Goal: Task Accomplishment & Management: Manage account settings

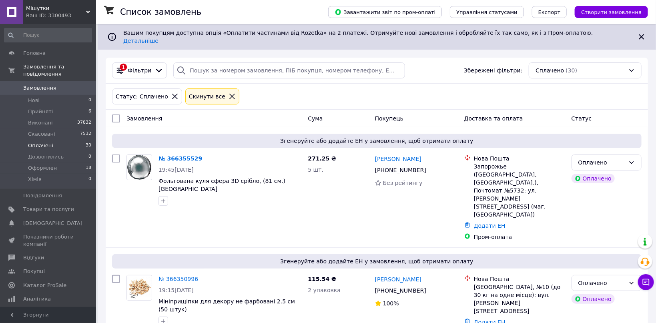
click at [75, 84] on span "0" at bounding box center [85, 87] width 22 height 7
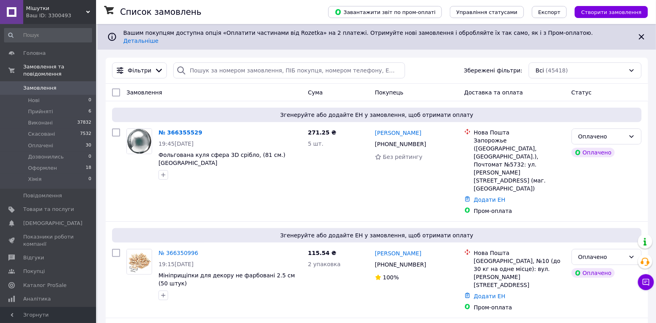
click at [86, 106] on li "Прийняті 6" at bounding box center [48, 111] width 96 height 11
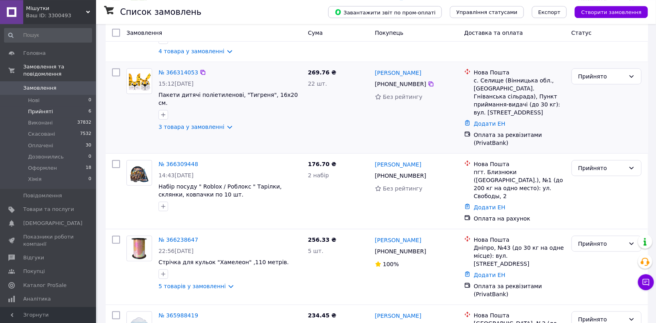
scroll to position [221, 0]
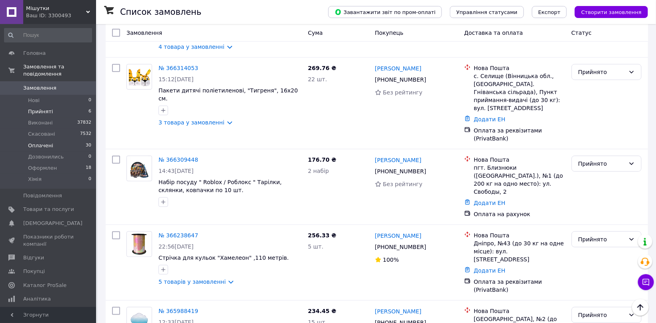
click at [89, 142] on span "30" at bounding box center [89, 145] width 6 height 7
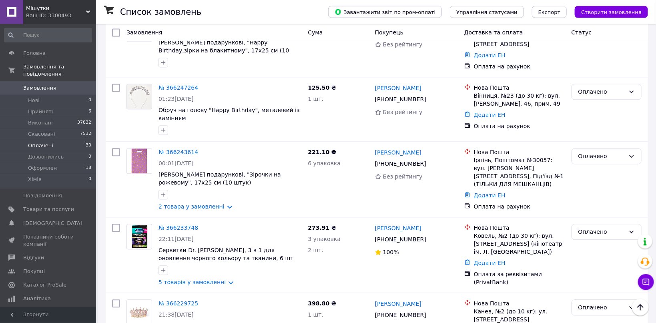
scroll to position [2254, 0]
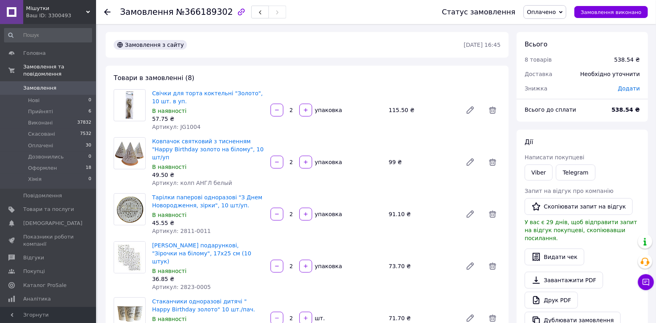
click at [180, 125] on span "Артикул: JG1004" at bounding box center [176, 127] width 48 height 6
copy span "JG1004"
click at [178, 180] on span "Артикул: колп АНГЛ белый" at bounding box center [192, 183] width 80 height 6
drag, startPoint x: 178, startPoint y: 174, endPoint x: 218, endPoint y: 173, distance: 40.4
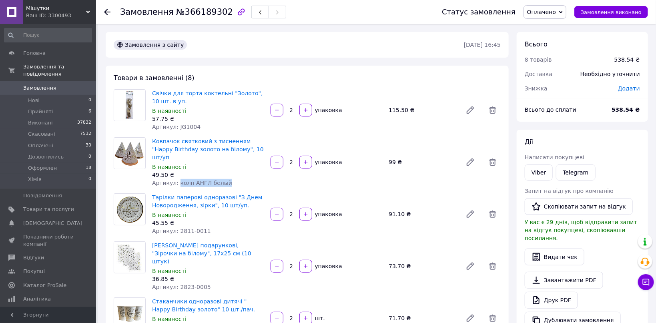
click at [218, 180] on span "Артикул: колп АНГЛ белый" at bounding box center [192, 183] width 80 height 6
copy span "колп АНГЛ белый"
click at [178, 228] on span "Артикул: 2811-0011" at bounding box center [181, 231] width 59 height 6
drag, startPoint x: 178, startPoint y: 220, endPoint x: 206, endPoint y: 218, distance: 27.7
click at [206, 218] on div "Тарілки паперові одноразові "З Днем Новородження, зірки", 10 шт/уп. В наявності…" at bounding box center [208, 214] width 118 height 45
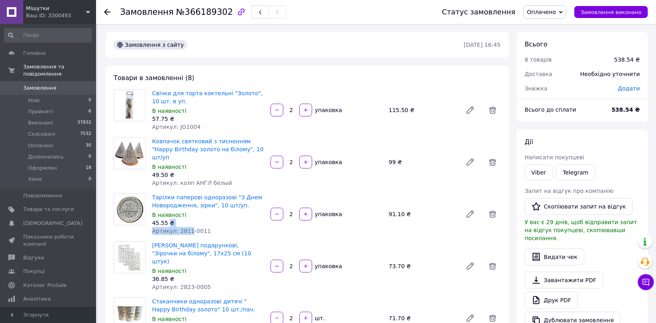
click at [178, 228] on span "Артикул: 2811-0011" at bounding box center [181, 231] width 59 height 6
drag, startPoint x: 178, startPoint y: 225, endPoint x: 198, endPoint y: 224, distance: 20.0
click at [198, 228] on span "Артикул: 2811-0011" at bounding box center [181, 231] width 59 height 6
drag, startPoint x: 198, startPoint y: 224, endPoint x: 208, endPoint y: 224, distance: 9.6
copy span "2811-0011"
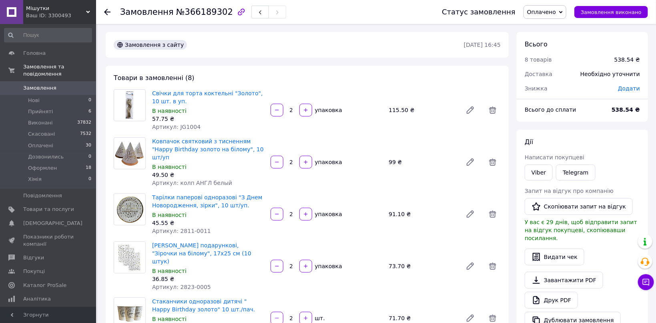
click at [181, 284] on span "Артикул: 2823-0005" at bounding box center [181, 287] width 59 height 6
drag, startPoint x: 181, startPoint y: 273, endPoint x: 215, endPoint y: 268, distance: 33.9
click at [215, 283] on div "Артикул: 2823-0005" at bounding box center [208, 287] width 112 height 8
copy span "2823-0005"
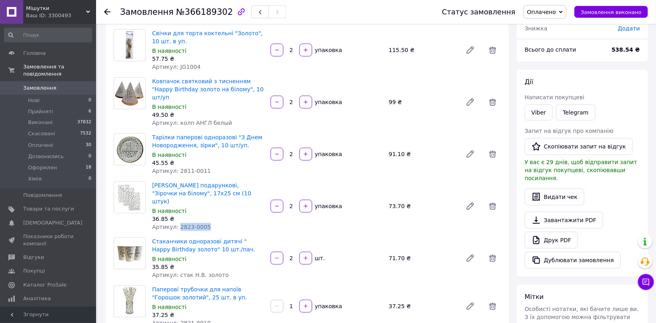
scroll to position [85, 0]
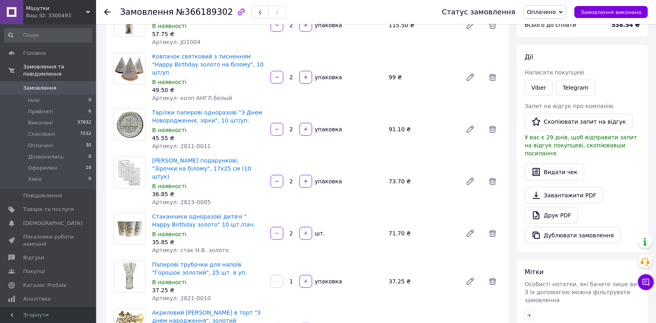
click at [180, 247] on span "Артикул: стак H.B. золото" at bounding box center [190, 250] width 76 height 6
drag, startPoint x: 180, startPoint y: 234, endPoint x: 226, endPoint y: 230, distance: 45.8
click at [226, 230] on div "Стаканчики одноразові дитячі " Happy Birthday золото" 10 шт./пач. В наявності 3…" at bounding box center [208, 233] width 118 height 45
click at [177, 247] on span "Артикул: стак H.B. золото" at bounding box center [190, 250] width 76 height 6
drag, startPoint x: 200, startPoint y: 232, endPoint x: 229, endPoint y: 236, distance: 29.5
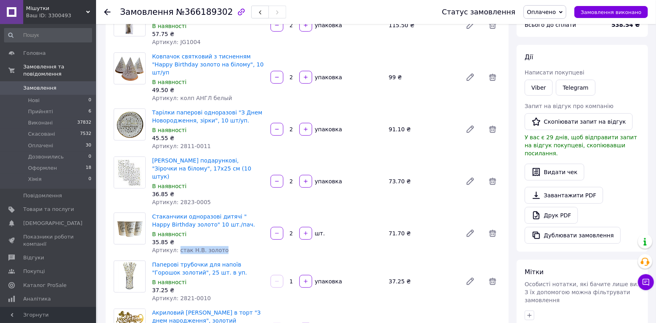
click at [229, 246] on div "Артикул: стак H.B. золото" at bounding box center [208, 250] width 112 height 8
copy span "стак H.B. золото"
click at [183, 295] on span "Артикул: 2821-0010" at bounding box center [181, 298] width 59 height 6
click at [210, 294] on div "Артикул: 2821-0010" at bounding box center [208, 298] width 112 height 8
click at [183, 295] on span "Артикул: 2821-0010" at bounding box center [181, 298] width 59 height 6
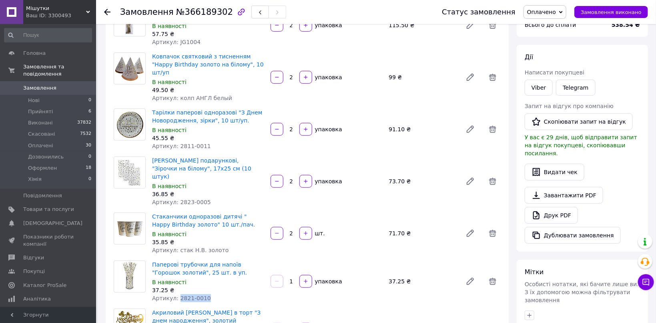
drag, startPoint x: 183, startPoint y: 282, endPoint x: 209, endPoint y: 280, distance: 26.2
click at [209, 294] on div "Артикул: 2821-0010" at bounding box center [208, 298] width 112 height 8
drag, startPoint x: 209, startPoint y: 280, endPoint x: 224, endPoint y: 280, distance: 15.6
copy span "2821-0010"
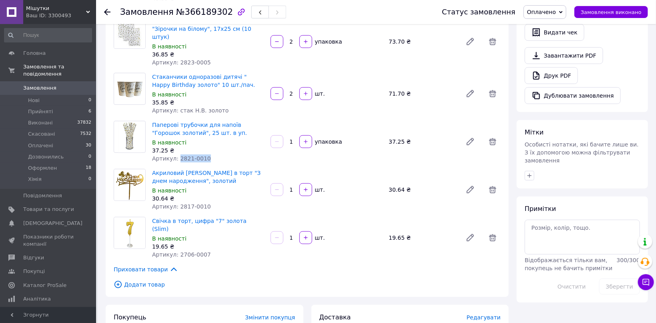
scroll to position [254, 0]
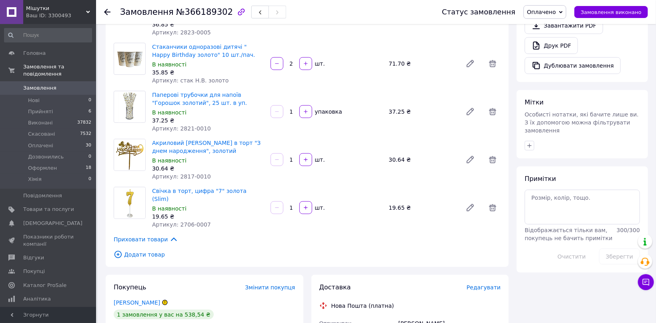
click at [177, 173] on span "Артикул: 2817-0010" at bounding box center [181, 176] width 59 height 6
drag, startPoint x: 177, startPoint y: 157, endPoint x: 195, endPoint y: 157, distance: 18.4
click at [195, 173] on span "Артикул: 2817-0010" at bounding box center [181, 176] width 59 height 6
copy span "2817-0010"
click at [184, 212] on div "19.65 ₴" at bounding box center [208, 216] width 112 height 8
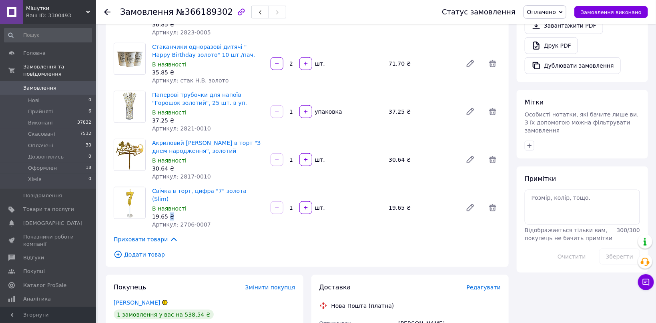
click at [186, 212] on div "19.65 ₴" at bounding box center [208, 216] width 112 height 8
click at [183, 221] on span "Артикул: 2706-0007" at bounding box center [181, 224] width 59 height 6
drag, startPoint x: 183, startPoint y: 200, endPoint x: 206, endPoint y: 200, distance: 22.8
click at [206, 220] on div "Артикул: 2706-0007" at bounding box center [208, 224] width 112 height 8
copy span "2706-0007"
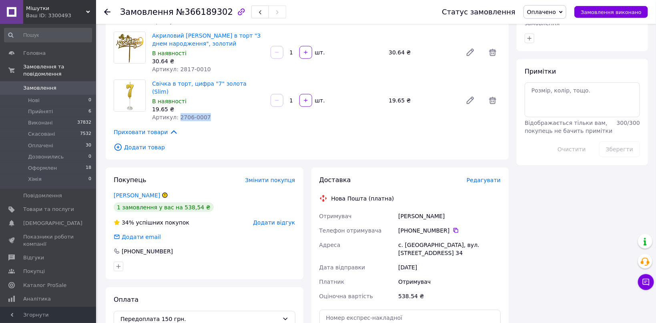
scroll to position [382, 0]
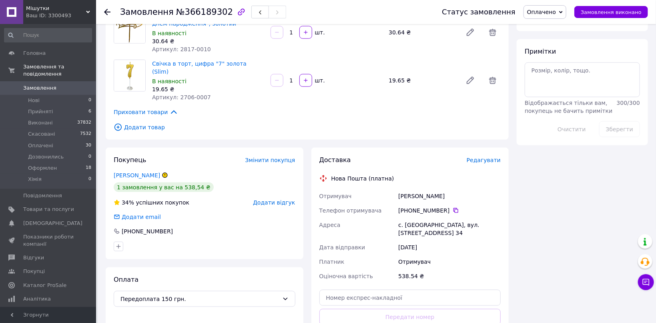
click at [489, 157] on span "Редагувати" at bounding box center [483, 160] width 34 height 6
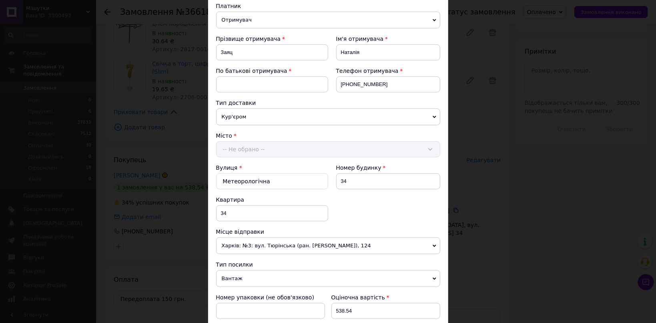
scroll to position [253, 0]
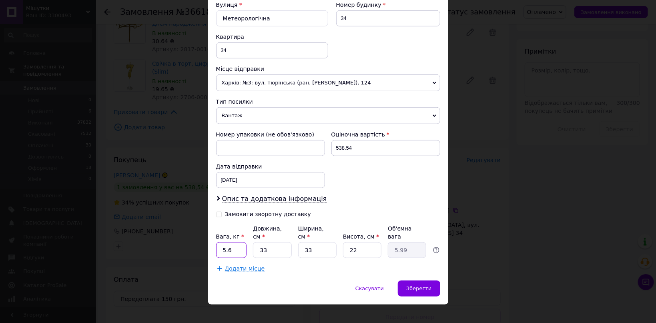
click at [235, 245] on input "5.6" at bounding box center [231, 250] width 31 height 16
type input "3"
type input "1"
type input "0.18"
type input "11"
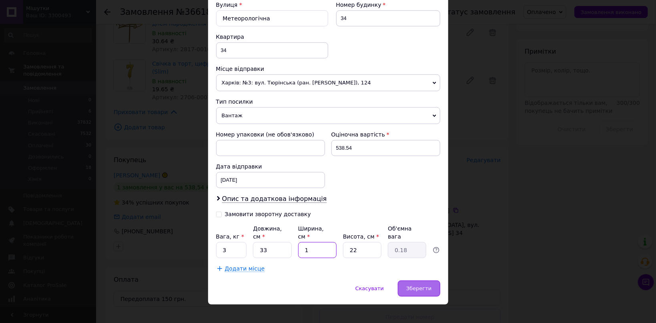
type input "2"
type input "11"
click at [266, 217] on div "Замовити зворотну доставку" at bounding box center [272, 217] width 112 height 14
click at [269, 213] on div "Замовити зворотну доставку" at bounding box center [268, 214] width 86 height 7
click at [222, 213] on input "Замовити зворотну доставку" at bounding box center [219, 214] width 6 height 6
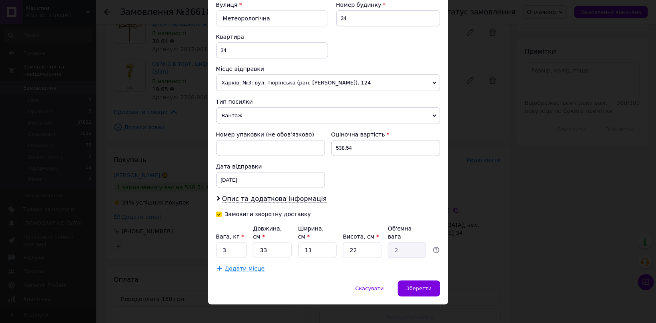
checkbox input "true"
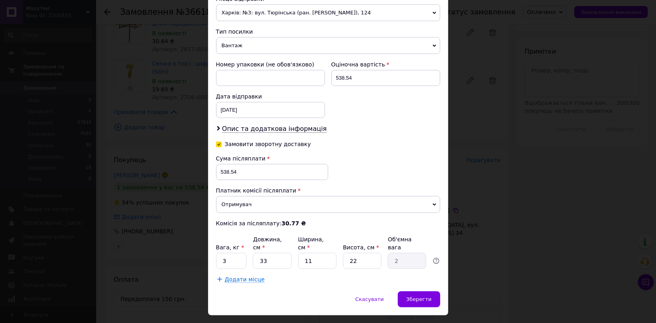
scroll to position [334, 0]
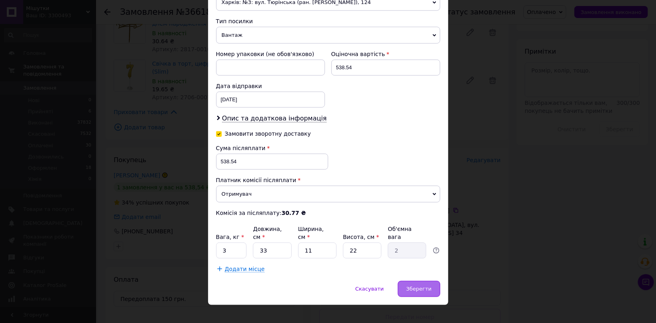
click at [432, 281] on div "Зберегти" at bounding box center [419, 289] width 42 height 16
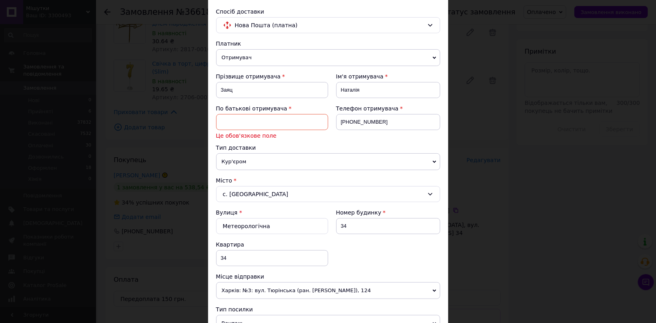
scroll to position [57, 0]
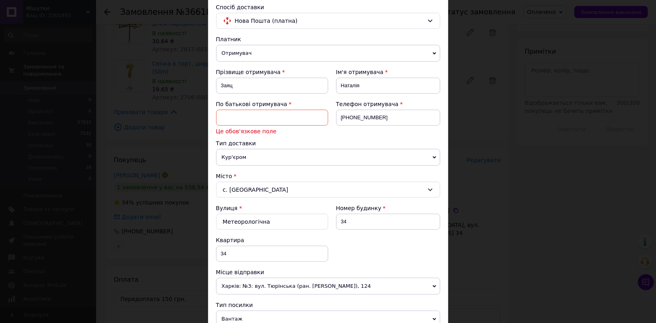
click at [262, 159] on span "Кур'єром" at bounding box center [328, 157] width 224 height 17
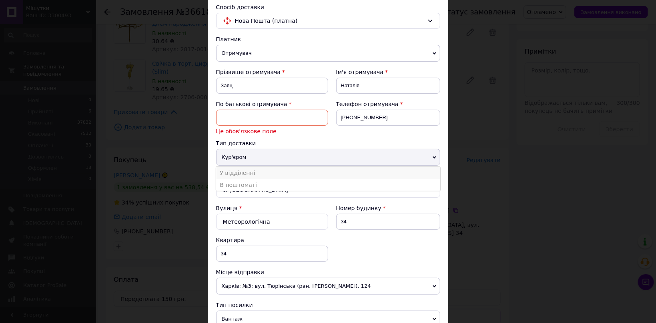
click at [269, 170] on li "У відділенні" at bounding box center [328, 173] width 224 height 12
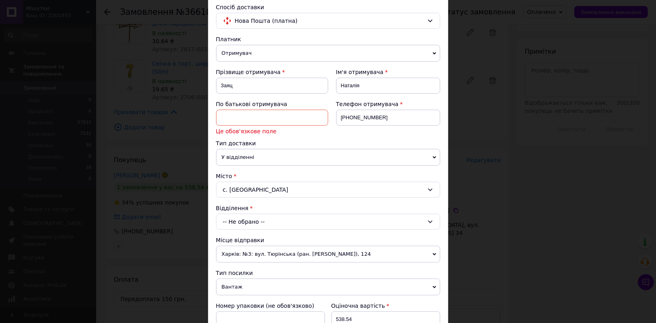
click at [256, 218] on div "-- Не обрано --" at bounding box center [328, 222] width 224 height 16
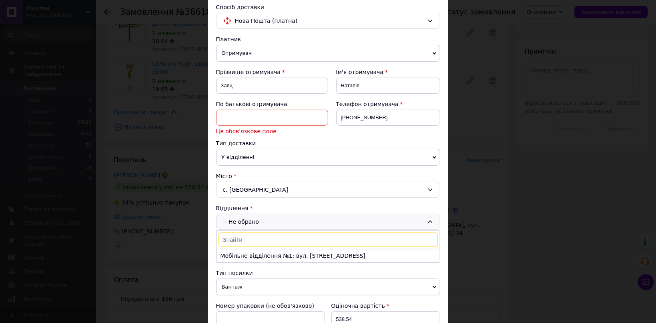
click at [482, 147] on div "× Редагування доставки Спосіб доставки Нова Пошта (платна) Платник Отримувач Ві…" at bounding box center [328, 161] width 656 height 323
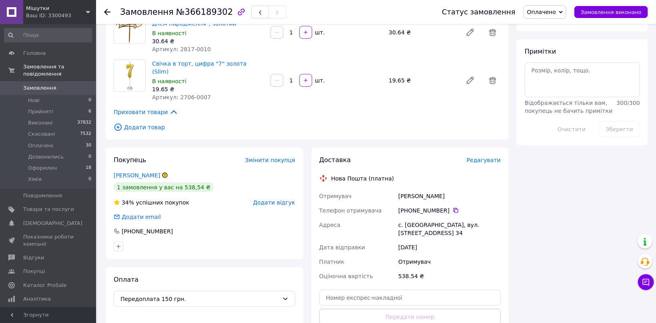
click at [481, 157] on span "Редагувати" at bounding box center [483, 160] width 34 height 6
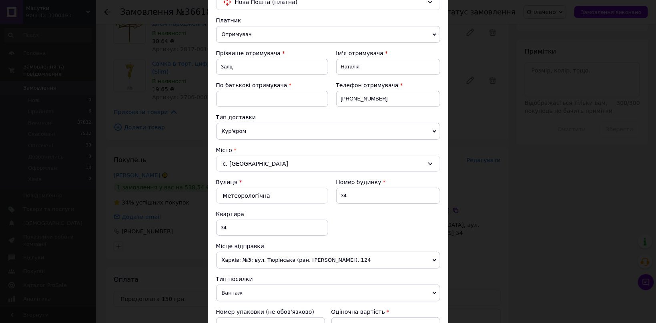
scroll to position [89, 0]
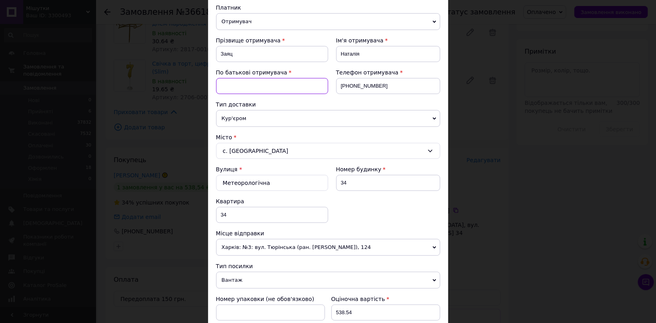
click at [256, 86] on input at bounding box center [272, 86] width 112 height 16
drag, startPoint x: 256, startPoint y: 86, endPoint x: 190, endPoint y: 91, distance: 65.4
click at [216, 91] on input "Ы" at bounding box center [272, 86] width 112 height 16
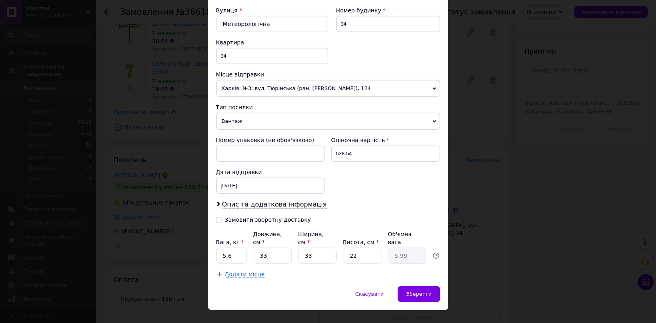
scroll to position [253, 0]
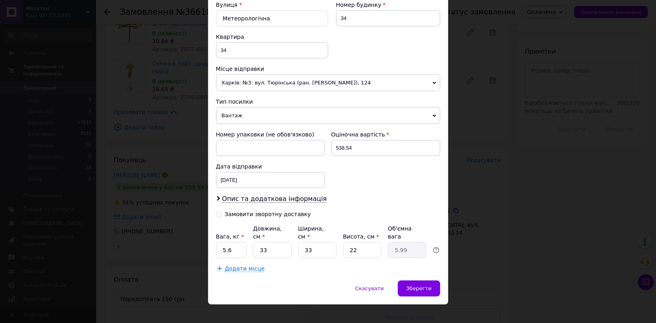
type input "І"
click at [235, 214] on div "Замовити зворотну доставку" at bounding box center [268, 214] width 86 height 7
click at [222, 214] on input "Замовити зворотну доставку" at bounding box center [219, 214] width 6 height 6
checkbox input "true"
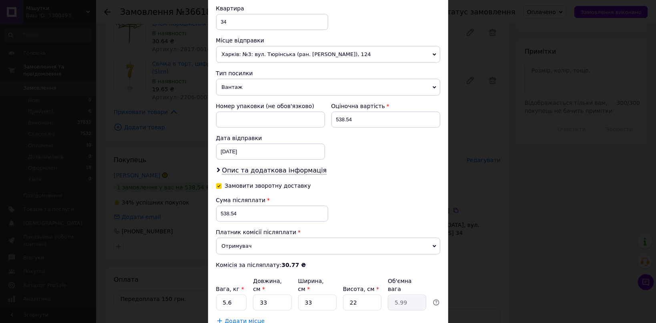
scroll to position [334, 0]
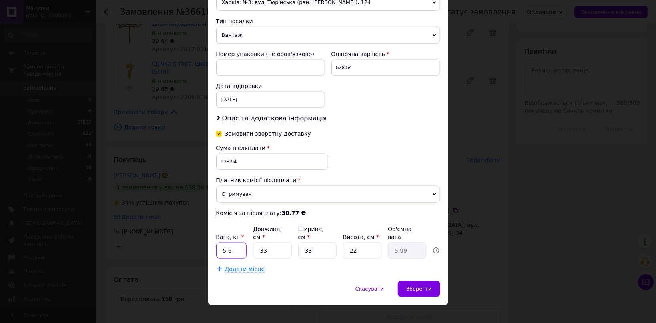
drag, startPoint x: 218, startPoint y: 244, endPoint x: 243, endPoint y: 243, distance: 24.4
click at [243, 243] on input "5.6" at bounding box center [231, 250] width 31 height 16
type input "3"
drag, startPoint x: 300, startPoint y: 241, endPoint x: 320, endPoint y: 241, distance: 19.6
click at [320, 242] on input "33" at bounding box center [317, 250] width 38 height 16
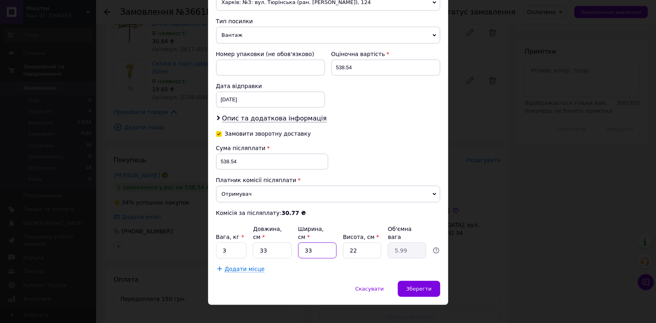
type input "1"
type input "0.18"
type input "11"
type input "2"
type input "11"
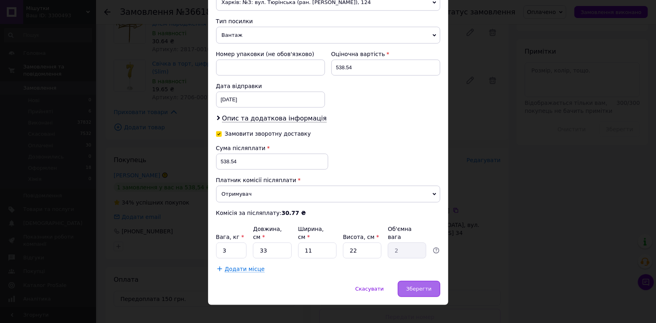
click at [425, 281] on div "Зберегти" at bounding box center [419, 289] width 42 height 16
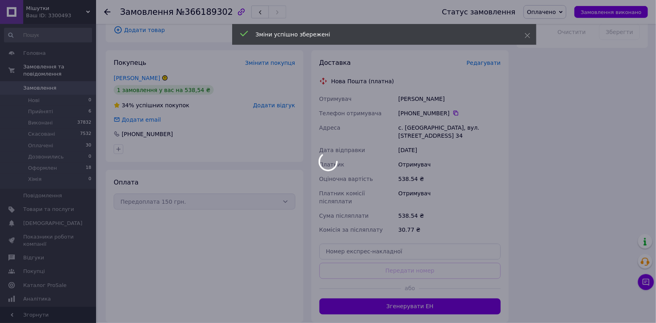
scroll to position [509, 0]
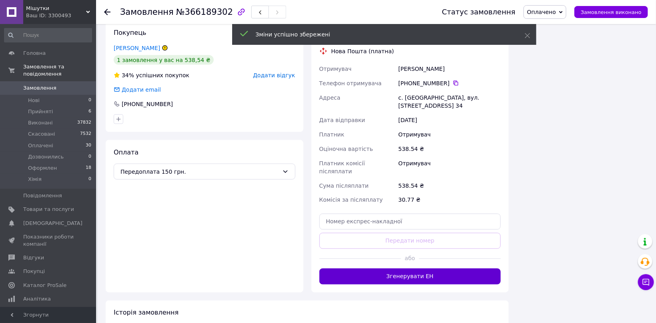
click at [416, 268] on button "Згенерувати ЕН" at bounding box center [410, 276] width 182 height 16
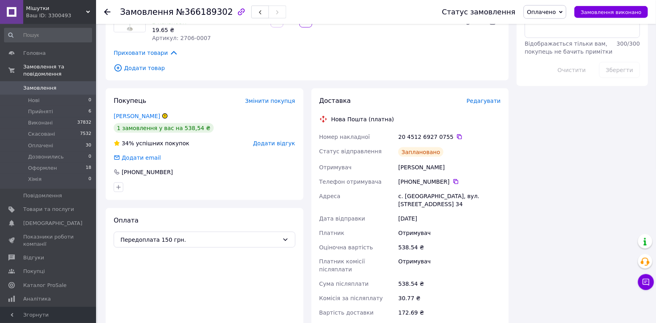
scroll to position [424, 0]
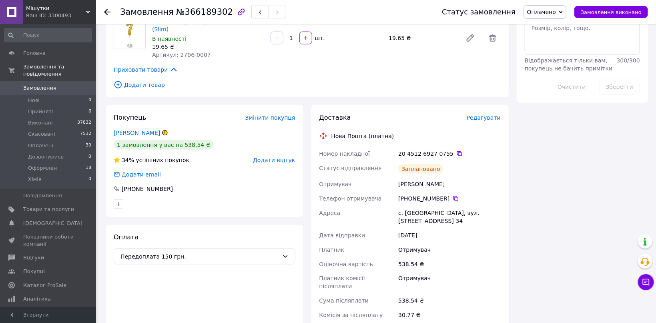
click at [399, 206] on div "с. Селятин, вул. Метеорологічна, буд. 34, кв. 34" at bounding box center [449, 217] width 106 height 22
drag, startPoint x: 399, startPoint y: 190, endPoint x: 470, endPoint y: 186, distance: 71.3
click at [470, 206] on div "с. Селятин, вул. Метеорологічна, буд. 34, кв. 34" at bounding box center [449, 217] width 106 height 22
click at [482, 114] on span "Редагувати" at bounding box center [483, 117] width 34 height 6
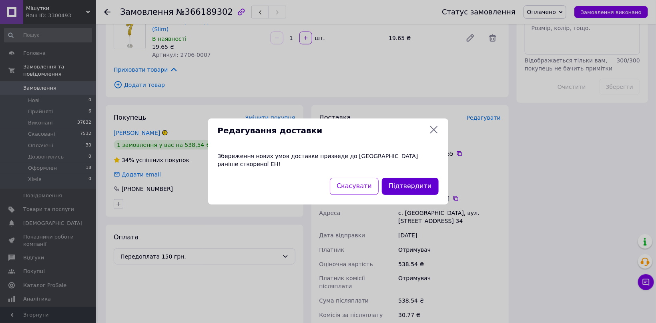
click at [414, 184] on button "Підтвердити" at bounding box center [410, 186] width 56 height 17
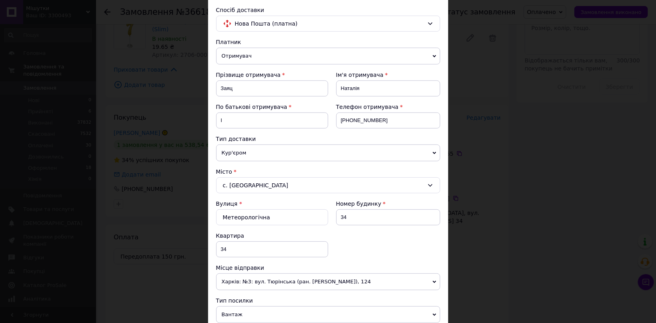
scroll to position [334, 0]
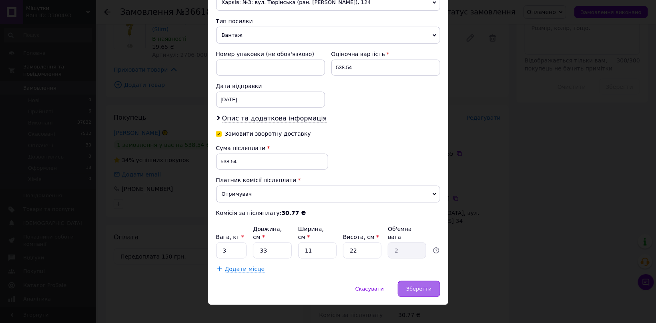
click at [427, 286] on span "Зберегти" at bounding box center [418, 289] width 25 height 6
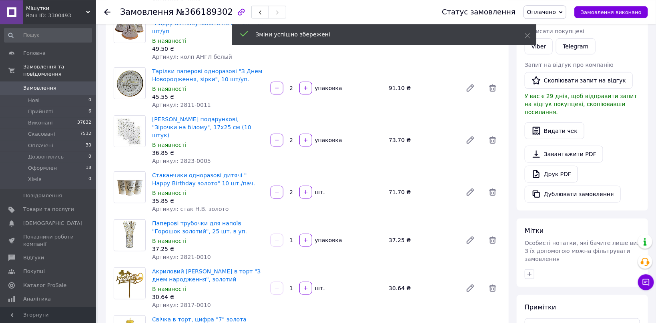
scroll to position [0, 0]
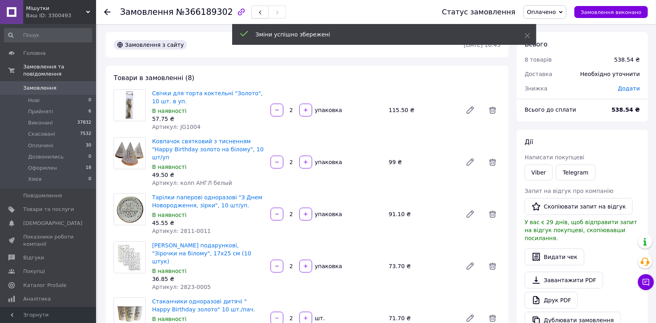
click at [258, 11] on icon "button" at bounding box center [260, 12] width 5 height 5
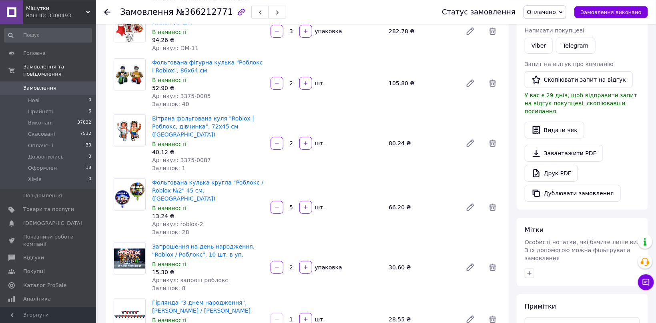
scroll to position [127, 0]
click at [184, 276] on span "Артикул: запрош роблокс" at bounding box center [190, 279] width 76 height 6
drag, startPoint x: 184, startPoint y: 265, endPoint x: 214, endPoint y: 264, distance: 29.6
click at [214, 276] on span "Артикул: запрош роблокс" at bounding box center [190, 279] width 76 height 6
copy span "запрош роблокс"
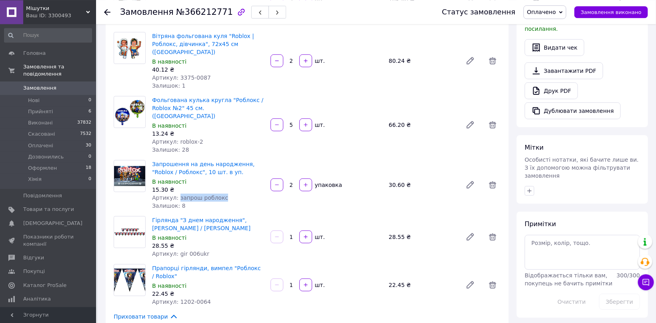
scroll to position [212, 0]
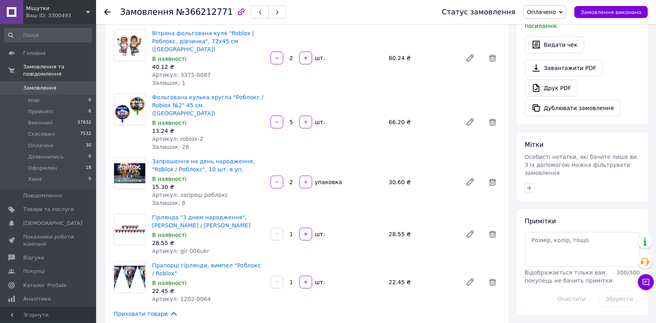
click at [177, 248] on span "Артикул: gir 006ukr" at bounding box center [180, 251] width 57 height 6
drag, startPoint x: 177, startPoint y: 238, endPoint x: 214, endPoint y: 236, distance: 36.8
click at [214, 247] on div "Артикул: gir 006ukr" at bounding box center [208, 251] width 112 height 8
copy span "gir 006ukr"
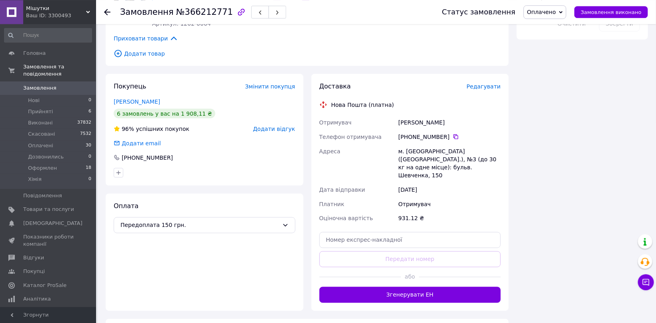
scroll to position [509, 0]
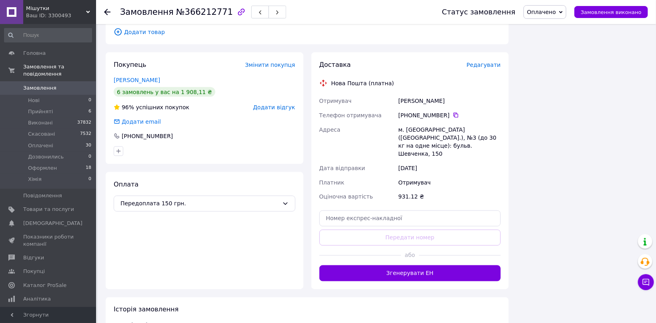
click at [493, 62] on span "Редагувати" at bounding box center [483, 65] width 34 height 6
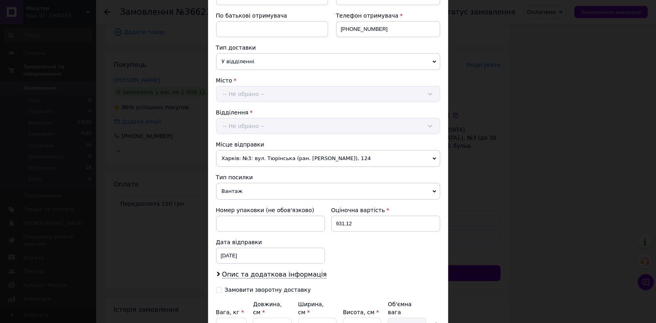
scroll to position [221, 0]
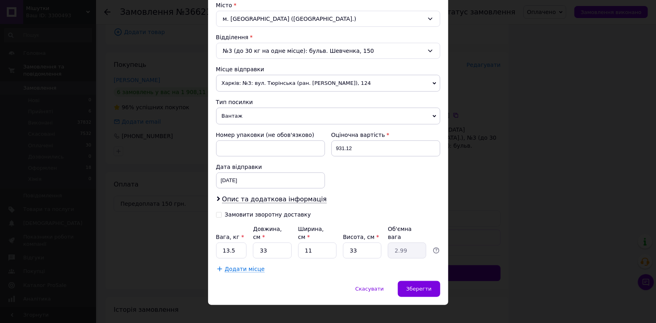
click at [256, 217] on div "Замовити зворотну доставку" at bounding box center [272, 217] width 112 height 14
click at [252, 214] on div "Замовити зворотну доставку" at bounding box center [268, 214] width 86 height 7
click at [222, 214] on input "Замовити зворотну доставку" at bounding box center [219, 214] width 6 height 6
checkbox input "true"
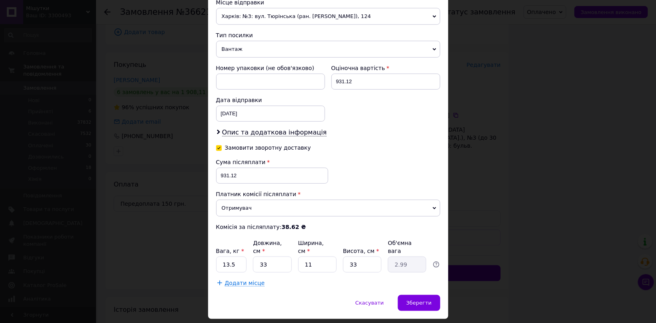
scroll to position [302, 0]
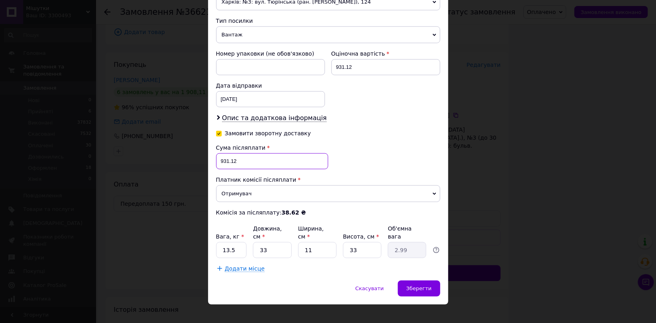
drag, startPoint x: 246, startPoint y: 164, endPoint x: 175, endPoint y: 159, distance: 71.3
click at [216, 159] on input "931.12" at bounding box center [272, 161] width 112 height 16
click at [258, 160] on input "872" at bounding box center [272, 161] width 112 height 16
paste input "78"
type input "782"
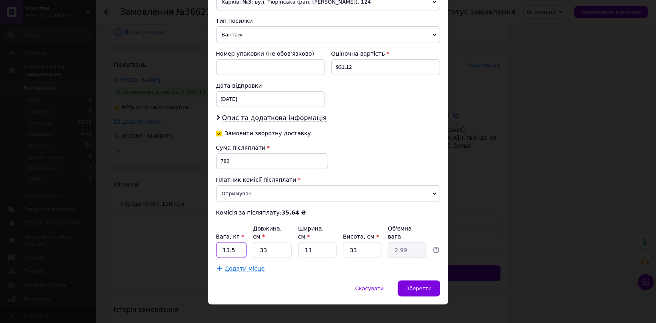
drag, startPoint x: 223, startPoint y: 244, endPoint x: 280, endPoint y: 242, distance: 57.2
click at [255, 242] on div "Вага, кг * 13.5 Довжина, см * 33 Ширина, см * 11 Висота, см * 33 Об'ємна вага 2…" at bounding box center [328, 241] width 224 height 34
type input "3"
type input "2"
type input "0.18"
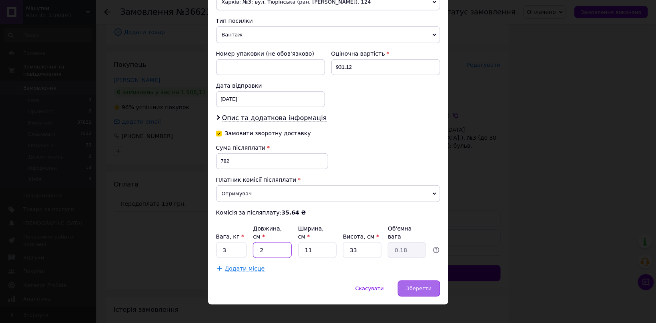
type input "22"
type input "2"
type input "22"
click at [422, 285] on span "Зберегти" at bounding box center [418, 288] width 25 height 6
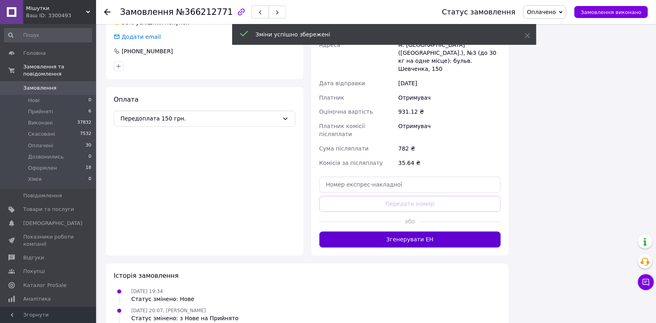
click at [444, 232] on button "Згенерувати ЕН" at bounding box center [410, 240] width 182 height 16
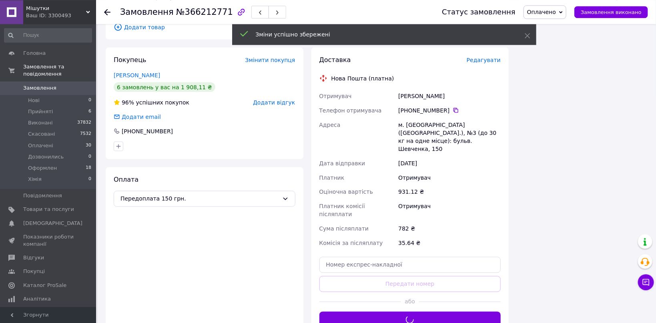
scroll to position [509, 0]
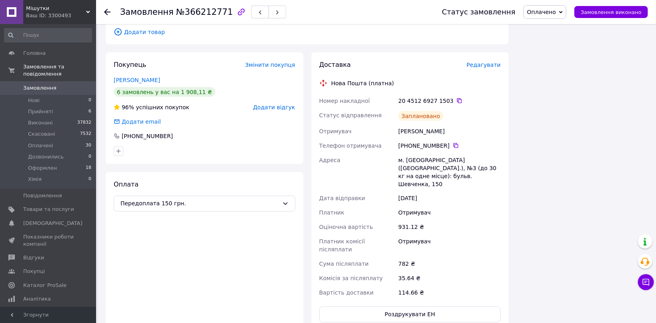
click at [435, 97] on div "20 4512 6927 1503" at bounding box center [449, 101] width 102 height 8
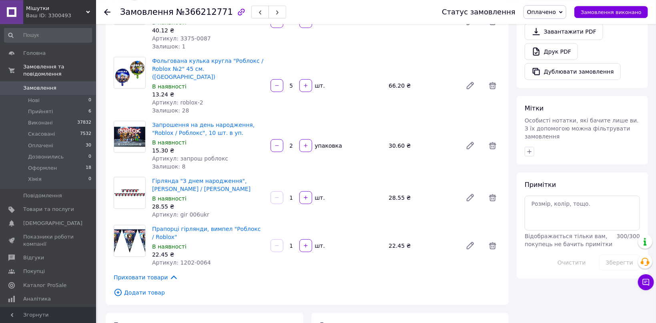
scroll to position [254, 0]
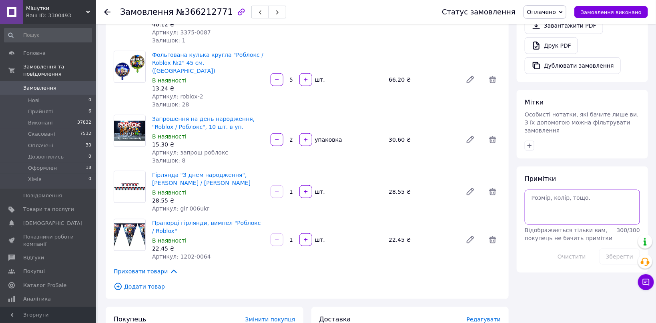
click at [550, 190] on textarea at bounding box center [581, 207] width 115 height 34
paste textarea "1503"
type textarea "1503"
click at [530, 142] on icon "button" at bounding box center [529, 145] width 6 height 6
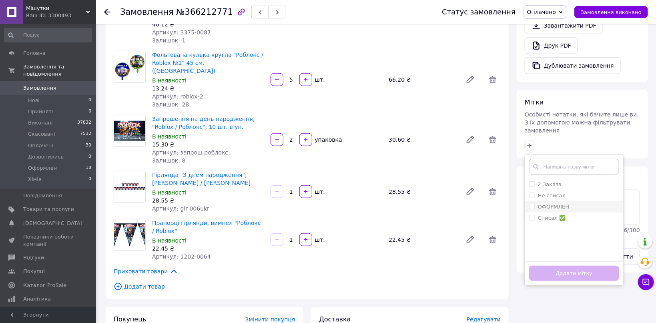
click at [563, 204] on label "ОФОРМЛЕН" at bounding box center [553, 207] width 31 height 6
checkbox input "true"
click at [564, 212] on li "Списал ✅" at bounding box center [574, 217] width 98 height 11
checkbox input "true"
click at [604, 266] on button "Додати мітку" at bounding box center [574, 274] width 90 height 16
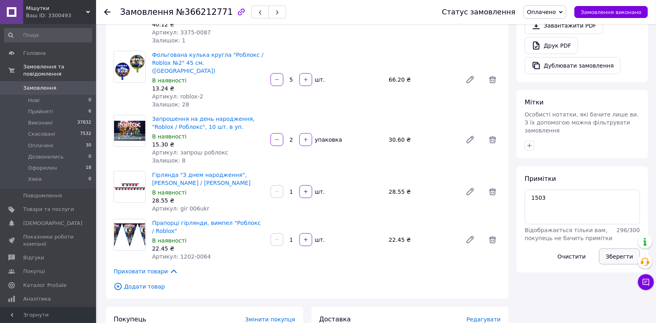
click at [613, 248] on button "Зберегти" at bounding box center [619, 256] width 41 height 16
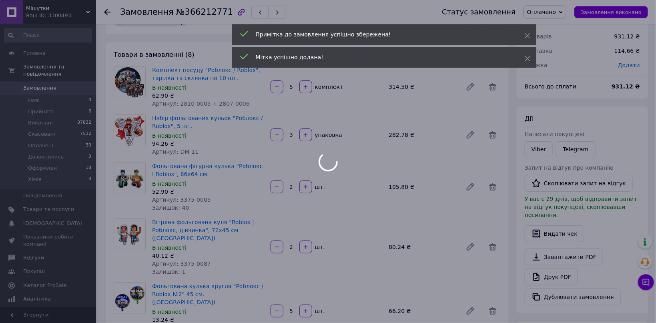
scroll to position [0, 0]
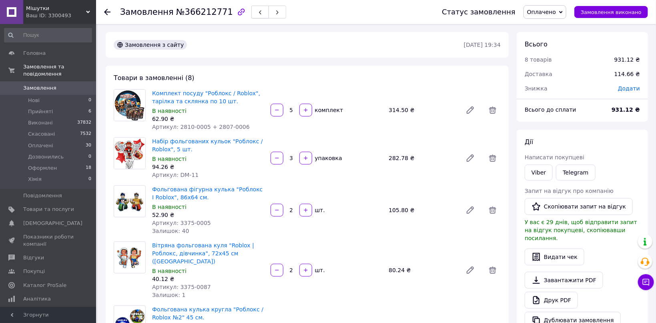
click at [258, 14] on icon "button" at bounding box center [260, 12] width 5 height 5
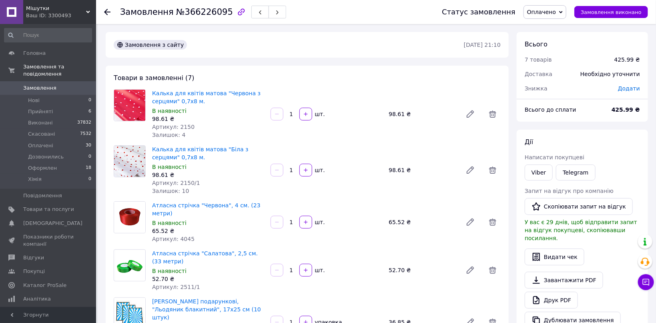
scroll to position [42, 0]
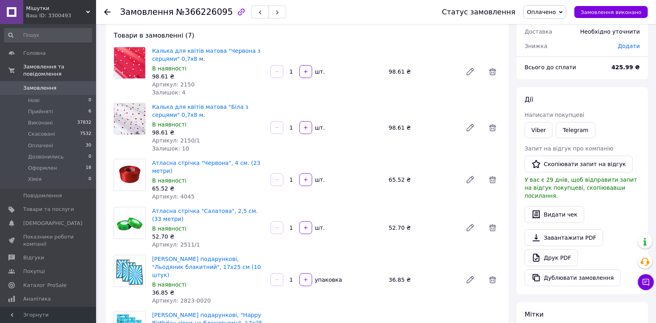
click at [186, 193] on span "Артикул: 4045" at bounding box center [173, 196] width 42 height 6
click at [175, 241] on span "Артикул: 2511/1" at bounding box center [176, 244] width 48 height 6
drag, startPoint x: 175, startPoint y: 236, endPoint x: 201, endPoint y: 235, distance: 26.4
click at [198, 240] on div "Артикул: 2511/1" at bounding box center [208, 244] width 112 height 8
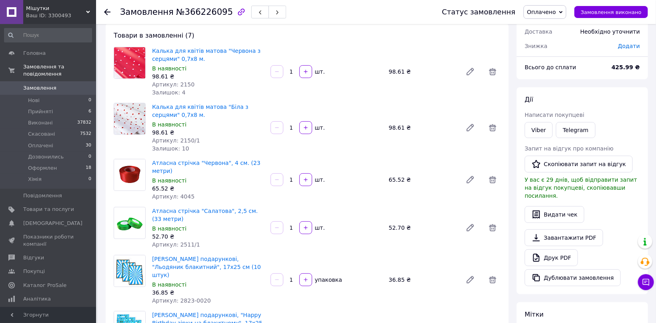
click at [178, 297] on span "Артикул: 2823-0020" at bounding box center [181, 300] width 59 height 6
drag, startPoint x: 178, startPoint y: 286, endPoint x: 202, endPoint y: 286, distance: 24.4
click at [202, 296] on div "Артикул: 2823-0020" at bounding box center [208, 300] width 112 height 8
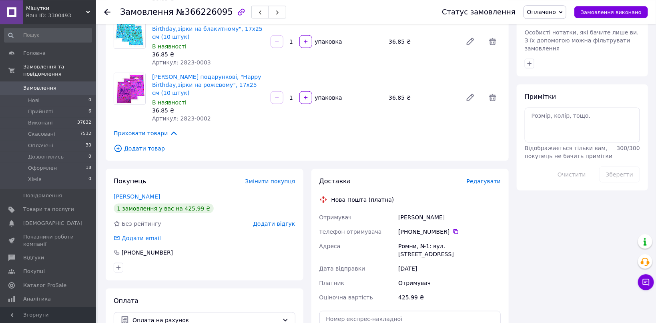
scroll to position [339, 0]
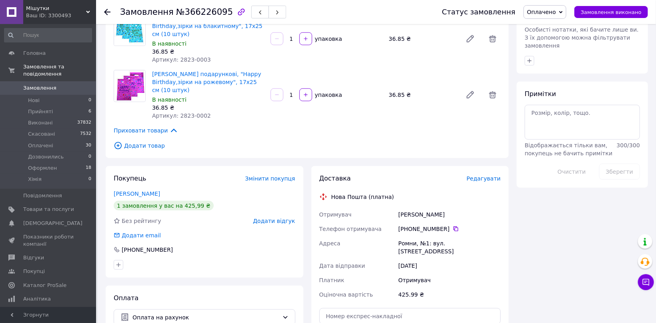
click at [486, 174] on div "Доставка Редагувати Нова Пошта (платна) Отримувач Біленко Наталія Телефон отрим…" at bounding box center [410, 276] width 182 height 205
click at [484, 175] on span "Редагувати" at bounding box center [483, 178] width 34 height 6
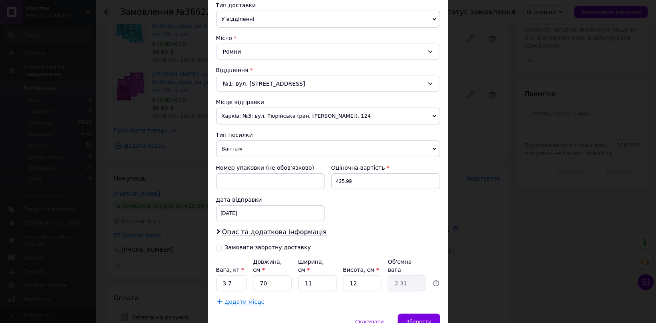
scroll to position [221, 0]
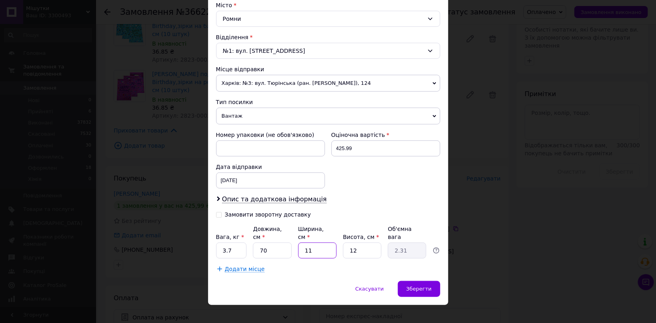
drag, startPoint x: 315, startPoint y: 240, endPoint x: 271, endPoint y: 244, distance: 44.5
click at [298, 244] on input "11" at bounding box center [317, 250] width 38 height 16
type input "1"
type input "0.21"
type input "12"
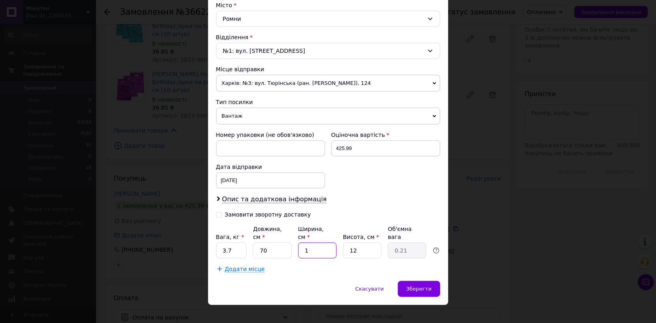
type input "2.52"
drag, startPoint x: 306, startPoint y: 239, endPoint x: 322, endPoint y: 239, distance: 15.6
click at [322, 242] on input "12" at bounding box center [317, 250] width 38 height 16
type input "8"
type input "1.68"
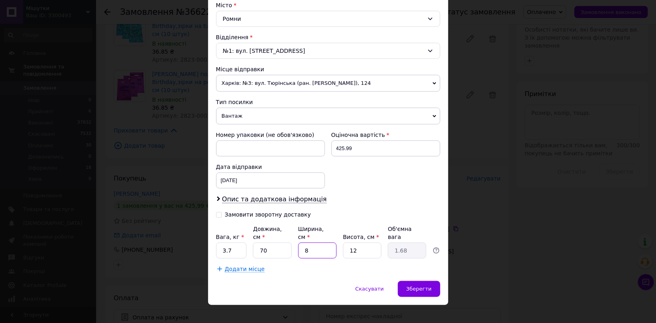
type input "8"
type input "1.12"
drag, startPoint x: 350, startPoint y: 242, endPoint x: 388, endPoint y: 242, distance: 38.4
click at [368, 242] on input "8" at bounding box center [362, 250] width 38 height 16
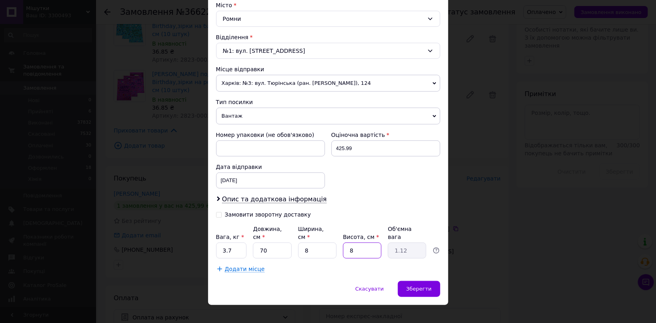
type input "8"
click at [238, 245] on input "3.7" at bounding box center [231, 250] width 31 height 16
paste input "1.12"
type input "1.12"
click at [419, 286] on span "Зберегти" at bounding box center [418, 289] width 25 height 6
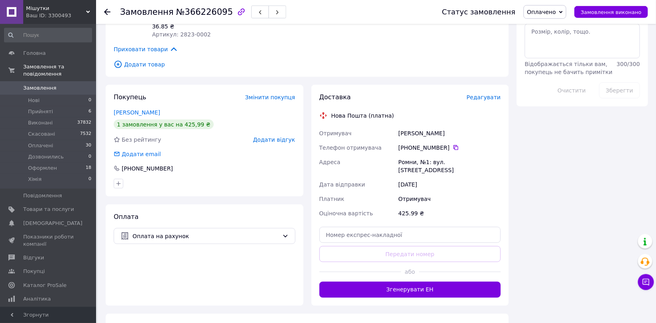
scroll to position [424, 0]
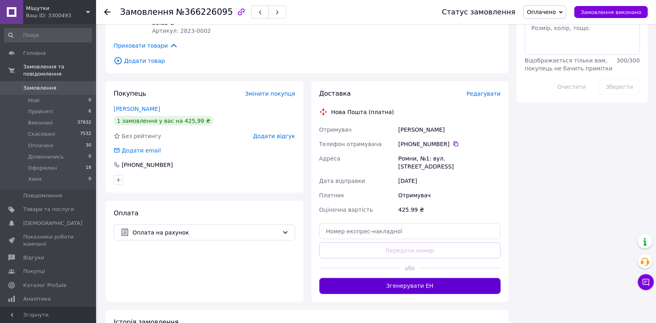
click at [419, 278] on button "Згенерувати ЕН" at bounding box center [410, 286] width 182 height 16
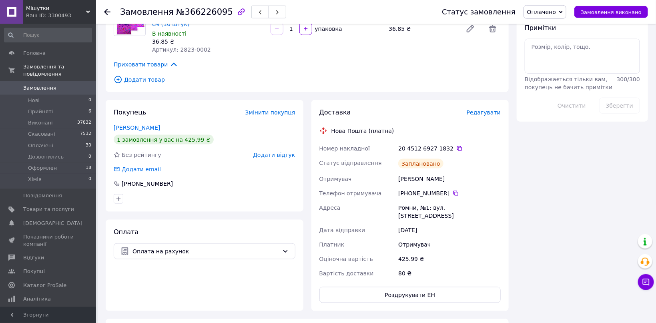
scroll to position [382, 0]
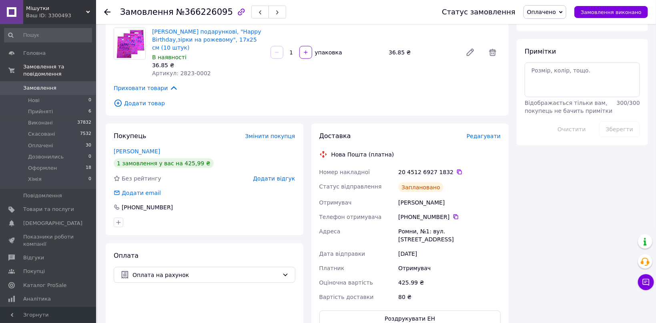
click at [438, 168] on div "20 4512 6927 1832" at bounding box center [449, 172] width 102 height 8
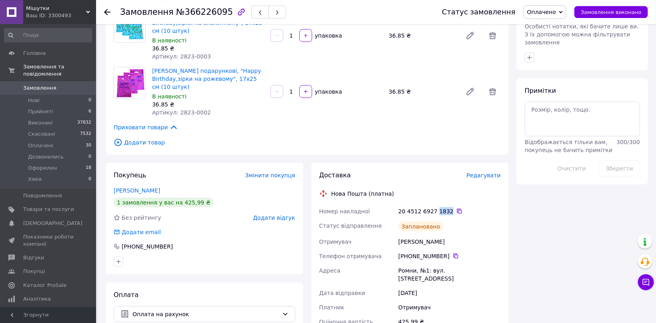
scroll to position [254, 0]
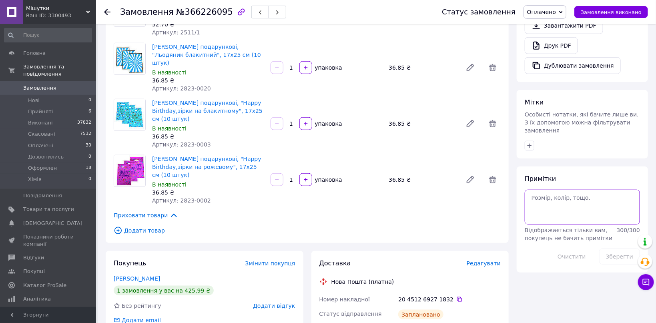
click at [550, 190] on textarea at bounding box center [581, 207] width 115 height 34
paste textarea "1832"
type textarea "1832"
click at [532, 142] on icon "button" at bounding box center [529, 145] width 6 height 6
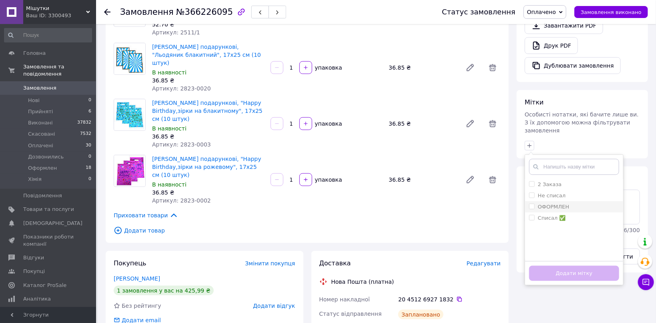
click at [583, 203] on div "ОФОРМЛЕН" at bounding box center [574, 206] width 90 height 7
checkbox input "true"
click at [609, 266] on button "Додати мітку" at bounding box center [574, 274] width 90 height 16
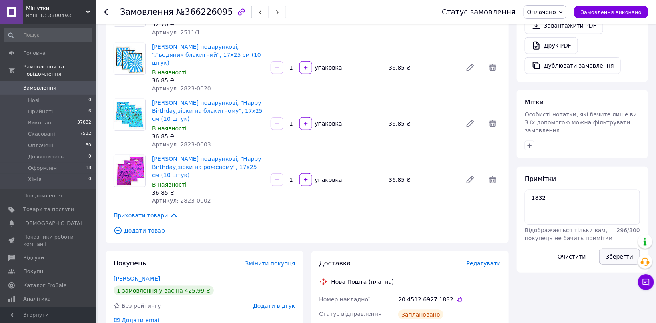
click at [613, 248] on button "Зберегти" at bounding box center [619, 256] width 41 height 16
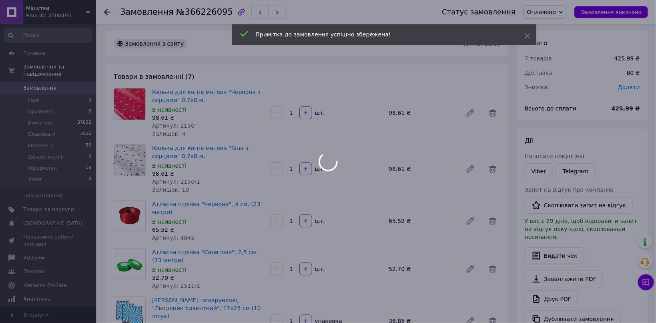
scroll to position [0, 0]
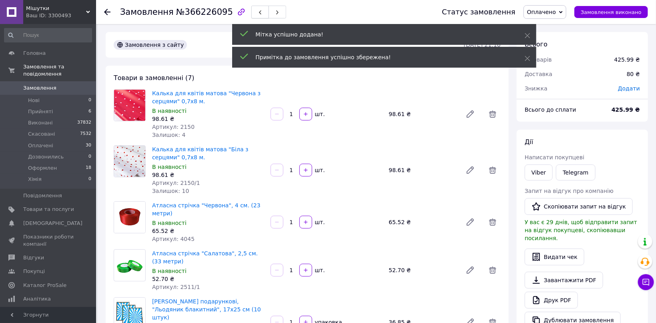
click at [258, 14] on icon "button" at bounding box center [260, 12] width 5 height 5
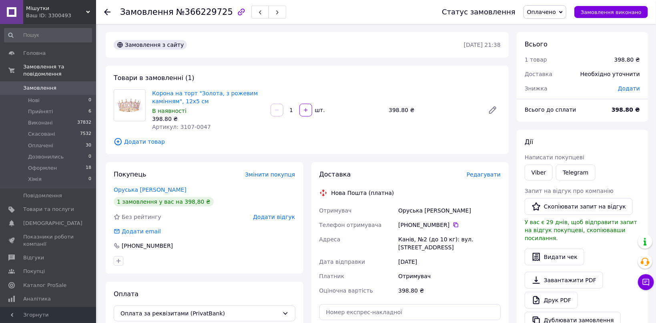
click at [181, 129] on span "Артикул: 3107-0047" at bounding box center [181, 127] width 59 height 6
drag, startPoint x: 181, startPoint y: 129, endPoint x: 204, endPoint y: 129, distance: 22.8
click at [202, 129] on div "Артикул: 3107-0047" at bounding box center [208, 127] width 112 height 8
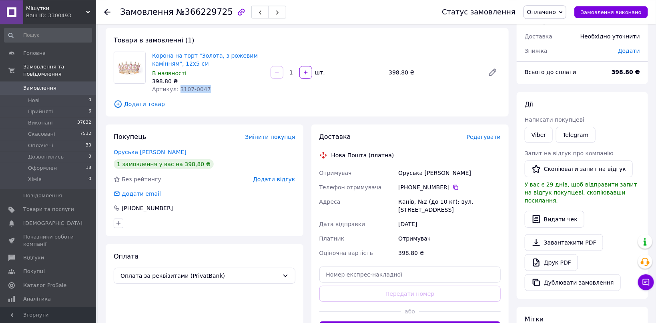
scroll to position [42, 0]
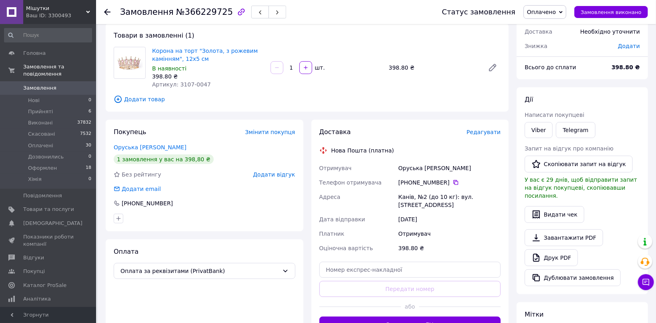
click at [492, 137] on div "Доставка Редагувати Нова Пошта (платна) Отримувач Оруська Оксана Телефон отриму…" at bounding box center [410, 230] width 182 height 205
click at [490, 135] on span "Редагувати" at bounding box center [483, 132] width 34 height 6
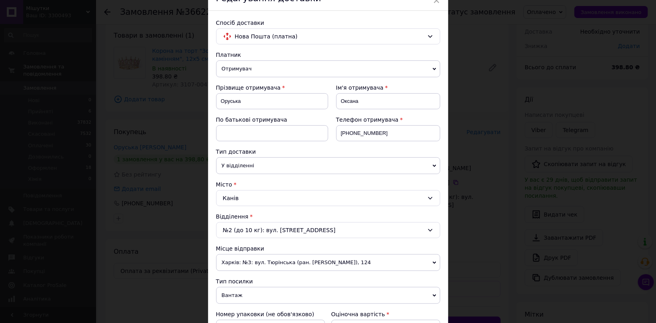
scroll to position [221, 0]
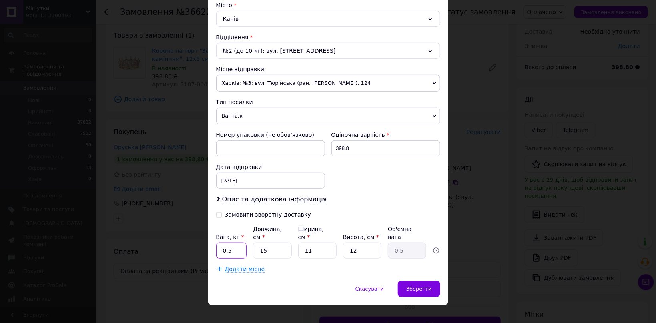
drag, startPoint x: 244, startPoint y: 236, endPoint x: 196, endPoint y: 238, distance: 48.0
click at [196, 238] on div "× Редагування доставки Спосіб доставки Нова Пошта (платна) Платник Отримувач Ві…" at bounding box center [328, 161] width 656 height 323
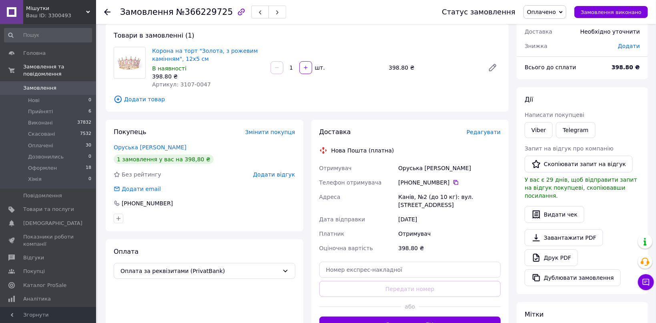
click at [479, 132] on span "Редагувати" at bounding box center [483, 132] width 34 height 6
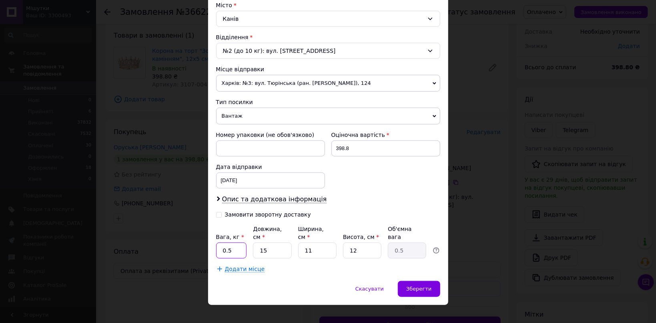
click at [235, 242] on input "0.5" at bounding box center [231, 250] width 31 height 16
type input "1"
click at [420, 286] on span "Зберегти" at bounding box center [418, 289] width 25 height 6
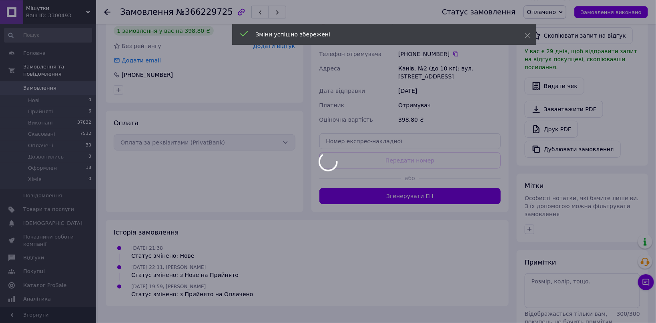
scroll to position [195, 0]
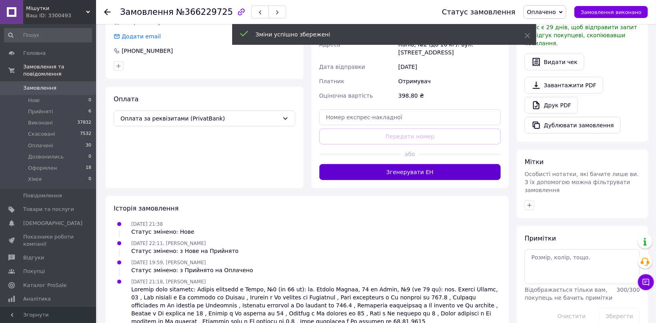
click at [426, 171] on button "Згенерувати ЕН" at bounding box center [410, 172] width 182 height 16
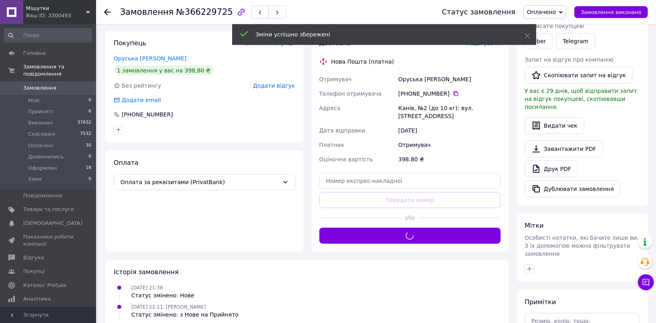
scroll to position [110, 0]
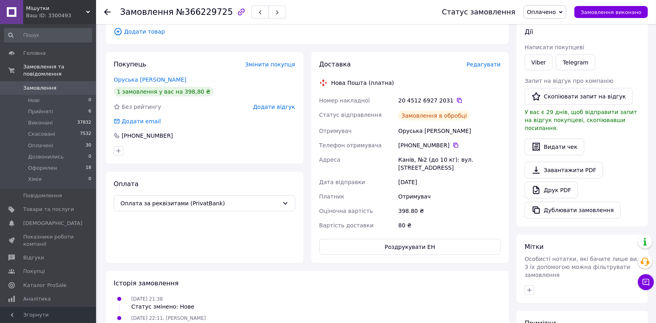
click at [439, 100] on div "20 4512 6927 2031" at bounding box center [449, 100] width 102 height 8
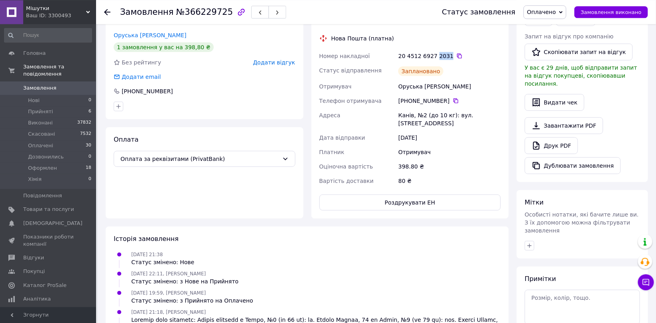
scroll to position [222, 0]
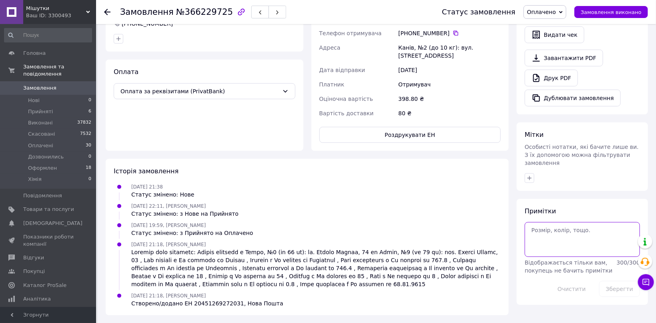
click at [557, 222] on textarea at bounding box center [581, 239] width 115 height 34
paste textarea "2031"
type textarea "2031"
click at [526, 173] on button "button" at bounding box center [529, 178] width 10 height 10
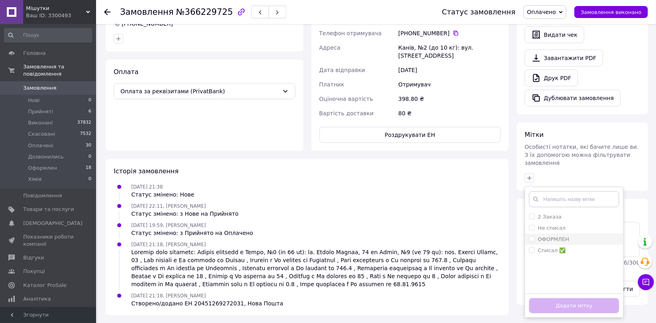
click at [591, 236] on div "ОФОРМЛЕН" at bounding box center [574, 239] width 90 height 7
checkbox input "true"
click at [613, 298] on button "Додати мітку" at bounding box center [574, 306] width 90 height 16
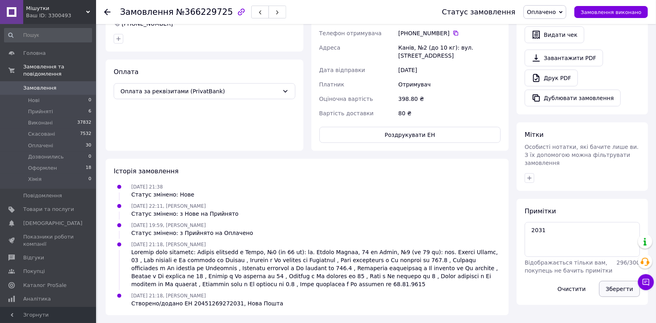
click at [613, 281] on button "Зберегти" at bounding box center [619, 289] width 41 height 16
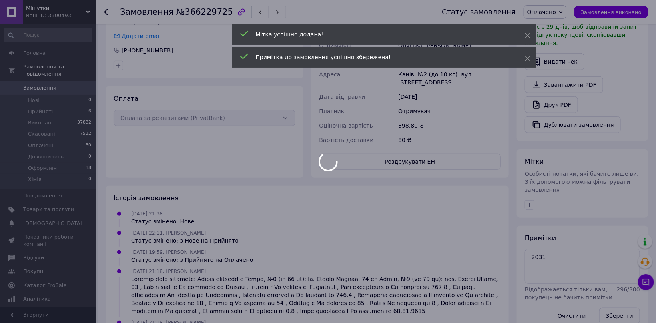
scroll to position [0, 0]
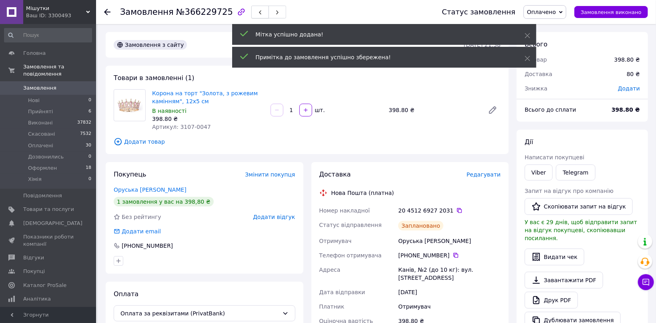
click at [252, 18] on button "button" at bounding box center [260, 12] width 18 height 13
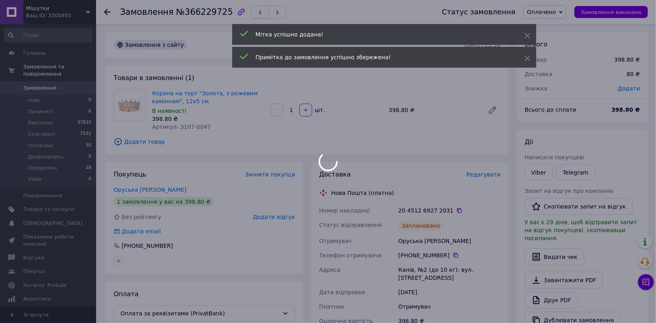
click at [251, 17] on button "button" at bounding box center [260, 12] width 18 height 13
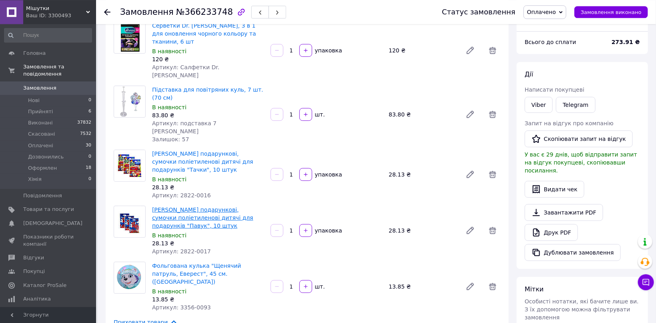
scroll to position [85, 0]
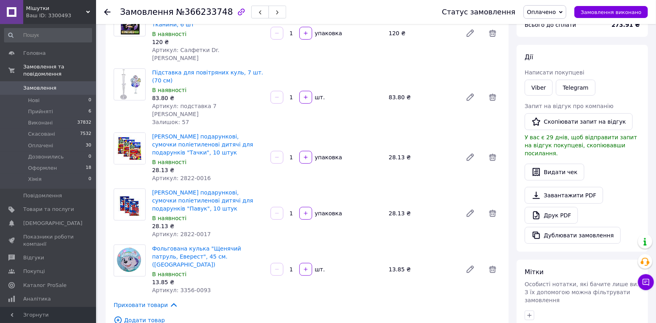
click at [184, 175] on span "Артикул: 2822-0016" at bounding box center [181, 178] width 59 height 6
drag, startPoint x: 184, startPoint y: 160, endPoint x: 209, endPoint y: 160, distance: 24.8
click at [209, 174] on div "Артикул: 2822-0016" at bounding box center [208, 178] width 112 height 8
click at [181, 278] on div "13.85 ₴" at bounding box center [208, 282] width 112 height 8
click at [182, 287] on span "Артикул: 3356-0093" at bounding box center [181, 290] width 59 height 6
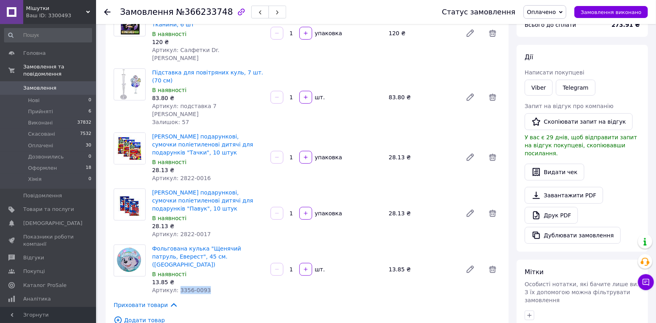
drag, startPoint x: 182, startPoint y: 265, endPoint x: 206, endPoint y: 265, distance: 23.2
click at [206, 286] on div "Артикул: 3356-0093" at bounding box center [208, 290] width 112 height 8
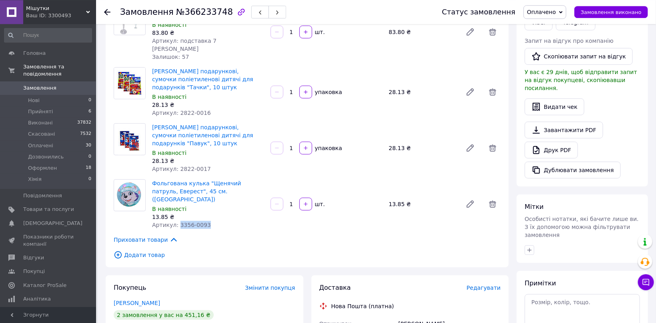
scroll to position [254, 0]
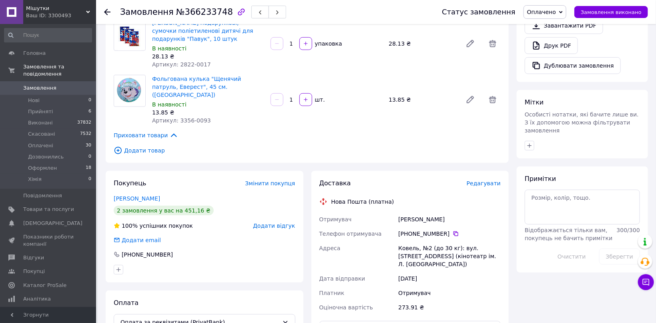
click at [493, 180] on span "Редагувати" at bounding box center [483, 183] width 34 height 6
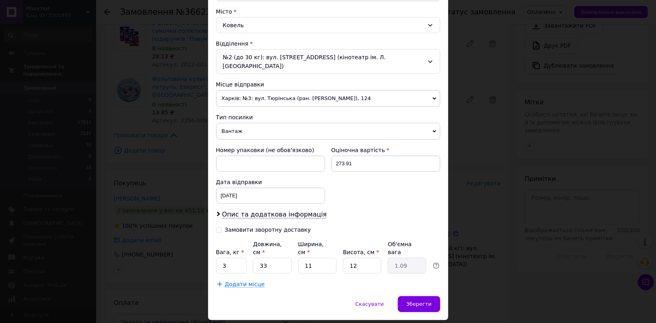
scroll to position [221, 0]
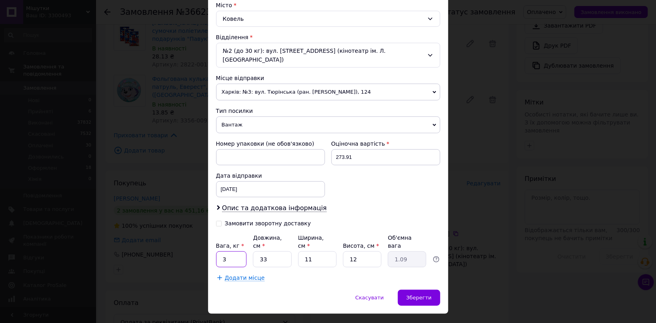
click at [232, 251] on input "3" at bounding box center [231, 259] width 31 height 16
type input "1"
drag, startPoint x: 351, startPoint y: 242, endPoint x: 363, endPoint y: 242, distance: 12.4
click at [363, 251] on input "12" at bounding box center [362, 259] width 38 height 16
type input "1"
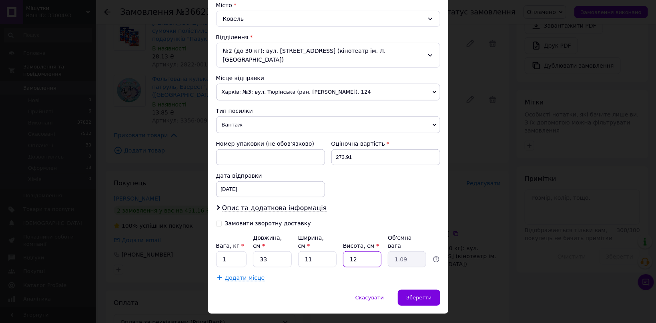
type input "0.1"
type input "11"
type input "1"
type input "11"
click at [428, 294] on span "Зберегти" at bounding box center [418, 297] width 25 height 6
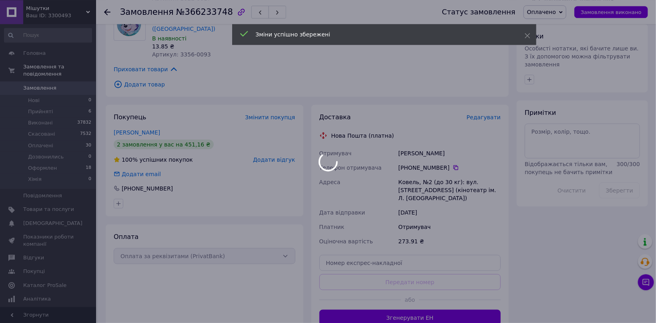
scroll to position [339, 0]
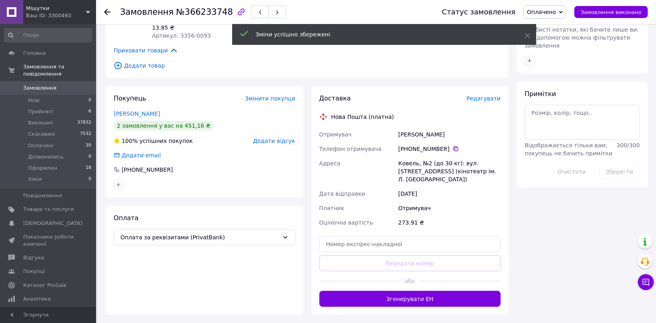
click at [446, 274] on div "Доставка Редагувати Нова Пошта (платна) Отримувач Масловська Юлія Телефон отрим…" at bounding box center [410, 200] width 198 height 229
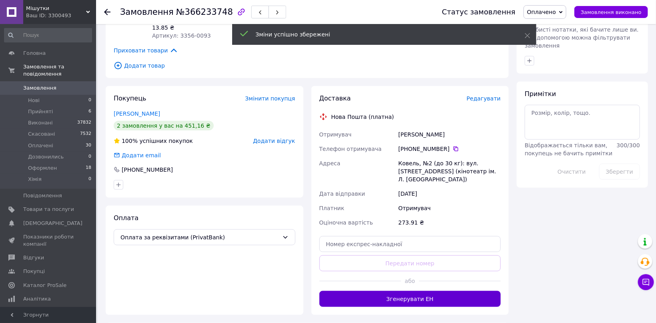
click at [444, 291] on button "Згенерувати ЕН" at bounding box center [410, 299] width 182 height 16
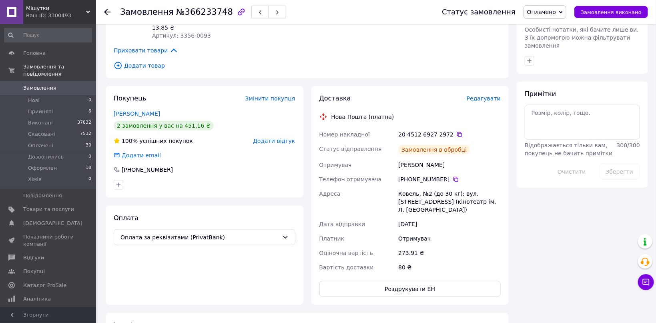
click at [438, 130] on div "20 4512 6927 2972" at bounding box center [449, 134] width 102 height 8
click at [564, 108] on textarea at bounding box center [581, 122] width 115 height 34
paste textarea "2972"
type textarea "2972"
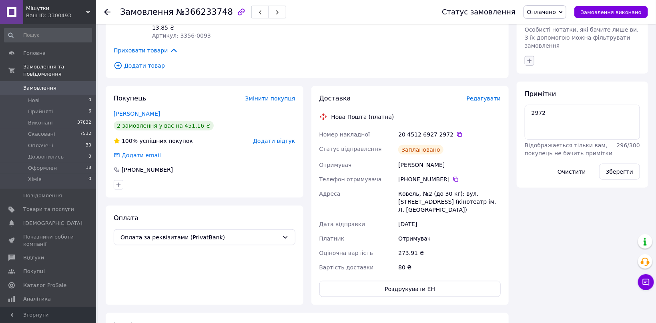
click at [527, 58] on icon "button" at bounding box center [529, 61] width 6 height 6
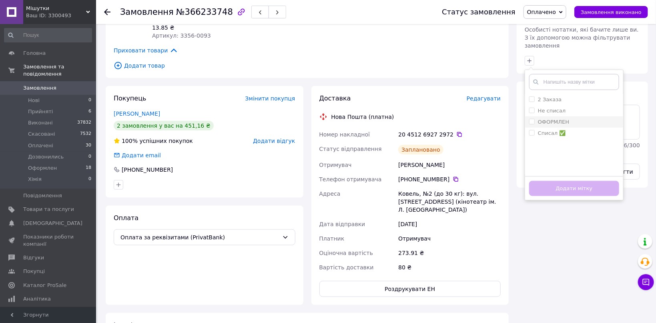
click at [580, 118] on div "ОФОРМЛЕН" at bounding box center [574, 121] width 90 height 7
checkbox input "true"
click at [606, 181] on button "Додати мітку" at bounding box center [574, 189] width 90 height 16
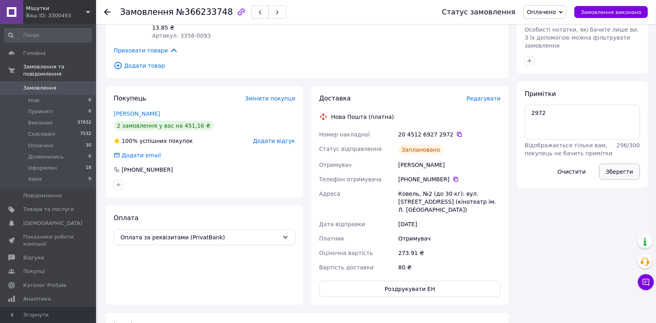
click at [613, 164] on button "Зберегти" at bounding box center [619, 172] width 41 height 16
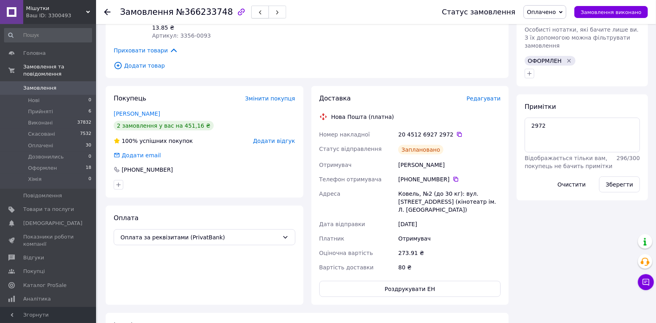
click at [252, 14] on button "button" at bounding box center [260, 12] width 18 height 13
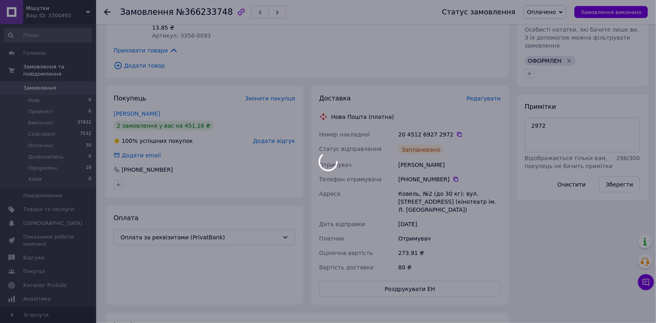
scroll to position [42, 0]
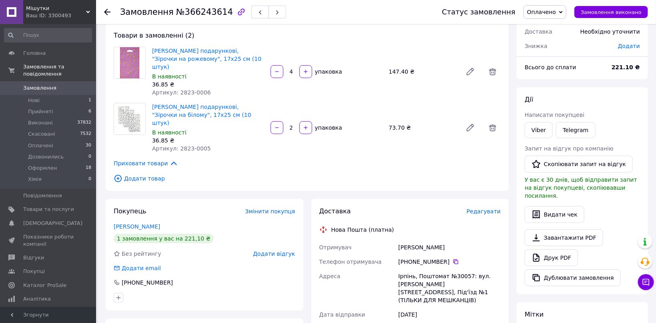
click at [181, 89] on span "Артикул: 2823-0006" at bounding box center [181, 92] width 59 height 6
drag, startPoint x: 181, startPoint y: 83, endPoint x: 212, endPoint y: 82, distance: 30.4
click at [212, 88] on div "Артикул: 2823-0006" at bounding box center [208, 92] width 112 height 8
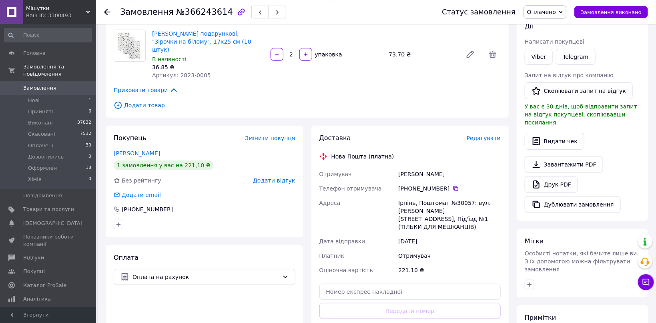
scroll to position [127, 0]
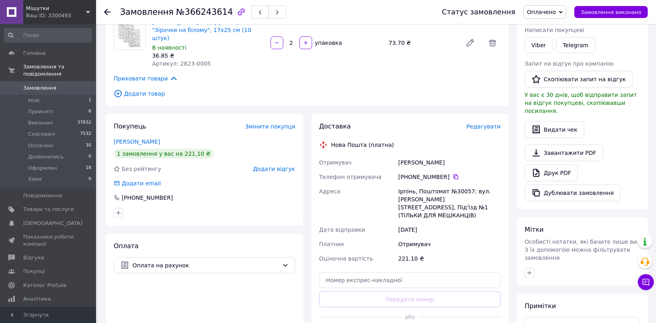
click at [487, 123] on span "Редагувати" at bounding box center [483, 126] width 34 height 6
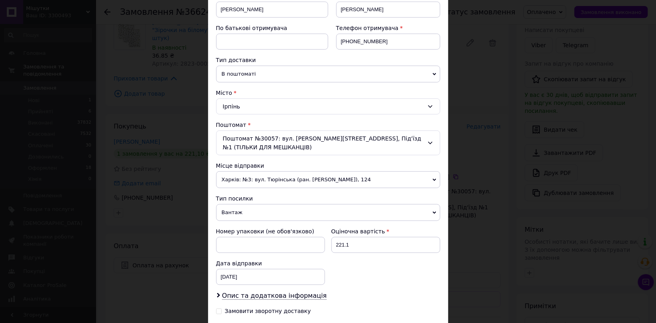
scroll to position [230, 0]
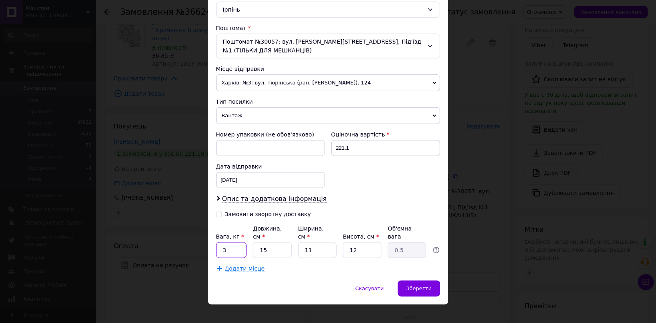
click at [232, 242] on input "3" at bounding box center [231, 250] width 31 height 16
type input "1"
click at [408, 280] on div "Зберегти" at bounding box center [419, 288] width 42 height 16
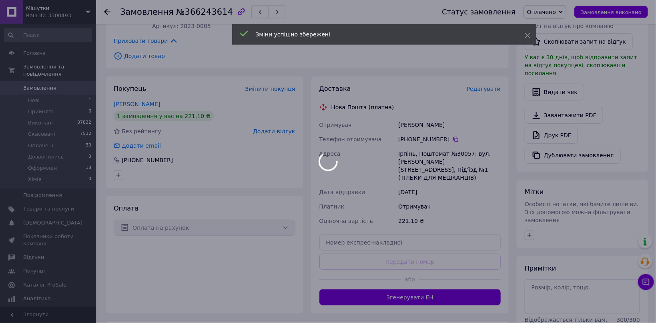
scroll to position [170, 0]
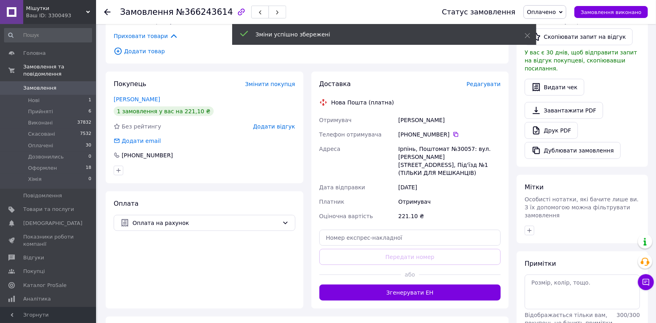
click at [446, 284] on button "Згенерувати ЕН" at bounding box center [410, 292] width 182 height 16
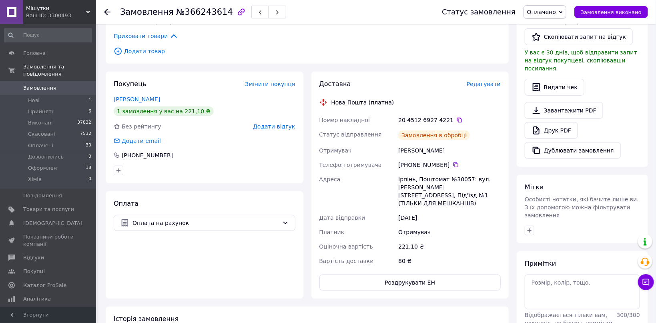
click at [439, 116] on div "20 4512 6927 4221" at bounding box center [449, 120] width 102 height 8
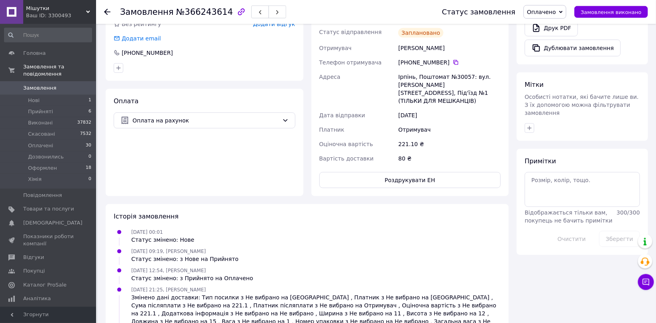
scroll to position [285, 0]
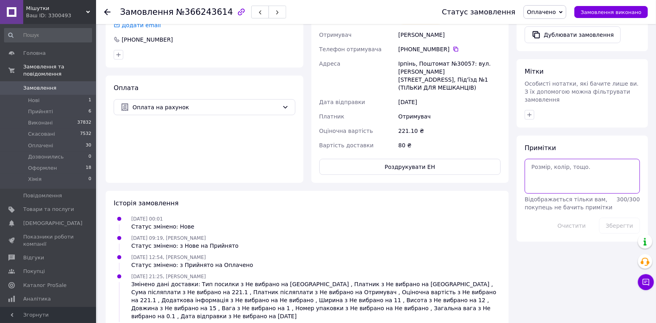
paste textarea "4221"
click at [550, 159] on textarea "4221" at bounding box center [581, 176] width 115 height 34
type textarea "4221"
click at [529, 112] on icon "button" at bounding box center [529, 115] width 6 height 6
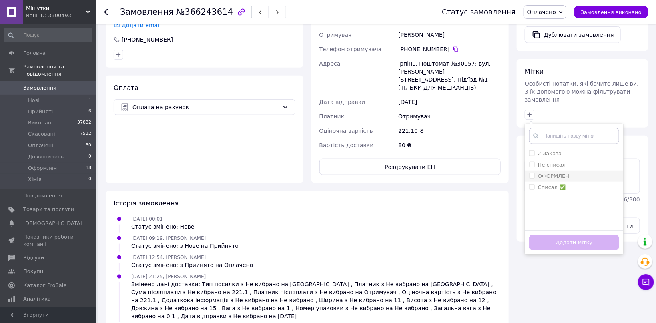
click at [580, 170] on li "ОФОРМЛЕН" at bounding box center [574, 175] width 98 height 11
checkbox input "true"
click at [602, 235] on button "Додати мітку" at bounding box center [574, 243] width 90 height 16
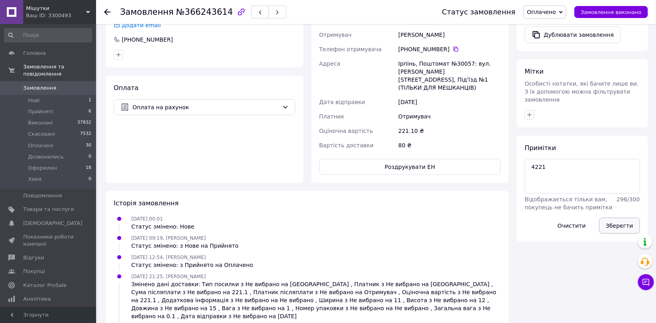
click at [613, 218] on button "Зберегти" at bounding box center [619, 226] width 41 height 16
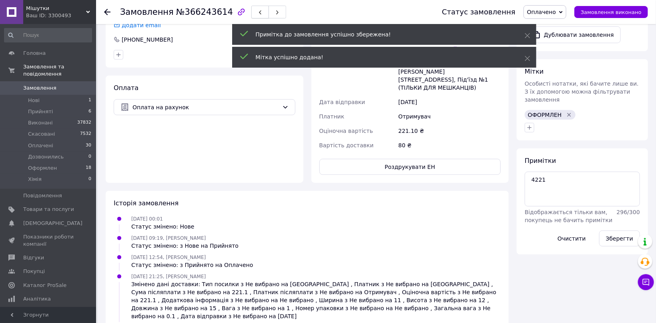
click at [258, 10] on span "button" at bounding box center [260, 12] width 5 height 6
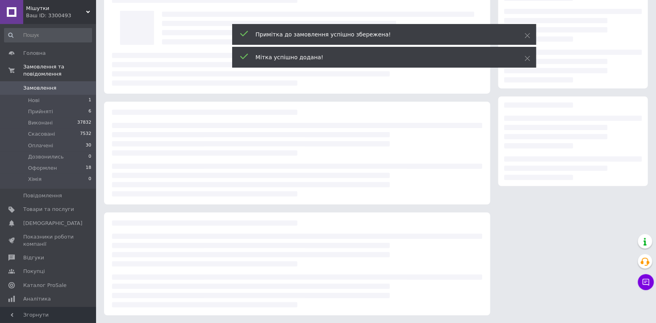
scroll to position [24, 0]
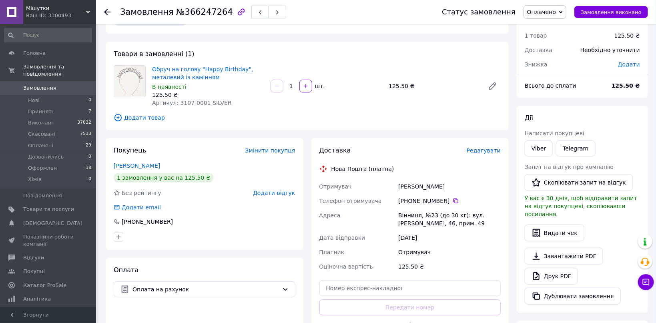
click at [180, 103] on span "Артикул: 3107-0001 SILVER" at bounding box center [192, 103] width 80 height 6
drag, startPoint x: 180, startPoint y: 103, endPoint x: 201, endPoint y: 103, distance: 21.6
click at [198, 103] on span "Артикул: 3107-0001 SILVER" at bounding box center [192, 103] width 80 height 6
click at [484, 146] on div "Доставка Редагувати" at bounding box center [410, 150] width 182 height 9
click at [489, 149] on span "Редагувати" at bounding box center [483, 150] width 34 height 6
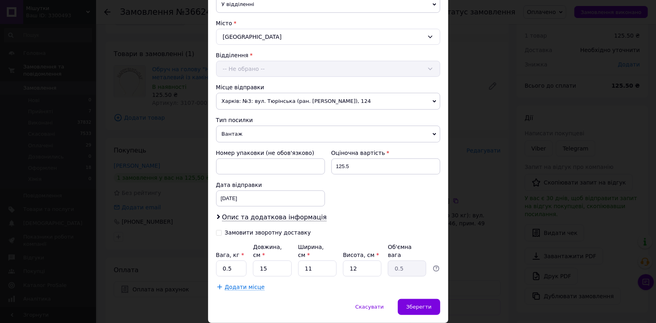
scroll to position [221, 0]
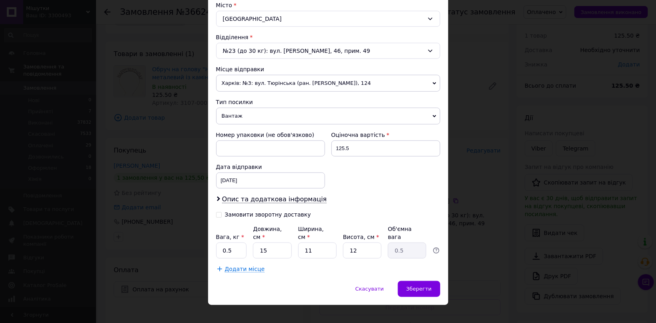
click at [493, 171] on div "× Редагування доставки Спосіб доставки Нова Пошта (платна) Платник Отримувач Ві…" at bounding box center [328, 161] width 656 height 323
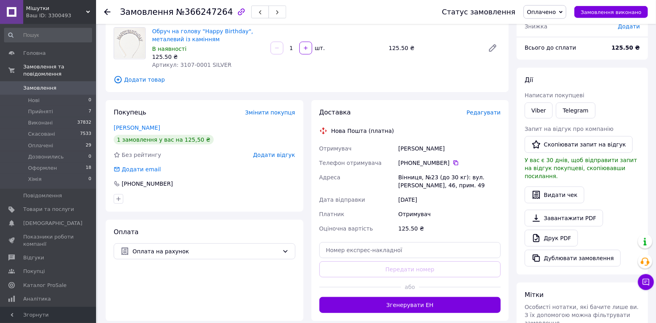
scroll to position [151, 0]
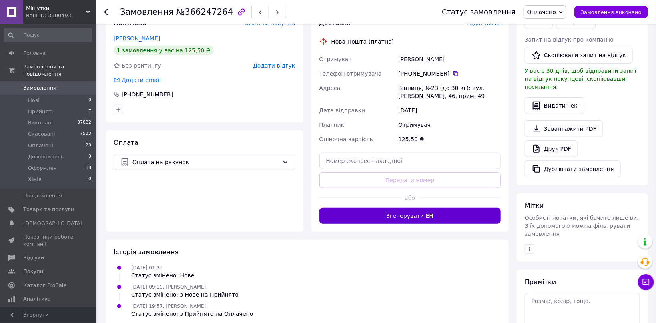
click at [424, 208] on button "Згенерувати ЕН" at bounding box center [410, 216] width 182 height 16
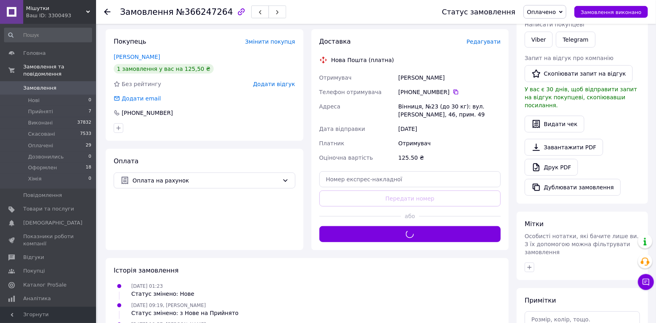
scroll to position [109, 0]
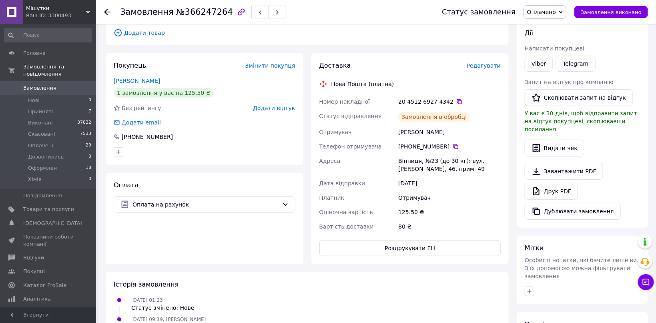
click at [439, 104] on div "20 4512 6927 4342" at bounding box center [449, 102] width 102 height 8
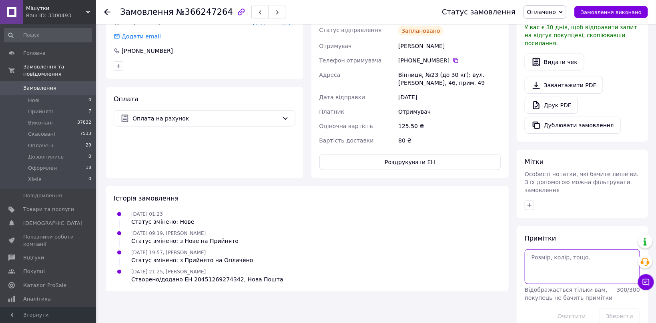
click at [550, 249] on textarea at bounding box center [581, 266] width 115 height 34
paste textarea "4342"
type textarea "4342"
click at [532, 202] on icon "button" at bounding box center [529, 205] width 6 height 6
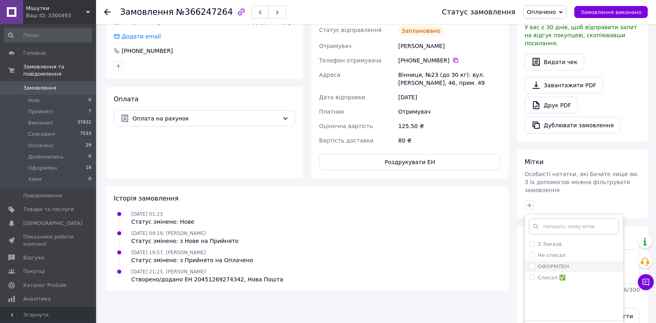
click at [575, 263] on div "ОФОРМЛЕН" at bounding box center [574, 266] width 90 height 7
checkbox input "true"
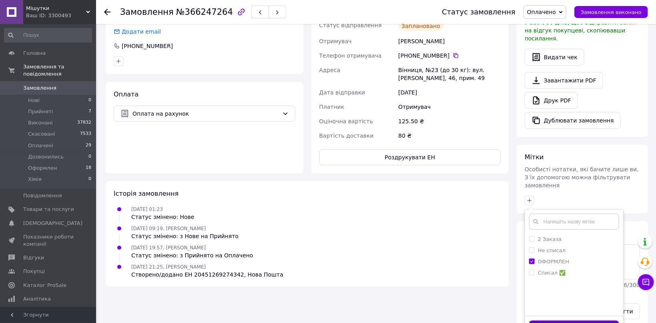
click at [606, 320] on button "Додати мітку" at bounding box center [574, 328] width 90 height 16
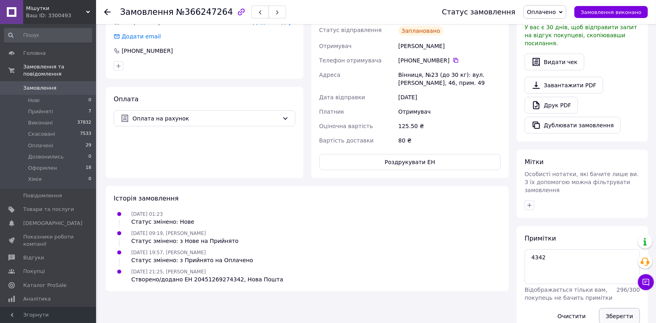
click at [613, 308] on button "Зберегти" at bounding box center [619, 316] width 41 height 16
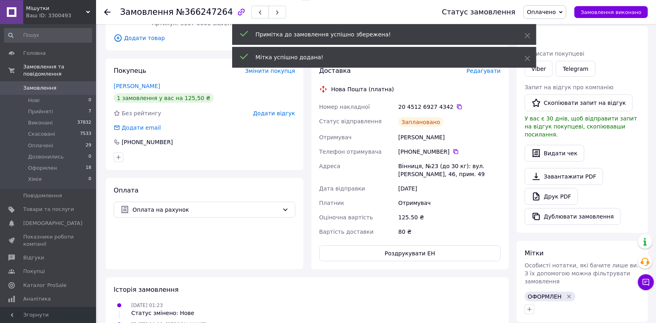
scroll to position [0, 0]
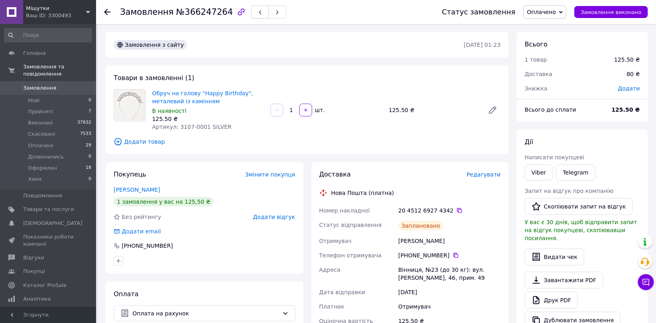
click at [258, 11] on icon "button" at bounding box center [260, 12] width 5 height 5
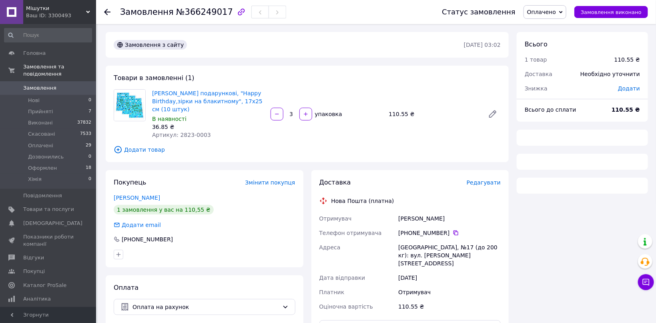
click at [180, 132] on span "Артикул: 2823-0003" at bounding box center [181, 135] width 59 height 6
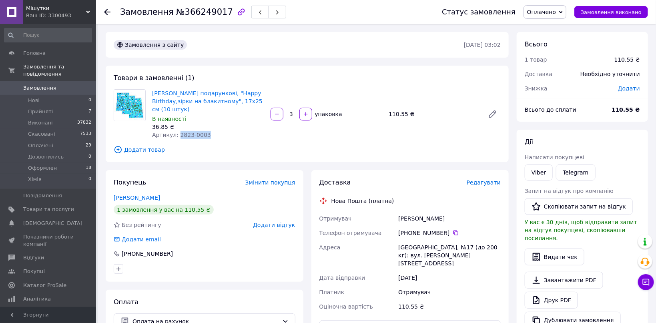
drag, startPoint x: 180, startPoint y: 128, endPoint x: 202, endPoint y: 126, distance: 22.9
click at [202, 131] on div "Артикул: 2823-0003" at bounding box center [208, 135] width 112 height 8
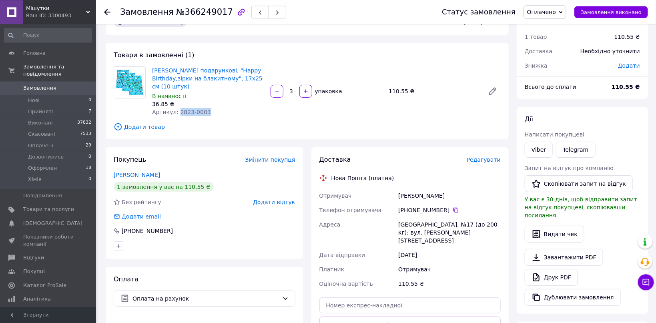
scroll to position [42, 0]
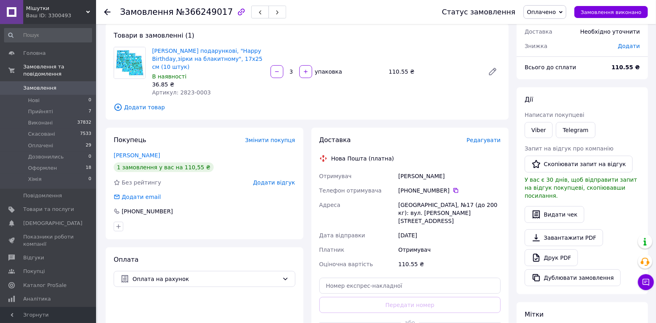
click at [474, 137] on span "Редагувати" at bounding box center [483, 140] width 34 height 6
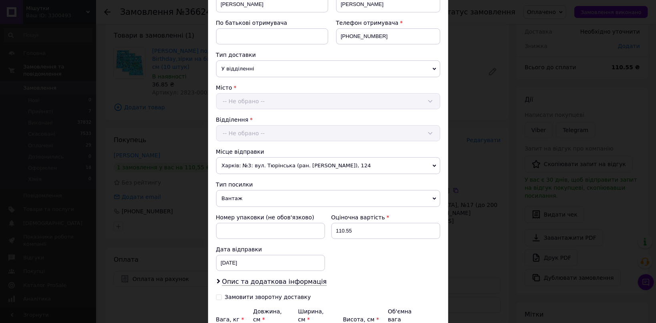
scroll to position [178, 0]
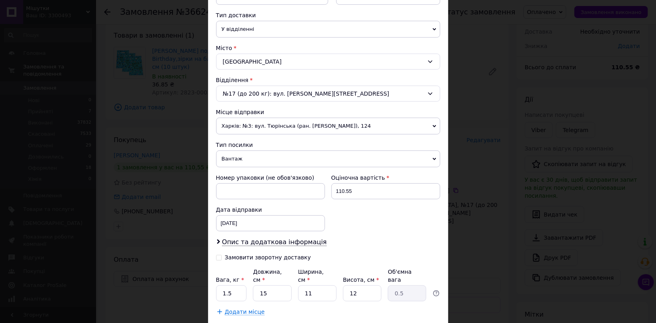
click at [234, 160] on span "Вантаж" at bounding box center [328, 158] width 224 height 17
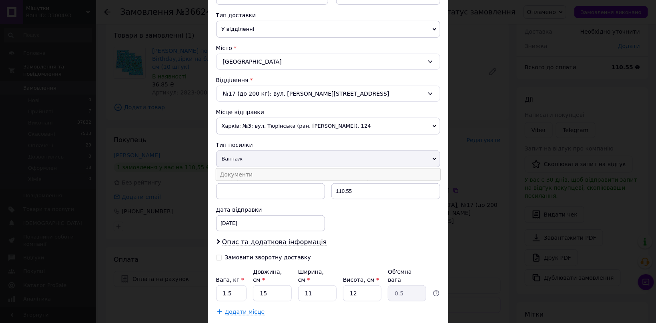
click at [237, 170] on li "Документи" at bounding box center [328, 174] width 224 height 12
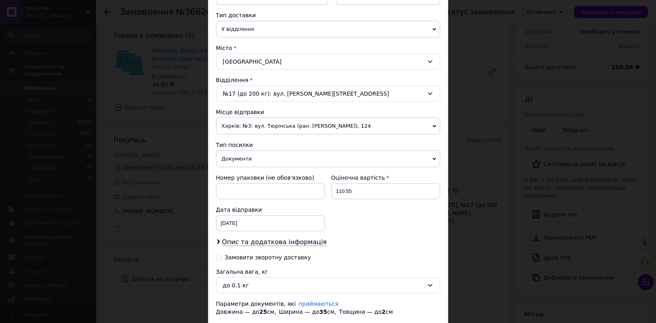
scroll to position [229, 0]
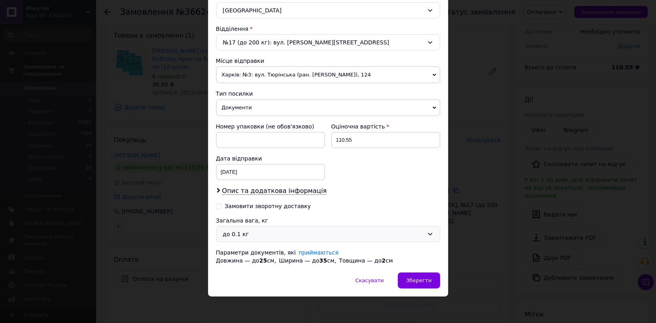
click at [247, 227] on div "до 0.1 кг" at bounding box center [328, 234] width 224 height 16
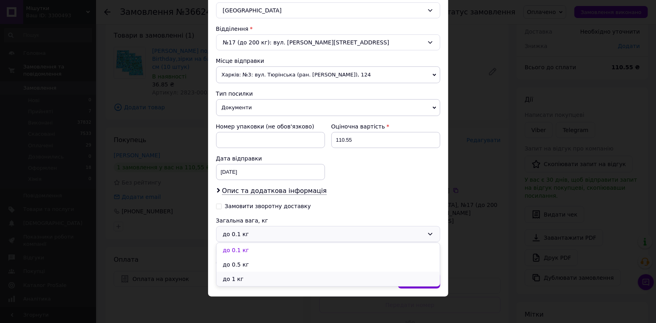
click at [237, 276] on li "до 1 кг" at bounding box center [327, 279] width 223 height 14
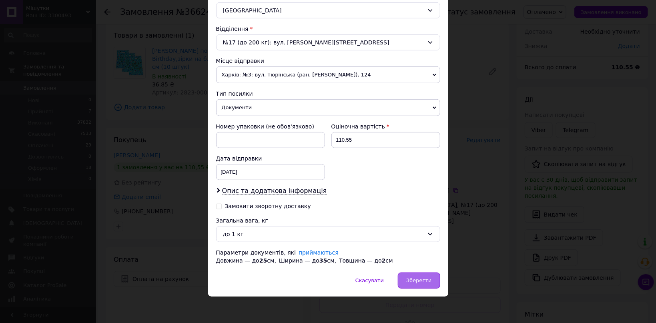
click at [425, 280] on span "Зберегти" at bounding box center [418, 280] width 25 height 6
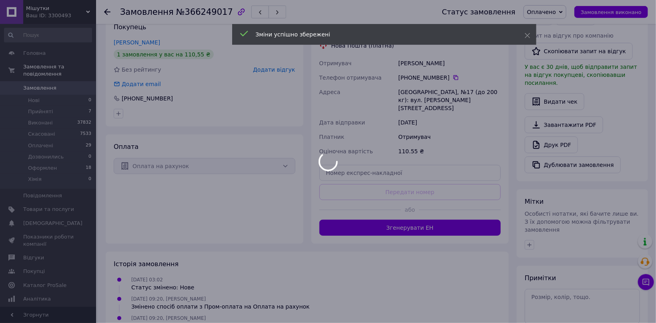
scroll to position [170, 0]
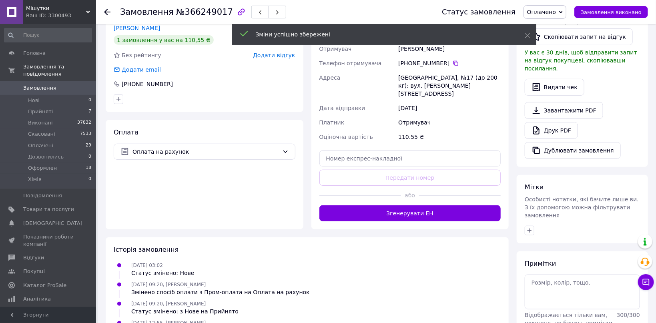
click at [419, 205] on button "Згенерувати ЕН" at bounding box center [410, 213] width 182 height 16
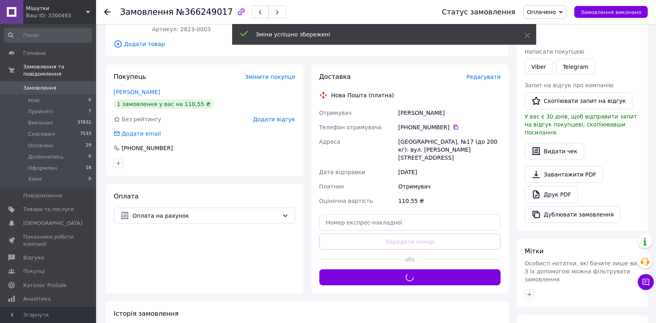
scroll to position [85, 0]
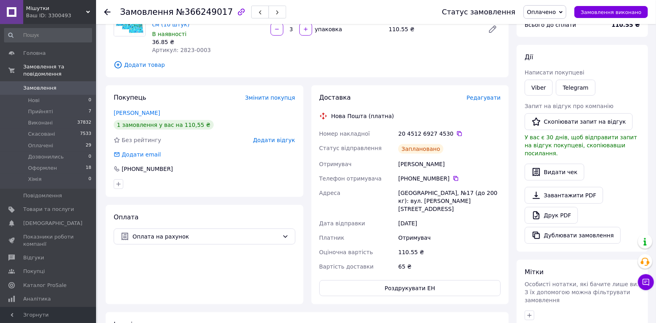
click at [439, 130] on div "20 4512 6927 4530" at bounding box center [449, 134] width 102 height 8
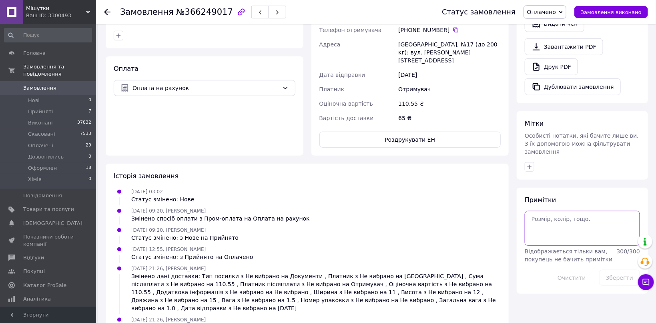
paste textarea "4530"
click at [566, 211] on textarea at bounding box center [581, 228] width 115 height 34
type textarea "4530"
click at [527, 164] on icon "button" at bounding box center [529, 167] width 6 height 6
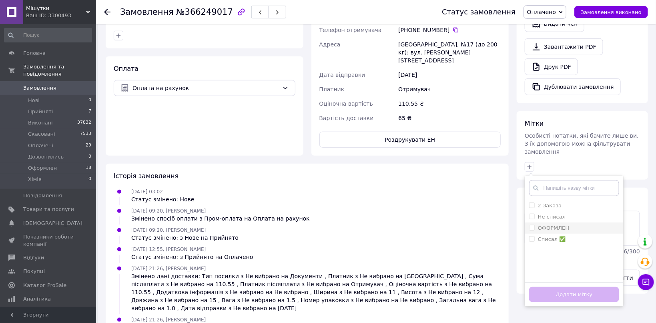
click at [580, 224] on div "ОФОРМЛЕН" at bounding box center [574, 227] width 90 height 7
checkbox input "true"
click at [592, 287] on button "Додати мітку" at bounding box center [574, 295] width 90 height 16
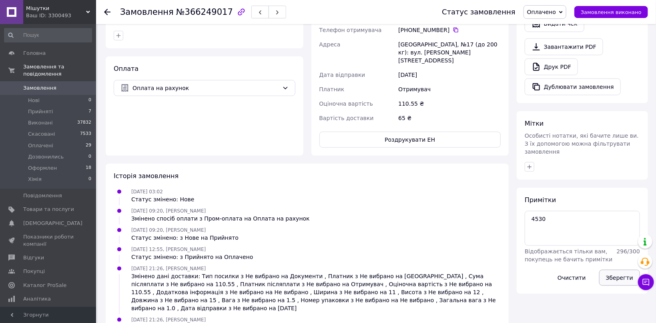
click at [613, 270] on button "Зберегти" at bounding box center [619, 278] width 41 height 16
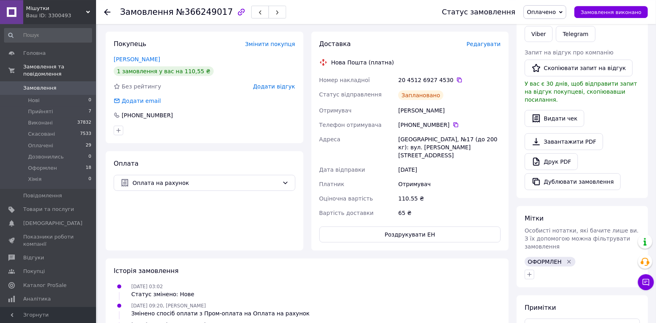
scroll to position [0, 0]
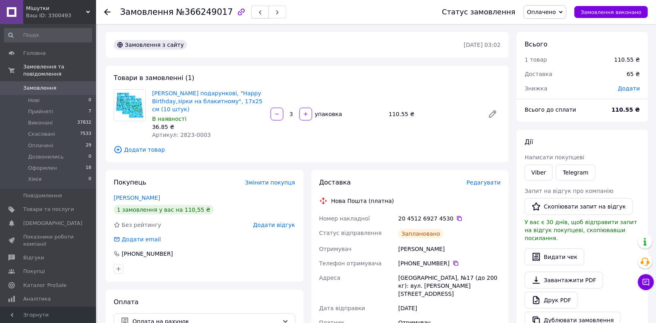
click at [251, 14] on button "button" at bounding box center [260, 12] width 18 height 13
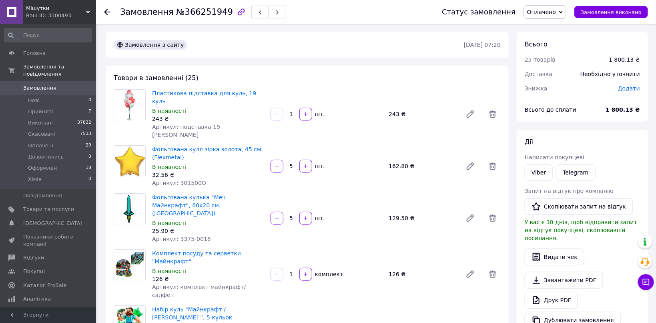
click at [178, 124] on span "Артикул: подставка 19 шаров" at bounding box center [186, 131] width 68 height 14
drag, startPoint x: 178, startPoint y: 119, endPoint x: 233, endPoint y: 117, distance: 55.2
click at [233, 123] on div "Артикул: подставка 19 шаров" at bounding box center [208, 131] width 112 height 16
click at [180, 180] on span "Артикул: 301500O" at bounding box center [179, 183] width 54 height 6
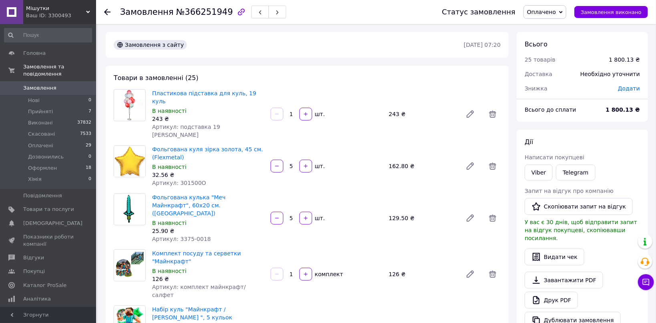
click at [178, 236] on span "Артикул: 3375-0018" at bounding box center [181, 239] width 59 height 6
drag, startPoint x: 178, startPoint y: 217, endPoint x: 201, endPoint y: 214, distance: 23.0
click at [201, 236] on span "Артикул: 3375-0018" at bounding box center [181, 239] width 59 height 6
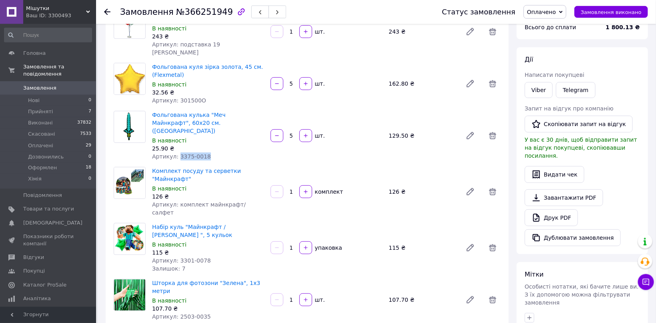
scroll to position [85, 0]
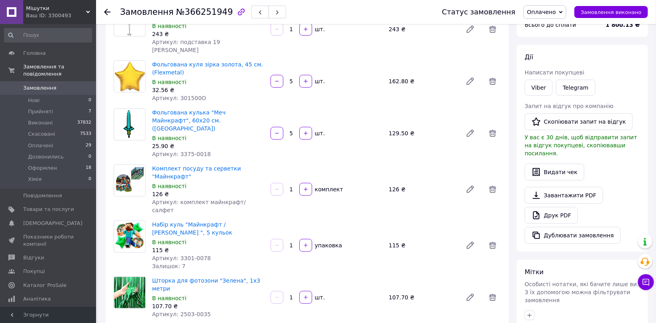
click at [209, 199] on span "Артикул: комплект майнкрафт/салфет" at bounding box center [199, 206] width 94 height 14
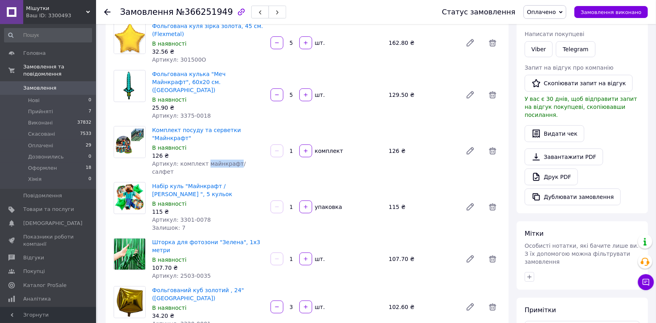
scroll to position [127, 0]
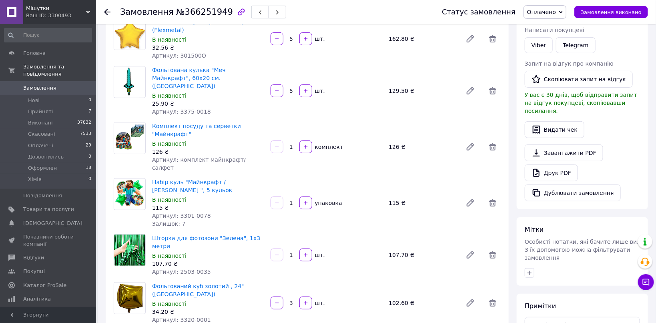
click at [180, 268] on span "Артикул: 2503-0035" at bounding box center [181, 271] width 59 height 6
drag, startPoint x: 180, startPoint y: 217, endPoint x: 203, endPoint y: 217, distance: 22.8
click at [203, 268] on div "Артикул: 2503-0035" at bounding box center [208, 272] width 112 height 8
click at [177, 316] on span "Артикул: 3320-0001" at bounding box center [181, 319] width 59 height 6
drag, startPoint x: 177, startPoint y: 254, endPoint x: 206, endPoint y: 254, distance: 28.8
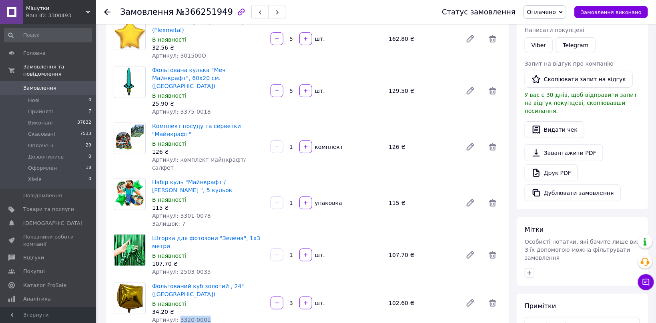
click at [206, 316] on div "Артикул: 3320-0001" at bounding box center [208, 320] width 112 height 8
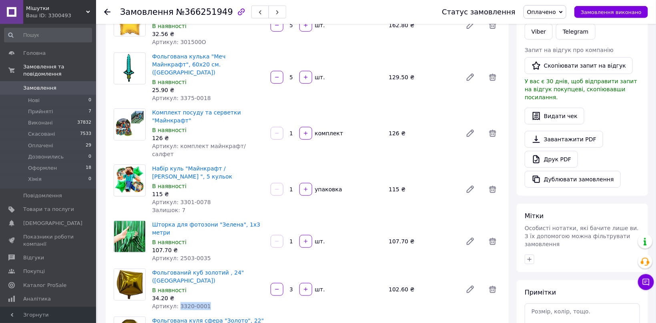
scroll to position [170, 0]
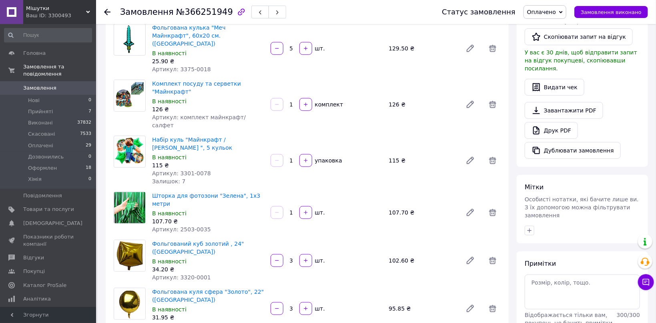
click at [184, 322] on span "Артикул: 3317-0008" at bounding box center [181, 325] width 59 height 6
drag, startPoint x: 184, startPoint y: 262, endPoint x: 200, endPoint y: 261, distance: 15.2
click at [200, 322] on span "Артикул: 3317-0008" at bounding box center [181, 325] width 59 height 6
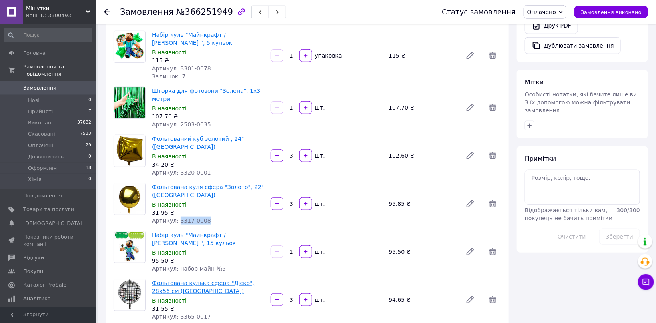
scroll to position [297, 0]
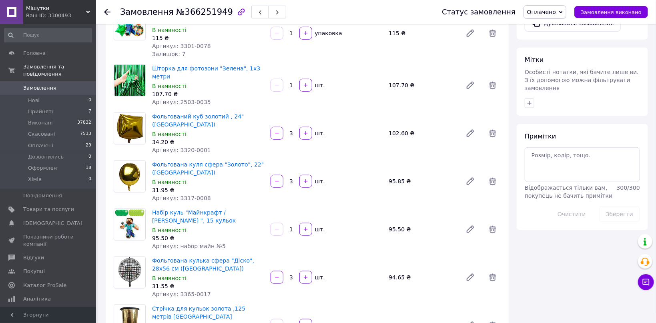
click at [180, 291] on span "Артикул: 3365-0017" at bounding box center [181, 294] width 59 height 6
drag, startPoint x: 180, startPoint y: 221, endPoint x: 200, endPoint y: 221, distance: 20.0
click at [200, 291] on span "Артикул: 3365-0017" at bounding box center [181, 294] width 59 height 6
drag, startPoint x: 180, startPoint y: 270, endPoint x: 210, endPoint y: 270, distance: 30.8
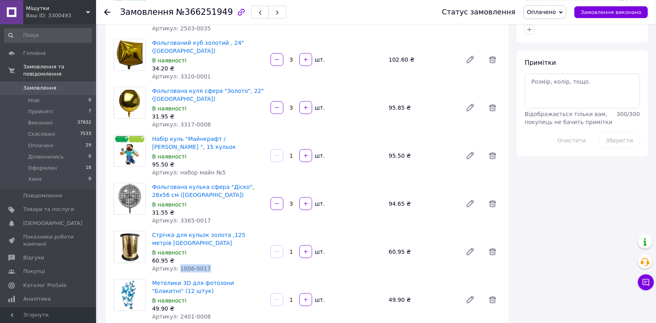
scroll to position [382, 0]
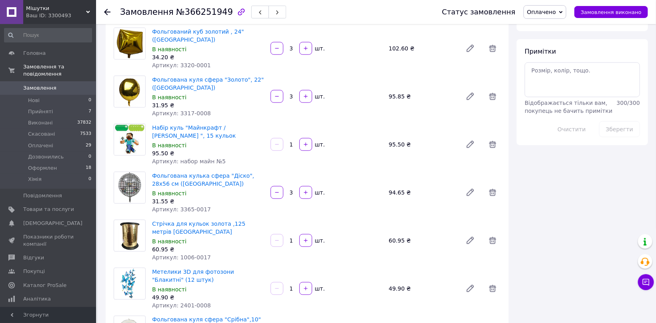
click at [181, 302] on span "Артикул: 2401-0008" at bounding box center [181, 305] width 59 height 6
drag, startPoint x: 181, startPoint y: 235, endPoint x: 209, endPoint y: 233, distance: 27.7
click at [209, 301] on div "Артикул: 2401-0008" at bounding box center [208, 305] width 112 height 8
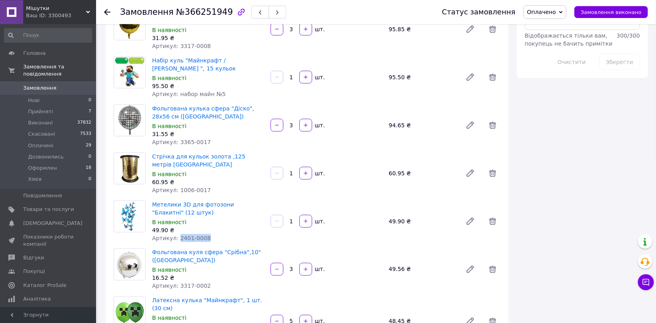
scroll to position [466, 0]
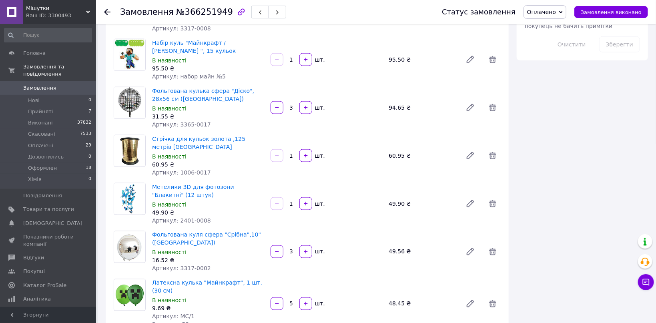
click at [178, 265] on span "Артикул: 3317-0002" at bounding box center [181, 268] width 59 height 6
drag, startPoint x: 178, startPoint y: 198, endPoint x: 229, endPoint y: 196, distance: 50.8
click at [221, 264] on div "Артикул: 3317-0002" at bounding box center [208, 268] width 112 height 8
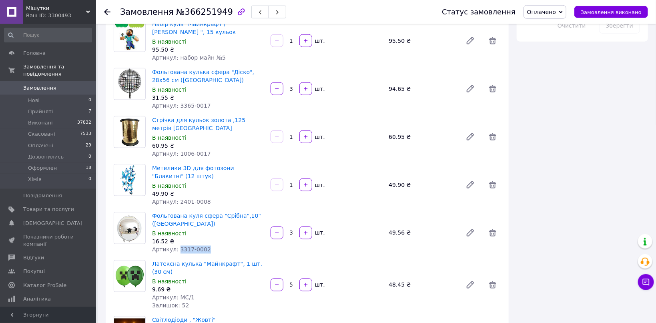
scroll to position [509, 0]
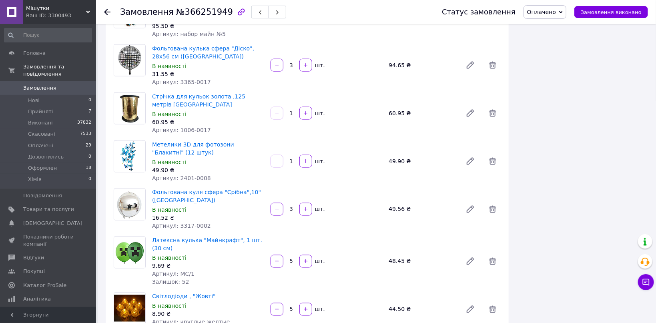
click at [181, 319] on span "Артикул: круглые желтые" at bounding box center [191, 322] width 78 height 6
drag, startPoint x: 181, startPoint y: 242, endPoint x: 212, endPoint y: 242, distance: 30.8
click at [212, 319] on span "Артикул: круглые желтые" at bounding box center [191, 322] width 78 height 6
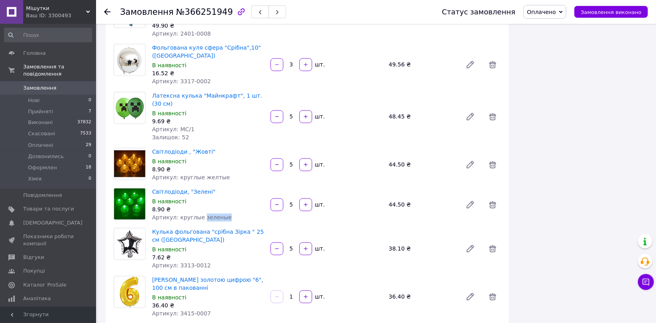
scroll to position [678, 0]
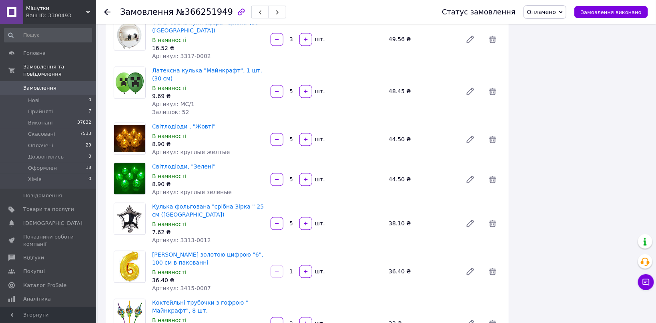
click at [183, 237] on span "Артикул: 3313-0012" at bounding box center [181, 240] width 59 height 6
drag, startPoint x: 183, startPoint y: 162, endPoint x: 210, endPoint y: 162, distance: 27.6
click at [210, 236] on div "Артикул: 3313-0012" at bounding box center [208, 240] width 112 height 8
click at [184, 285] on span "Артикул: 3415-0007" at bounding box center [181, 288] width 59 height 6
drag, startPoint x: 184, startPoint y: 208, endPoint x: 206, endPoint y: 208, distance: 21.6
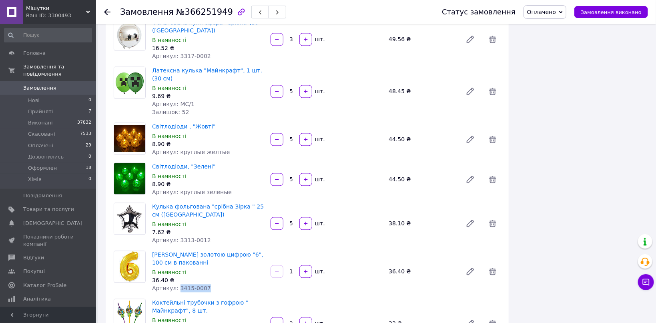
click at [206, 284] on div "Артикул: 3415-0007" at bounding box center [208, 288] width 112 height 8
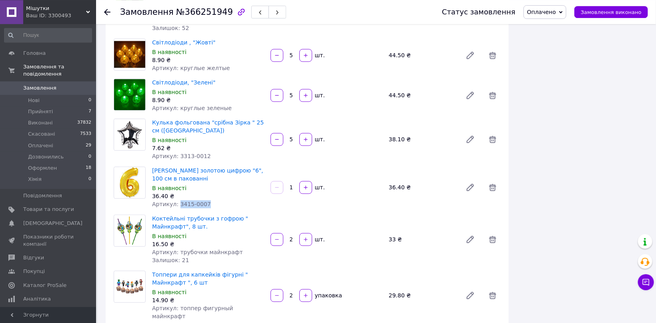
scroll to position [763, 0]
click at [189, 296] on div "14.90 ₴" at bounding box center [208, 300] width 112 height 8
drag, startPoint x: 189, startPoint y: 222, endPoint x: 218, endPoint y: 222, distance: 28.8
click at [218, 296] on div "14.90 ₴" at bounding box center [208, 300] width 112 height 8
click at [174, 304] on span "Артикул: топпер фигурный майнкрафт" at bounding box center [192, 311] width 81 height 14
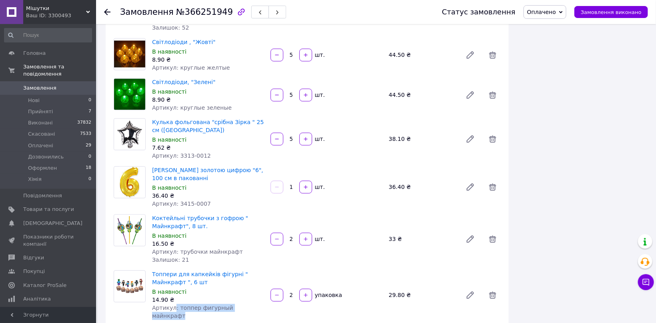
drag, startPoint x: 174, startPoint y: 225, endPoint x: 256, endPoint y: 225, distance: 82.8
click at [256, 304] on div "Артикул: топпер фигурный майнкрафт" at bounding box center [208, 312] width 112 height 16
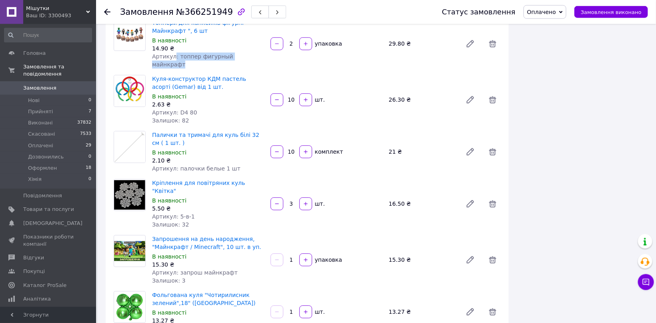
scroll to position [1018, 0]
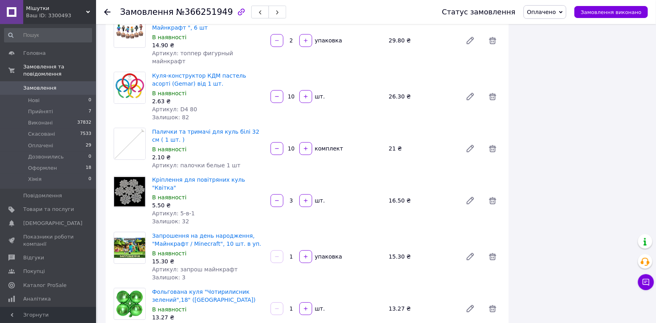
click at [180, 322] on span "Артикул: 3316-0013" at bounding box center [181, 325] width 59 height 6
drag, startPoint x: 180, startPoint y: 230, endPoint x: 215, endPoint y: 230, distance: 35.2
click at [215, 321] on div "Артикул: 3316-0013" at bounding box center [208, 325] width 112 height 8
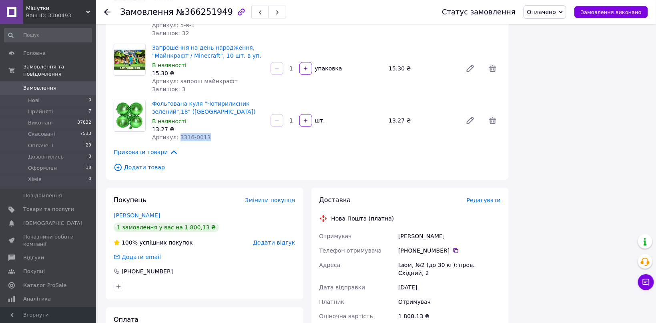
scroll to position [1204, 0]
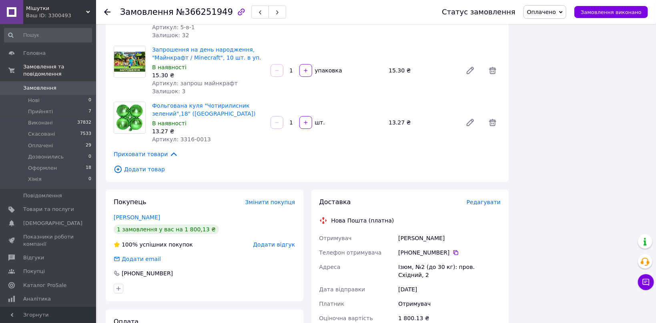
click at [481, 199] on span "Редагувати" at bounding box center [483, 202] width 34 height 6
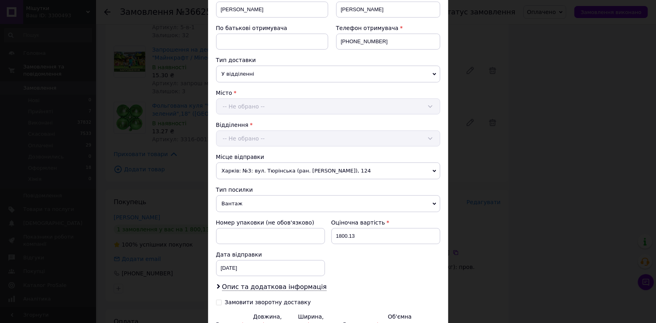
scroll to position [221, 0]
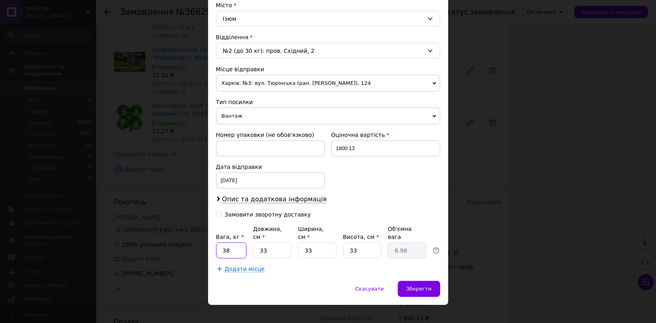
drag, startPoint x: 224, startPoint y: 245, endPoint x: 249, endPoint y: 245, distance: 24.4
click at [247, 245] on input "38" at bounding box center [231, 250] width 31 height 16
type input "3"
drag, startPoint x: 300, startPoint y: 245, endPoint x: 329, endPoint y: 244, distance: 28.8
click at [329, 244] on input "33" at bounding box center [317, 250] width 38 height 16
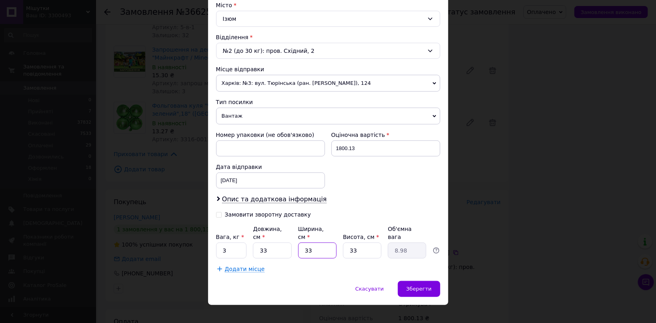
type input "2"
type input "0.54"
type input "22"
type input "5.99"
type input "22"
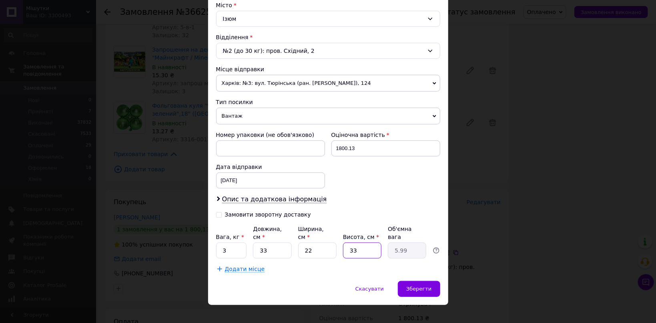
type input "1"
type input "0.18"
type input "11"
type input "2"
type input "11"
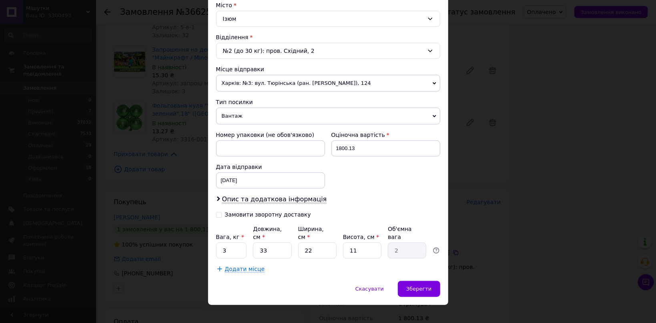
click at [428, 271] on div "Спосіб доставки Нова Пошта (платна) Платник Отримувач Відправник Прізвище отрим…" at bounding box center [328, 56] width 240 height 449
click at [428, 281] on div "Зберегти" at bounding box center [419, 289] width 42 height 16
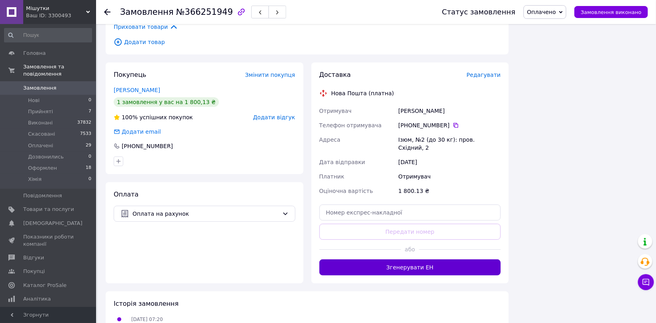
click at [419, 259] on button "Згенерувати ЕН" at bounding box center [410, 267] width 182 height 16
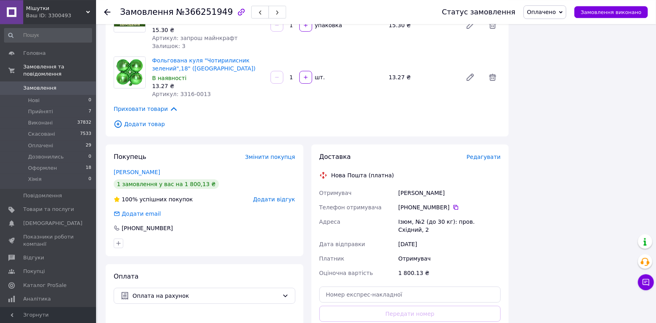
scroll to position [1246, 0]
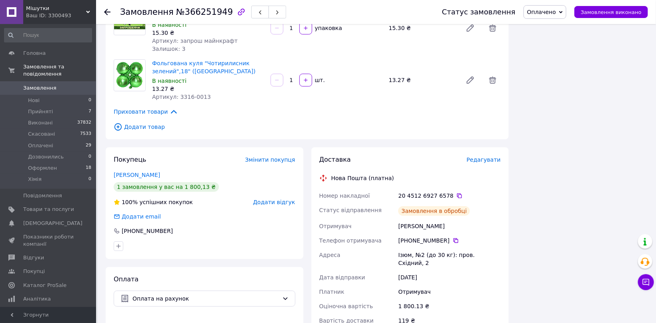
click at [439, 192] on div "20 4512 6927 6578" at bounding box center [449, 196] width 102 height 8
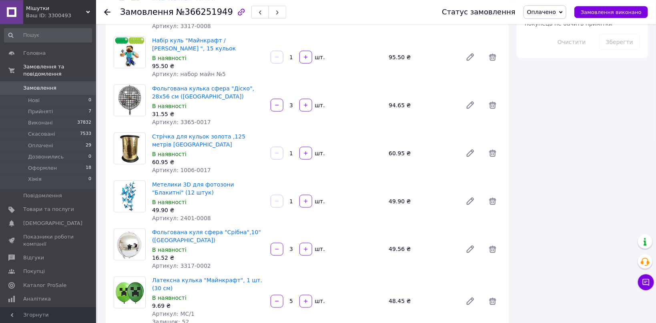
scroll to position [313, 0]
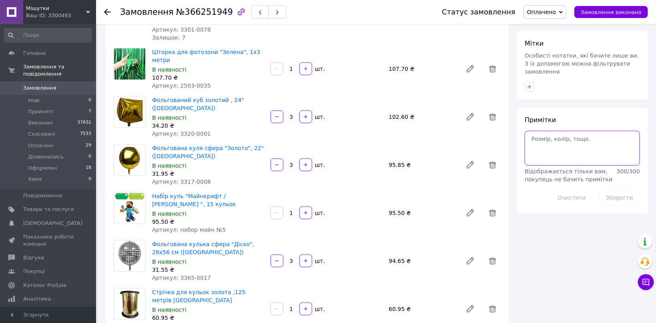
paste textarea "6578"
type textarea "6578"
click at [529, 84] on icon "button" at bounding box center [529, 86] width 4 height 4
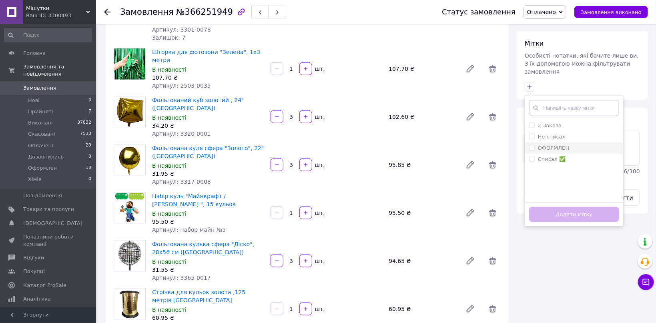
click at [577, 142] on li "ОФОРМЛЕН" at bounding box center [574, 147] width 98 height 11
checkbox input "true"
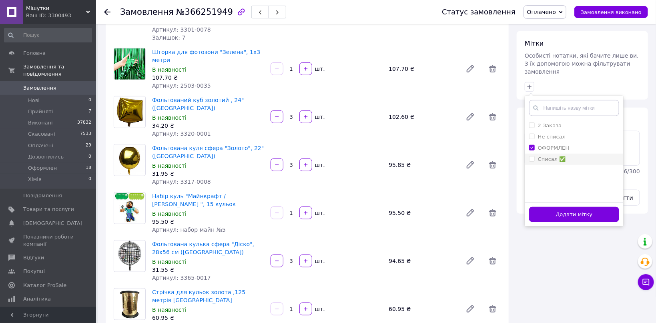
click at [577, 156] on div "Списал ✅" at bounding box center [574, 159] width 90 height 7
checkbox input "true"
drag, startPoint x: 594, startPoint y: 197, endPoint x: 614, endPoint y: 186, distance: 22.5
click at [595, 207] on button "Додати мітку" at bounding box center [574, 215] width 90 height 16
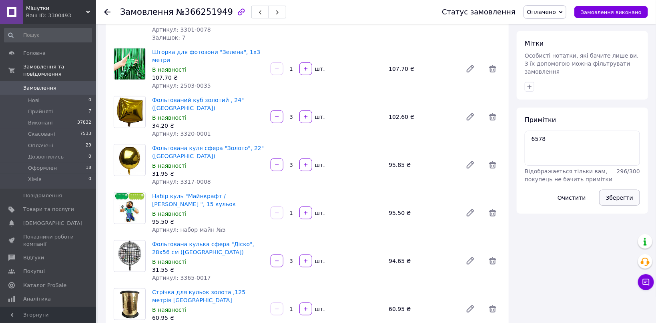
click at [613, 190] on button "Зберегти" at bounding box center [619, 198] width 41 height 16
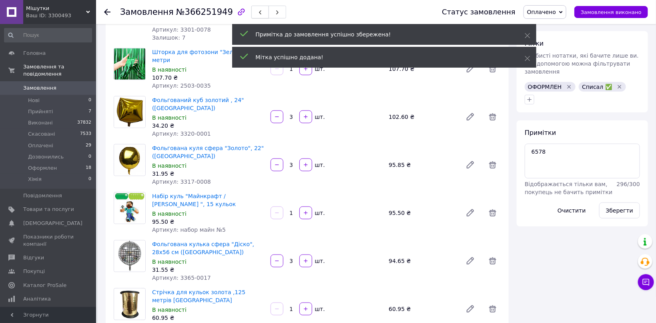
click at [258, 15] on icon "button" at bounding box center [260, 12] width 5 height 5
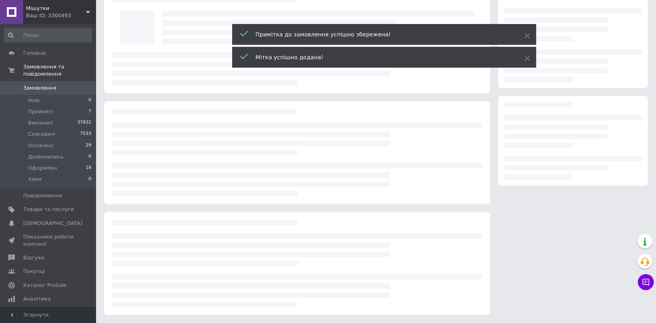
scroll to position [42, 0]
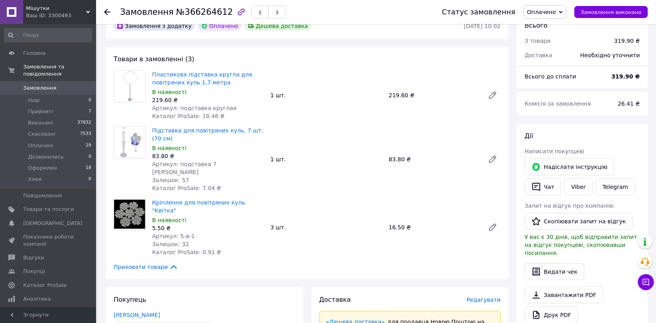
click at [193, 109] on span "Артикул: подставка круглая" at bounding box center [194, 108] width 84 height 6
drag, startPoint x: 193, startPoint y: 109, endPoint x: 221, endPoint y: 109, distance: 28.0
click at [221, 109] on span "Артикул: подставка круглая" at bounding box center [194, 108] width 84 height 6
click at [580, 181] on link "Viber" at bounding box center [578, 186] width 28 height 17
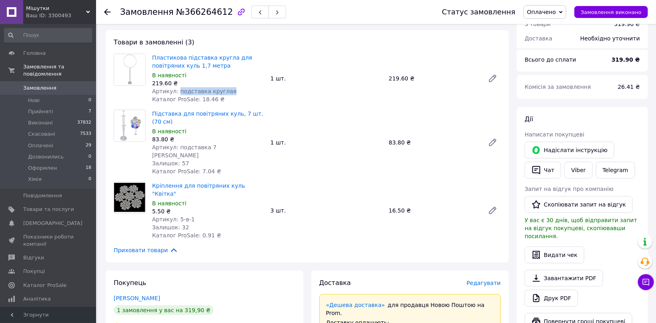
scroll to position [85, 0]
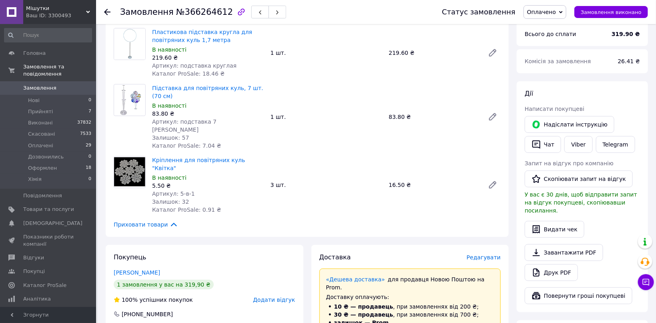
click at [484, 254] on span "Редагувати" at bounding box center [483, 257] width 34 height 6
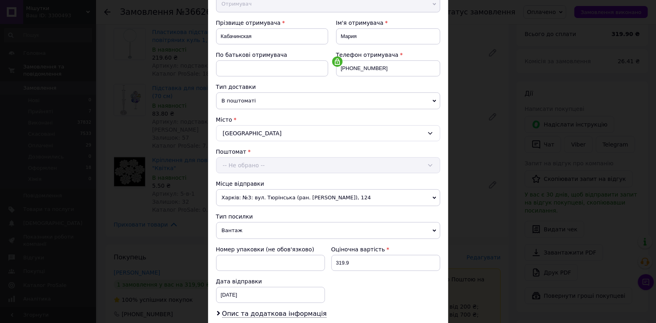
scroll to position [207, 0]
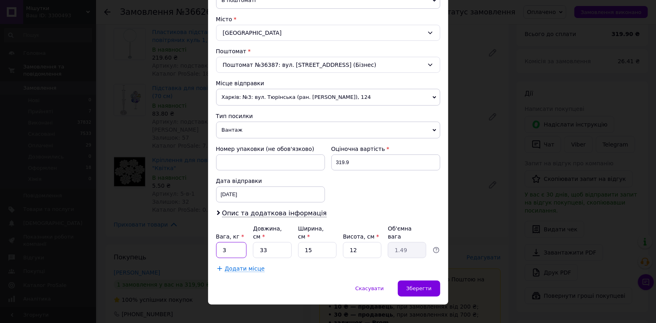
drag, startPoint x: 226, startPoint y: 242, endPoint x: 208, endPoint y: 243, distance: 18.4
click at [216, 243] on input "3" at bounding box center [231, 250] width 31 height 16
type input "2"
click at [430, 285] on span "Зберегти" at bounding box center [418, 288] width 25 height 6
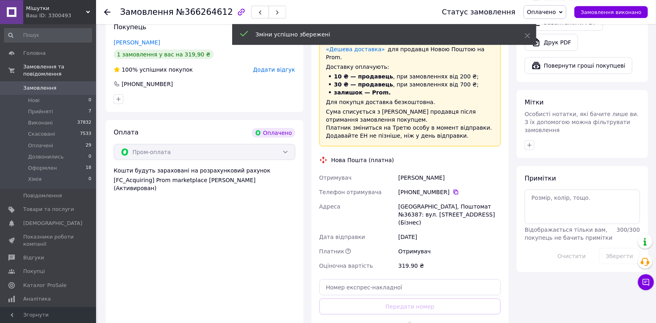
scroll to position [339, 0]
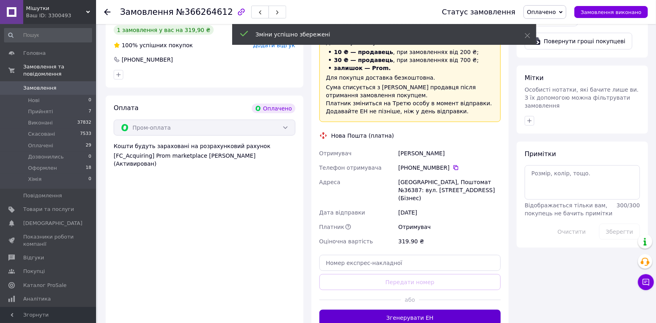
click at [427, 310] on button "Згенерувати ЕН" at bounding box center [410, 318] width 182 height 16
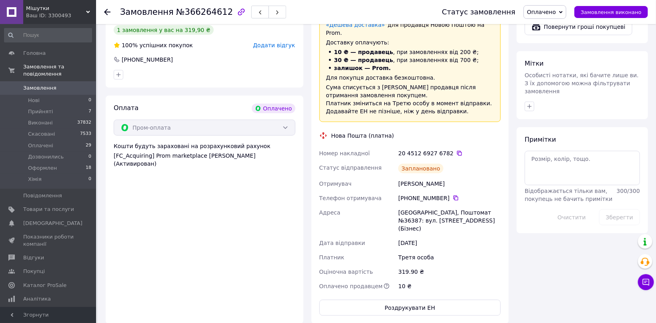
click at [441, 146] on div "20 4512 6927 6782" at bounding box center [449, 153] width 106 height 14
click at [439, 149] on div "20 4512 6927 6782" at bounding box center [449, 153] width 102 height 8
click at [555, 151] on textarea at bounding box center [581, 168] width 115 height 34
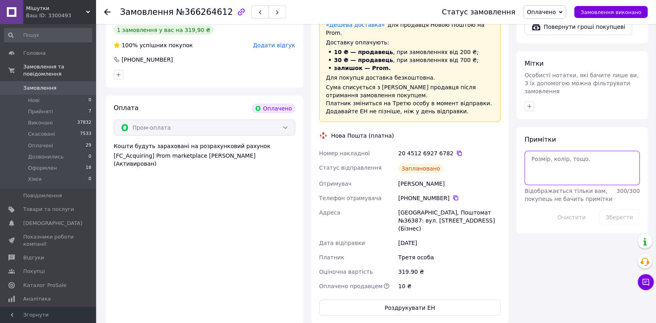
paste textarea "6782"
type textarea "6782"
click at [526, 102] on button "button" at bounding box center [529, 107] width 10 height 10
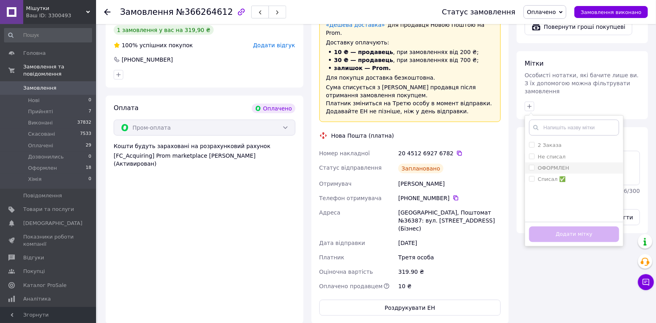
click at [584, 164] on div "ОФОРМЛЕН" at bounding box center [574, 167] width 90 height 7
checkbox input "true"
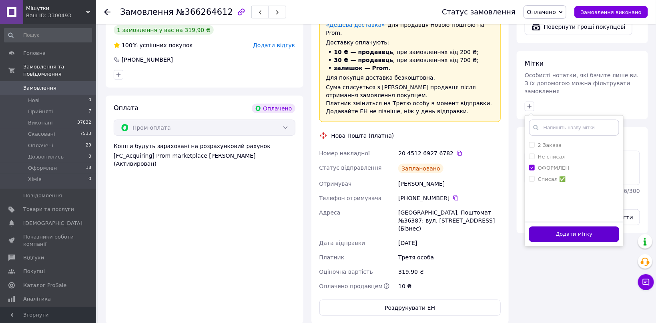
click at [593, 226] on button "Додати мітку" at bounding box center [574, 234] width 90 height 16
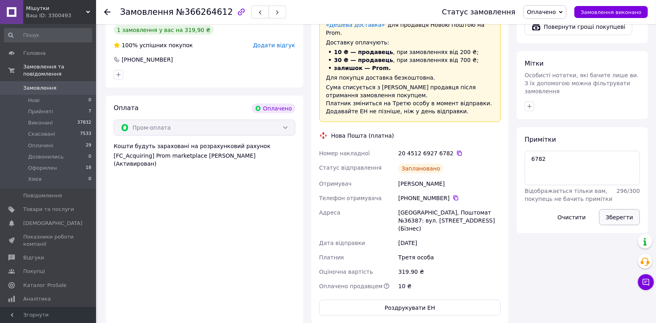
click at [613, 209] on button "Зберегти" at bounding box center [619, 217] width 41 height 16
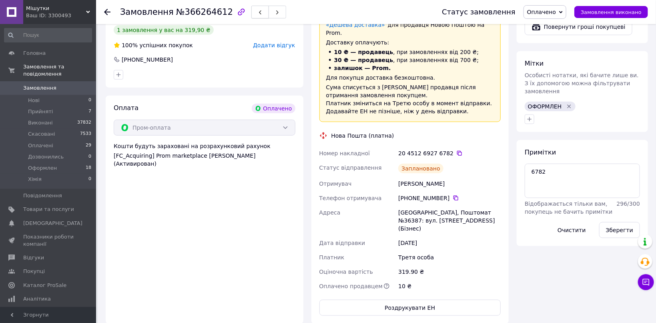
click at [258, 14] on icon "button" at bounding box center [260, 12] width 5 height 5
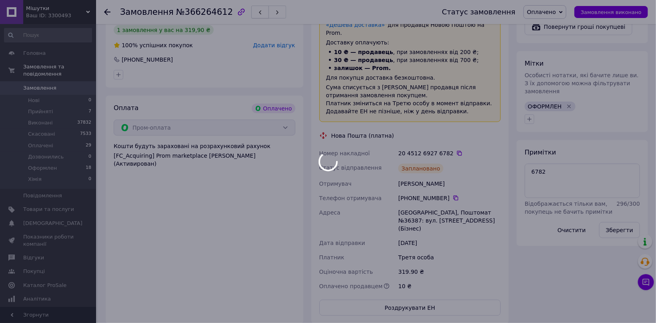
scroll to position [42, 0]
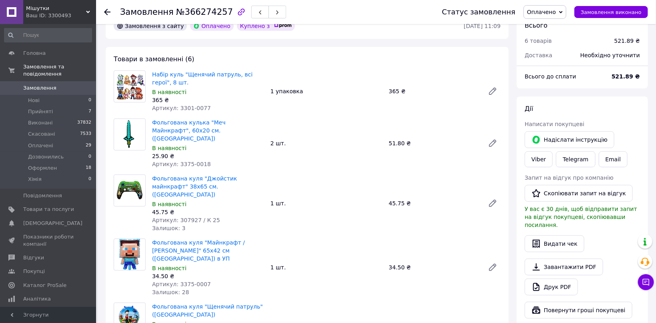
click at [181, 110] on span "Артикул: 3301-0077" at bounding box center [181, 108] width 59 height 6
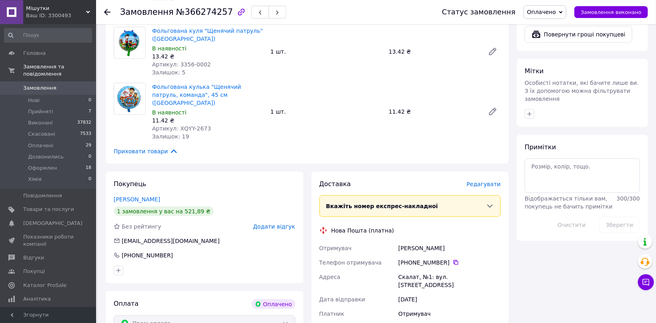
scroll to position [339, 0]
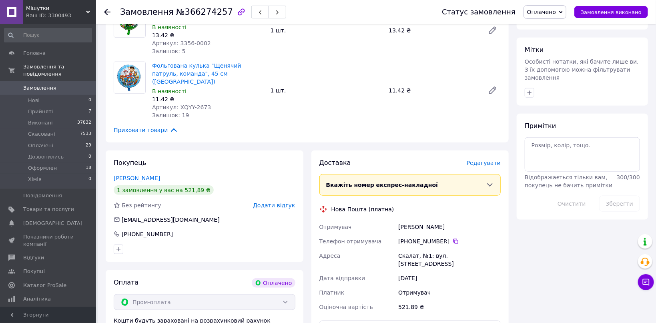
click at [479, 160] on span "Редагувати" at bounding box center [483, 163] width 34 height 6
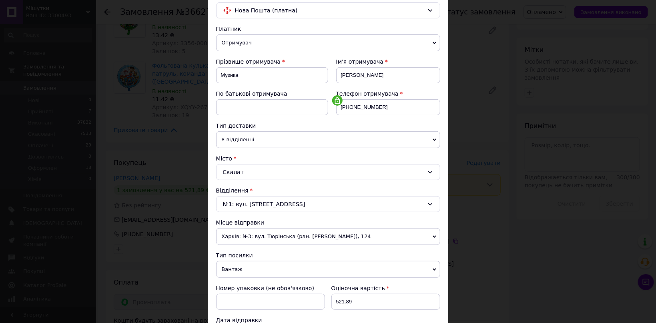
scroll to position [207, 0]
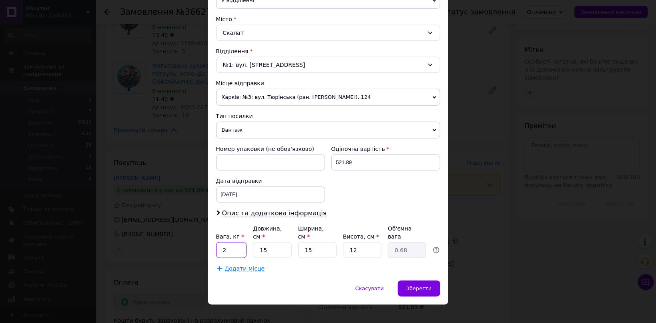
click at [234, 246] on input "2" at bounding box center [231, 250] width 31 height 16
type input "1"
click at [426, 285] on span "Зберегти" at bounding box center [418, 288] width 25 height 6
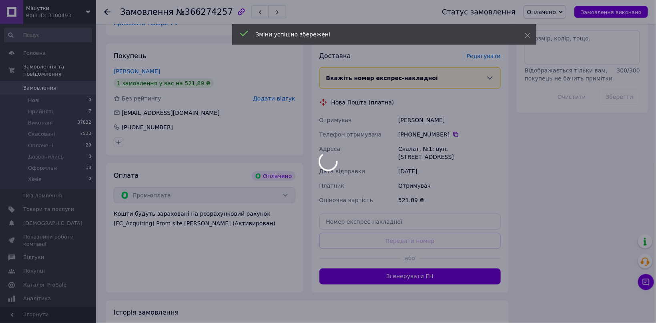
scroll to position [466, 0]
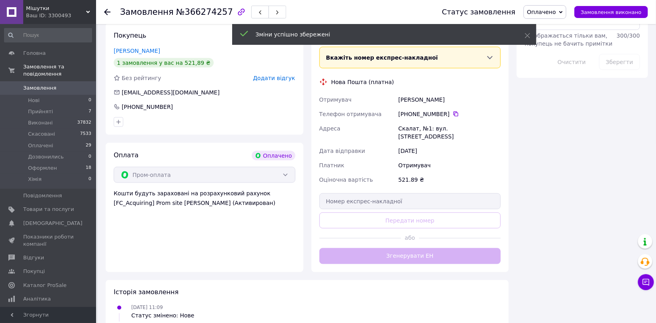
click at [461, 248] on button "Згенерувати ЕН" at bounding box center [410, 256] width 182 height 16
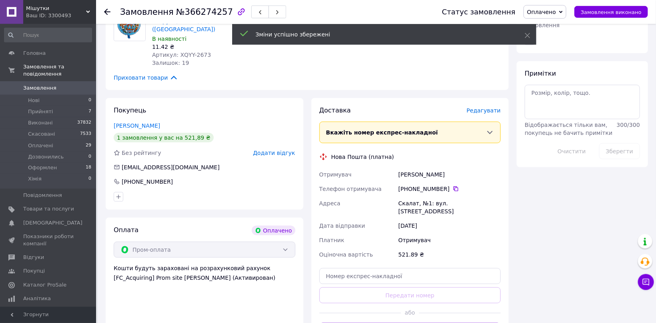
scroll to position [382, 0]
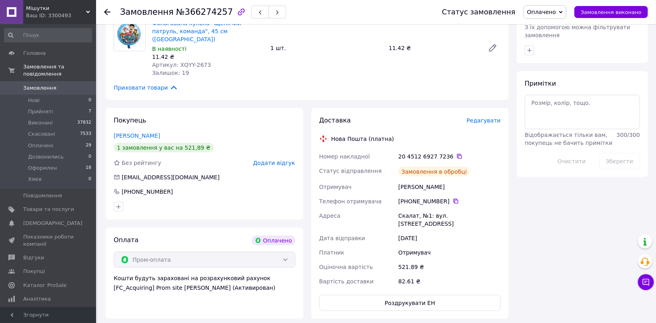
click at [436, 152] on div "20 4512 6927 7236" at bounding box center [449, 156] width 102 height 8
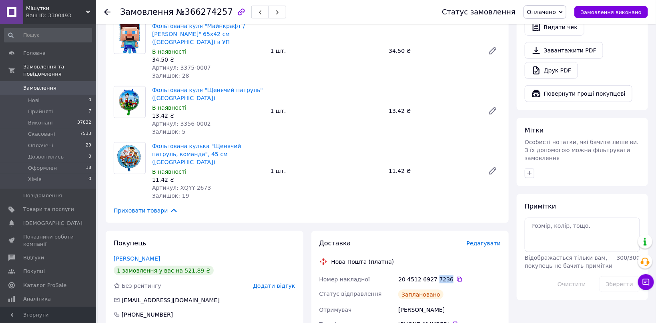
scroll to position [254, 0]
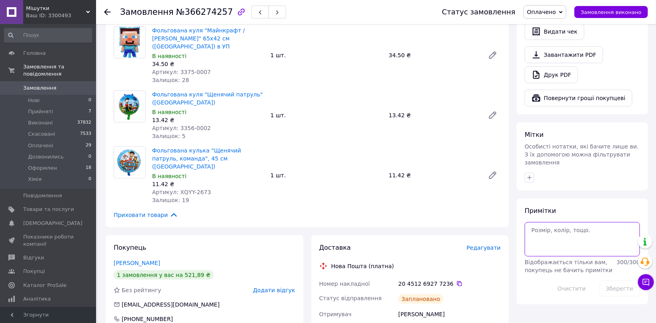
paste textarea "7236"
click at [540, 228] on textarea "7236" at bounding box center [581, 239] width 115 height 34
type textarea "7236"
click at [532, 174] on icon "button" at bounding box center [529, 177] width 6 height 6
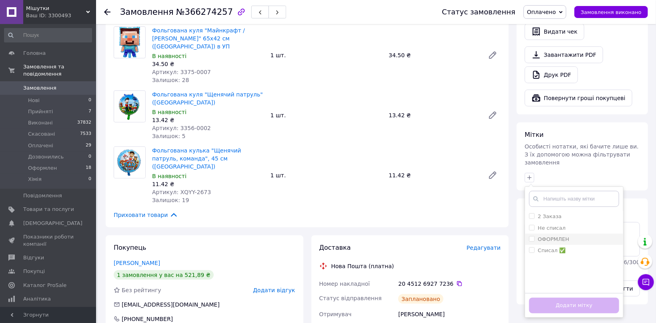
click at [568, 236] on div "ОФОРМЛЕН" at bounding box center [574, 239] width 90 height 7
checkbox input "true"
click at [568, 245] on li "Списал ✅" at bounding box center [574, 250] width 98 height 11
checkbox input "true"
click at [590, 298] on button "Додати мітку" at bounding box center [574, 306] width 90 height 16
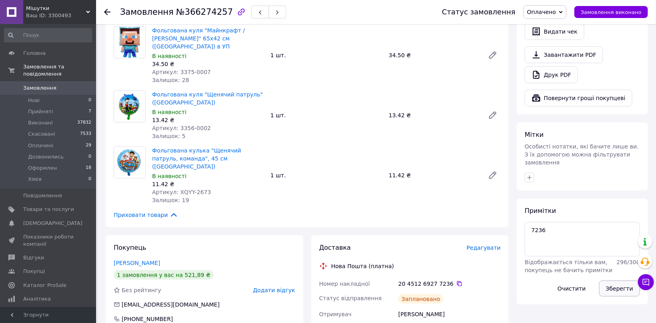
click at [612, 280] on button "Зберегти" at bounding box center [619, 288] width 41 height 16
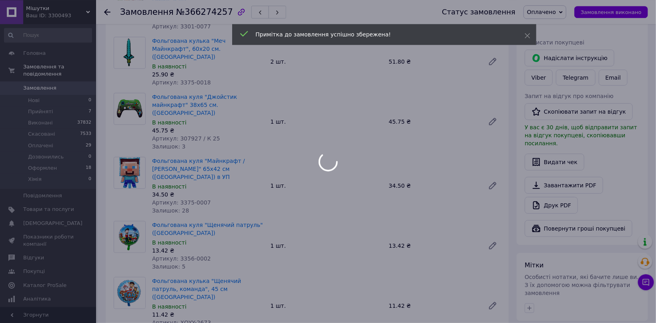
scroll to position [0, 0]
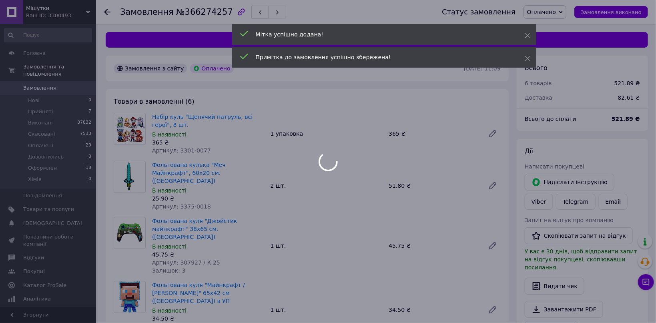
click at [246, 12] on div at bounding box center [328, 161] width 656 height 323
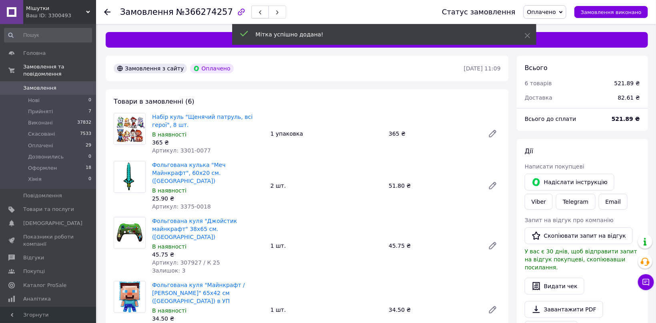
click at [252, 14] on button "button" at bounding box center [260, 12] width 18 height 13
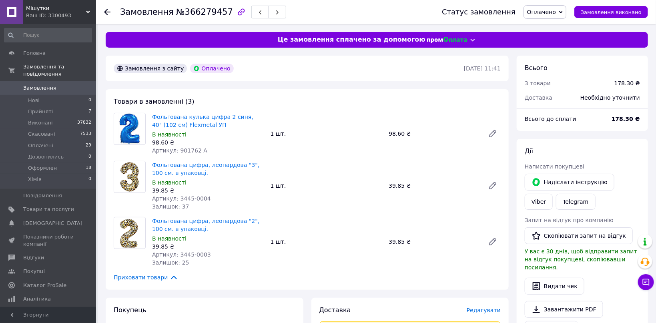
click at [178, 154] on span "Артикул: 901762 A" at bounding box center [179, 150] width 55 height 6
drag, startPoint x: 178, startPoint y: 154, endPoint x: 207, endPoint y: 154, distance: 29.2
click at [207, 154] on div "Артикул: 901762 A" at bounding box center [208, 150] width 112 height 8
click at [552, 194] on link "Viber" at bounding box center [538, 202] width 28 height 16
click at [556, 201] on link "Telegram" at bounding box center [575, 202] width 39 height 16
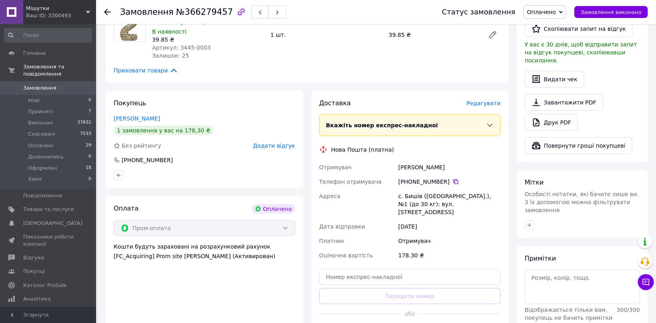
scroll to position [212, 0]
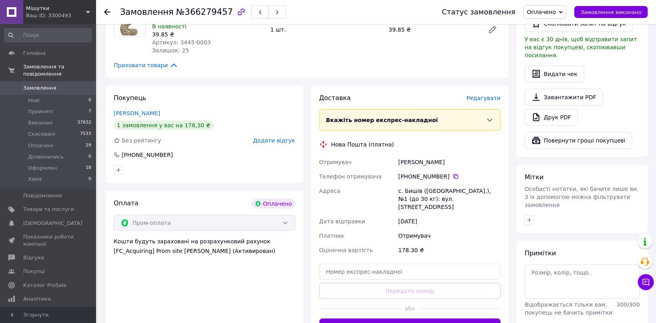
click at [488, 96] on span "Редагувати" at bounding box center [483, 98] width 34 height 6
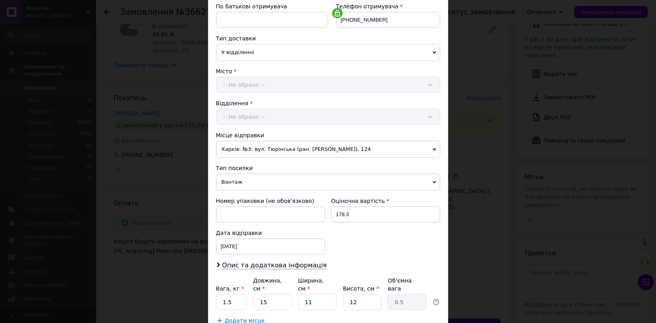
scroll to position [207, 0]
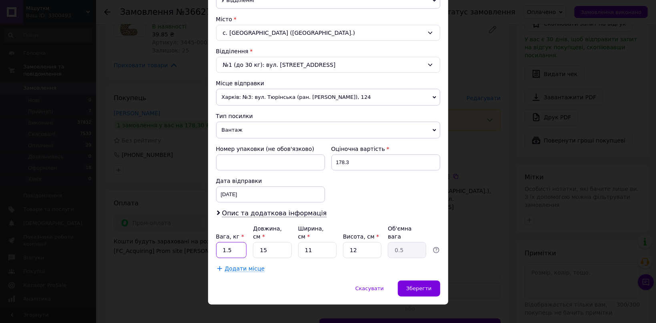
click at [234, 242] on input "1.5" at bounding box center [231, 250] width 31 height 16
paste input "0"
type input "0.5"
click at [416, 285] on span "Зберегти" at bounding box center [418, 288] width 25 height 6
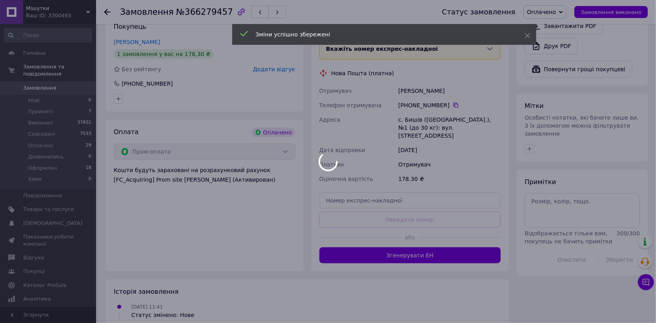
scroll to position [325, 0]
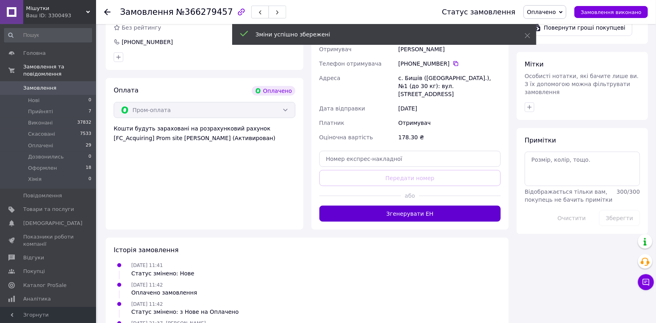
click at [395, 206] on button "Згенерувати ЕН" at bounding box center [410, 214] width 182 height 16
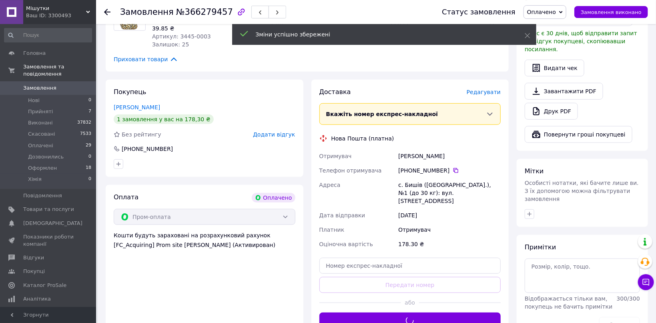
scroll to position [198, 0]
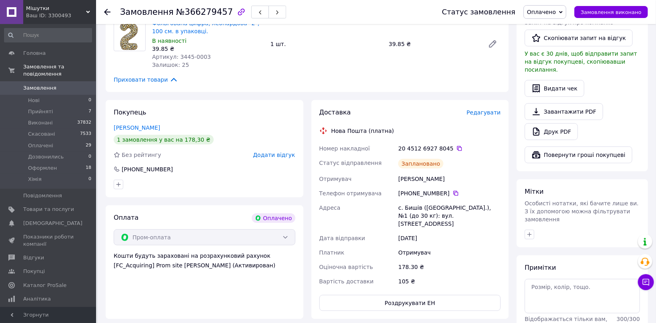
click at [439, 151] on div "20 4512 6927 8045" at bounding box center [449, 148] width 102 height 8
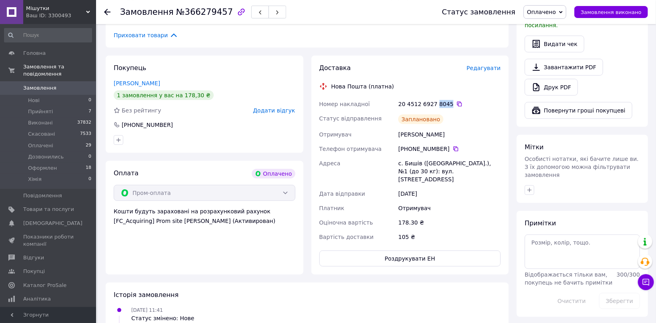
scroll to position [350, 0]
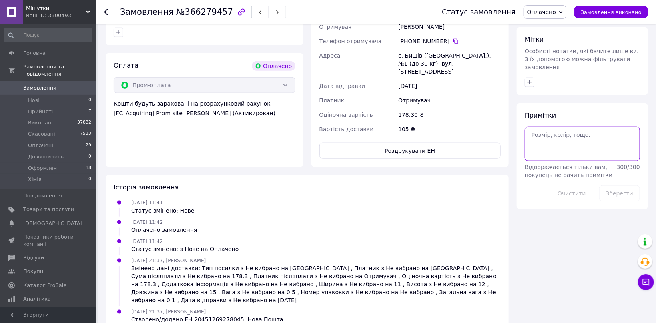
paste textarea "8045"
click at [544, 127] on textarea "8045" at bounding box center [581, 144] width 115 height 34
type textarea "8045"
click at [530, 79] on icon "button" at bounding box center [529, 82] width 6 height 6
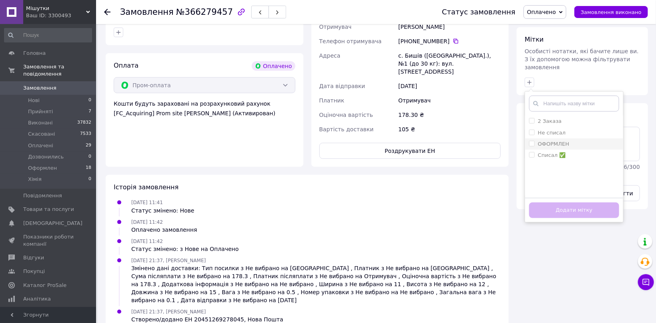
click at [588, 140] on div "ОФОРМЛЕН" at bounding box center [574, 143] width 90 height 7
checkbox input "true"
click at [597, 202] on button "Додати мітку" at bounding box center [574, 210] width 90 height 16
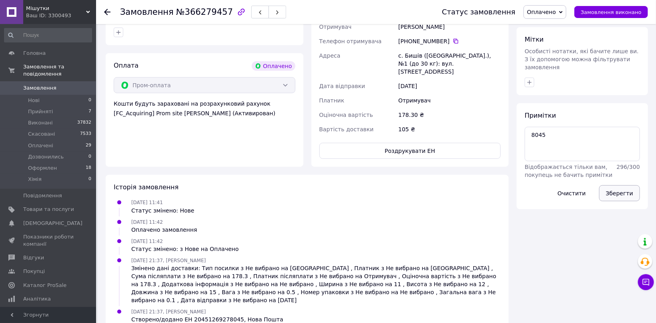
click at [613, 185] on button "Зберегти" at bounding box center [619, 193] width 41 height 16
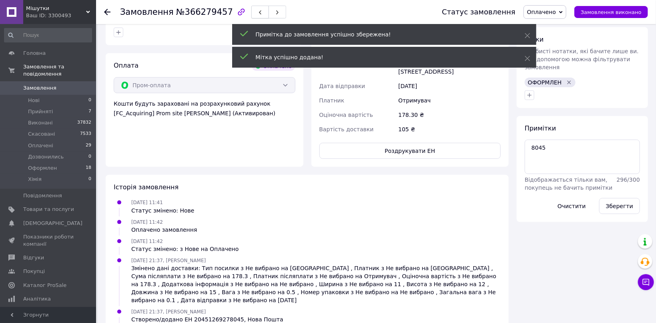
click at [258, 12] on icon "button" at bounding box center [260, 12] width 5 height 5
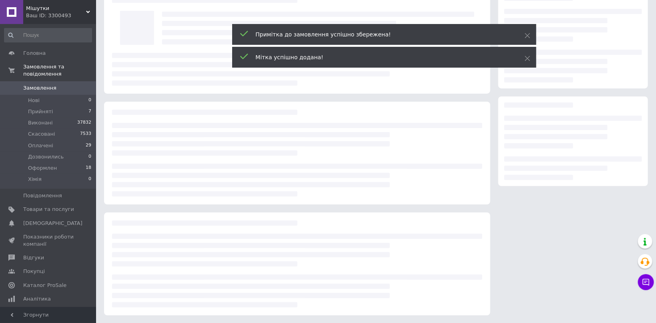
scroll to position [18, 0]
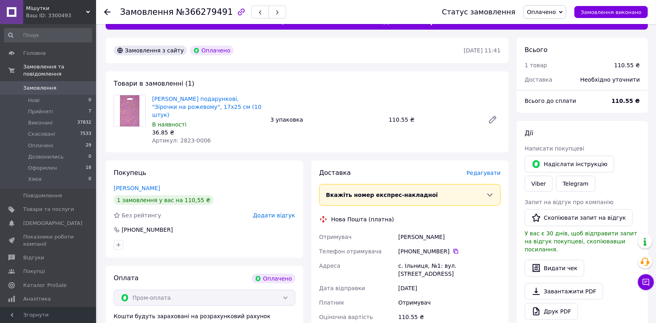
click at [180, 137] on div "Пакети подарункові, "Зірочки на рожевому", 17х25 см (10 штук) В наявності 36.85…" at bounding box center [208, 119] width 118 height 53
drag, startPoint x: 180, startPoint y: 137, endPoint x: 207, endPoint y: 136, distance: 27.3
click at [207, 136] on div "Пакети подарункові, "Зірочки на рожевому", 17х25 см (10 штук) В наявності 36.85…" at bounding box center [208, 119] width 118 height 53
click at [552, 176] on link "Viber" at bounding box center [538, 184] width 28 height 16
click at [494, 170] on div "Доставка Редагувати Вкажіть номер експрес-накладної Обов'язково введіть номер е…" at bounding box center [410, 284] width 182 height 233
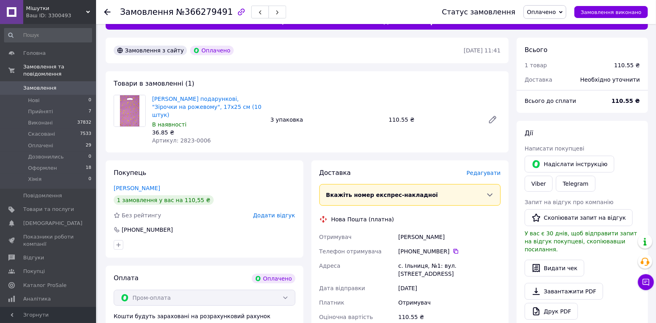
click at [482, 170] on span "Редагувати" at bounding box center [483, 173] width 34 height 6
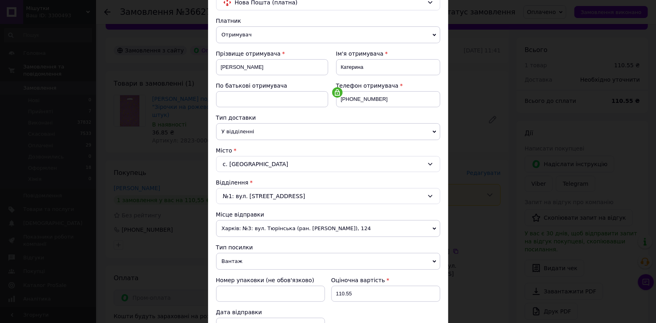
scroll to position [89, 0]
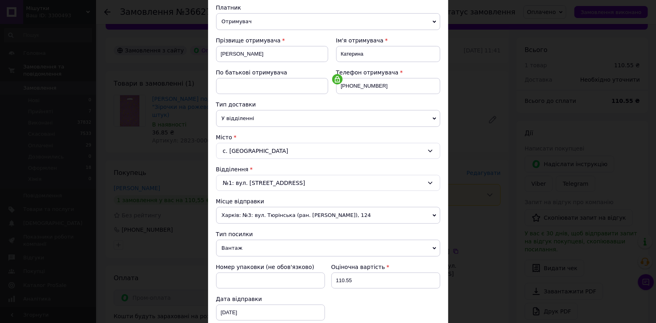
click at [243, 245] on span "Вантаж" at bounding box center [328, 248] width 224 height 17
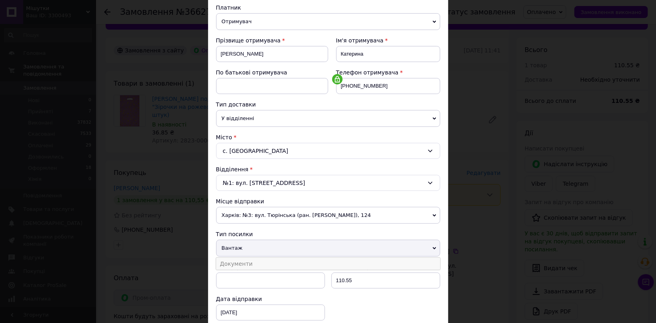
click at [241, 264] on li "Документи" at bounding box center [328, 264] width 224 height 12
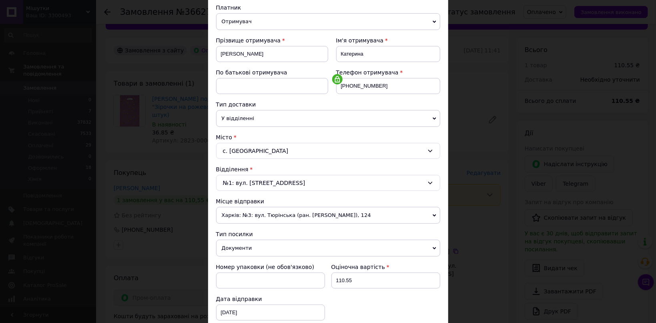
scroll to position [215, 0]
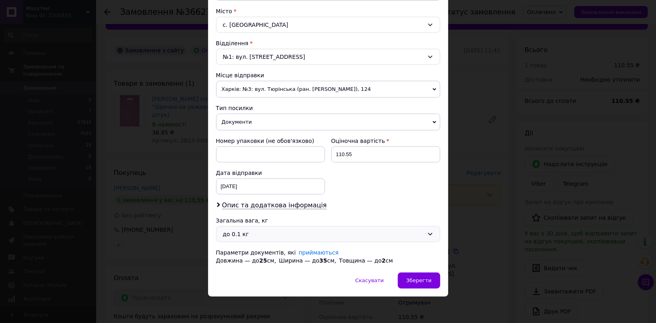
click at [246, 228] on div "до 0.1 кг" at bounding box center [328, 234] width 224 height 16
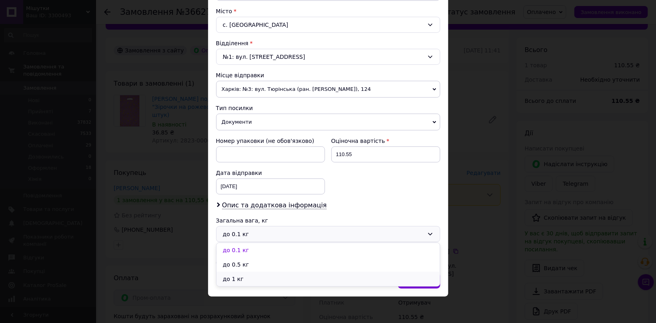
click at [247, 280] on li "до 1 кг" at bounding box center [327, 279] width 223 height 14
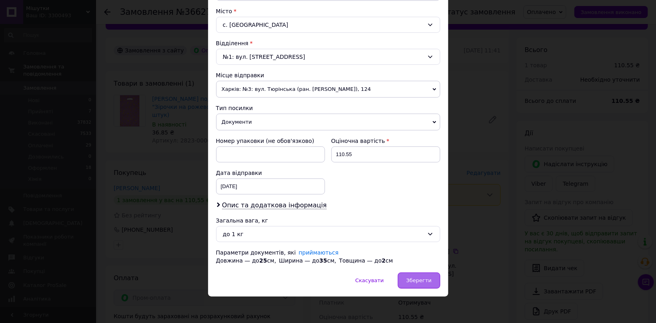
click at [414, 282] on span "Зберегти" at bounding box center [418, 280] width 25 height 6
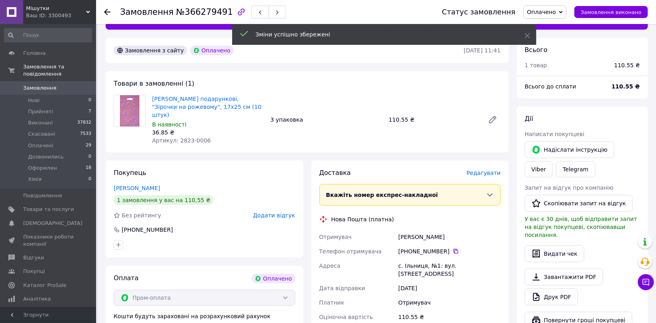
scroll to position [188, 0]
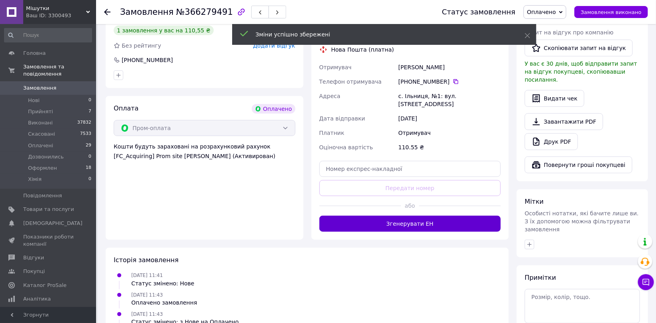
click at [438, 216] on button "Згенерувати ЕН" at bounding box center [410, 224] width 182 height 16
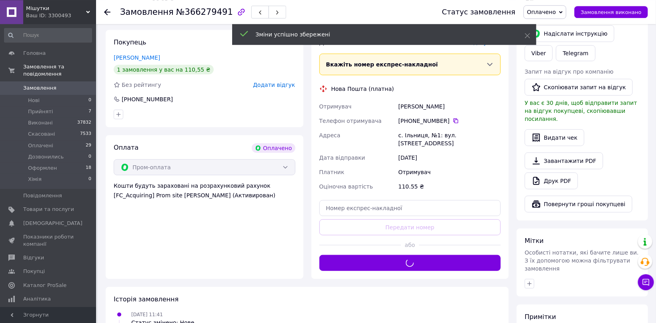
scroll to position [145, 0]
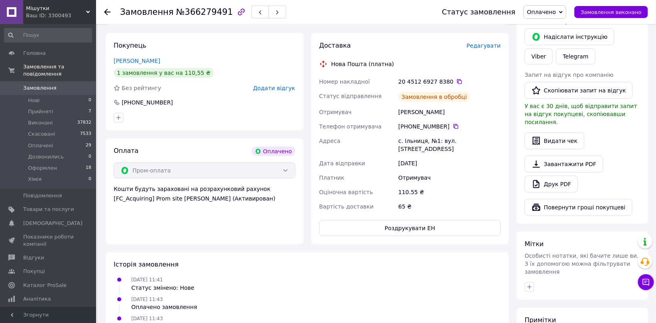
click at [438, 78] on div "20 4512 6927 8380" at bounding box center [449, 82] width 102 height 8
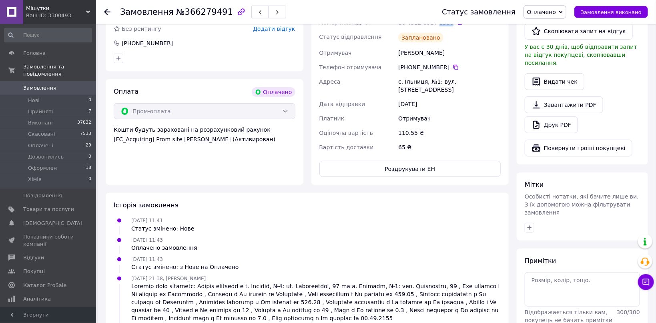
scroll to position [227, 0]
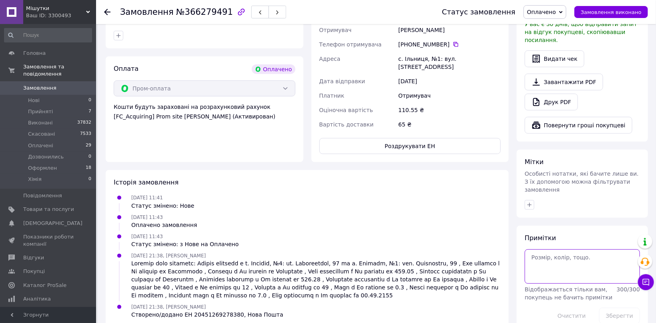
paste textarea "8380"
type textarea "8380"
drag, startPoint x: 529, startPoint y: 189, endPoint x: 537, endPoint y: 195, distance: 10.0
click at [530, 202] on icon "button" at bounding box center [529, 205] width 6 height 6
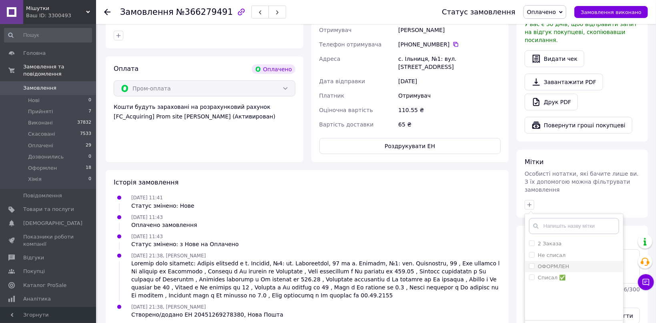
click at [577, 263] on div "ОФОРМЛЕН" at bounding box center [574, 266] width 90 height 7
checkbox input "true"
drag, startPoint x: 600, startPoint y: 316, endPoint x: 616, endPoint y: 302, distance: 21.0
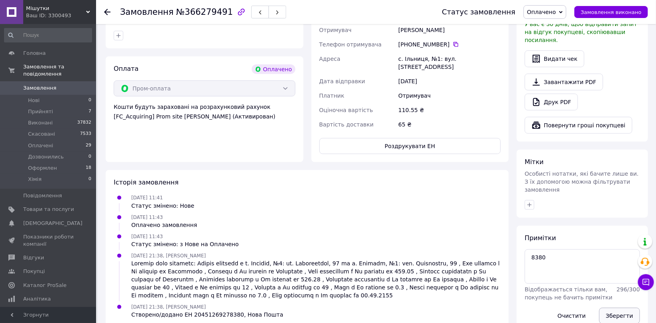
click at [613, 308] on button "Зберегти" at bounding box center [619, 316] width 41 height 16
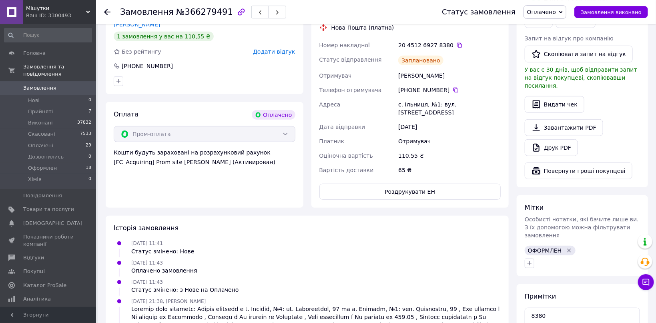
scroll to position [260, 0]
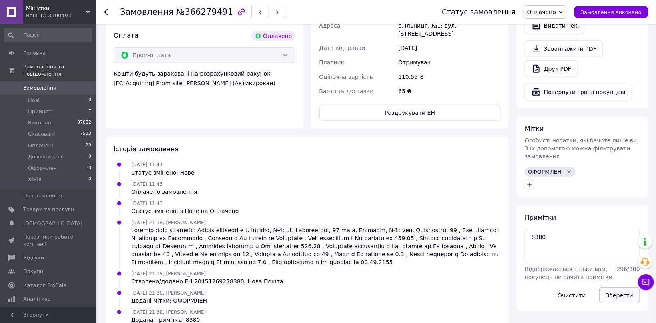
click at [613, 287] on button "Зберегти" at bounding box center [619, 295] width 41 height 16
click at [258, 10] on span "button" at bounding box center [260, 12] width 5 height 6
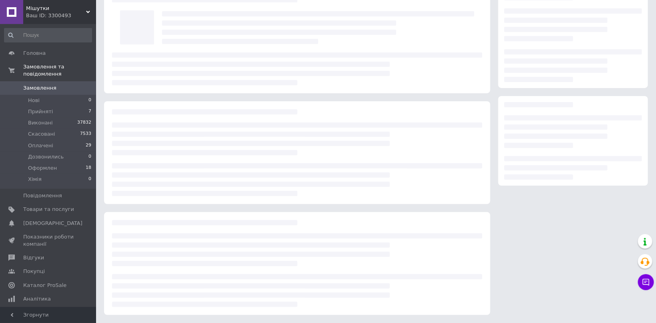
scroll to position [42, 0]
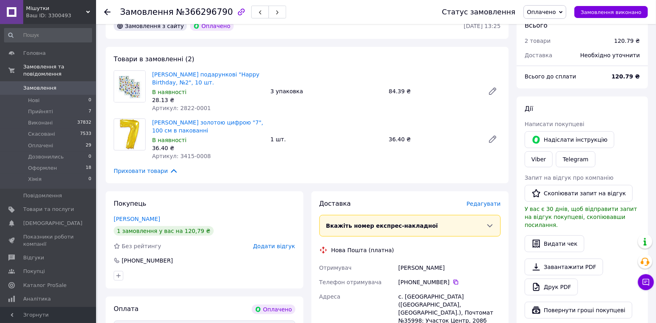
click at [188, 106] on span "Артикул: 2822-0001" at bounding box center [181, 108] width 59 height 6
click at [186, 105] on span "Артикул: 2822-0001" at bounding box center [181, 108] width 59 height 6
click at [181, 154] on span "Артикул: 3415-0008" at bounding box center [181, 156] width 59 height 6
drag, startPoint x: 181, startPoint y: 154, endPoint x: 210, endPoint y: 154, distance: 29.2
click at [210, 154] on div "Артикул: 3415-0008" at bounding box center [208, 156] width 112 height 8
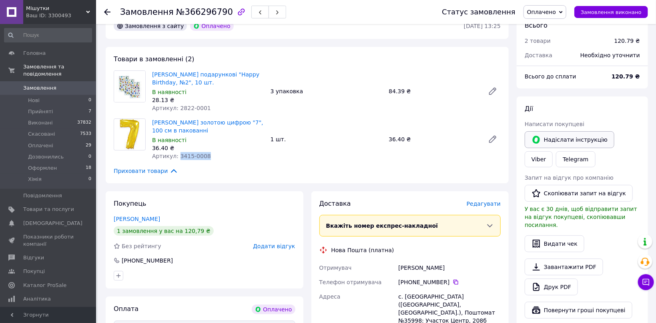
click at [601, 136] on button "Надіслати інструкцію" at bounding box center [569, 139] width 90 height 17
click at [552, 151] on link "Viber" at bounding box center [538, 159] width 28 height 16
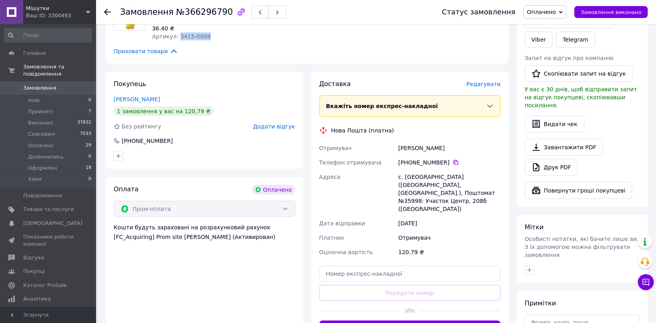
scroll to position [170, 0]
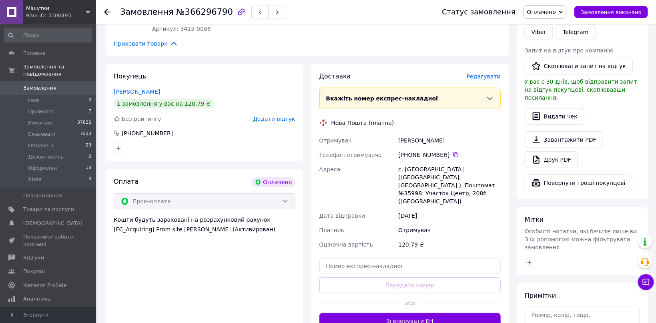
click at [494, 78] on span "Редагувати" at bounding box center [483, 76] width 34 height 6
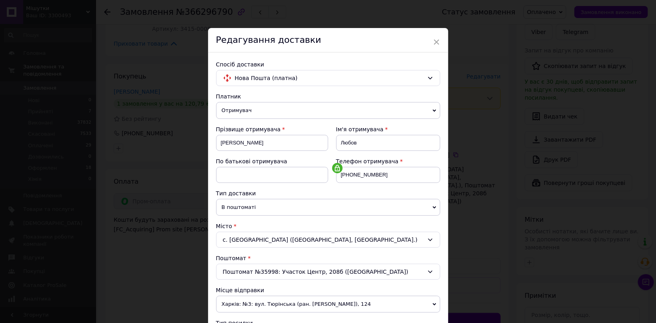
scroll to position [207, 0]
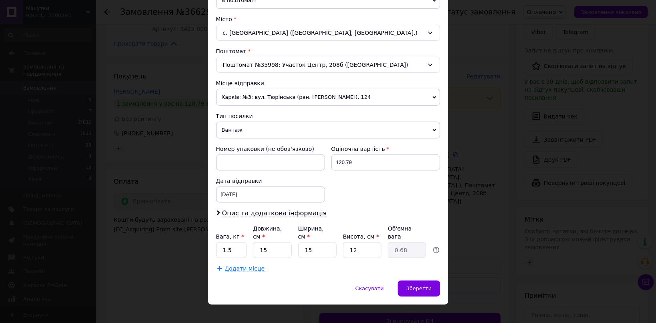
click at [250, 129] on span "Вантаж" at bounding box center [328, 130] width 224 height 17
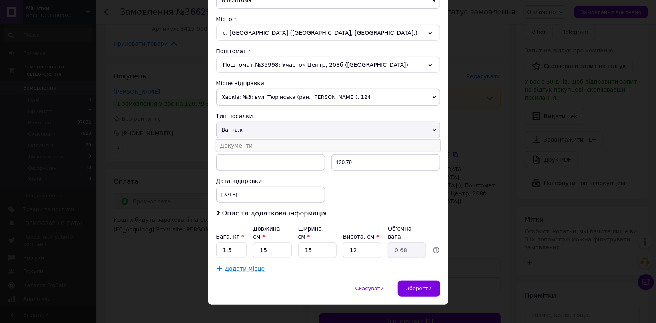
click at [242, 145] on li "Документи" at bounding box center [328, 146] width 224 height 12
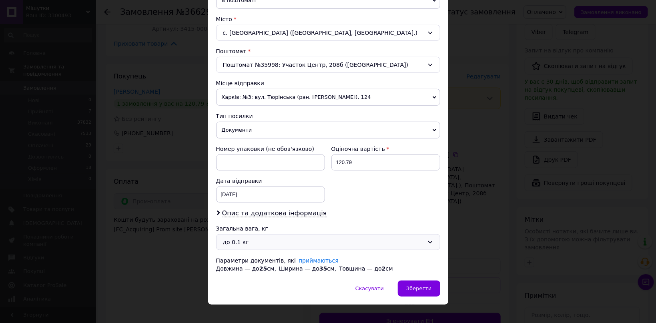
click at [252, 236] on div "до 0.1 кг" at bounding box center [328, 242] width 224 height 16
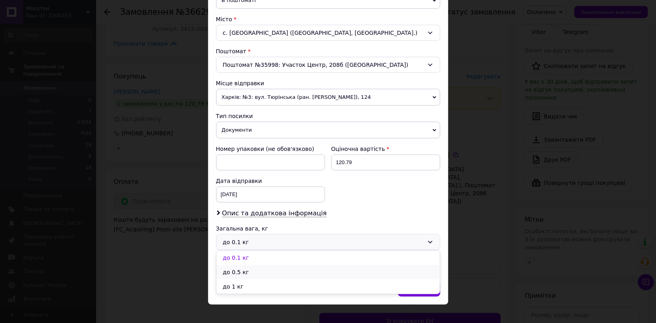
click at [251, 276] on li "до 0.5 кг" at bounding box center [327, 272] width 223 height 14
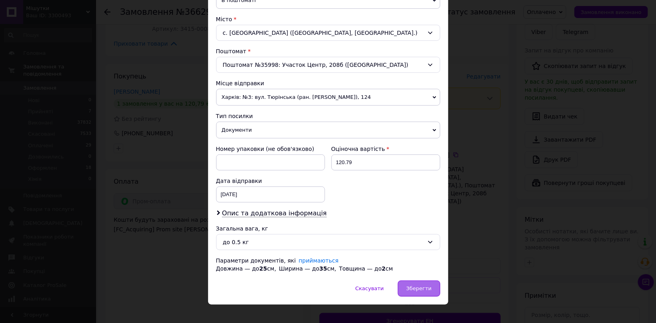
drag, startPoint x: 419, startPoint y: 290, endPoint x: 422, endPoint y: 286, distance: 5.4
click at [420, 290] on span "Зберегти" at bounding box center [418, 288] width 25 height 6
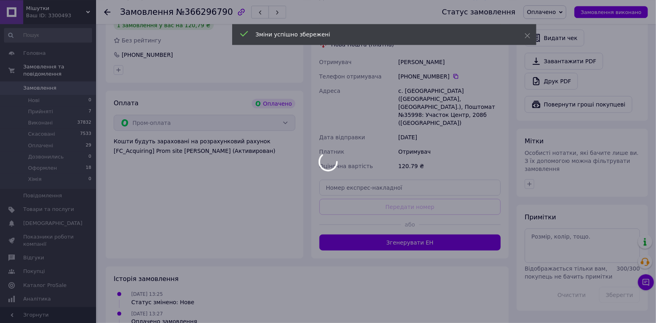
scroll to position [254, 0]
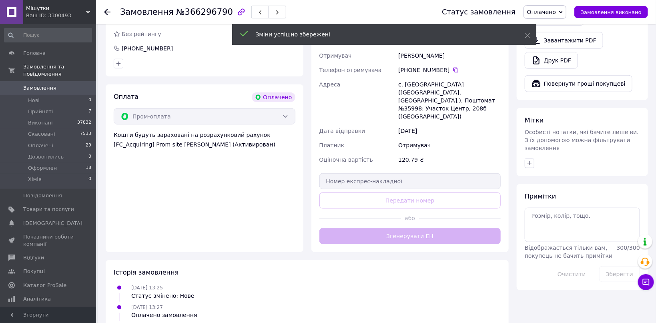
click at [387, 219] on div "Доставка Редагувати Вкажіть номер експрес-накладної Обов'язково введіть номер е…" at bounding box center [410, 115] width 182 height 257
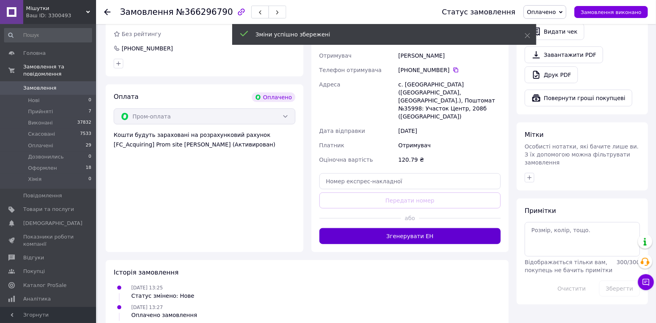
click at [393, 228] on button "Згенерувати ЕН" at bounding box center [410, 236] width 182 height 16
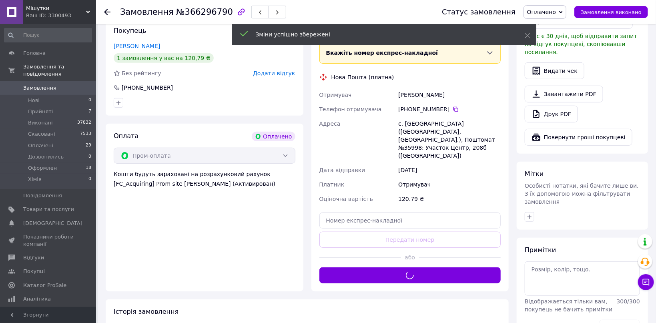
scroll to position [212, 0]
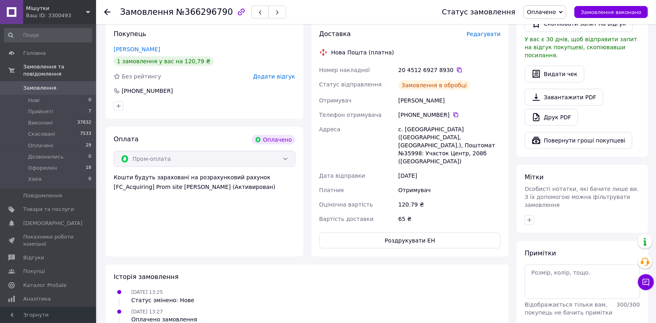
click at [440, 68] on div "20 4512 6927 8930" at bounding box center [449, 70] width 102 height 8
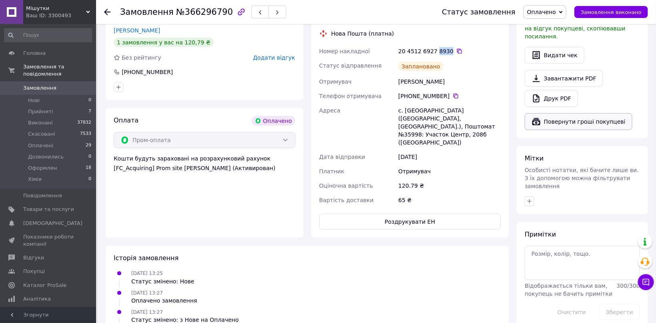
scroll to position [297, 0]
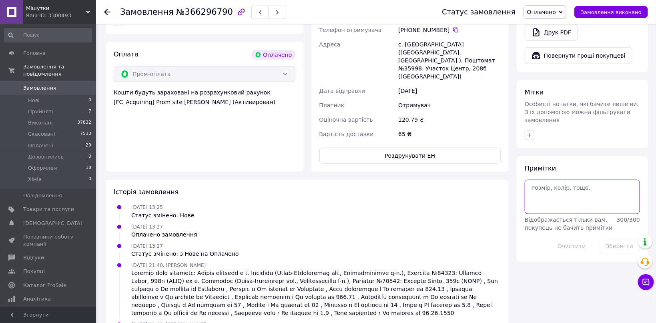
paste textarea "8930"
click at [557, 180] on textarea "8930" at bounding box center [581, 197] width 115 height 34
type textarea "8930"
click at [530, 132] on icon "button" at bounding box center [529, 135] width 6 height 6
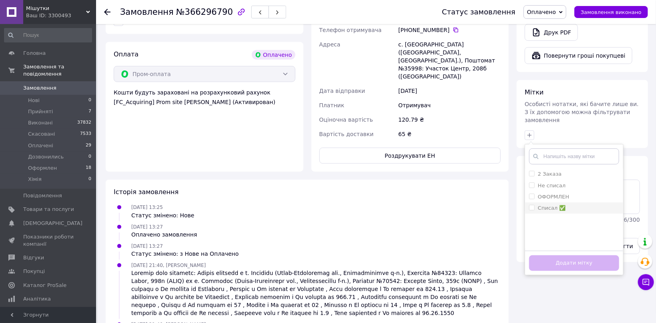
click at [584, 202] on li "Списал ✅" at bounding box center [574, 207] width 98 height 11
checkbox input "true"
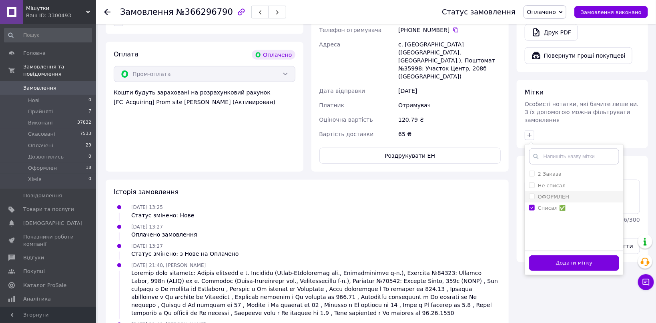
click at [584, 193] on div "ОФОРМЛЕН" at bounding box center [574, 196] width 90 height 7
checkbox input "true"
click at [583, 204] on div "Списал ✅" at bounding box center [574, 207] width 90 height 7
checkbox input "false"
click at [606, 255] on button "Додати мітку" at bounding box center [574, 263] width 90 height 16
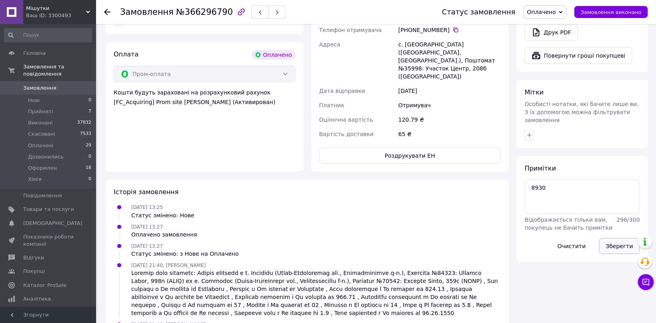
click at [613, 238] on button "Зберегти" at bounding box center [619, 246] width 41 height 16
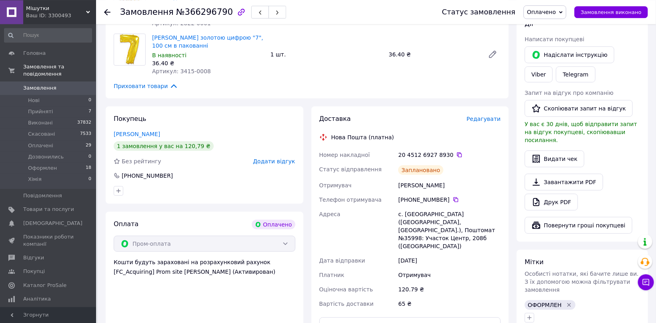
scroll to position [0, 0]
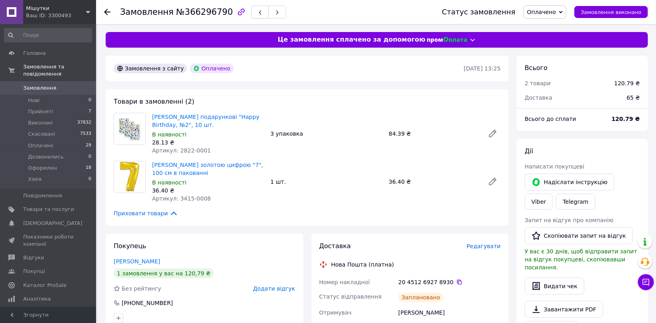
click at [258, 12] on icon "button" at bounding box center [260, 12] width 5 height 5
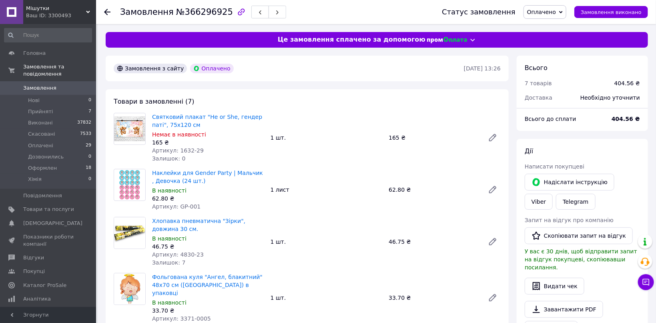
click at [181, 148] on span "Артикул: 1632-29" at bounding box center [178, 150] width 52 height 6
drag, startPoint x: 181, startPoint y: 148, endPoint x: 203, endPoint y: 148, distance: 21.6
click at [203, 148] on div "Артикул: 1632-29" at bounding box center [208, 150] width 112 height 8
click at [178, 207] on span "Артикул: GP-001" at bounding box center [176, 206] width 48 height 6
drag, startPoint x: 178, startPoint y: 207, endPoint x: 189, endPoint y: 207, distance: 10.8
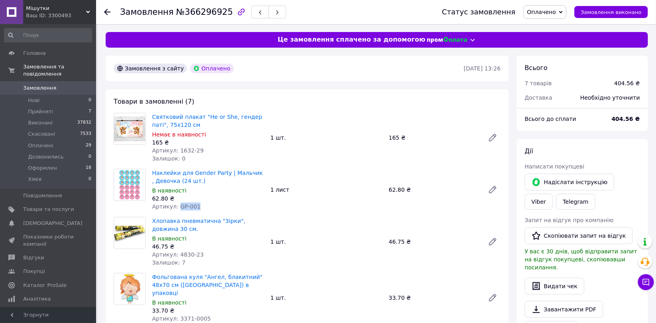
click at [189, 207] on span "Артикул: GP-001" at bounding box center [176, 206] width 48 height 6
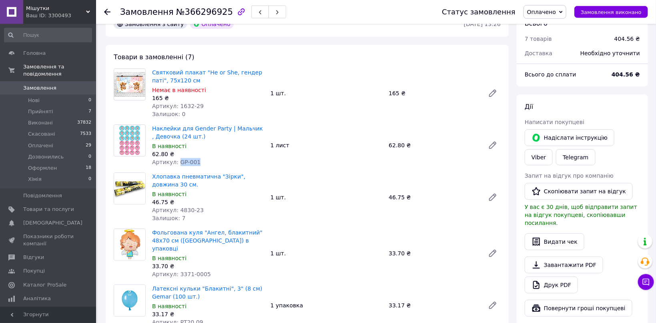
scroll to position [85, 0]
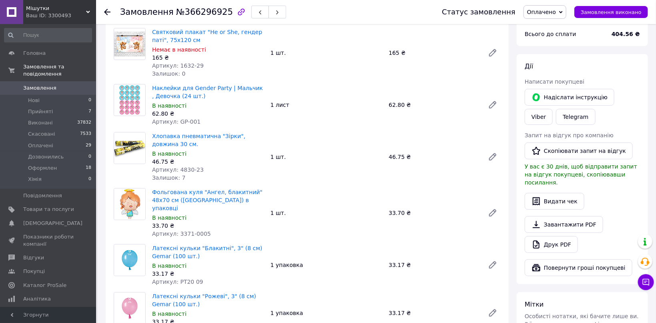
click at [180, 230] on span "Артикул: 3371-0005" at bounding box center [181, 233] width 59 height 6
drag, startPoint x: 180, startPoint y: 226, endPoint x: 203, endPoint y: 226, distance: 22.8
click at [203, 230] on div "Артикул: 3371-0005" at bounding box center [208, 234] width 112 height 8
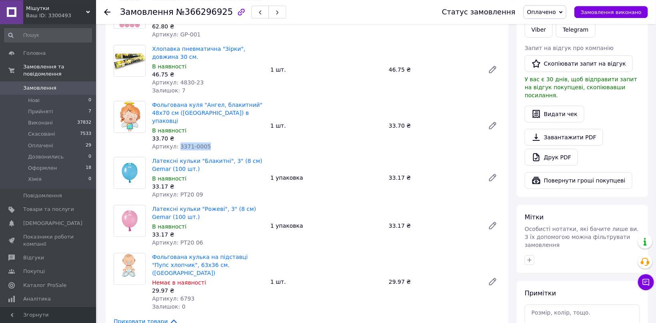
scroll to position [212, 0]
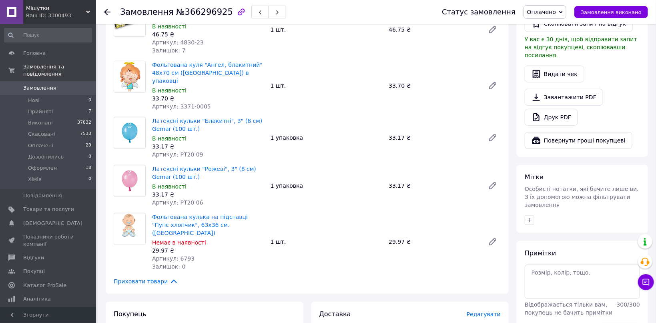
click at [178, 151] on span "Артикул: PT20 09" at bounding box center [177, 154] width 51 height 6
drag, startPoint x: 178, startPoint y: 146, endPoint x: 195, endPoint y: 144, distance: 17.4
click at [195, 151] on span "Артикул: PT20 09" at bounding box center [177, 154] width 51 height 6
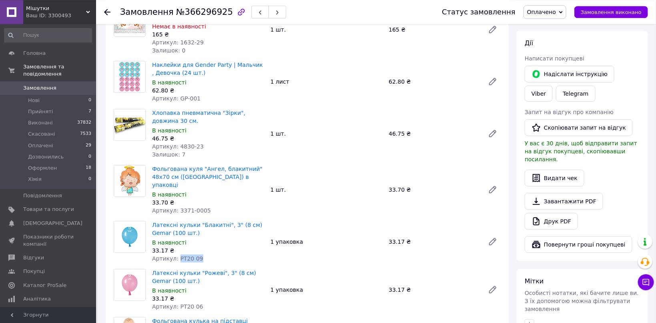
scroll to position [0, 0]
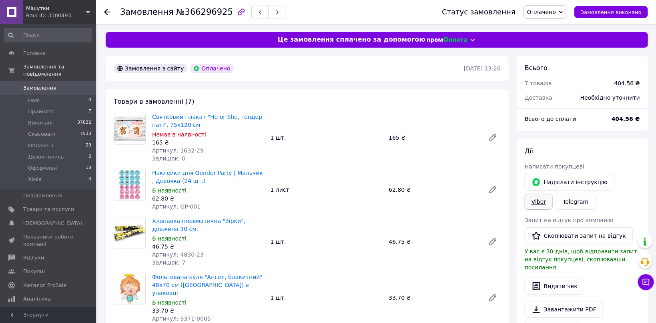
click at [552, 194] on link "Viber" at bounding box center [538, 202] width 28 height 16
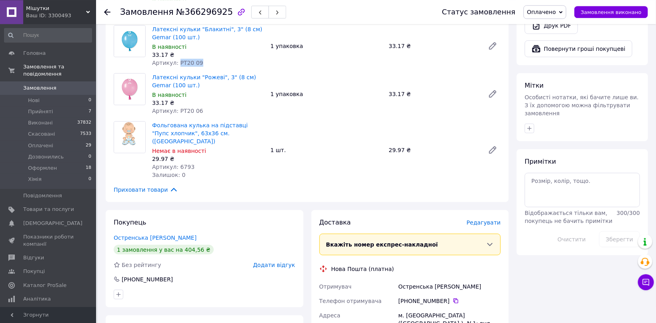
scroll to position [424, 0]
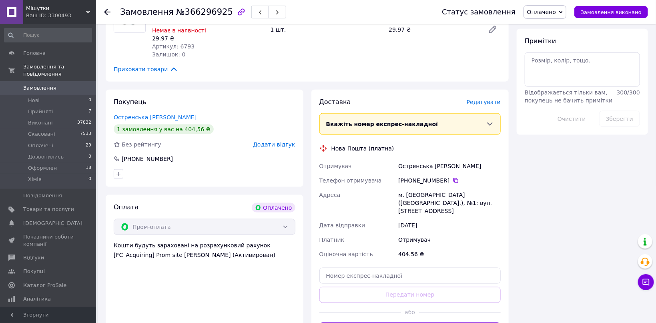
click at [496, 99] on span "Редагувати" at bounding box center [483, 102] width 34 height 6
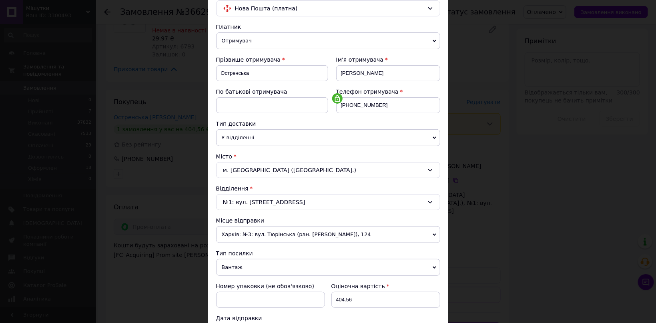
scroll to position [207, 0]
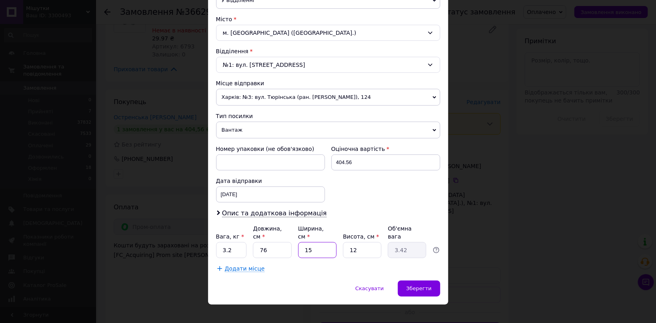
click at [298, 242] on input "15" at bounding box center [317, 250] width 38 height 16
type input "6"
type input "1.37"
type input "6"
drag, startPoint x: 360, startPoint y: 240, endPoint x: 325, endPoint y: 240, distance: 35.2
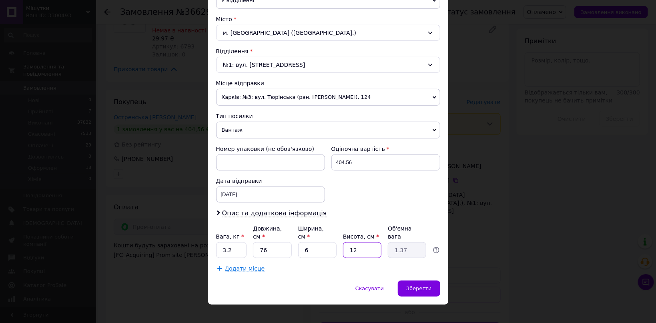
click at [343, 242] on input "12" at bounding box center [362, 250] width 38 height 16
type input "6"
type input "0.68"
type input "6"
click at [232, 242] on input "3.2" at bounding box center [231, 250] width 31 height 16
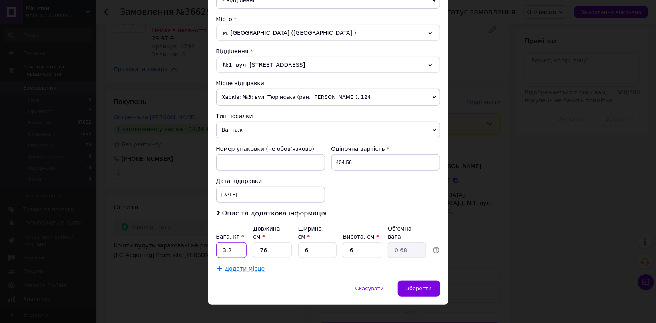
paste input "0.68"
type input "0.68"
click at [247, 265] on span "Додати місце" at bounding box center [245, 268] width 40 height 7
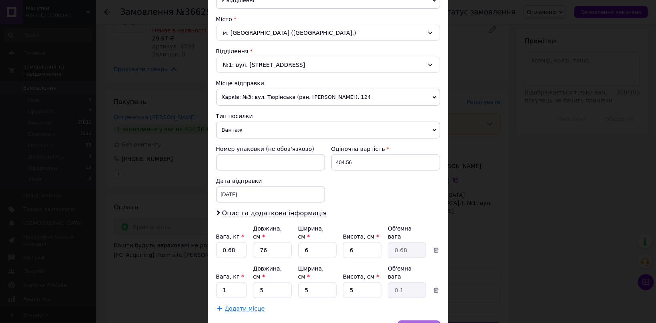
click at [422, 325] on span "Зберегти" at bounding box center [418, 328] width 25 height 6
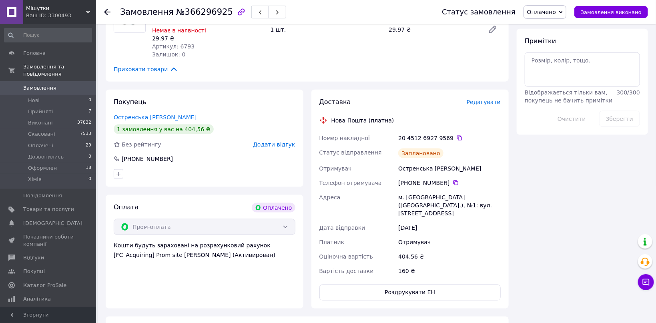
click at [440, 134] on div "20 4512 6927 9569" at bounding box center [449, 138] width 102 height 8
paste textarea "9569"
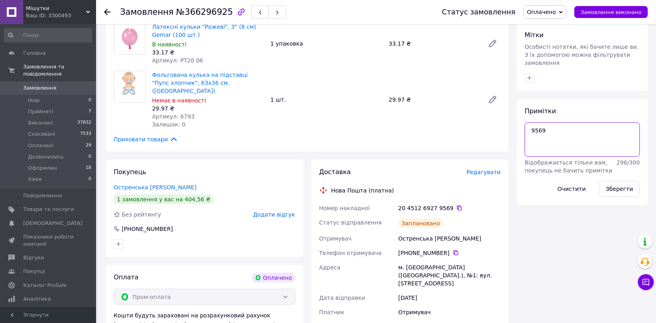
scroll to position [339, 0]
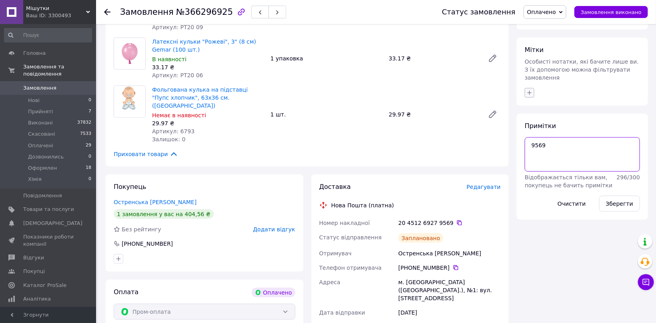
type textarea "9569"
click at [532, 90] on icon "button" at bounding box center [529, 93] width 6 height 6
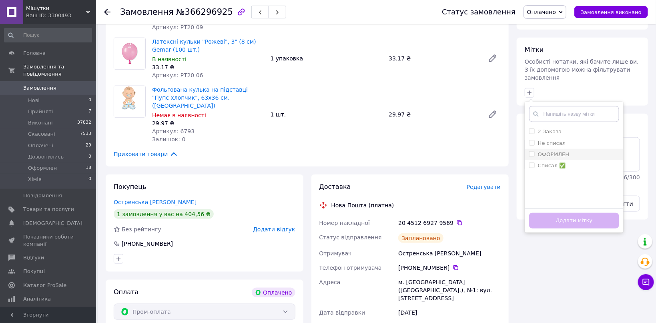
click at [575, 151] on div "ОФОРМЛЕН" at bounding box center [574, 154] width 90 height 7
checkbox input "true"
click at [613, 213] on button "Додати мітку" at bounding box center [574, 221] width 90 height 16
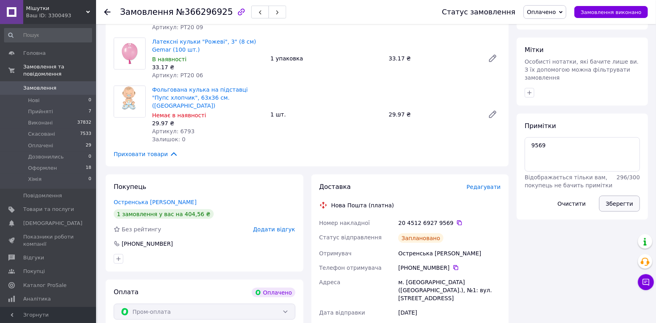
click at [613, 196] on button "Зберегти" at bounding box center [619, 204] width 41 height 16
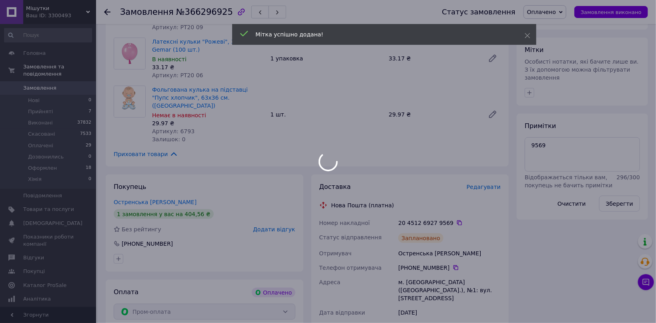
scroll to position [85, 0]
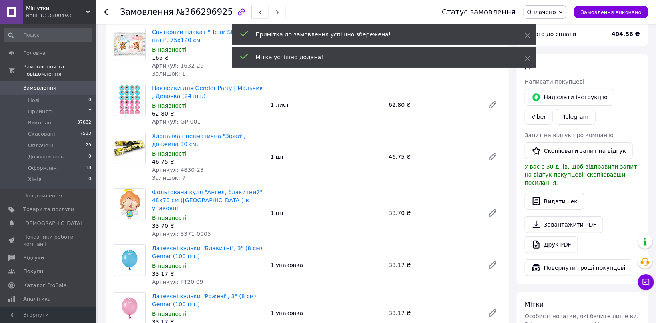
click at [258, 10] on span "button" at bounding box center [260, 12] width 5 height 6
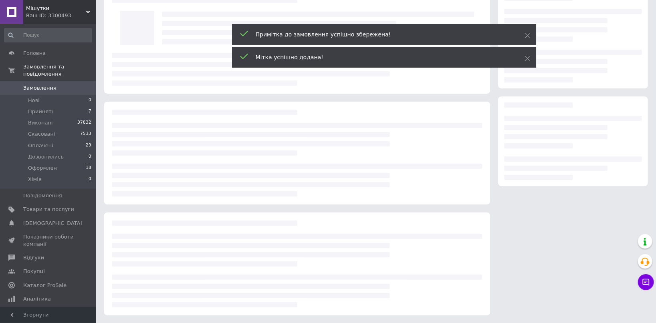
scroll to position [26, 0]
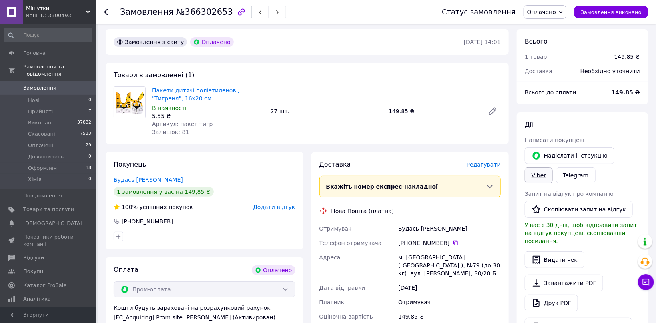
click at [552, 167] on link "Viber" at bounding box center [538, 175] width 28 height 16
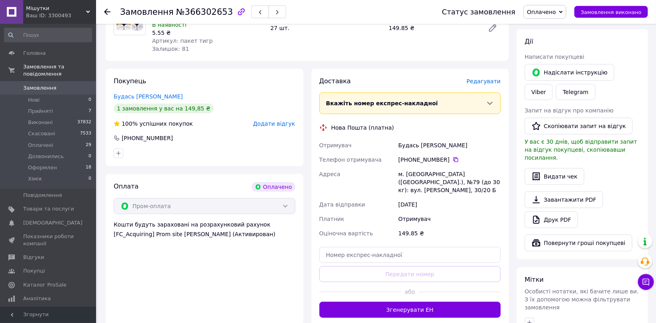
scroll to position [111, 0]
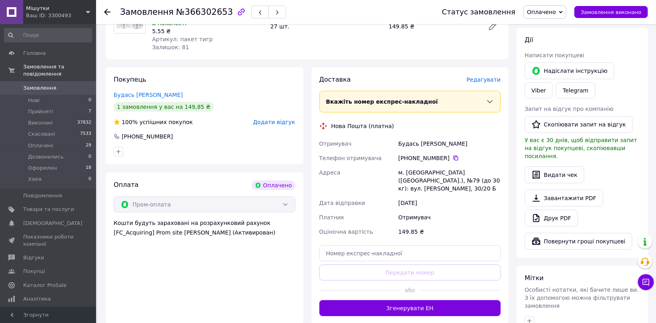
click at [486, 82] on span "Редагувати" at bounding box center [483, 79] width 34 height 6
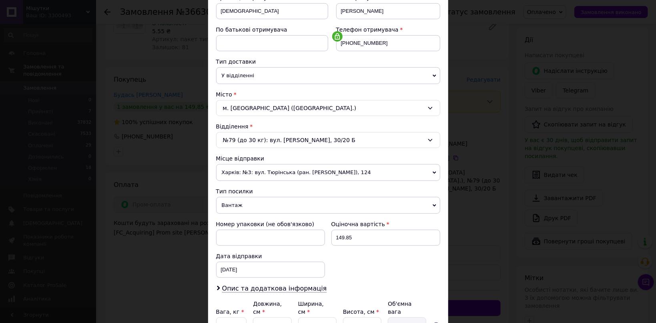
scroll to position [133, 0]
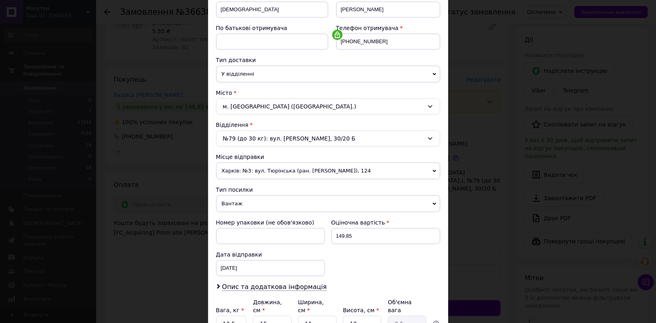
click at [248, 204] on span "Вантаж" at bounding box center [328, 203] width 224 height 17
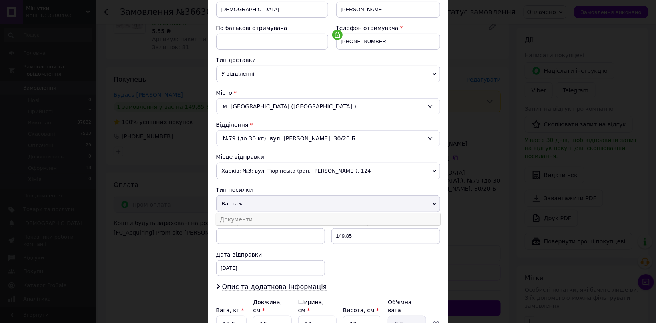
click at [252, 219] on li "Документи" at bounding box center [328, 219] width 224 height 12
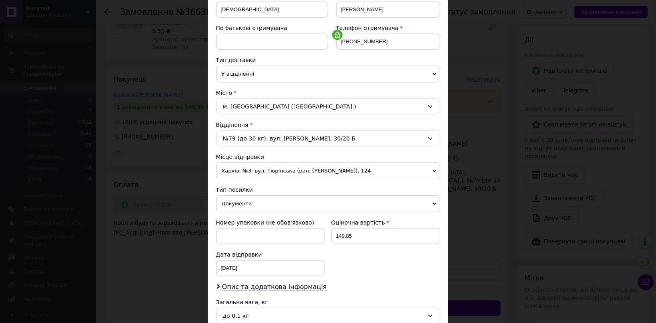
scroll to position [215, 0]
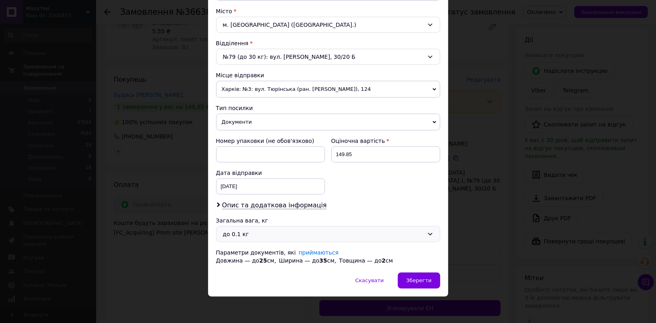
click at [367, 235] on div "до 0.1 кг" at bounding box center [323, 234] width 201 height 9
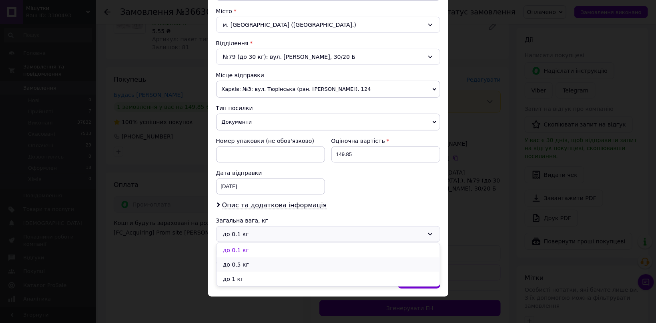
click at [265, 262] on li "до 0.5 кг" at bounding box center [327, 264] width 223 height 14
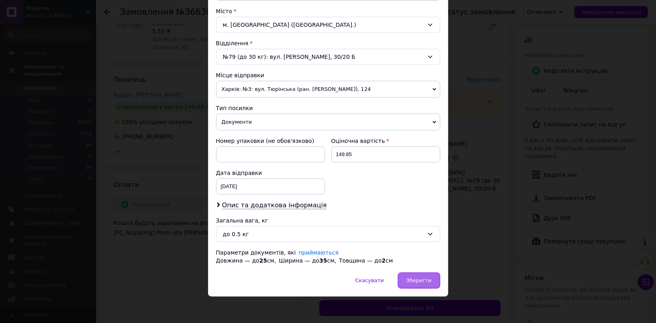
click at [405, 276] on div "Зберегти" at bounding box center [419, 280] width 42 height 16
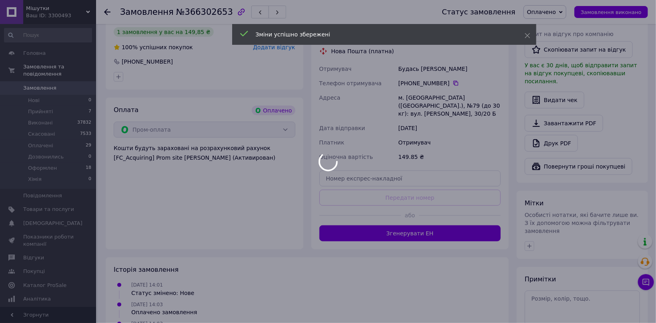
scroll to position [196, 0]
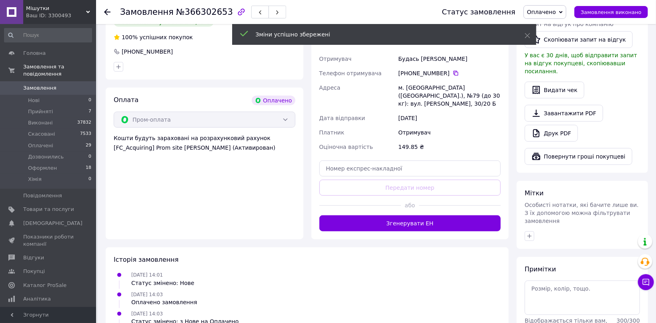
click at [427, 217] on button "Згенерувати ЕН" at bounding box center [410, 223] width 182 height 16
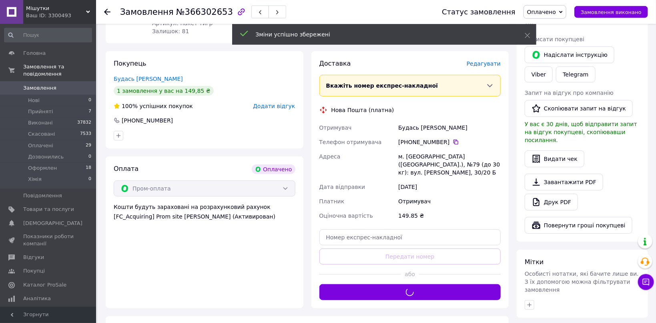
scroll to position [111, 0]
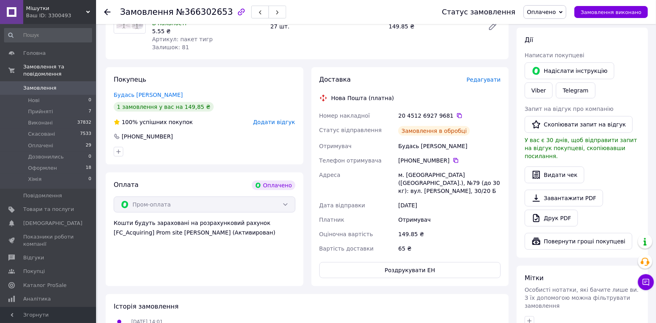
click at [439, 117] on div "20 4512 6927 9681" at bounding box center [449, 116] width 102 height 8
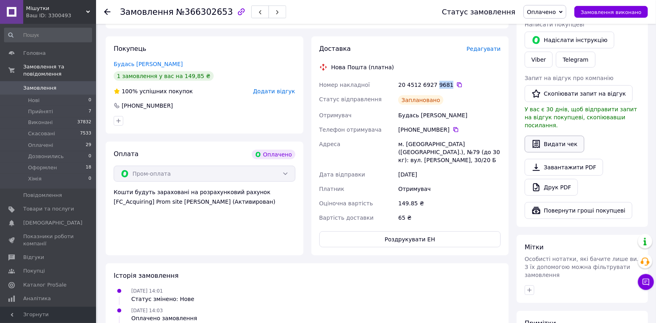
scroll to position [238, 0]
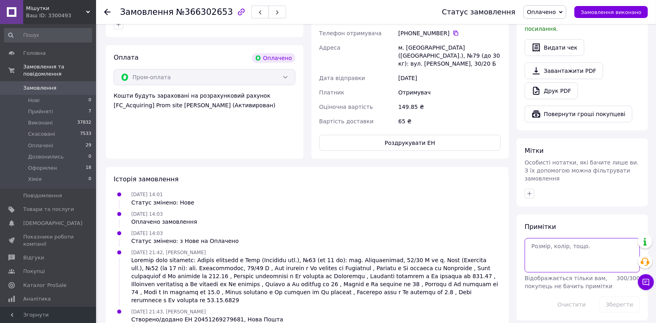
paste textarea "9681"
type textarea "9681"
click at [530, 190] on icon "button" at bounding box center [529, 193] width 6 height 6
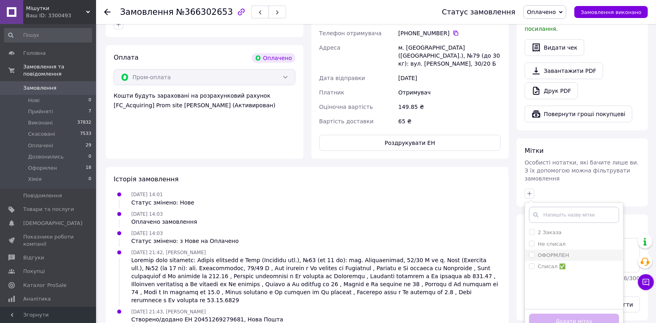
click at [584, 252] on div "ОФОРМЛЕН" at bounding box center [574, 255] width 90 height 7
checkbox input "true"
click at [613, 314] on button "Додати мітку" at bounding box center [574, 322] width 90 height 16
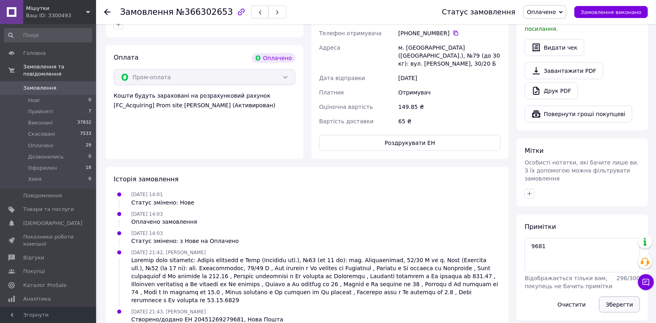
click at [613, 296] on button "Зберегти" at bounding box center [619, 304] width 41 height 16
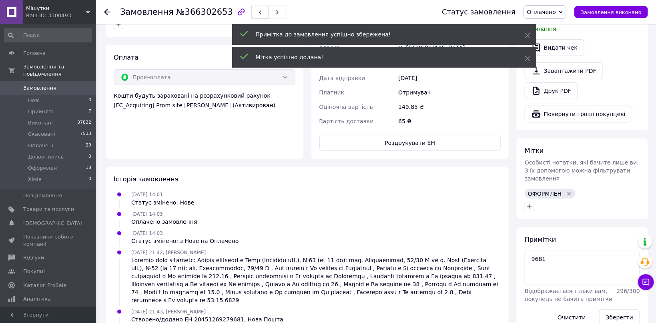
click at [258, 14] on icon "button" at bounding box center [260, 12] width 5 height 5
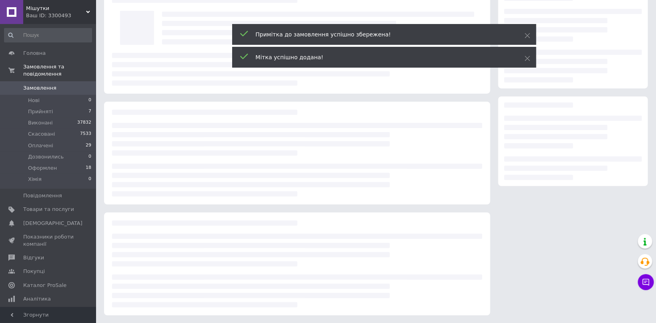
scroll to position [24, 0]
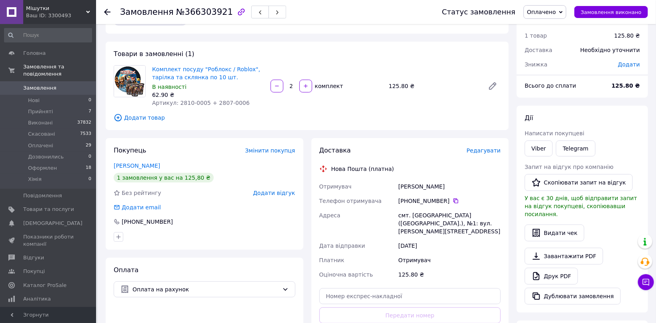
click at [492, 150] on span "Редагувати" at bounding box center [483, 150] width 34 height 6
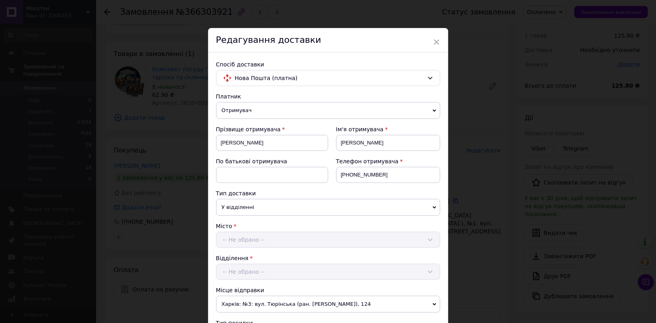
scroll to position [221, 0]
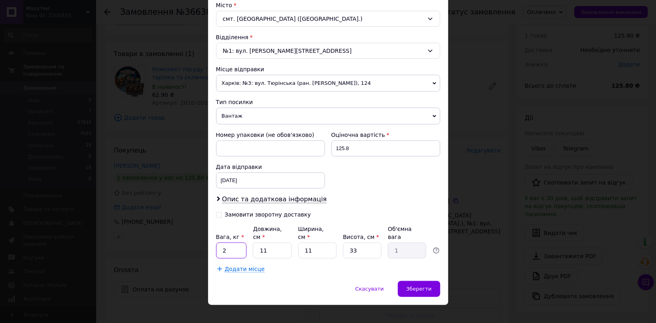
drag, startPoint x: 224, startPoint y: 242, endPoint x: 238, endPoint y: 245, distance: 14.4
click at [238, 245] on input "2" at bounding box center [231, 250] width 31 height 16
type input "1"
click at [422, 286] on span "Зберегти" at bounding box center [418, 289] width 25 height 6
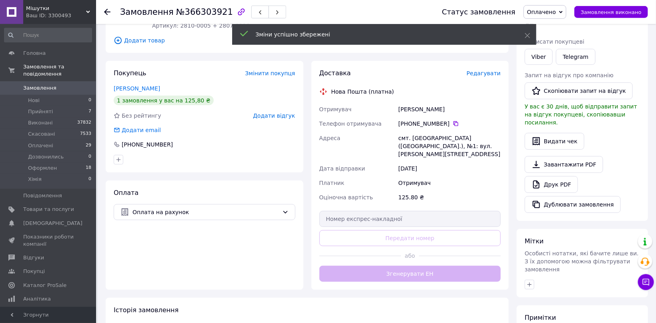
scroll to position [109, 0]
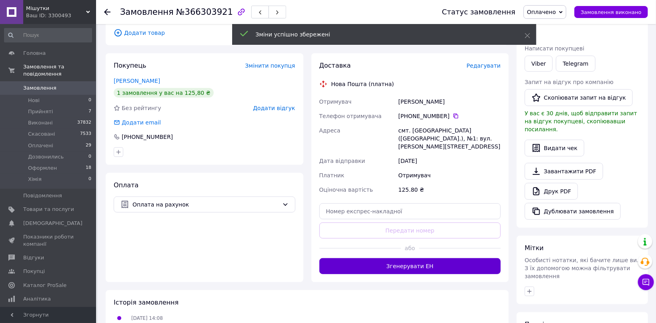
click at [438, 258] on button "Згенерувати ЕН" at bounding box center [410, 266] width 182 height 16
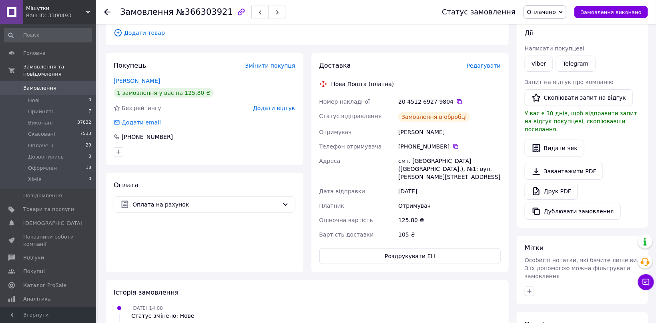
click at [441, 100] on div "20 4512 6927 9804" at bounding box center [449, 102] width 102 height 8
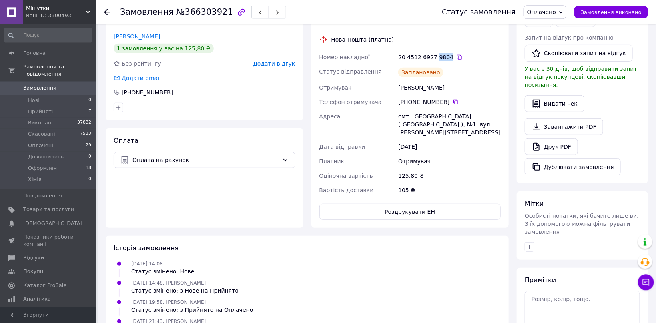
scroll to position [214, 0]
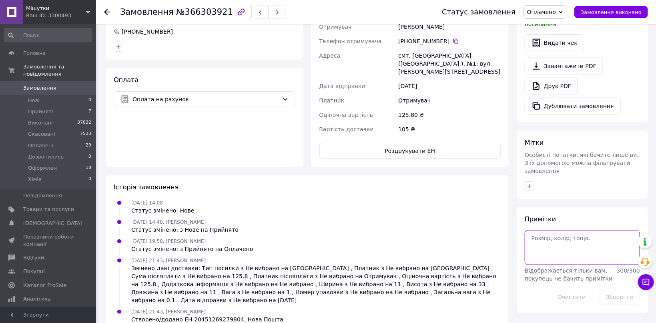
paste textarea "9804"
type textarea "9804"
click at [528, 183] on icon "button" at bounding box center [529, 186] width 6 height 6
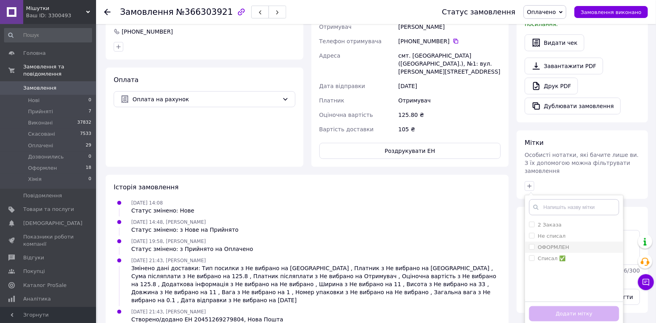
click at [586, 244] on div "ОФОРМЛЕН" at bounding box center [574, 247] width 90 height 7
checkbox input "true"
click at [606, 306] on button "Додати мітку" at bounding box center [574, 314] width 90 height 16
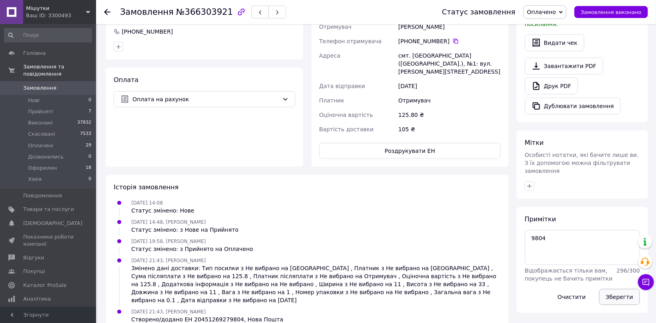
click at [613, 289] on button "Зберегти" at bounding box center [619, 297] width 41 height 16
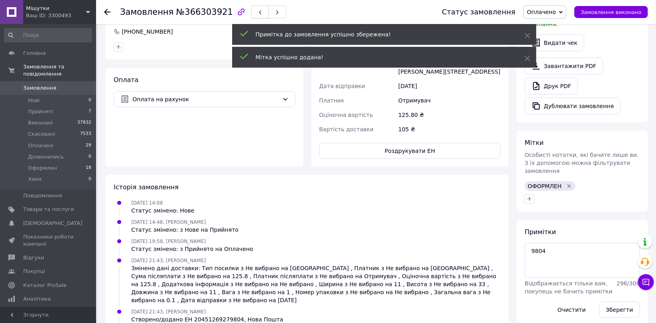
click at [258, 9] on span "button" at bounding box center [260, 12] width 5 height 6
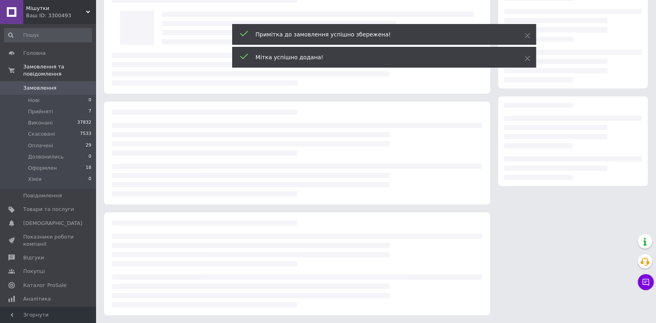
scroll to position [33, 0]
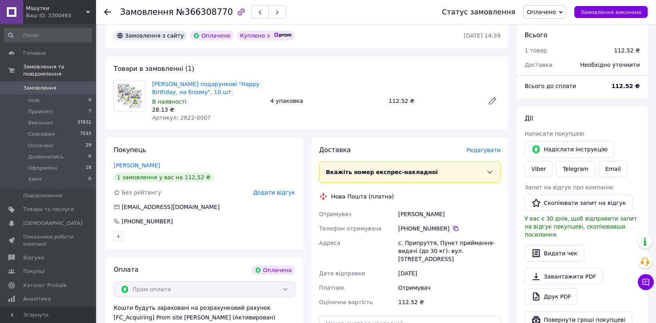
click at [179, 117] on span "Артикул: 2822-0007" at bounding box center [181, 117] width 59 height 6
drag, startPoint x: 179, startPoint y: 117, endPoint x: 198, endPoint y: 117, distance: 18.8
click at [198, 117] on span "Артикул: 2822-0007" at bounding box center [181, 117] width 59 height 6
click at [552, 161] on link "Viber" at bounding box center [538, 169] width 28 height 16
click at [490, 153] on span "Редагувати" at bounding box center [483, 150] width 34 height 6
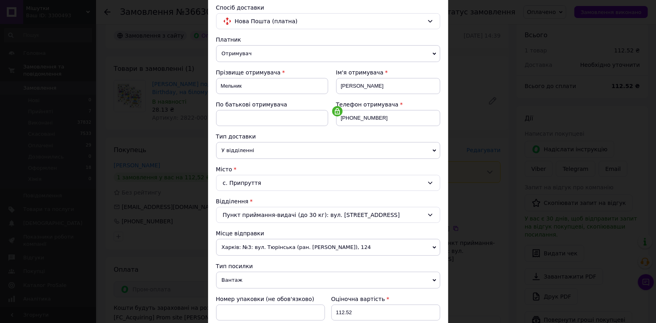
scroll to position [207, 0]
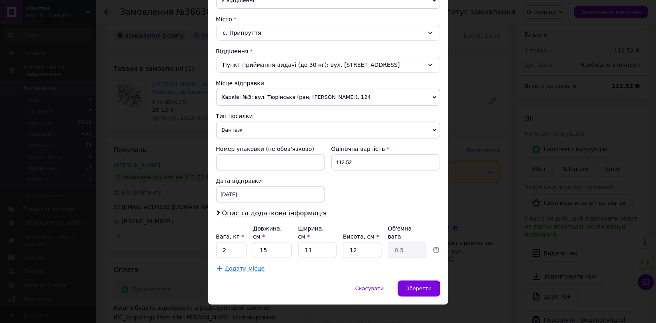
click at [240, 132] on span "Вантаж" at bounding box center [328, 130] width 224 height 17
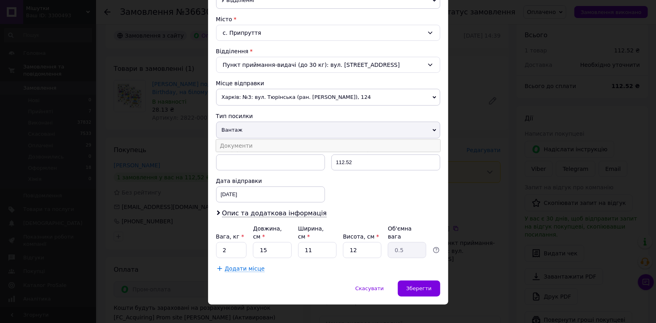
click at [244, 143] on li "Документи" at bounding box center [328, 146] width 224 height 12
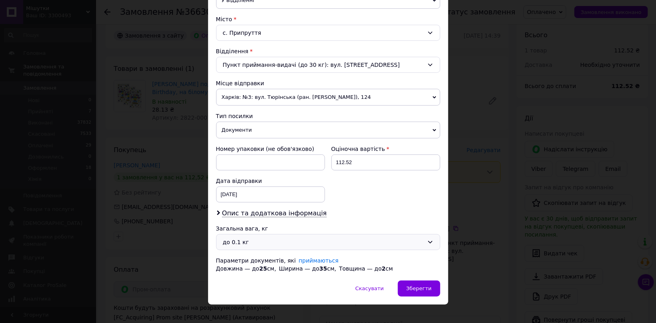
click at [251, 243] on div "до 0.1 кг" at bounding box center [323, 242] width 201 height 9
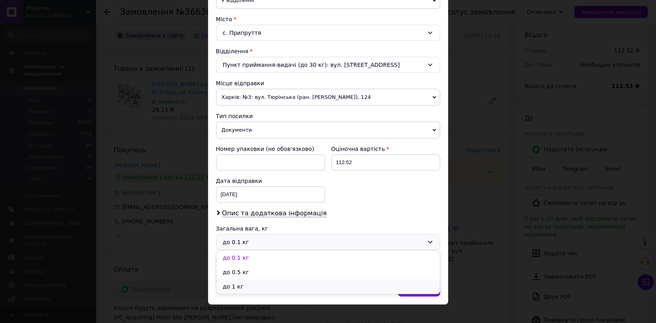
click at [238, 282] on li "до 1 кг" at bounding box center [327, 286] width 223 height 14
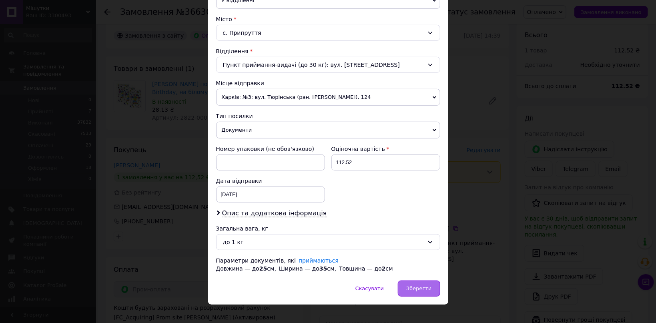
click at [426, 292] on div "Зберегти" at bounding box center [419, 288] width 42 height 16
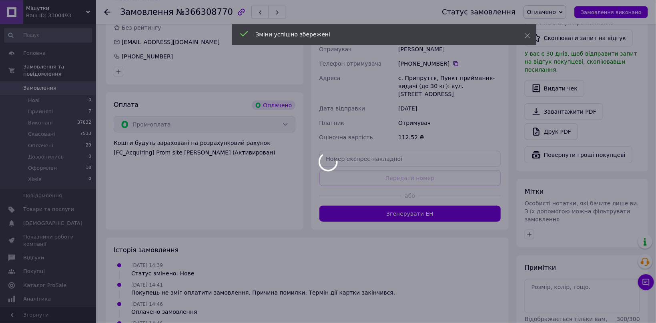
scroll to position [202, 0]
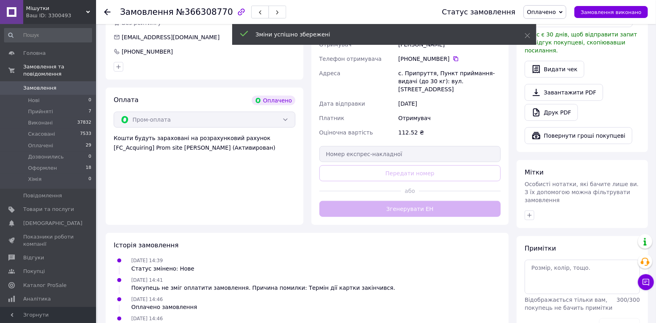
click at [422, 197] on div "Доставка Редагувати Вкажіть номер експрес-накладної Обов'язково введіть номер е…" at bounding box center [410, 96] width 182 height 241
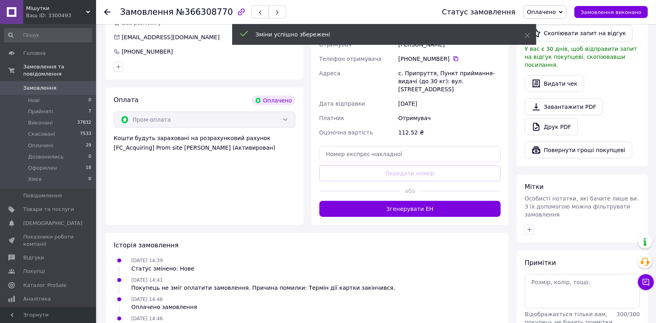
click at [422, 201] on button "Згенерувати ЕН" at bounding box center [410, 209] width 182 height 16
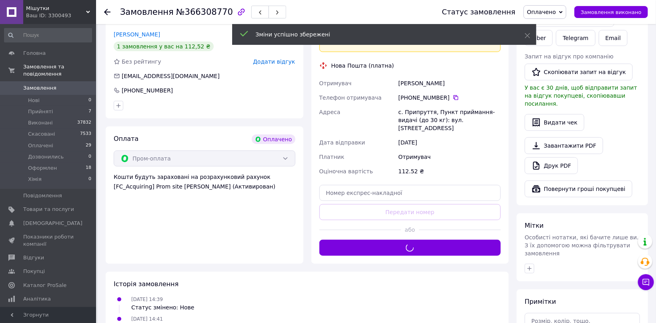
scroll to position [160, 0]
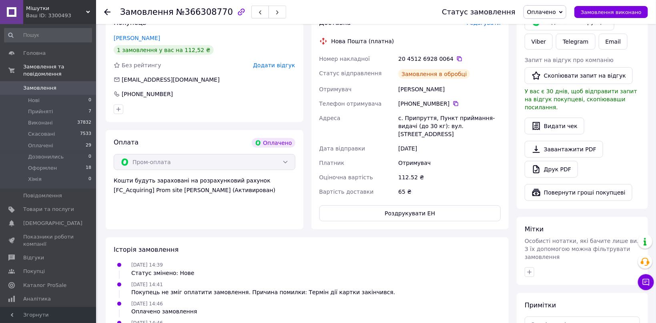
click at [436, 61] on div "20 4512 6928 0064" at bounding box center [449, 59] width 102 height 8
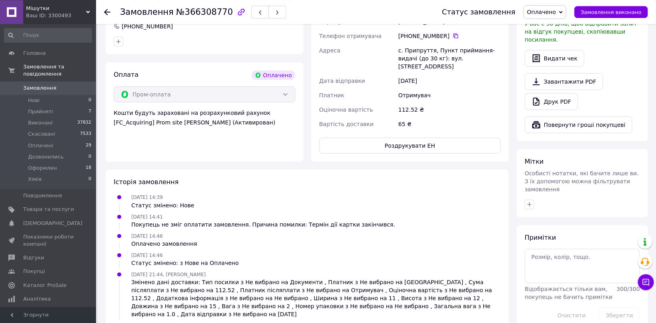
scroll to position [242, 0]
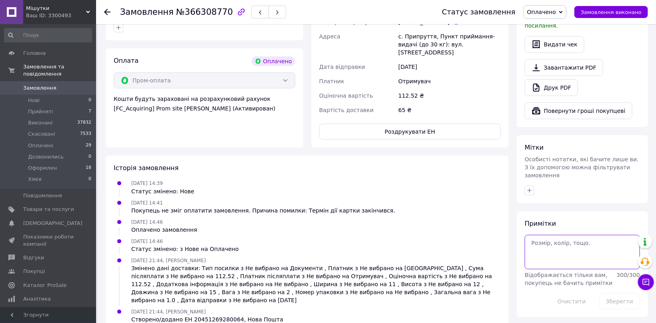
paste textarea "0064"
type textarea "0064"
click at [532, 184] on div at bounding box center [582, 190] width 118 height 13
click at [530, 166] on div "Мітки Особисті нотатки, які бачите лише ви. З їх допомогою можна фільтрувати за…" at bounding box center [581, 169] width 131 height 68
click at [532, 187] on icon "button" at bounding box center [529, 190] width 6 height 6
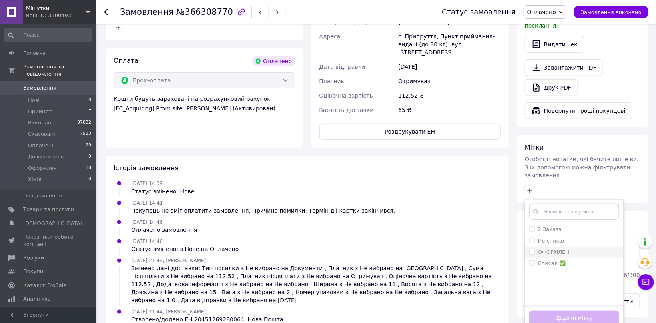
click at [580, 246] on li "ОФОРМЛЕН" at bounding box center [574, 251] width 98 height 11
checkbox input "true"
click at [610, 310] on button "Додати мітку" at bounding box center [574, 318] width 90 height 16
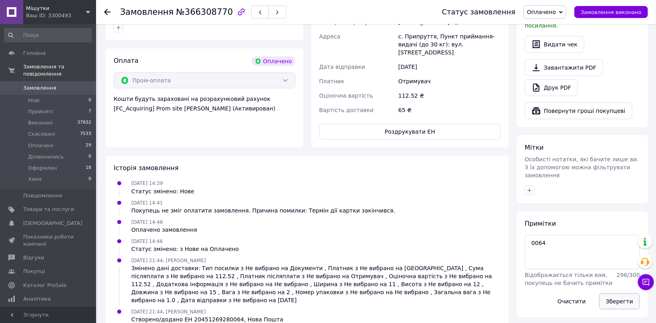
click at [613, 293] on button "Зберегти" at bounding box center [619, 301] width 41 height 16
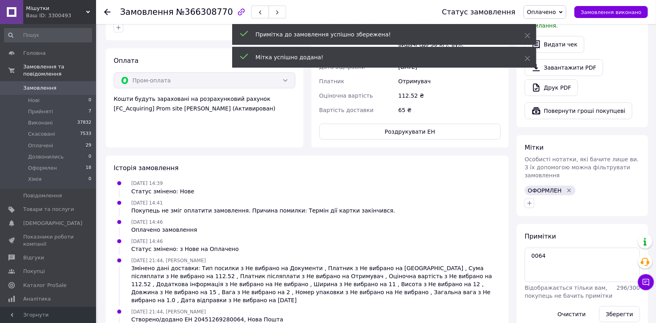
click at [258, 10] on span "button" at bounding box center [260, 12] width 5 height 6
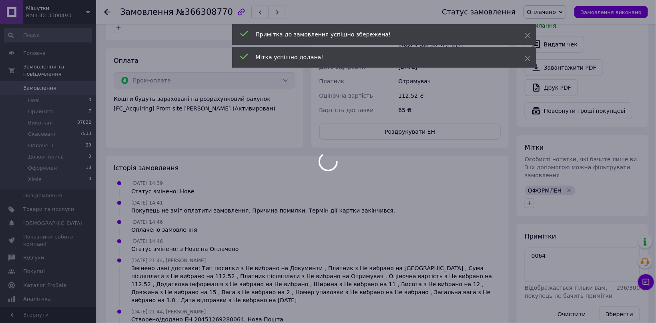
scroll to position [42, 0]
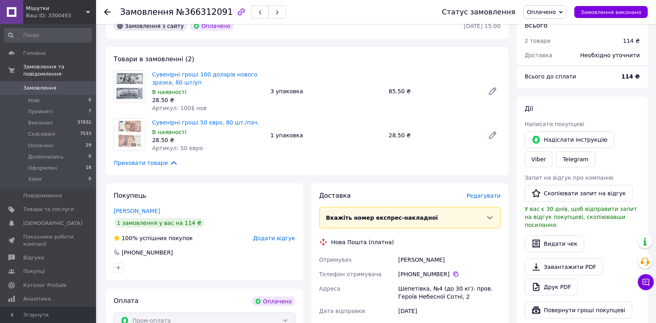
click at [180, 108] on span "Артикул: 100$ нов" at bounding box center [179, 108] width 55 height 6
drag, startPoint x: 180, startPoint y: 108, endPoint x: 193, endPoint y: 108, distance: 13.6
click at [193, 108] on span "Артикул: 100$ нов" at bounding box center [179, 108] width 55 height 6
click at [552, 151] on link "Viber" at bounding box center [538, 159] width 28 height 16
click at [490, 192] on span "Редагувати" at bounding box center [483, 195] width 34 height 6
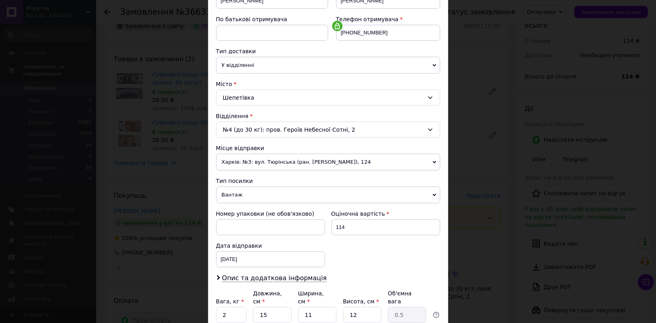
scroll to position [207, 0]
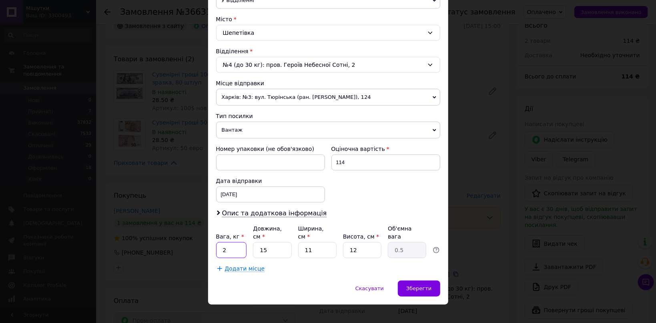
drag, startPoint x: 221, startPoint y: 237, endPoint x: 235, endPoint y: 237, distance: 13.6
click at [235, 242] on input "2" at bounding box center [231, 250] width 31 height 16
paste input "0.5"
type input "0.5"
click at [417, 285] on span "Зберегти" at bounding box center [418, 288] width 25 height 6
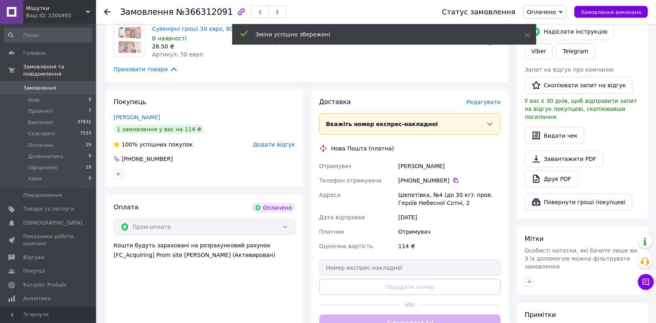
scroll to position [212, 0]
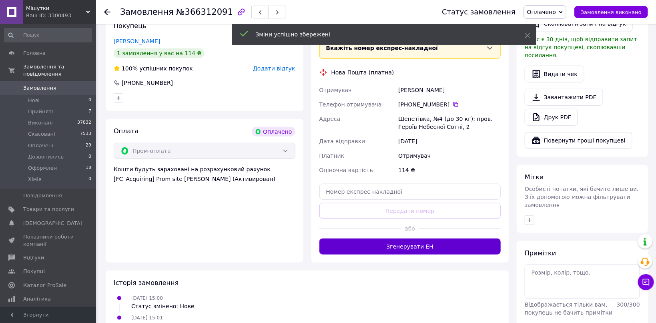
click at [433, 245] on button "Згенерувати ЕН" at bounding box center [410, 246] width 182 height 16
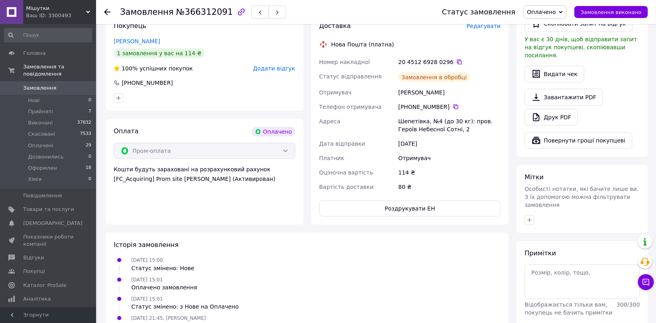
click at [439, 62] on div "20 4512 6928 0296" at bounding box center [449, 62] width 102 height 8
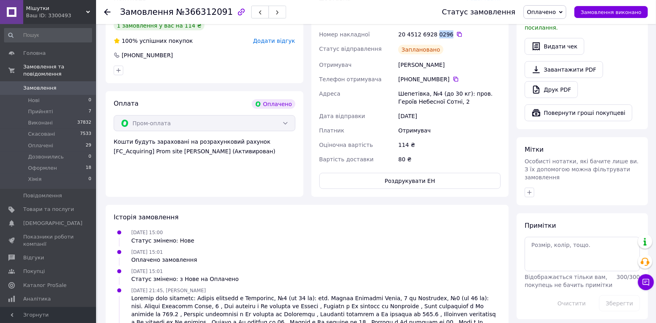
scroll to position [286, 0]
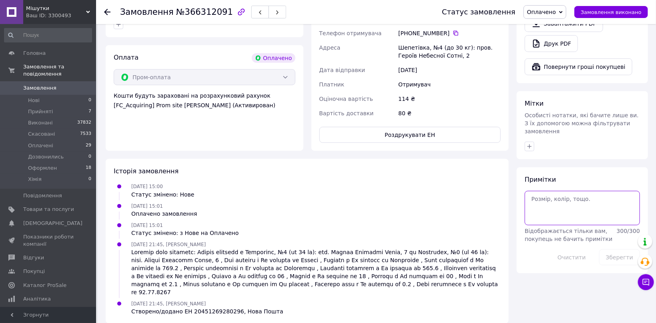
paste textarea "0296"
type textarea "0296"
click at [532, 143] on icon "button" at bounding box center [529, 146] width 6 height 6
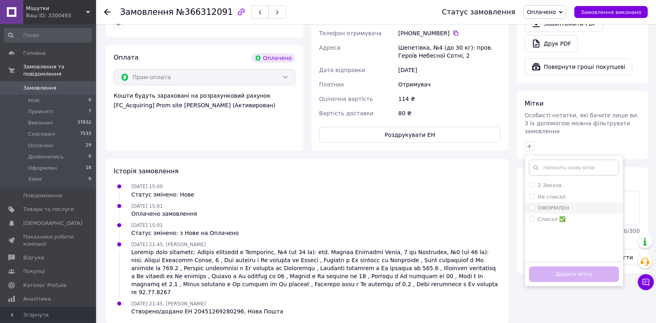
click at [583, 204] on div "ОФОРМЛЕН" at bounding box center [574, 207] width 90 height 7
checkbox input "true"
click at [612, 266] on button "Додати мітку" at bounding box center [574, 274] width 90 height 16
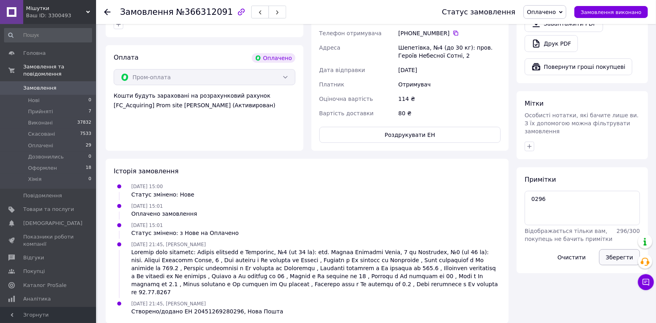
click at [613, 249] on button "Зберегти" at bounding box center [619, 257] width 41 height 16
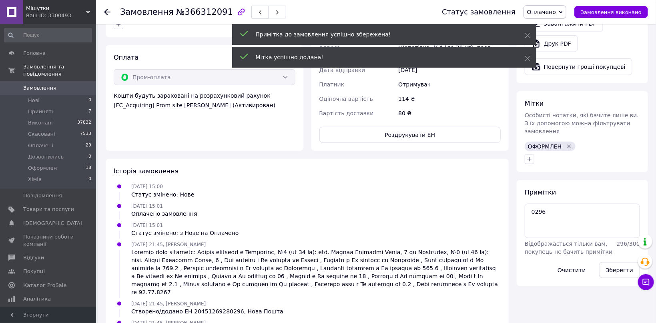
click at [258, 10] on span "button" at bounding box center [260, 12] width 5 height 6
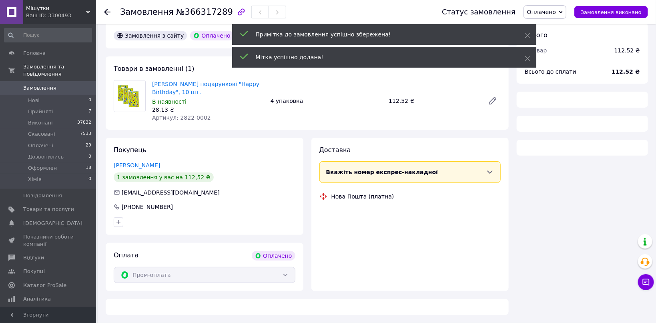
scroll to position [33, 0]
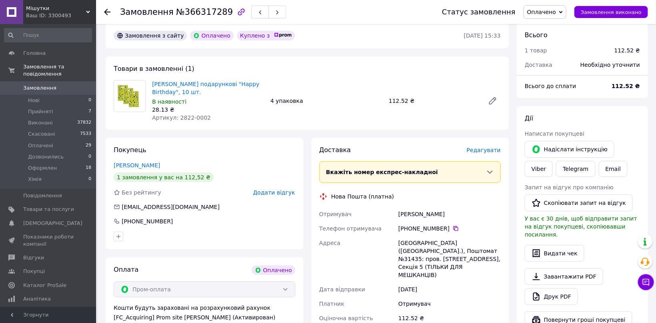
click at [177, 121] on span "Артикул: 2822-0002" at bounding box center [181, 117] width 59 height 6
drag, startPoint x: 177, startPoint y: 121, endPoint x: 195, endPoint y: 121, distance: 18.0
click at [195, 121] on span "Артикул: 2822-0002" at bounding box center [181, 117] width 59 height 6
click at [552, 161] on link "Viber" at bounding box center [538, 169] width 28 height 16
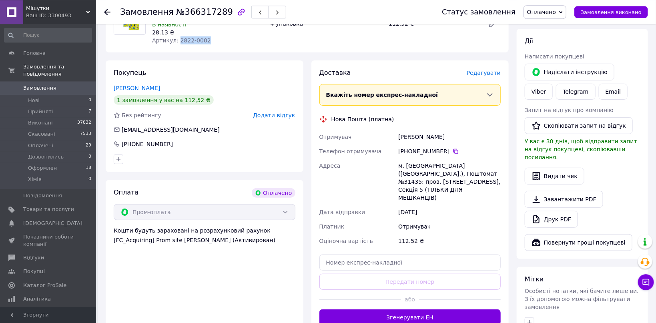
scroll to position [118, 0]
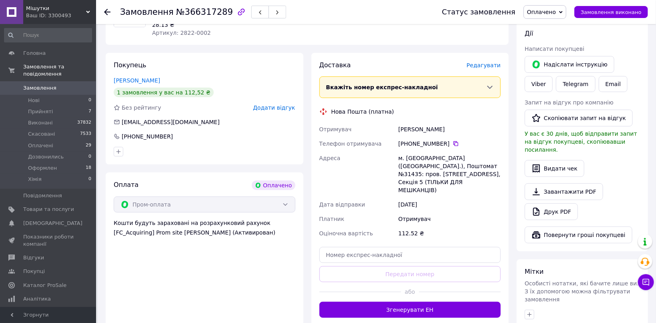
click at [484, 64] on span "Редагувати" at bounding box center [483, 65] width 34 height 6
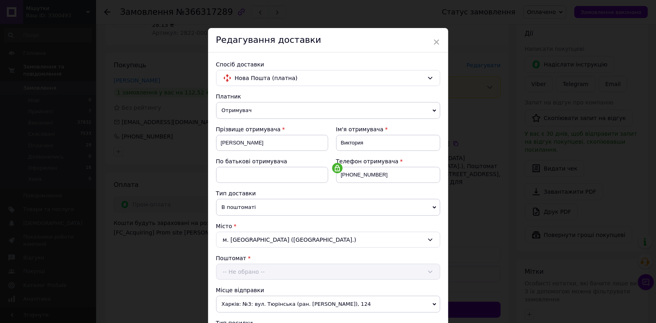
scroll to position [207, 0]
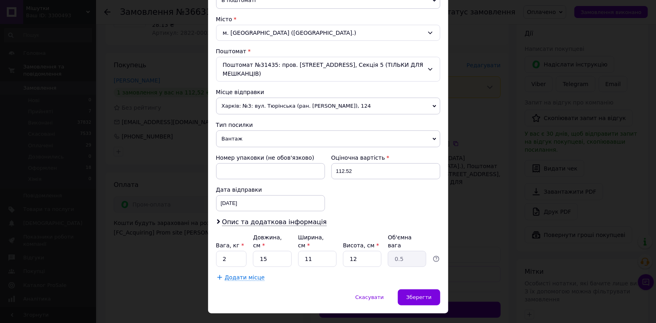
click at [246, 130] on span "Вантаж" at bounding box center [328, 138] width 224 height 17
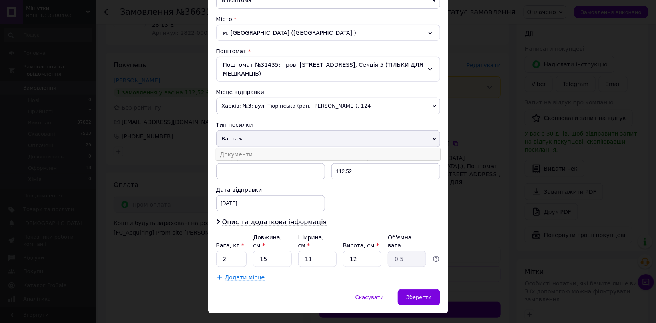
click at [247, 148] on li "Документи" at bounding box center [328, 154] width 224 height 12
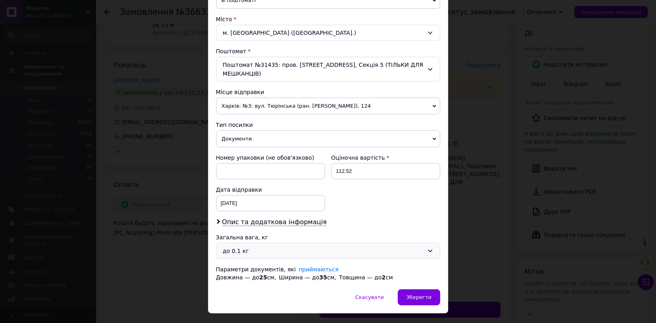
click at [262, 247] on div "до 0.1 кг" at bounding box center [328, 251] width 224 height 16
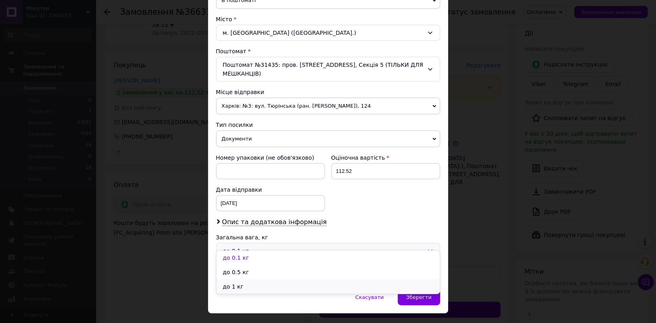
click at [251, 283] on li "до 1 кг" at bounding box center [327, 286] width 223 height 14
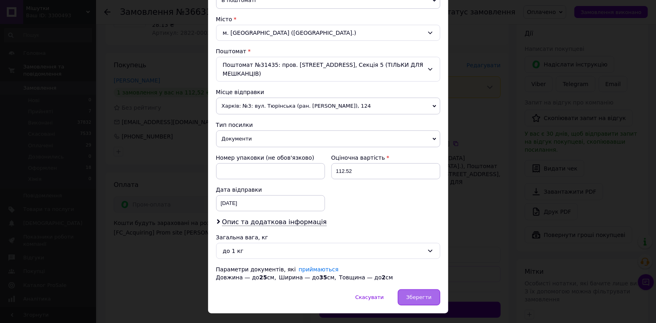
click at [413, 289] on div "Зберегти" at bounding box center [419, 297] width 42 height 16
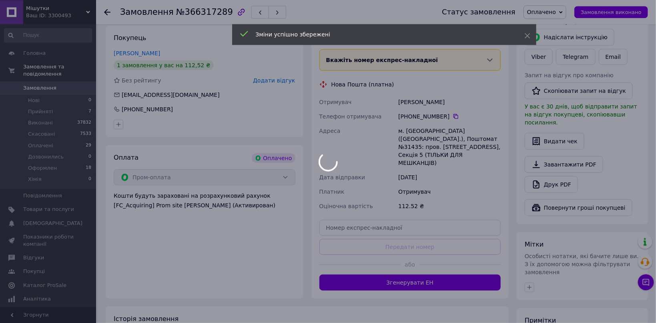
scroll to position [160, 0]
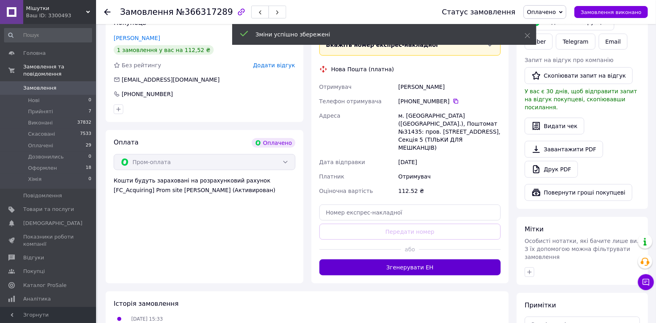
click at [413, 259] on button "Згенерувати ЕН" at bounding box center [410, 267] width 182 height 16
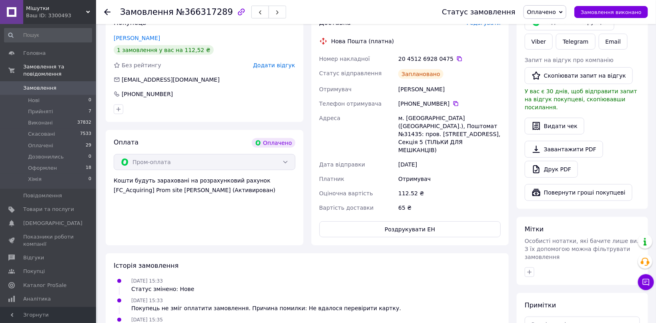
click at [441, 61] on div "20 4512 6928 0475" at bounding box center [449, 59] width 102 height 8
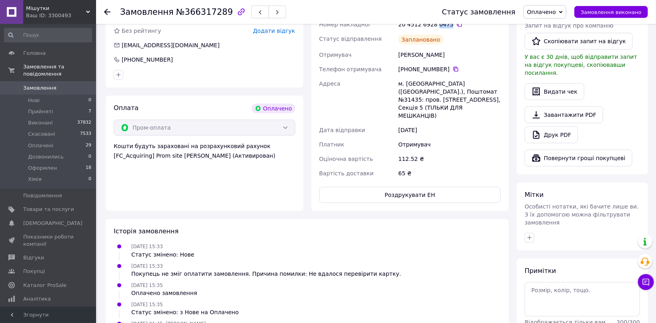
scroll to position [266, 0]
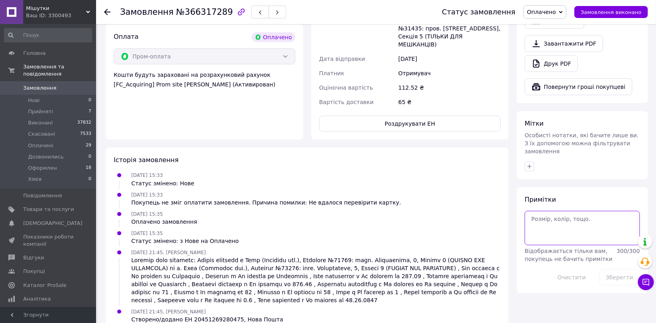
paste textarea "0475"
type textarea "0475"
click at [530, 163] on icon "button" at bounding box center [529, 166] width 6 height 6
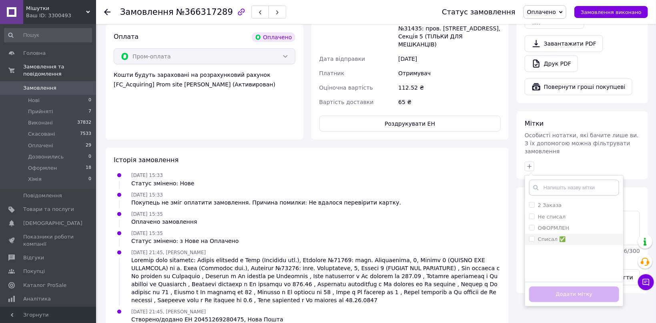
click at [575, 234] on li "Списал ✅" at bounding box center [574, 239] width 98 height 11
checkbox input "true"
click at [574, 224] on div "ОФОРМЛЕН" at bounding box center [574, 227] width 90 height 7
checkbox input "true"
click at [572, 236] on div "Списал ✅" at bounding box center [574, 239] width 90 height 7
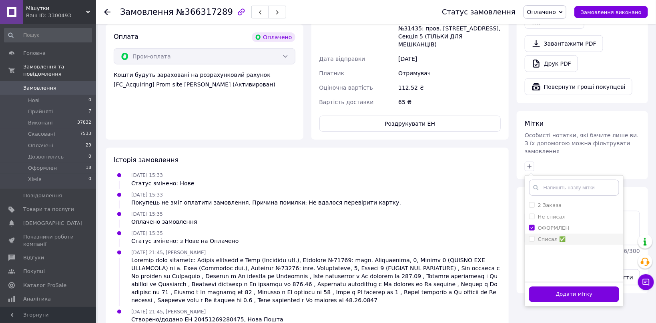
checkbox input "false"
click at [606, 286] on button "Додати мітку" at bounding box center [574, 294] width 90 height 16
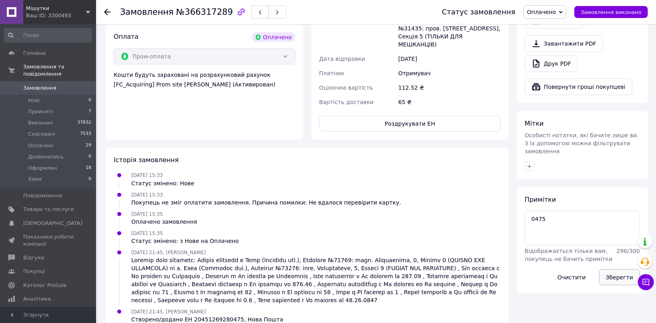
click at [613, 269] on button "Зберегти" at bounding box center [619, 277] width 41 height 16
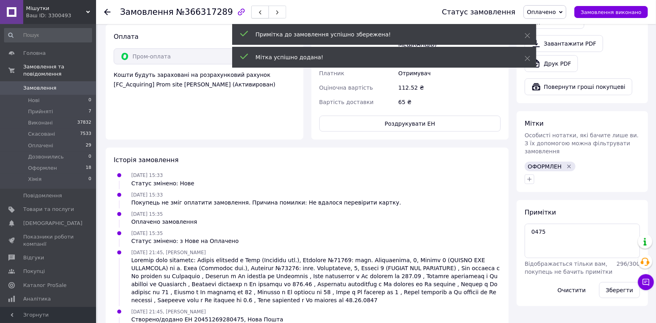
click at [258, 13] on icon "button" at bounding box center [260, 12] width 5 height 5
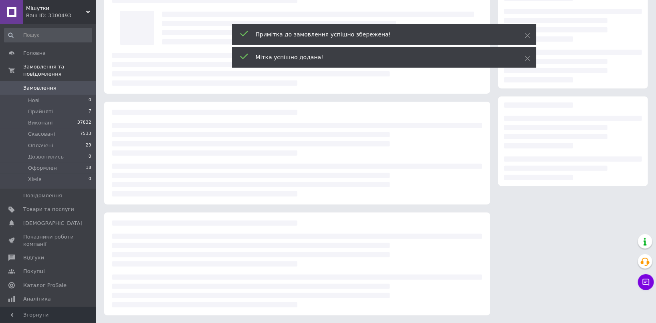
scroll to position [18, 0]
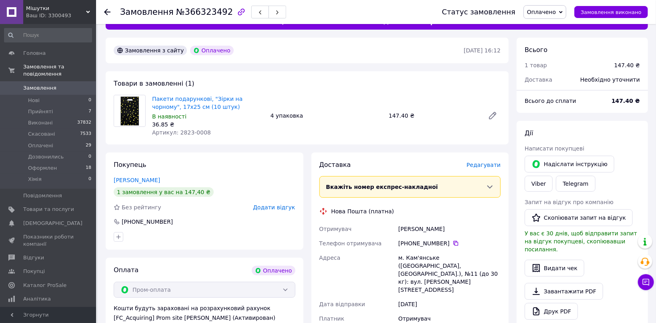
click at [178, 132] on span "Артикул: 2823-0008" at bounding box center [181, 132] width 59 height 6
drag, startPoint x: 178, startPoint y: 132, endPoint x: 202, endPoint y: 132, distance: 24.4
click at [202, 132] on div "Артикул: 2823-0008" at bounding box center [208, 132] width 112 height 8
click at [552, 176] on link "Viber" at bounding box center [538, 184] width 28 height 16
click at [490, 163] on span "Редагувати" at bounding box center [483, 165] width 34 height 6
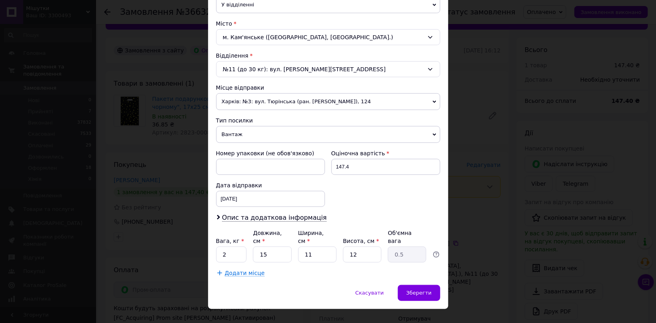
scroll to position [207, 0]
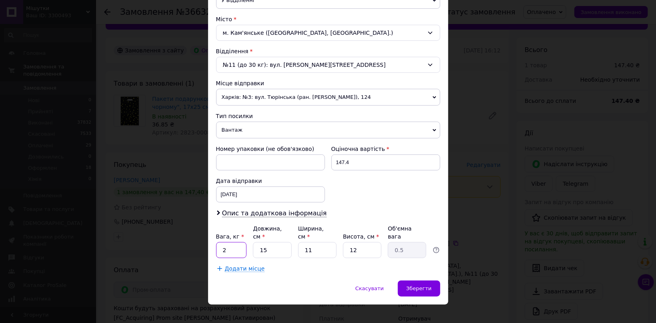
click at [231, 242] on input "2" at bounding box center [231, 250] width 31 height 16
paste input "0.5"
type input "0.5"
click at [430, 285] on span "Зберегти" at bounding box center [418, 288] width 25 height 6
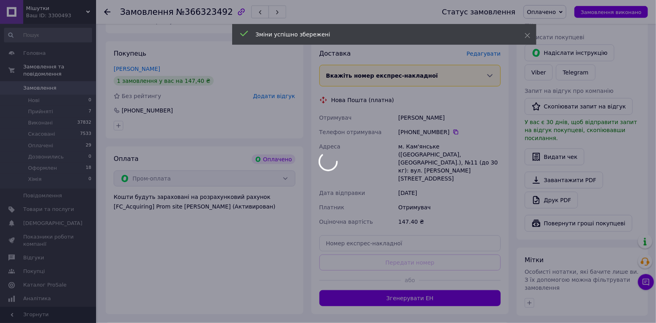
scroll to position [188, 0]
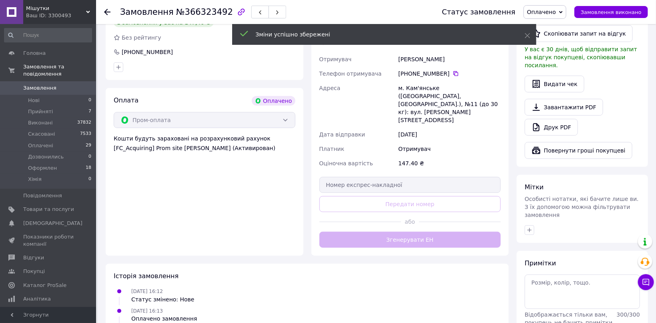
click at [432, 220] on div "Доставка Редагувати Вкажіть номер експрес-накладної Обов'язково введіть номер е…" at bounding box center [410, 119] width 182 height 257
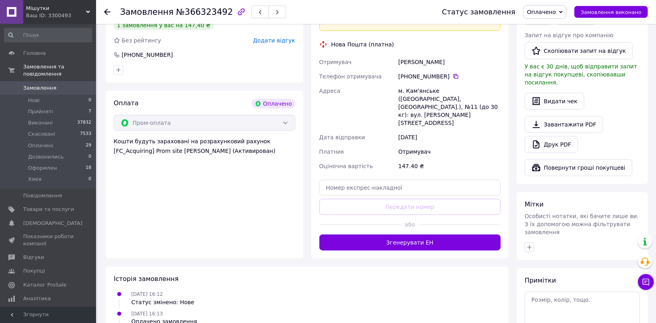
scroll to position [145, 0]
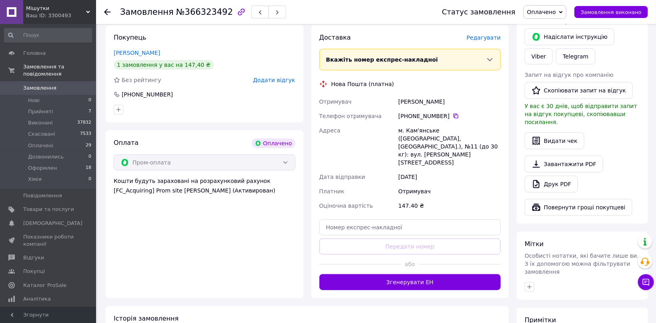
click at [481, 37] on span "Редагувати" at bounding box center [483, 37] width 34 height 6
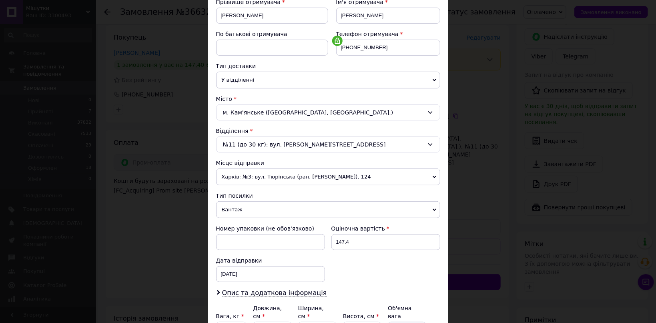
scroll to position [207, 0]
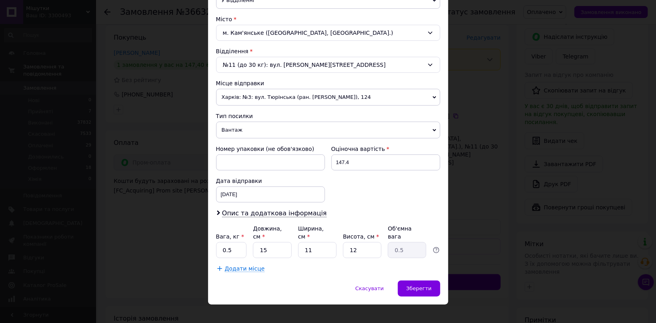
click at [238, 131] on span "Вантаж" at bounding box center [328, 130] width 224 height 17
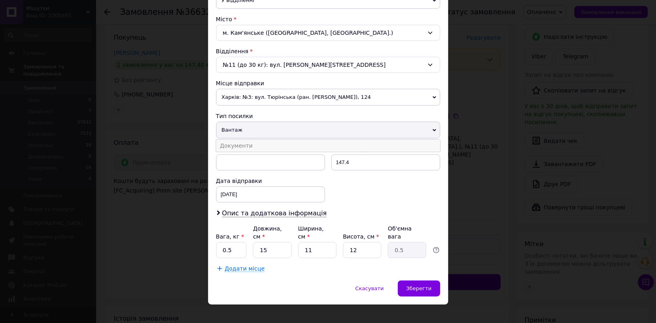
click at [246, 148] on li "Документи" at bounding box center [328, 146] width 224 height 12
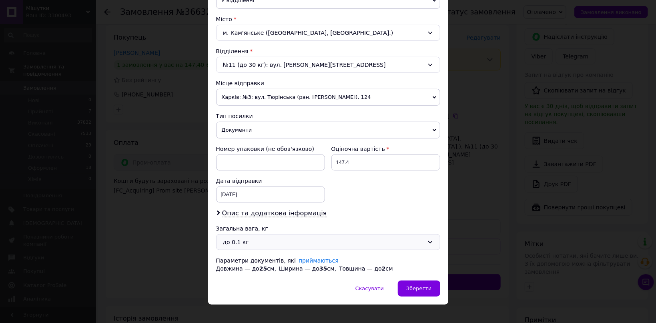
click at [276, 242] on div "до 0.1 кг" at bounding box center [323, 242] width 201 height 9
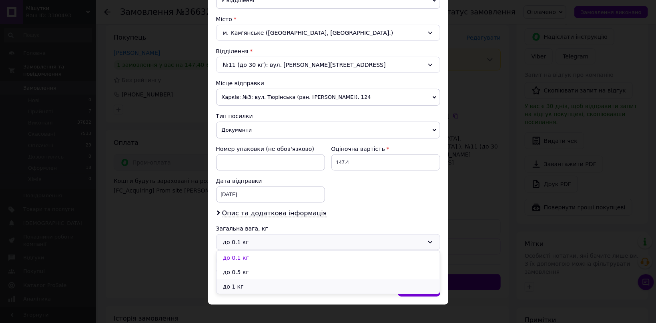
click at [246, 285] on li "до 1 кг" at bounding box center [327, 286] width 223 height 14
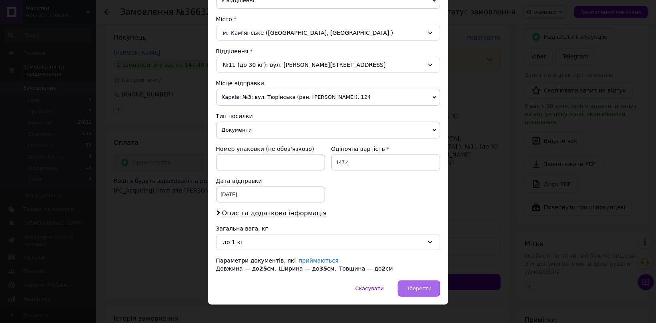
click at [422, 282] on div "Зберегти" at bounding box center [419, 288] width 42 height 16
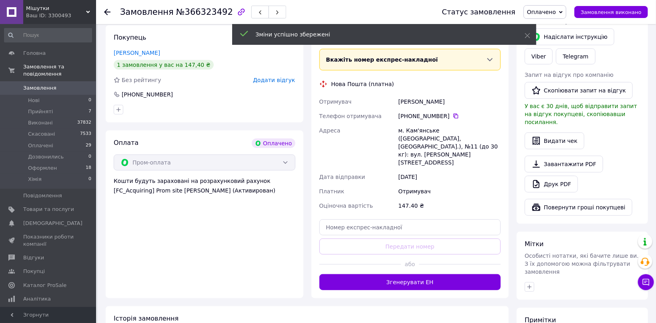
click at [461, 274] on button "Згенерувати ЕН" at bounding box center [410, 282] width 182 height 16
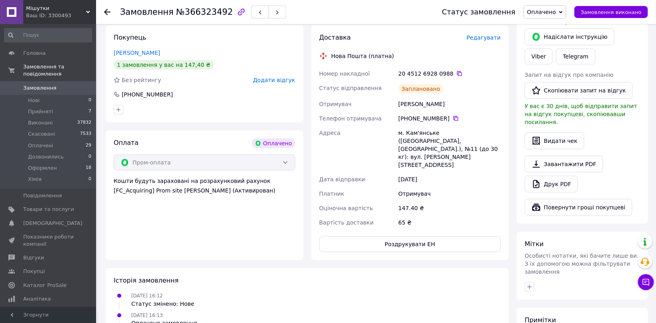
click at [441, 74] on div "20 4512 6928 0988" at bounding box center [449, 74] width 102 height 8
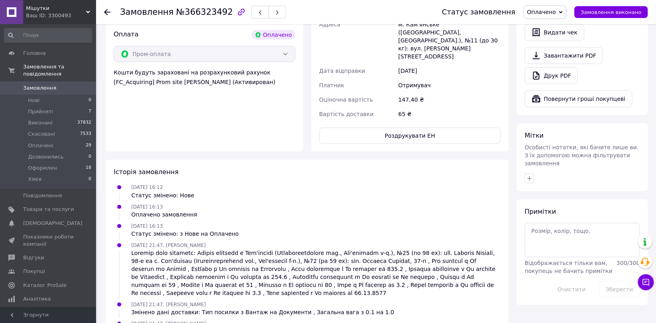
scroll to position [266, 0]
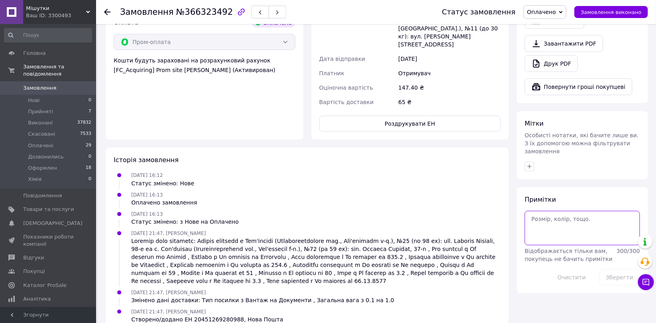
click at [552, 214] on textarea at bounding box center [581, 228] width 115 height 34
paste textarea "0988"
type textarea "0988"
click at [532, 163] on icon "button" at bounding box center [529, 166] width 6 height 6
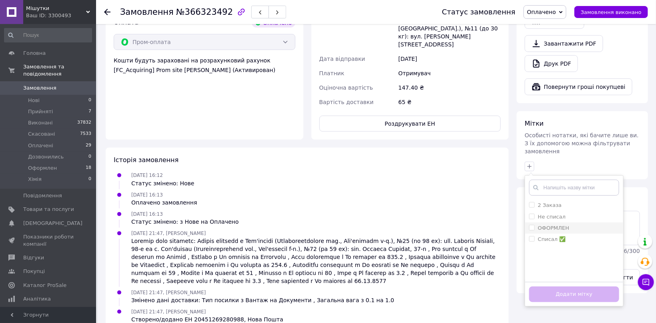
click at [580, 224] on div "ОФОРМЛЕН" at bounding box center [574, 227] width 90 height 7
checkbox input "true"
click at [600, 286] on button "Додати мітку" at bounding box center [574, 294] width 90 height 16
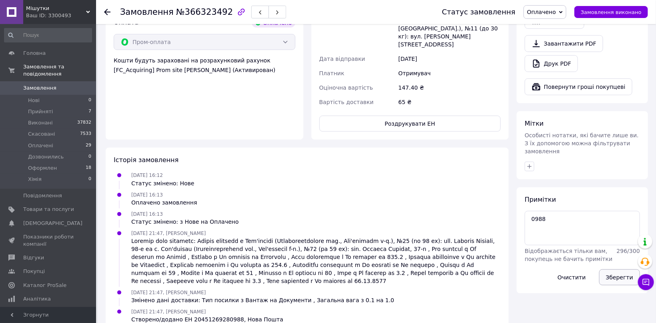
click at [613, 269] on button "Зберегти" at bounding box center [619, 277] width 41 height 16
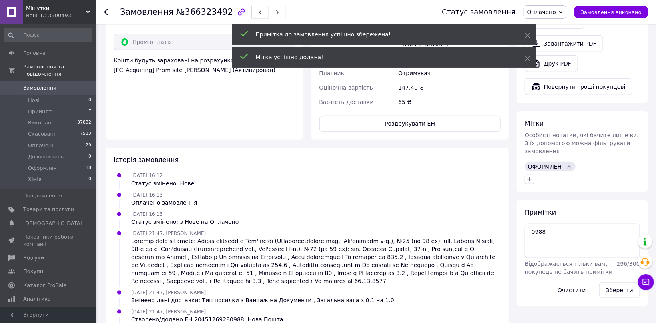
click at [258, 15] on icon "button" at bounding box center [260, 12] width 5 height 5
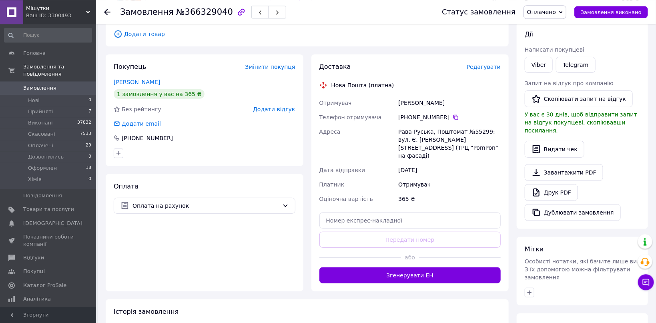
scroll to position [109, 0]
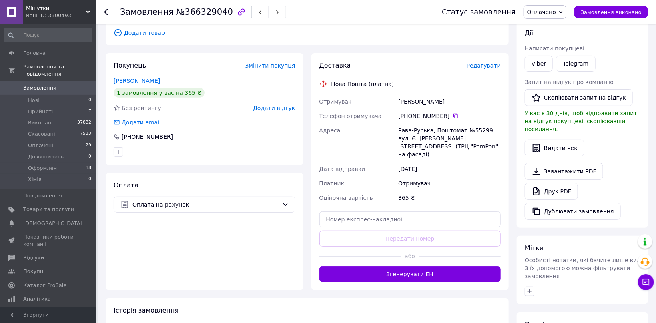
click at [390, 256] on div at bounding box center [360, 256] width 82 height 20
click at [395, 256] on div at bounding box center [360, 256] width 82 height 20
click at [396, 257] on div at bounding box center [360, 256] width 82 height 20
click at [400, 259] on div "Доставка Редагувати Нова Пошта (платна) Отримувач Кохан Іванна Телефон отримува…" at bounding box center [410, 171] width 182 height 221
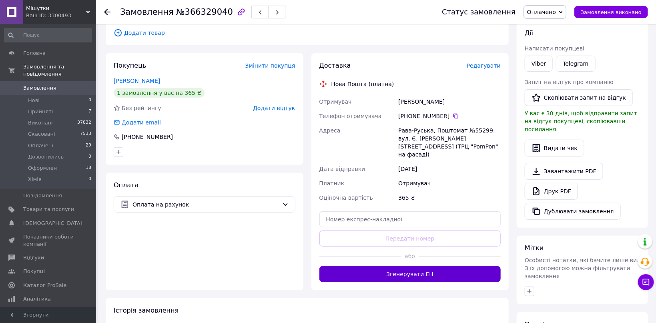
click at [401, 266] on button "Згенерувати ЕН" at bounding box center [410, 274] width 182 height 16
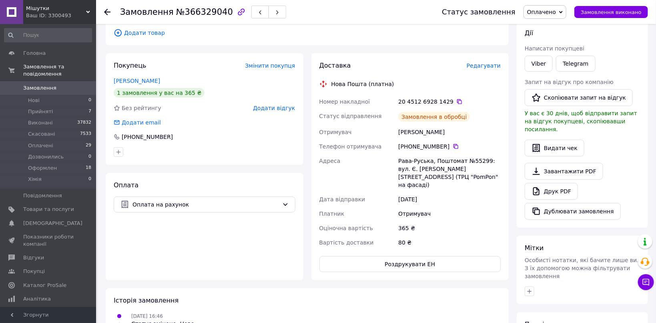
click at [443, 102] on div "20 4512 6928 1429" at bounding box center [449, 102] width 102 height 8
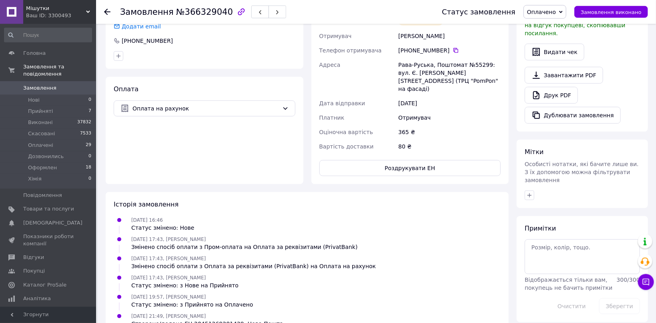
scroll to position [217, 0]
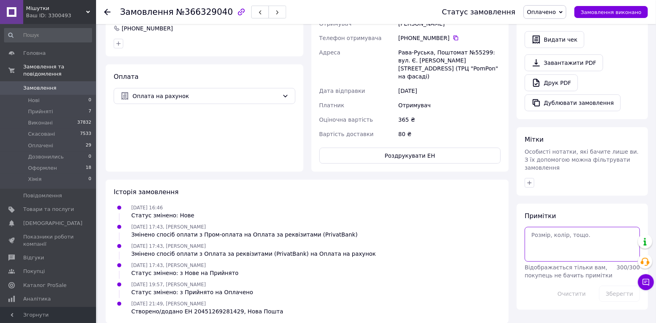
click at [559, 227] on textarea at bounding box center [581, 244] width 115 height 34
paste textarea "1429"
type textarea "1429"
click at [530, 180] on icon "button" at bounding box center [529, 183] width 6 height 6
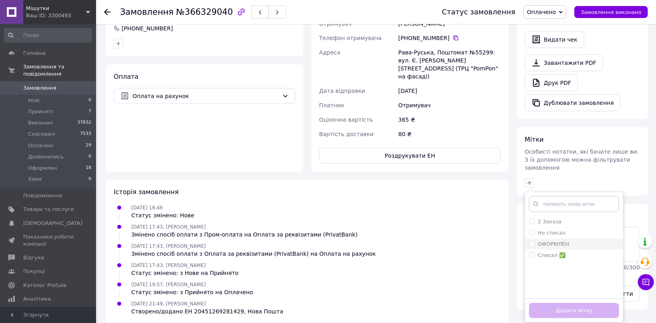
click at [571, 238] on li "ОФОРМЛЕН" at bounding box center [574, 243] width 98 height 11
checkbox input "true"
click at [602, 303] on button "Додати мітку" at bounding box center [574, 311] width 90 height 16
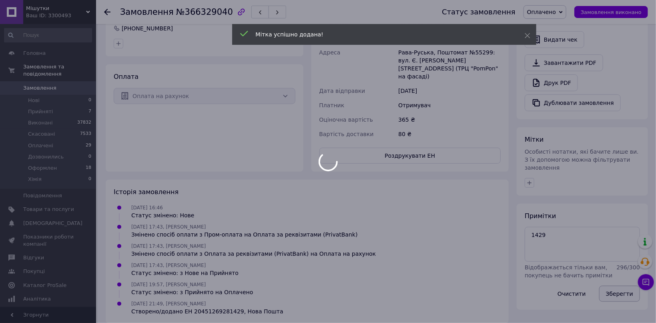
click at [613, 286] on button "Зберегти" at bounding box center [619, 294] width 41 height 16
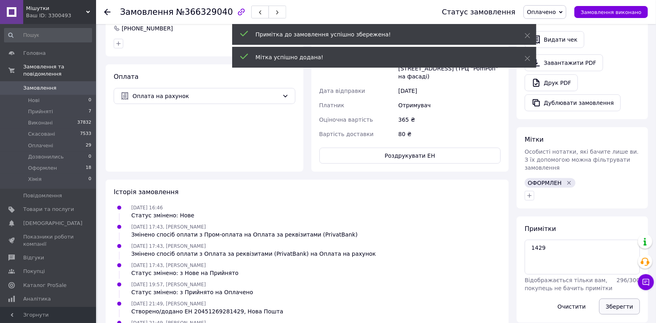
click at [613, 298] on button "Зберегти" at bounding box center [619, 306] width 41 height 16
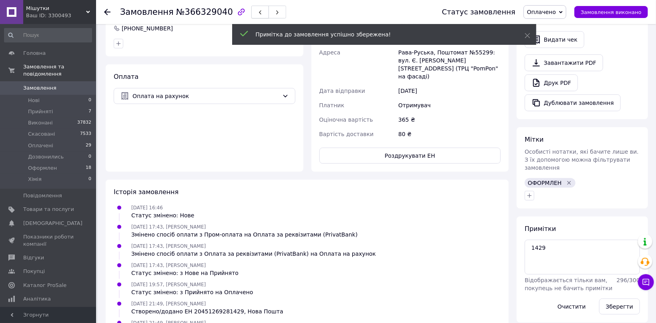
click at [251, 13] on button "button" at bounding box center [260, 12] width 18 height 13
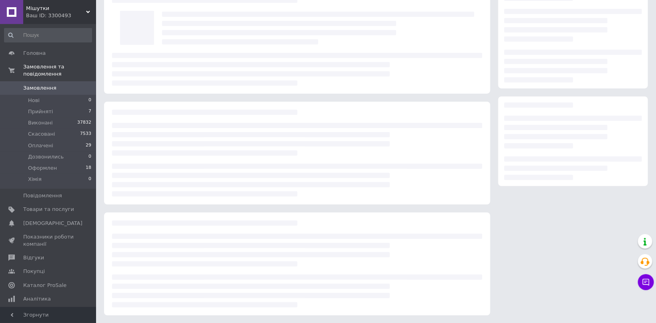
scroll to position [18, 0]
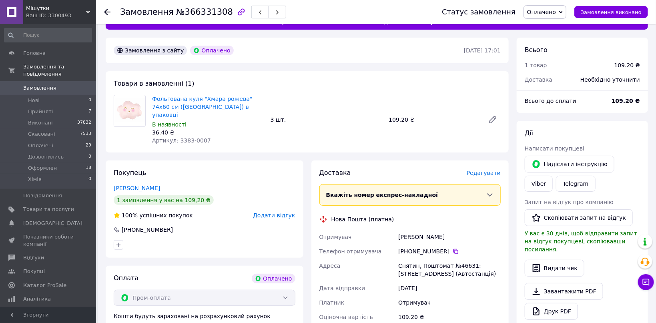
click at [179, 137] on span "Артикул: 3383-0007" at bounding box center [181, 140] width 59 height 6
drag, startPoint x: 179, startPoint y: 132, endPoint x: 200, endPoint y: 114, distance: 28.3
click at [198, 137] on span "Артикул: 3383-0007" at bounding box center [181, 140] width 59 height 6
click at [552, 176] on link "Viber" at bounding box center [538, 184] width 28 height 16
click at [477, 170] on span "Редагувати" at bounding box center [483, 173] width 34 height 6
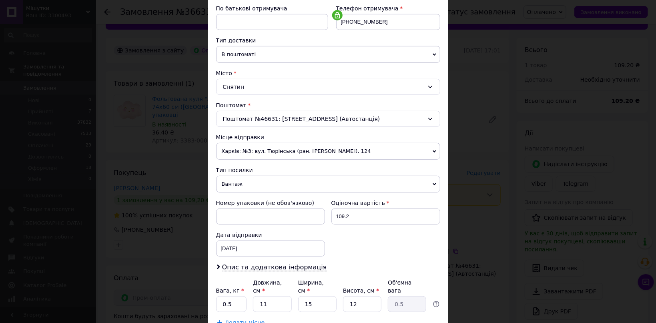
scroll to position [207, 0]
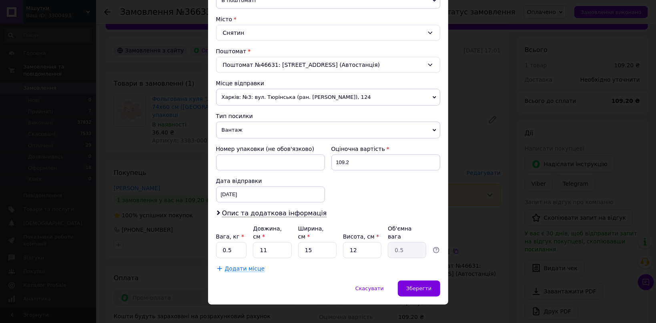
click at [250, 114] on div "Тип посилки" at bounding box center [328, 116] width 224 height 8
click at [250, 125] on span "Вантаж" at bounding box center [328, 130] width 224 height 17
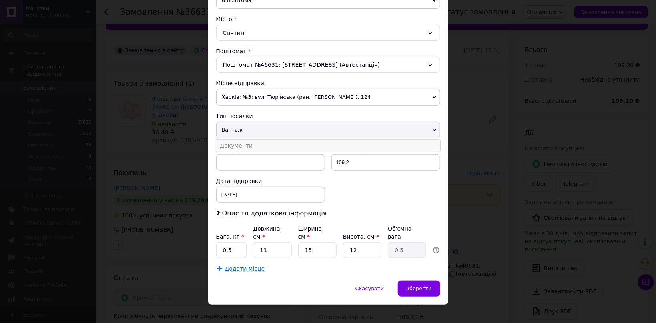
click at [245, 145] on li "Документи" at bounding box center [328, 146] width 224 height 12
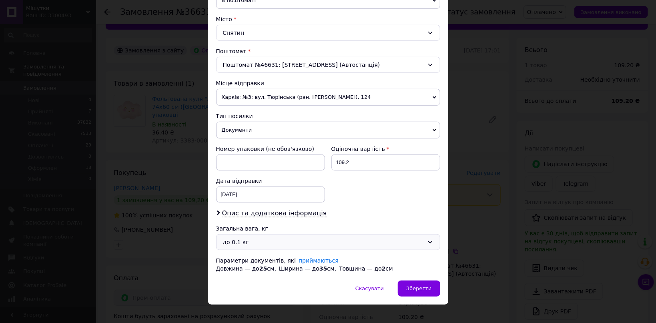
click at [252, 234] on div "до 0.1 кг" at bounding box center [328, 242] width 224 height 16
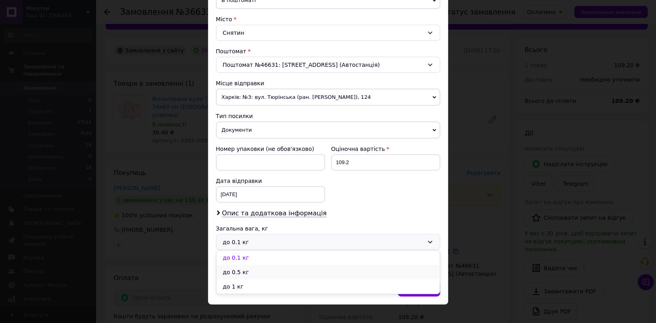
click at [241, 270] on li "до 0.5 кг" at bounding box center [327, 272] width 223 height 14
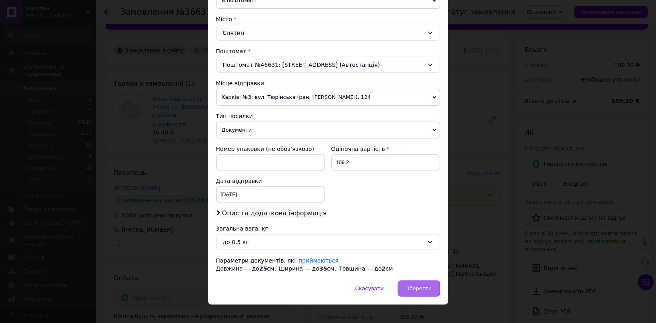
click at [412, 280] on div "Зберегти" at bounding box center [419, 288] width 42 height 16
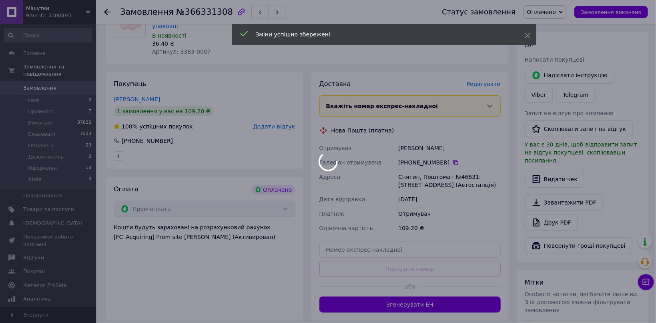
scroll to position [188, 0]
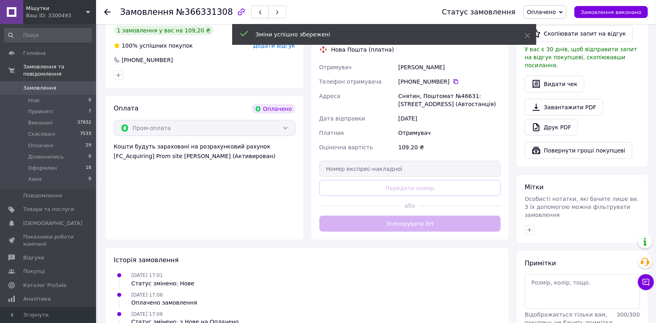
click at [418, 216] on button "Згенерувати ЕН" at bounding box center [410, 224] width 182 height 16
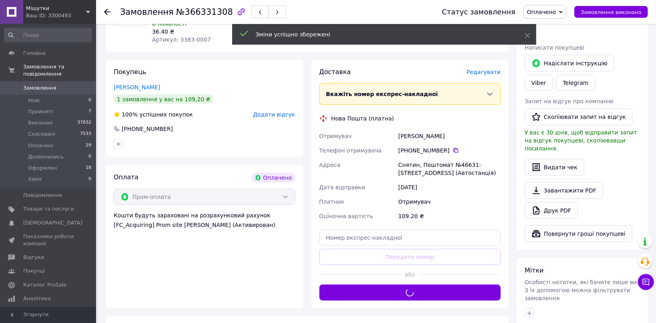
scroll to position [103, 0]
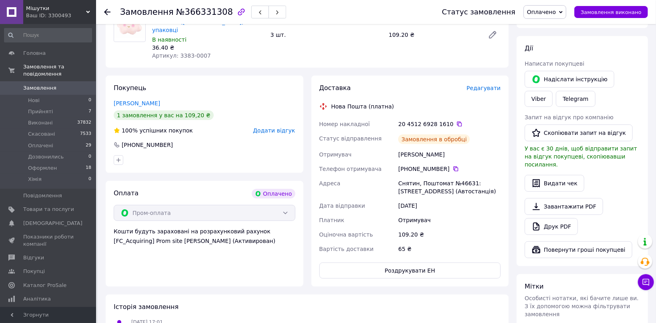
click at [438, 120] on div "20 4512 6928 1610" at bounding box center [449, 124] width 102 height 8
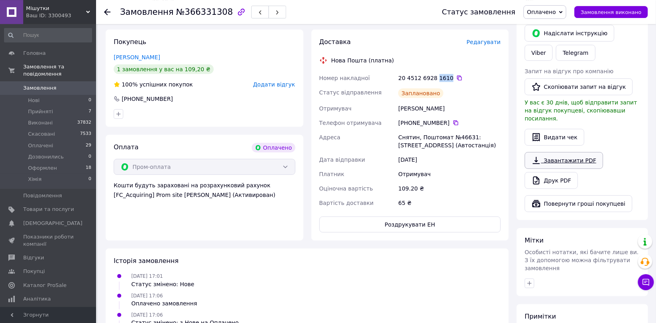
scroll to position [230, 0]
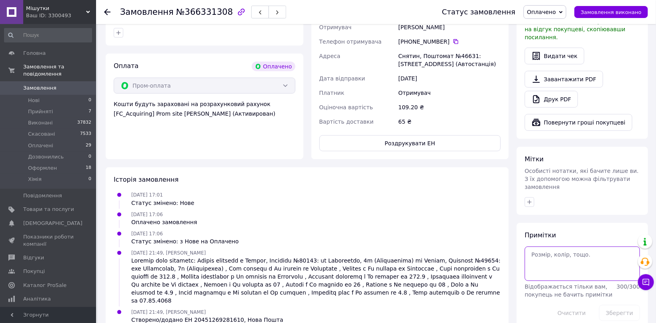
click at [564, 246] on textarea at bounding box center [581, 263] width 115 height 34
paste textarea "1610"
type textarea "1610"
click at [532, 197] on button "button" at bounding box center [529, 202] width 10 height 10
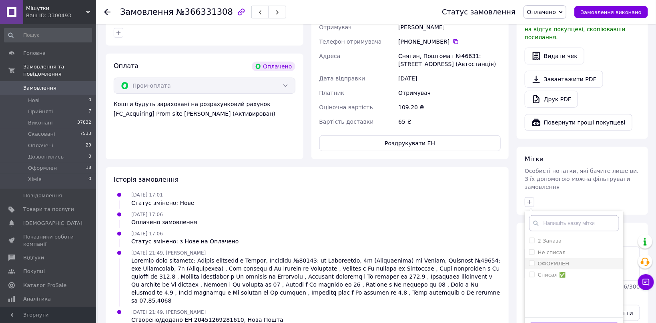
click at [586, 258] on li "ОФОРМЛЕН" at bounding box center [574, 263] width 98 height 11
checkbox input "true"
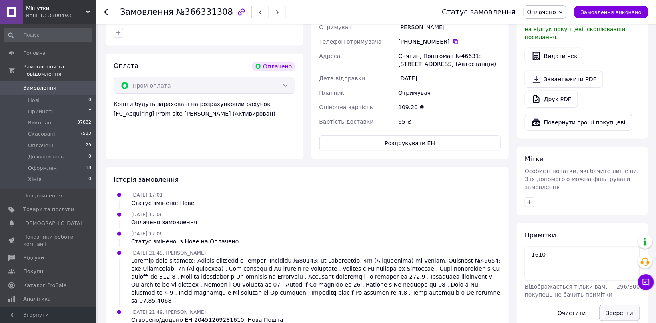
click at [610, 305] on button "Зберегти" at bounding box center [619, 313] width 41 height 16
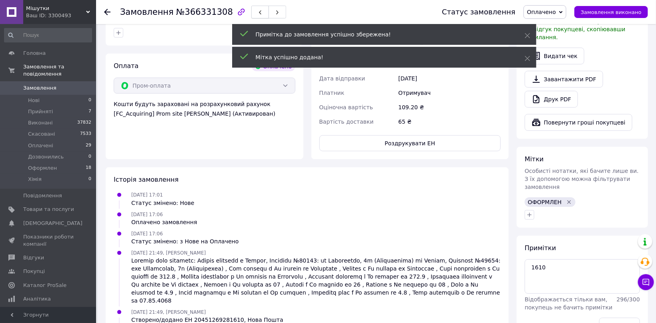
click at [251, 8] on button "button" at bounding box center [260, 12] width 18 height 13
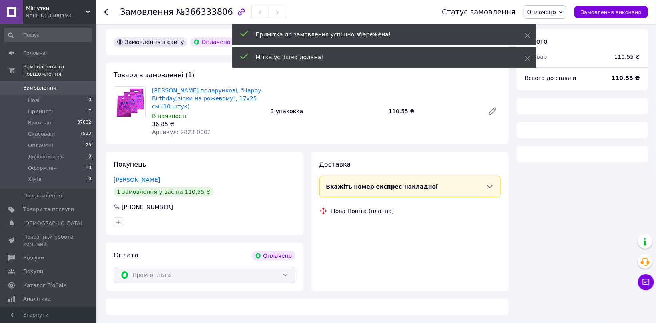
scroll to position [18, 0]
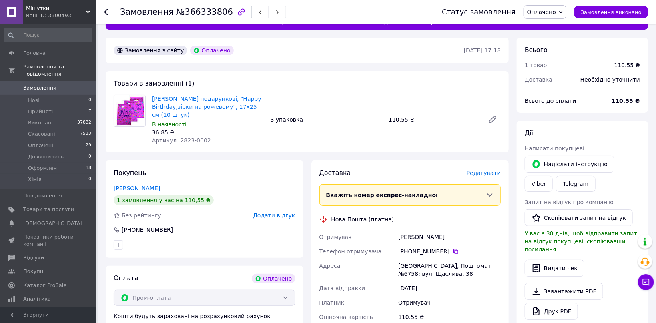
click at [183, 137] on span "Артикул: 2823-0002" at bounding box center [181, 140] width 59 height 6
drag, startPoint x: 183, startPoint y: 134, endPoint x: 195, endPoint y: 134, distance: 12.0
click at [195, 137] on span "Артикул: 2823-0002" at bounding box center [181, 140] width 59 height 6
click at [552, 176] on link "Viber" at bounding box center [538, 184] width 28 height 16
click at [417, 258] on div "[GEOGRAPHIC_DATA], Поштомат №6758: вул. Щаслива, 38" at bounding box center [449, 269] width 106 height 22
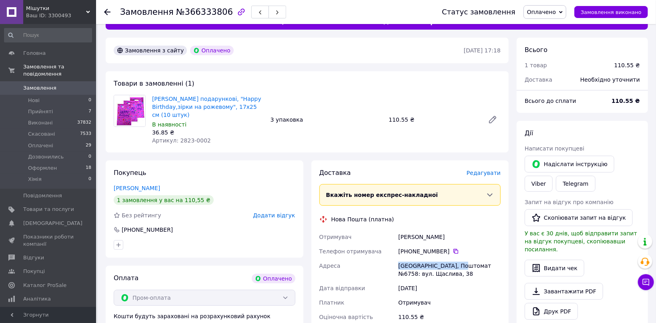
drag, startPoint x: 417, startPoint y: 258, endPoint x: 430, endPoint y: 258, distance: 13.6
click at [430, 258] on div "[GEOGRAPHIC_DATA], Поштомат №6758: вул. Щаслива, 38" at bounding box center [449, 269] width 106 height 22
click at [486, 170] on span "Редагувати" at bounding box center [483, 173] width 34 height 6
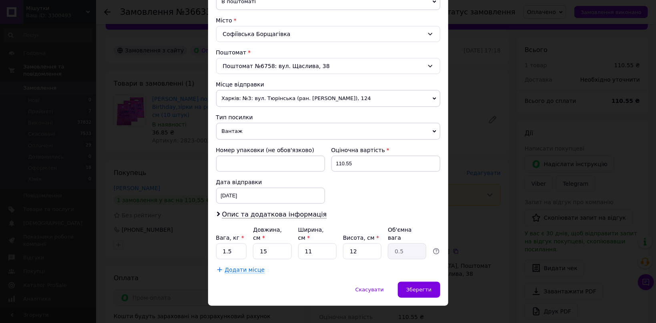
scroll to position [207, 0]
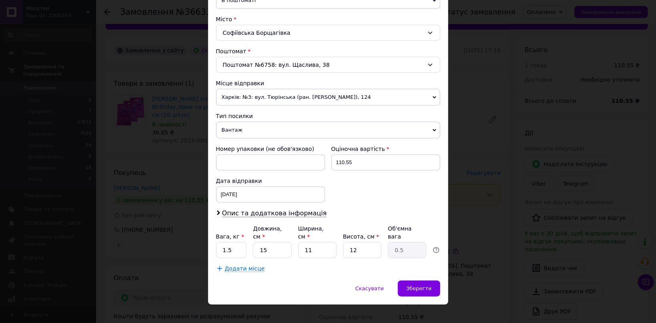
click at [250, 131] on span "Вантаж" at bounding box center [328, 130] width 224 height 17
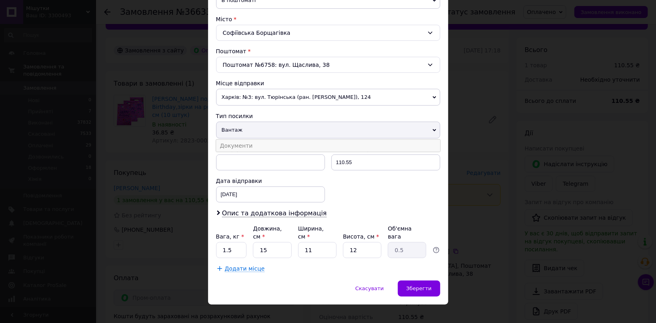
click at [241, 148] on li "Документи" at bounding box center [328, 146] width 224 height 12
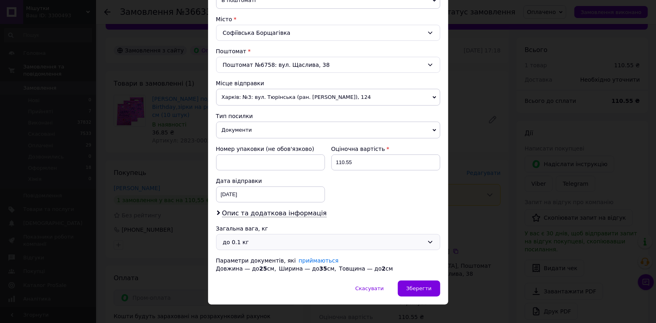
click at [242, 244] on div "до 0.1 кг" at bounding box center [323, 242] width 201 height 9
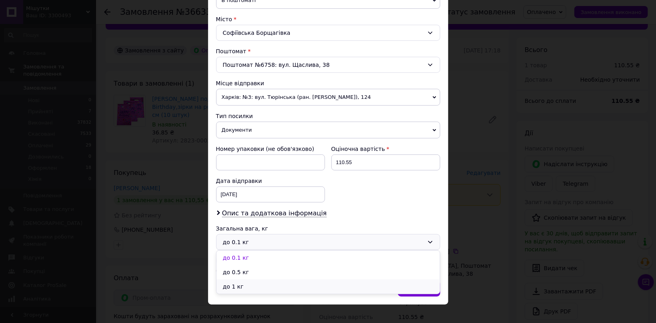
click at [242, 282] on li "до 1 кг" at bounding box center [327, 286] width 223 height 14
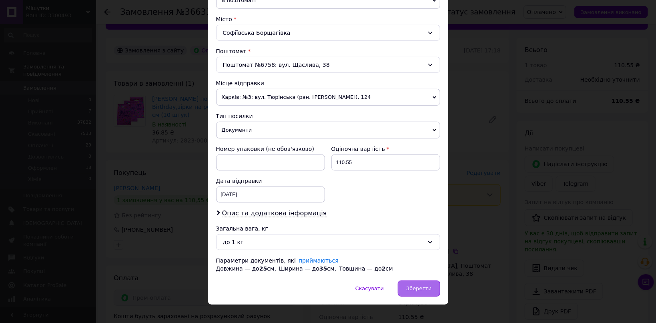
click at [414, 282] on div "Зберегти" at bounding box center [419, 288] width 42 height 16
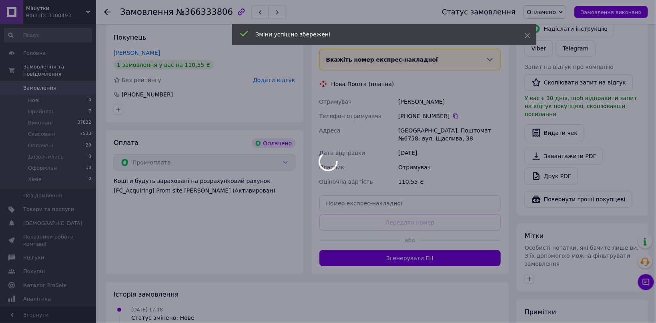
scroll to position [188, 0]
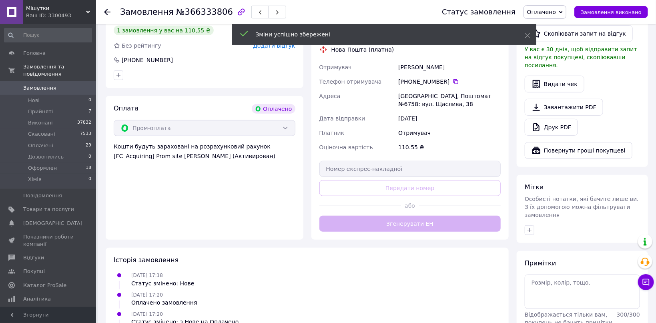
click at [392, 212] on div "Доставка Редагувати Вкажіть номер експрес-накладної Обов'язково введіть номер е…" at bounding box center [410, 115] width 182 height 233
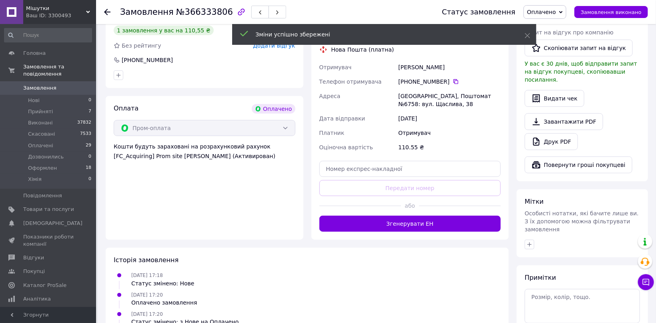
click at [392, 216] on button "Згенерувати ЕН" at bounding box center [410, 224] width 182 height 16
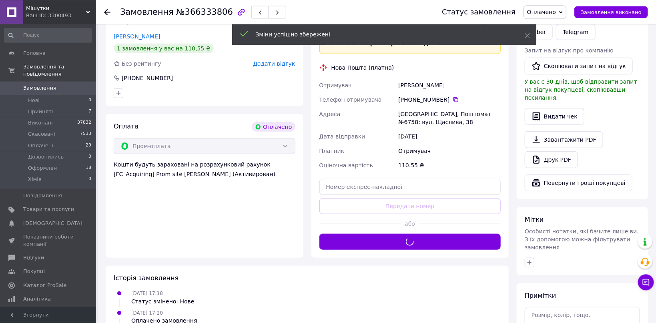
scroll to position [145, 0]
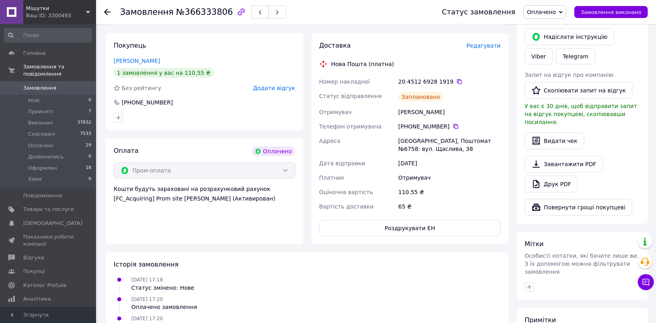
click at [440, 78] on div "20 4512 6928 1919" at bounding box center [449, 82] width 102 height 8
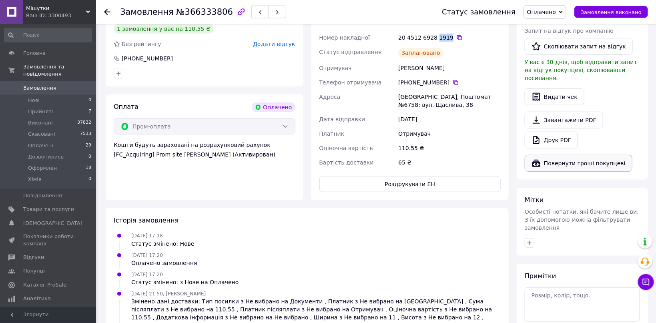
scroll to position [227, 0]
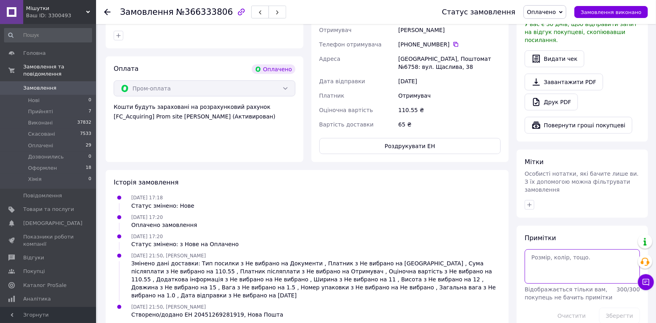
paste textarea "1919"
click at [544, 249] on textarea "1919" at bounding box center [581, 266] width 115 height 34
type textarea "1919"
click at [526, 202] on icon "button" at bounding box center [529, 205] width 6 height 6
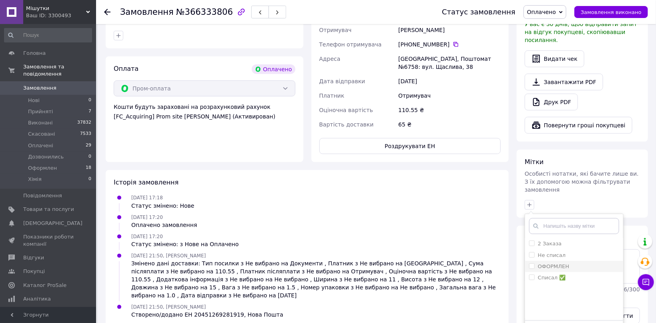
click at [576, 263] on div "ОФОРМЛЕН" at bounding box center [574, 266] width 90 height 7
checkbox input "true"
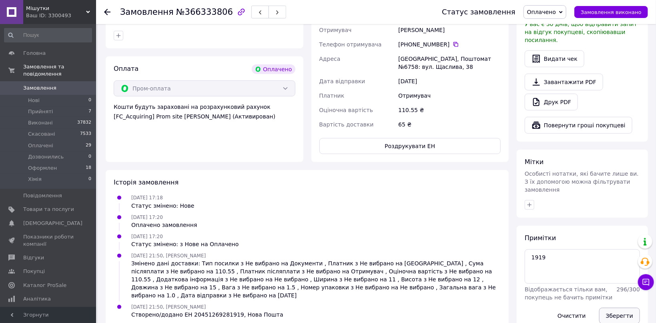
click at [613, 308] on button "Зберегти" at bounding box center [619, 316] width 41 height 16
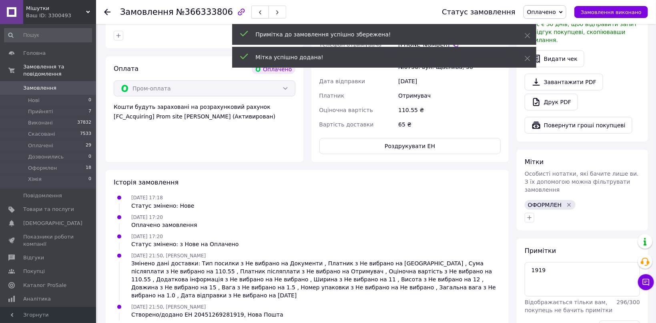
click at [251, 10] on button "button" at bounding box center [260, 12] width 18 height 13
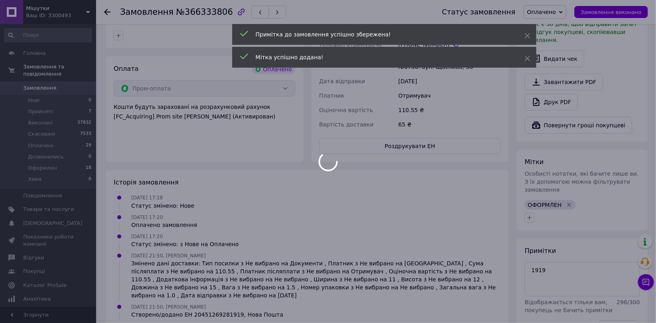
scroll to position [42, 0]
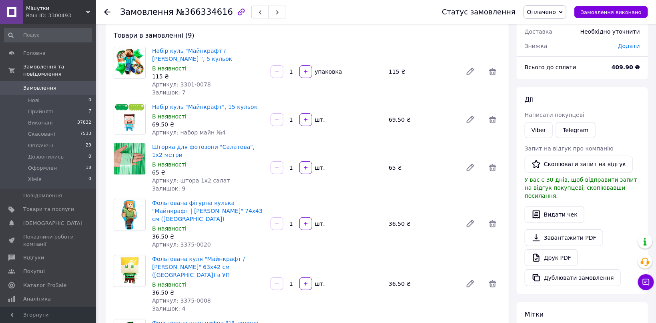
click at [182, 241] on span "Артикул: 3375-0020" at bounding box center [181, 244] width 59 height 6
drag, startPoint x: 182, startPoint y: 230, endPoint x: 211, endPoint y: 211, distance: 34.7
click at [209, 240] on div "Артикул: 3375-0020" at bounding box center [208, 244] width 112 height 8
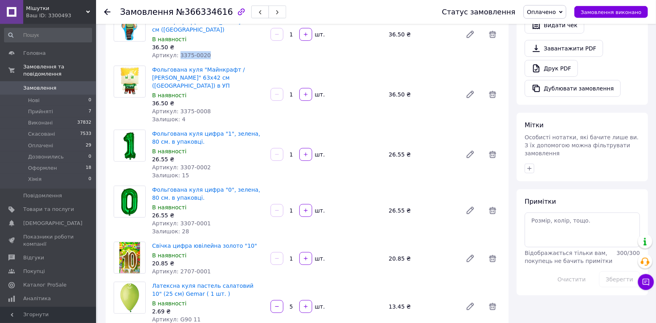
scroll to position [254, 0]
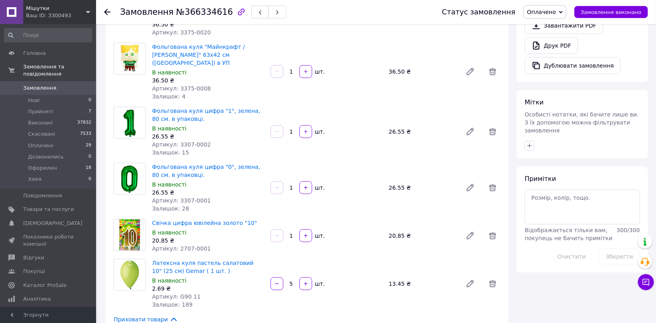
click at [182, 245] on span "Артикул: 2707-0001" at bounding box center [181, 248] width 59 height 6
drag, startPoint x: 182, startPoint y: 223, endPoint x: 198, endPoint y: 223, distance: 16.8
click at [198, 245] on span "Артикул: 2707-0001" at bounding box center [181, 248] width 59 height 6
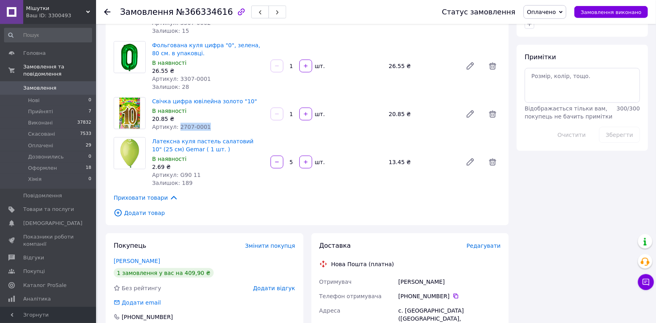
scroll to position [509, 0]
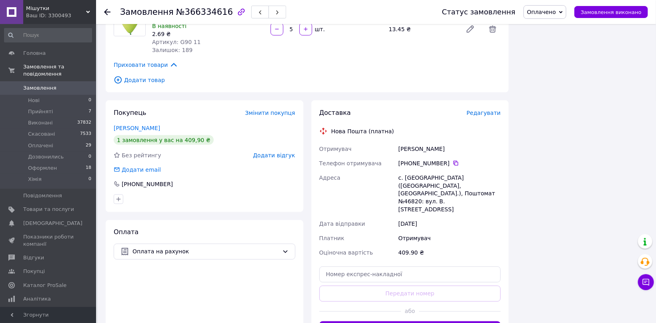
click at [478, 110] on span "Редагувати" at bounding box center [483, 113] width 34 height 6
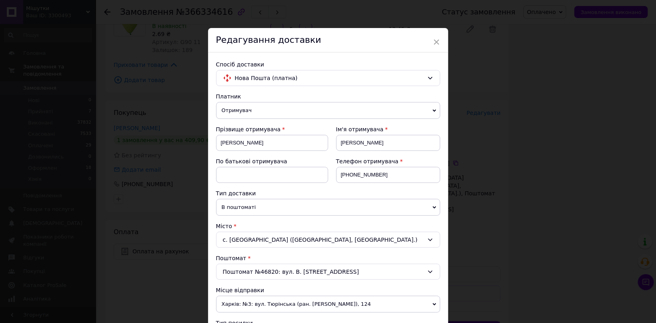
scroll to position [221, 0]
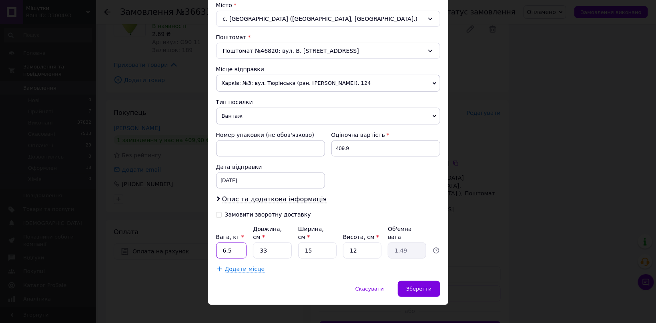
click at [229, 242] on input "6.5" at bounding box center [231, 250] width 31 height 16
type input "1"
drag, startPoint x: 307, startPoint y: 238, endPoint x: 339, endPoint y: 239, distance: 32.0
click at [335, 242] on input "15" at bounding box center [317, 250] width 38 height 16
type input "11"
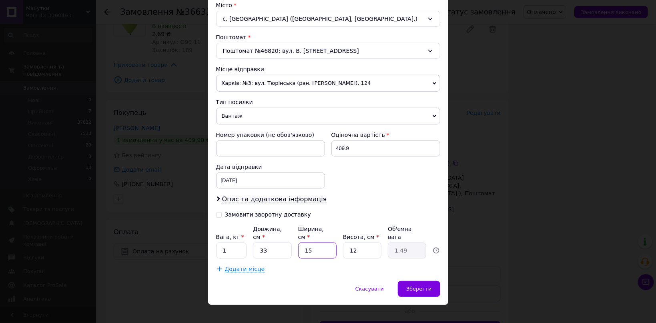
type input "1.09"
type input "11"
type input "1"
type input "0.1"
type input "11"
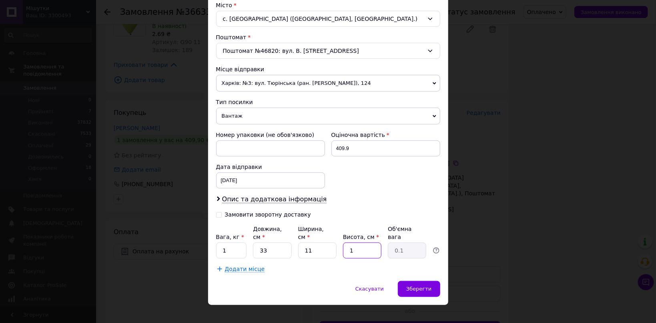
type input "1"
type input "11"
click at [399, 265] on div "Спосіб доставки Нова Пошта (платна) Платник Отримувач Відправник Прізвище отрим…" at bounding box center [328, 56] width 240 height 449
click at [420, 286] on span "Зберегти" at bounding box center [418, 289] width 25 height 6
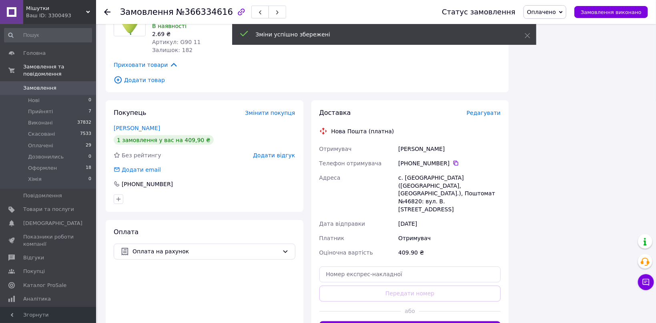
click at [409, 321] on button "Згенерувати ЕН" at bounding box center [410, 329] width 182 height 16
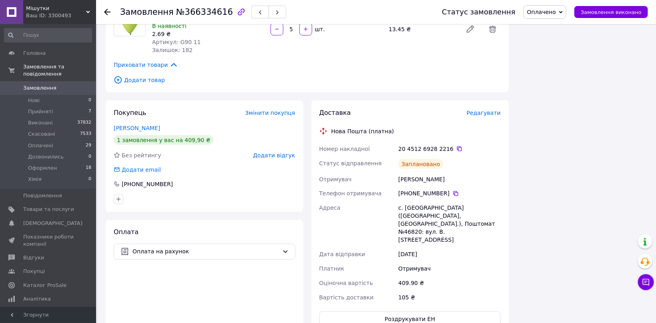
click at [438, 145] on div "20 4512 6928 2216" at bounding box center [449, 149] width 102 height 8
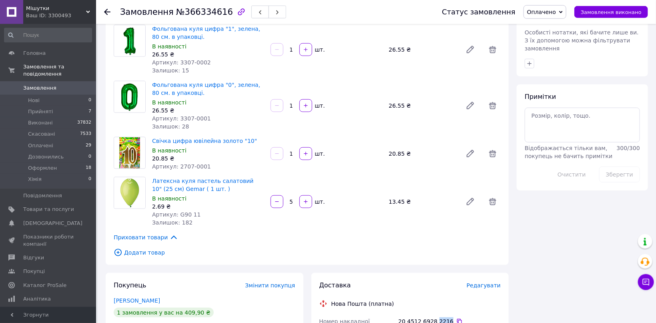
scroll to position [339, 0]
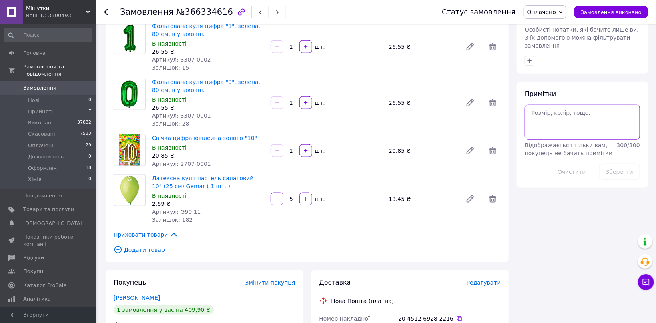
click at [550, 122] on textarea at bounding box center [581, 122] width 115 height 34
paste textarea "2216"
type textarea "2216"
click at [528, 58] on icon "button" at bounding box center [529, 61] width 6 height 6
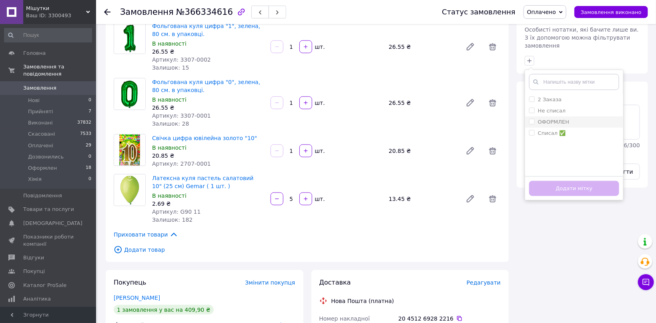
click at [573, 118] on div "ОФОРМЛЕН" at bounding box center [574, 121] width 90 height 7
checkbox input "true"
click at [570, 130] on div "Списал ✅" at bounding box center [574, 133] width 90 height 7
checkbox input "true"
click at [604, 181] on button "Додати мітку" at bounding box center [574, 189] width 90 height 16
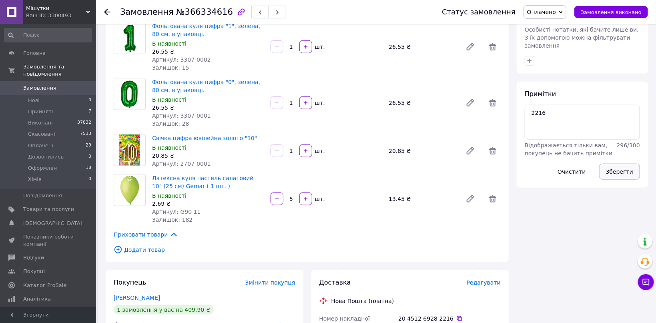
click at [613, 164] on button "Зберегти" at bounding box center [619, 172] width 41 height 16
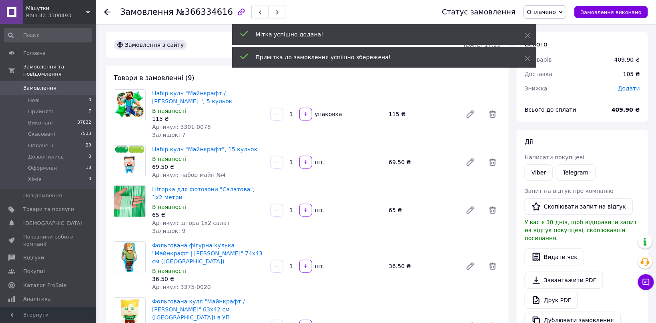
scroll to position [0, 0]
click at [251, 12] on button "button" at bounding box center [260, 12] width 18 height 13
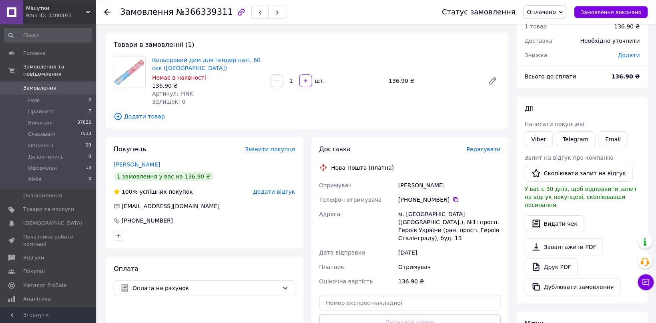
scroll to position [170, 0]
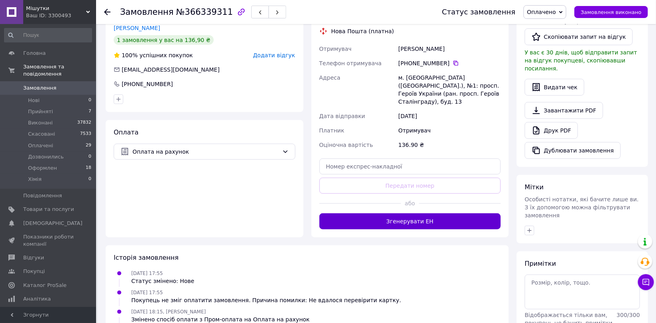
click at [435, 213] on button "Згенерувати ЕН" at bounding box center [410, 221] width 182 height 16
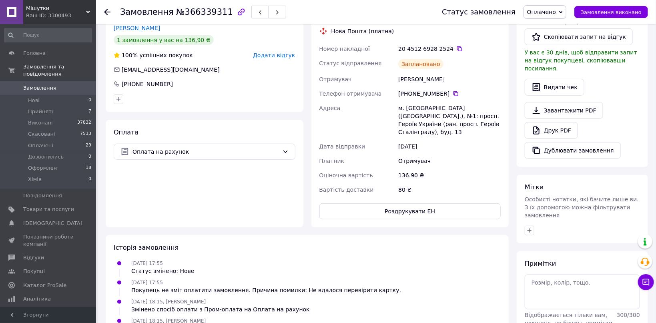
click at [430, 47] on div "20 4512 6928 2524" at bounding box center [449, 49] width 102 height 8
click at [432, 49] on div "20 4512 6928 2524" at bounding box center [449, 49] width 102 height 8
click at [436, 50] on div "20 4512 6928 2524" at bounding box center [449, 49] width 102 height 8
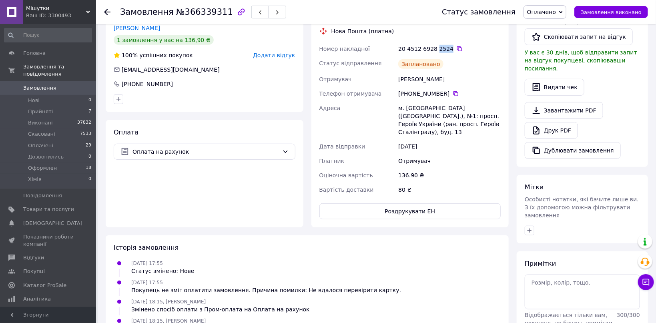
scroll to position [225, 0]
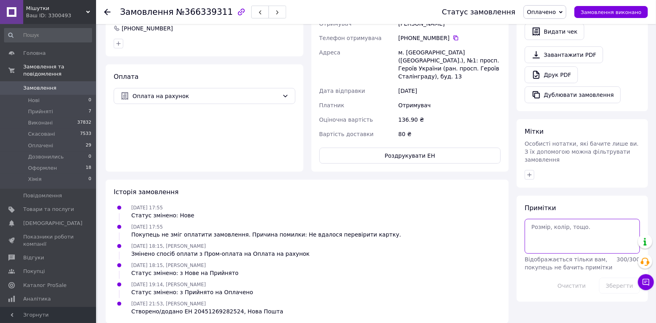
paste textarea "2524"
click at [569, 219] on textarea "2524" at bounding box center [581, 236] width 115 height 34
type textarea "2524"
click at [531, 172] on icon "button" at bounding box center [529, 175] width 6 height 6
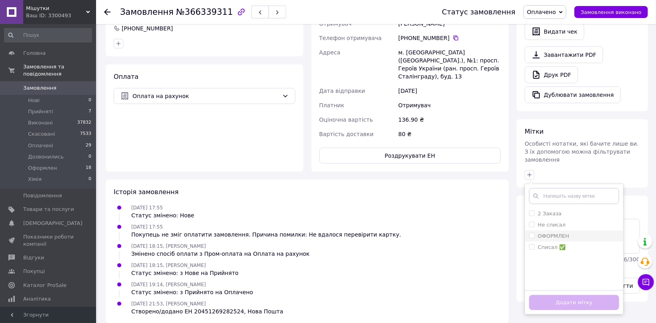
click at [577, 232] on div "ОФОРМЛЕН" at bounding box center [574, 235] width 90 height 7
checkbox input "true"
click at [604, 295] on button "Додати мітку" at bounding box center [574, 303] width 90 height 16
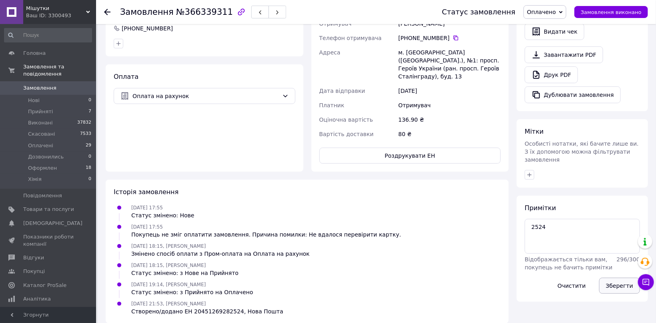
click at [613, 278] on button "Зберегти" at bounding box center [619, 286] width 41 height 16
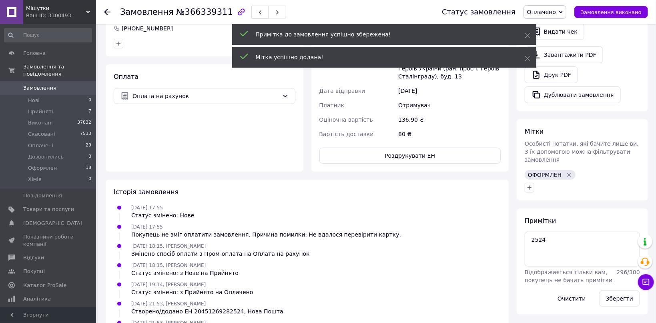
click at [258, 10] on span "button" at bounding box center [260, 12] width 5 height 6
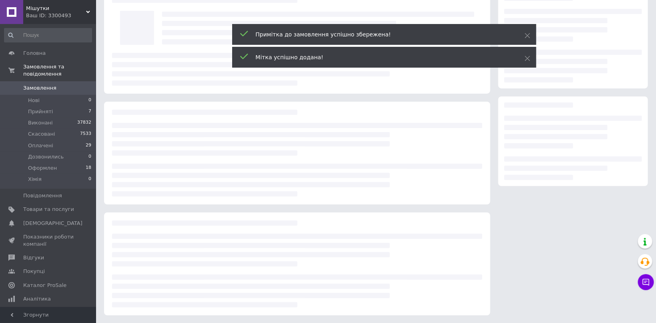
scroll to position [18, 0]
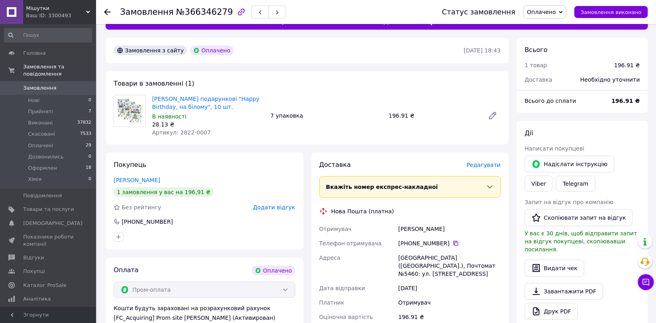
click at [182, 132] on span "Артикул: 2822-0007" at bounding box center [181, 132] width 59 height 6
drag, startPoint x: 182, startPoint y: 132, endPoint x: 197, endPoint y: 131, distance: 15.2
click at [197, 131] on span "Артикул: 2822-0007" at bounding box center [181, 132] width 59 height 6
click at [552, 176] on link "Viber" at bounding box center [538, 184] width 28 height 16
click at [494, 162] on span "Редагувати" at bounding box center [483, 165] width 34 height 6
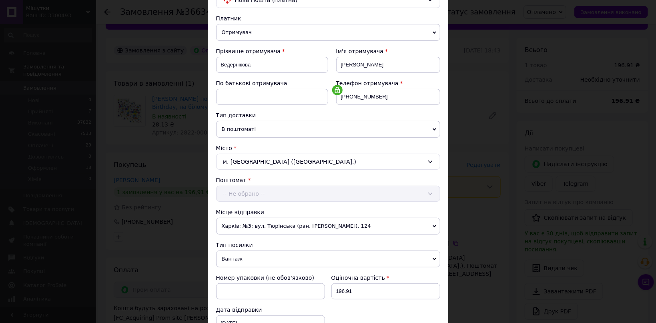
scroll to position [207, 0]
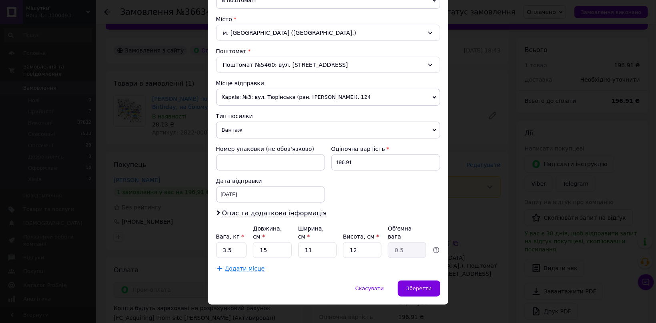
click at [251, 136] on span "Вантаж" at bounding box center [328, 130] width 224 height 17
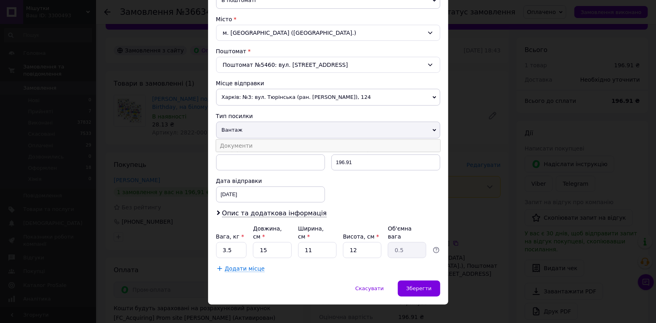
click at [240, 148] on li "Документи" at bounding box center [328, 146] width 224 height 12
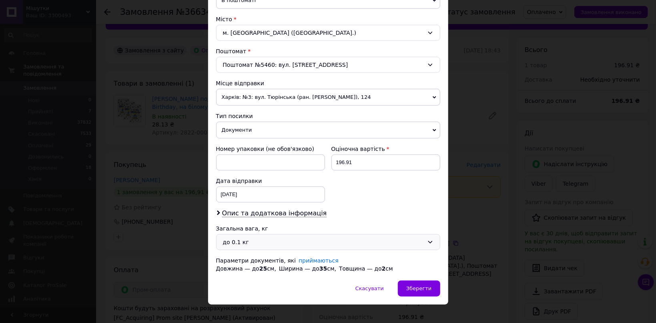
click at [240, 245] on div "до 0.1 кг" at bounding box center [328, 242] width 224 height 16
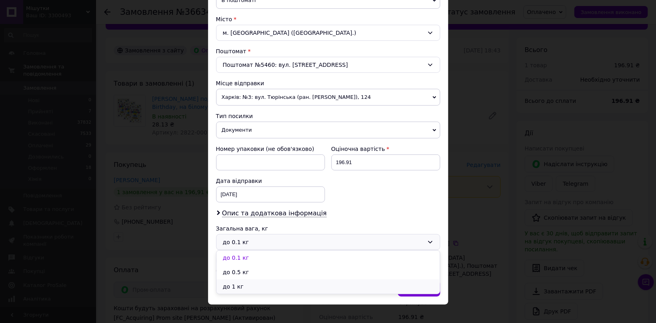
click at [240, 281] on li "до 1 кг" at bounding box center [327, 286] width 223 height 14
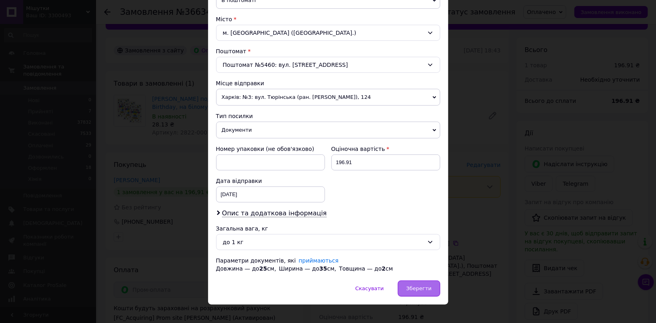
click at [412, 290] on span "Зберегти" at bounding box center [418, 288] width 25 height 6
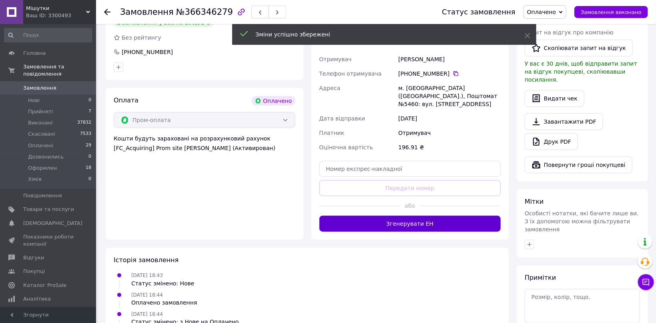
click at [408, 219] on button "Згенерувати ЕН" at bounding box center [410, 224] width 182 height 16
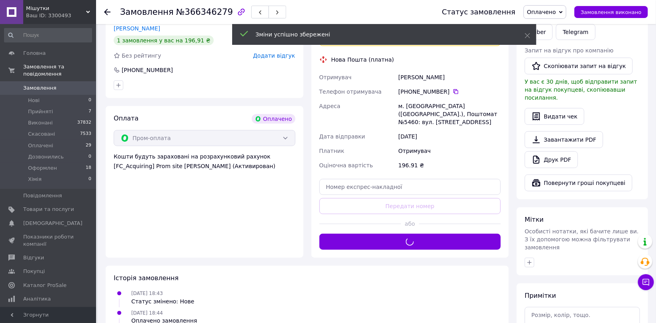
scroll to position [145, 0]
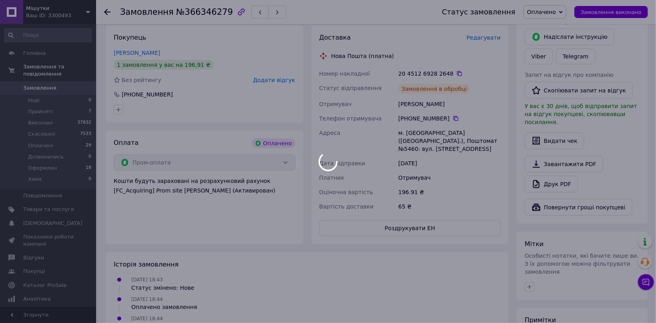
click at [443, 76] on div at bounding box center [328, 161] width 656 height 323
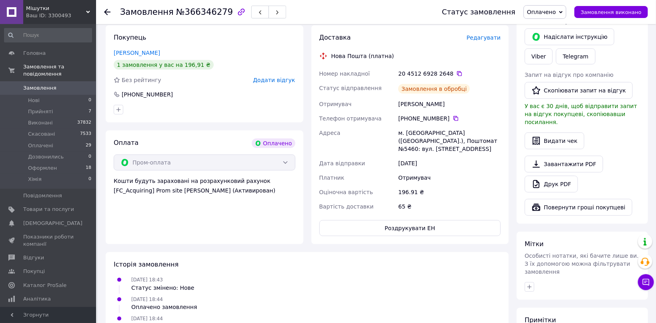
click at [443, 76] on div "20 4512 6928 2648" at bounding box center [449, 74] width 102 height 8
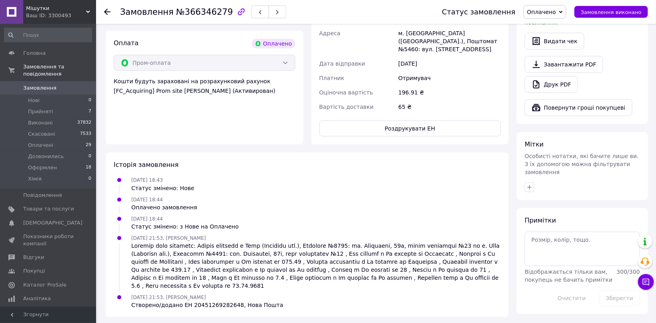
scroll to position [246, 0]
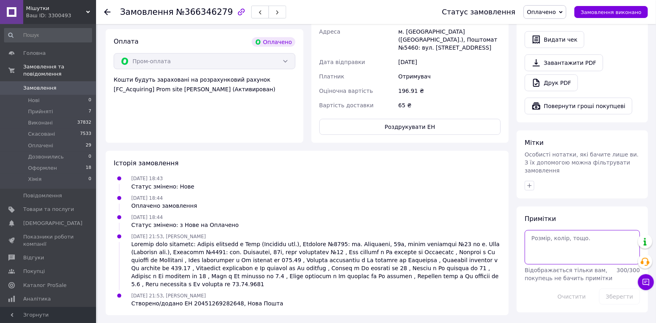
paste textarea "2648"
click at [567, 230] on textarea "2648" at bounding box center [581, 247] width 115 height 34
type textarea "2648"
click at [530, 182] on icon "button" at bounding box center [529, 185] width 6 height 6
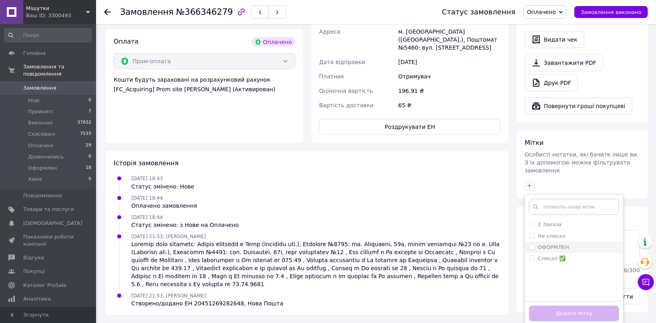
click at [582, 244] on div "ОФОРМЛЕН" at bounding box center [574, 247] width 90 height 7
checkbox input "true"
click at [596, 306] on button "Додати мітку" at bounding box center [574, 314] width 90 height 16
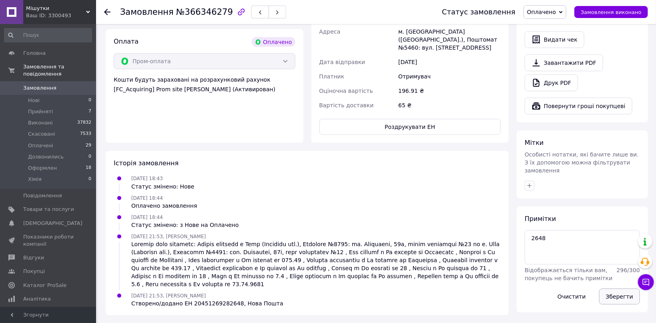
click at [613, 288] on button "Зберегти" at bounding box center [619, 296] width 41 height 16
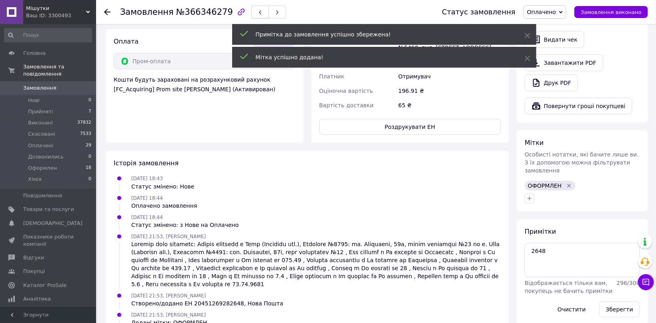
click at [258, 12] on icon "button" at bounding box center [260, 12] width 5 height 5
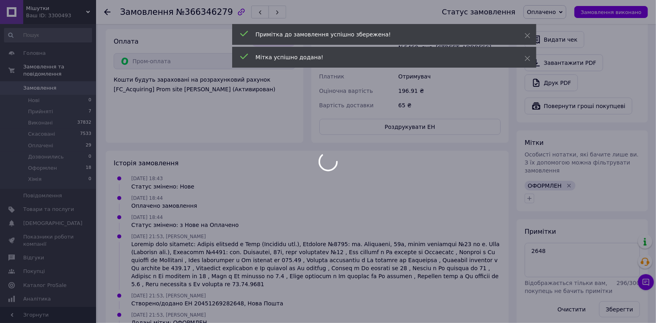
scroll to position [42, 0]
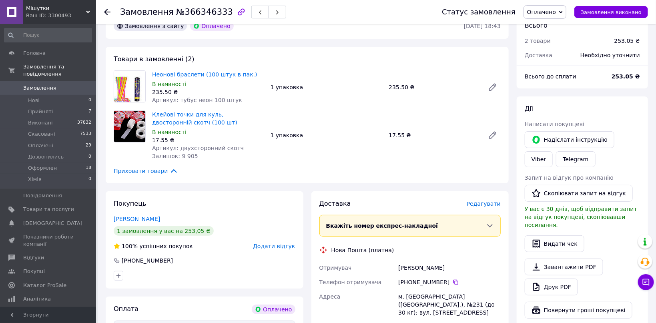
click at [182, 98] on span "Артикул: тубус неон 100 штук" at bounding box center [197, 100] width 90 height 6
drag, startPoint x: 182, startPoint y: 98, endPoint x: 192, endPoint y: 98, distance: 10.8
click at [192, 98] on span "Артикул: тубус неон 100 штук" at bounding box center [197, 100] width 90 height 6
click at [552, 151] on link "Viber" at bounding box center [538, 159] width 28 height 16
click at [489, 204] on span "Редагувати" at bounding box center [483, 203] width 34 height 6
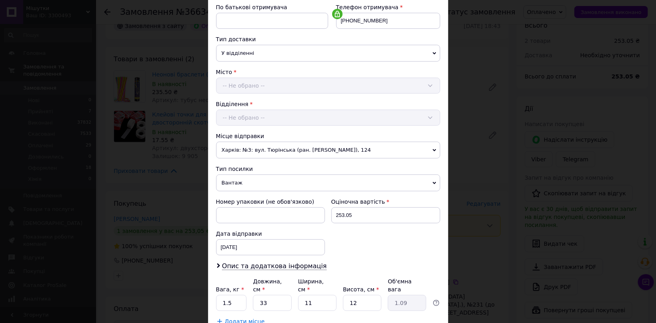
scroll to position [207, 0]
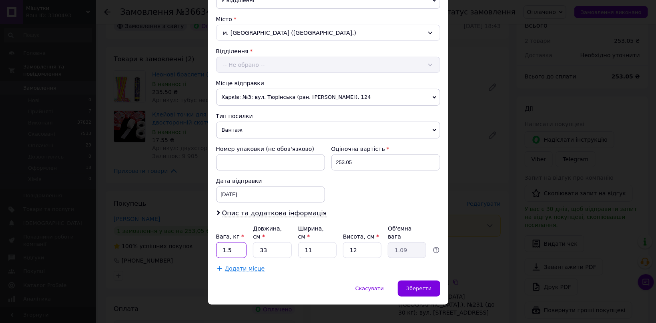
click at [234, 242] on input "1.5" at bounding box center [231, 250] width 31 height 16
type input "1"
drag, startPoint x: 353, startPoint y: 242, endPoint x: 393, endPoint y: 256, distance: 42.4
click at [370, 242] on input "12" at bounding box center [362, 250] width 38 height 16
type input "11"
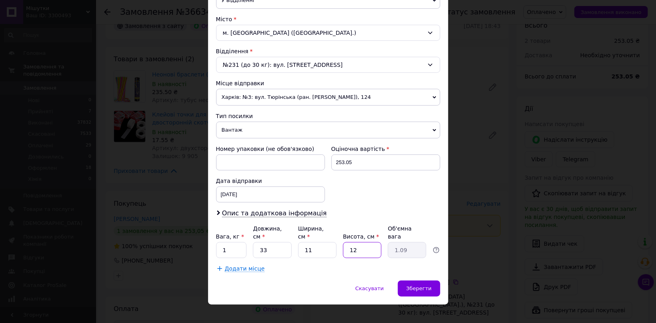
type input "1"
type input "11"
click at [426, 285] on span "Зберегти" at bounding box center [418, 288] width 25 height 6
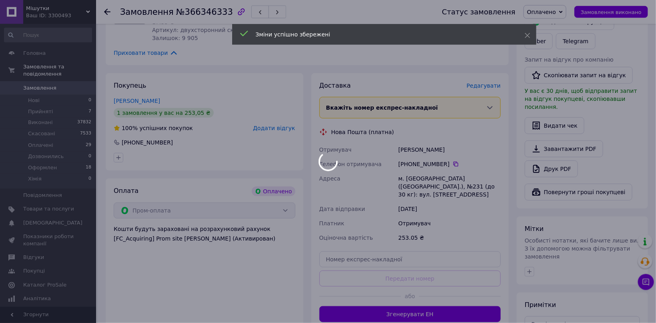
scroll to position [212, 0]
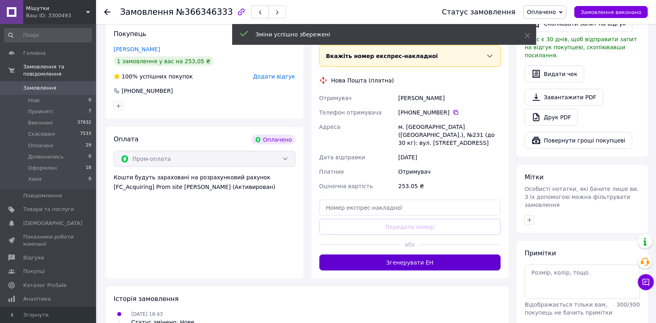
click at [418, 254] on button "Згенерувати ЕН" at bounding box center [410, 262] width 182 height 16
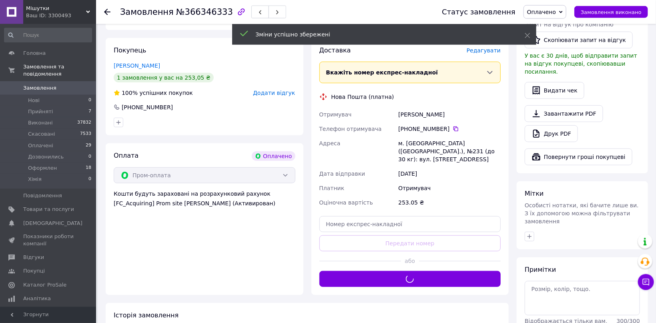
scroll to position [170, 0]
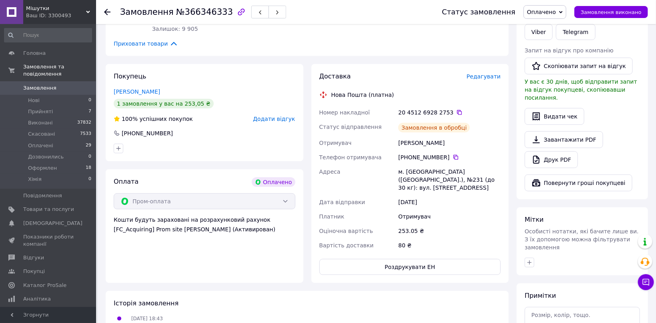
click at [440, 114] on div "20 4512 6928 2753" at bounding box center [449, 112] width 102 height 8
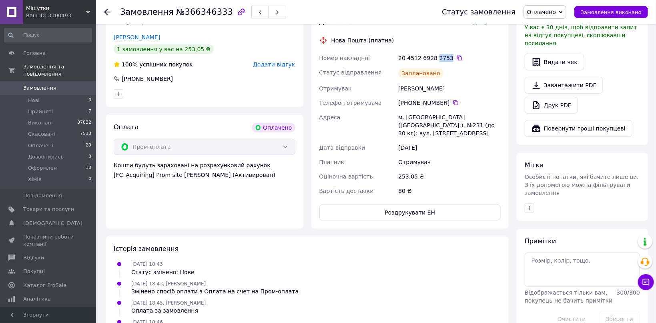
scroll to position [332, 0]
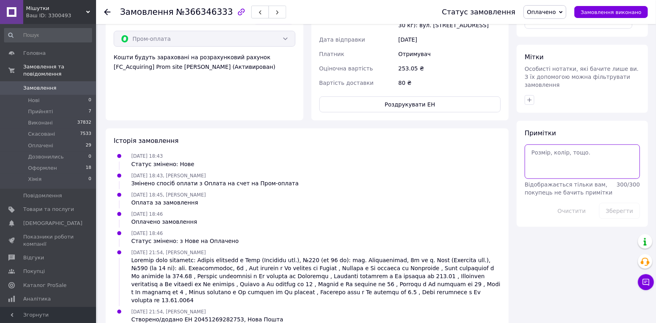
paste textarea "2753"
click at [548, 147] on textarea "2753" at bounding box center [581, 161] width 115 height 34
type textarea "2753"
click at [525, 95] on button "button" at bounding box center [529, 100] width 10 height 10
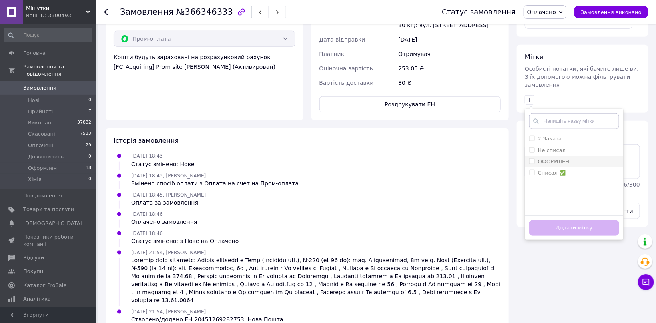
click at [583, 158] on div "ОФОРМЛЕН" at bounding box center [574, 161] width 90 height 7
checkbox input "true"
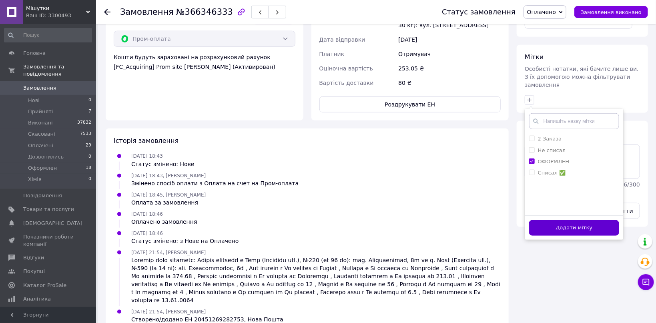
click at [596, 220] on button "Додати мітку" at bounding box center [574, 228] width 90 height 16
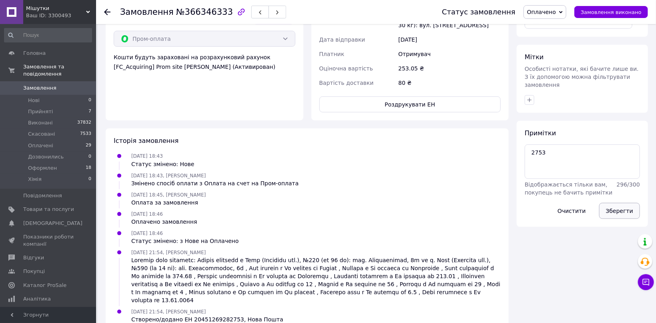
click at [610, 203] on button "Зберегти" at bounding box center [619, 211] width 41 height 16
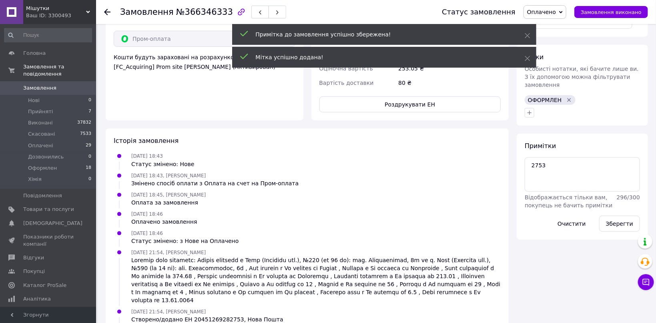
click at [258, 12] on icon "button" at bounding box center [260, 12] width 5 height 5
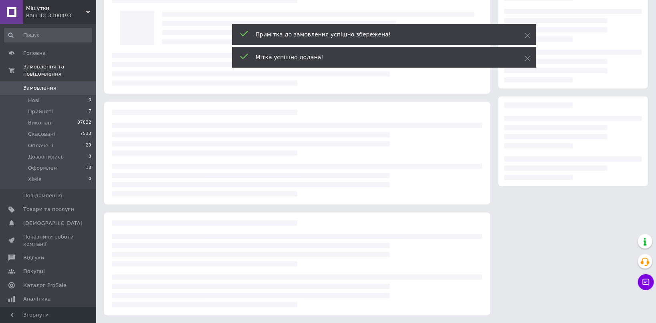
scroll to position [18, 0]
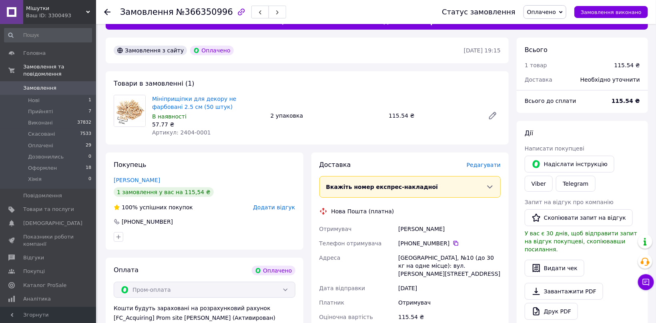
click at [183, 131] on span "Артикул: 2404-0001" at bounding box center [181, 132] width 59 height 6
drag, startPoint x: 183, startPoint y: 131, endPoint x: 200, endPoint y: 131, distance: 16.8
click at [200, 131] on span "Артикул: 2404-0001" at bounding box center [181, 132] width 59 height 6
click at [477, 164] on span "Редагувати" at bounding box center [483, 165] width 34 height 6
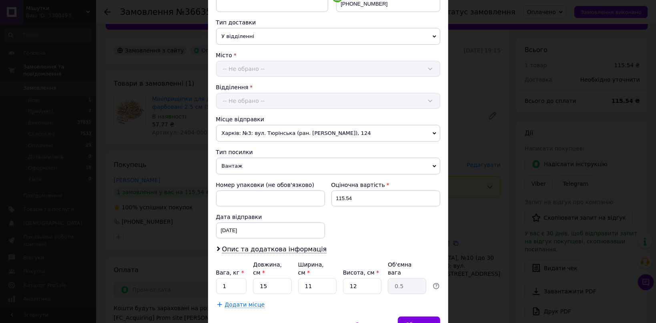
scroll to position [207, 0]
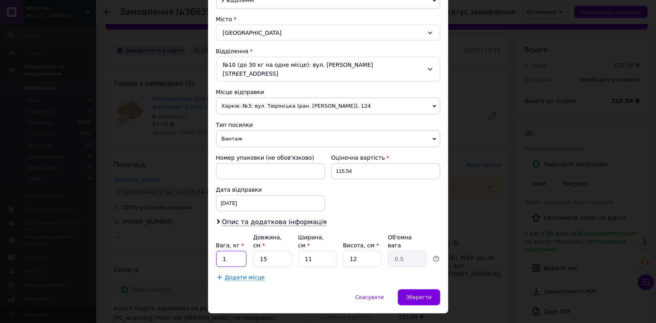
click at [230, 251] on input "1" at bounding box center [231, 259] width 31 height 16
paste input "0.5"
type input "0.5"
click at [412, 289] on div "Зберегти" at bounding box center [419, 297] width 42 height 16
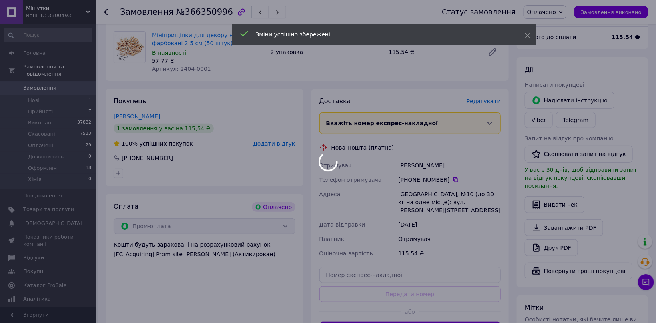
scroll to position [188, 0]
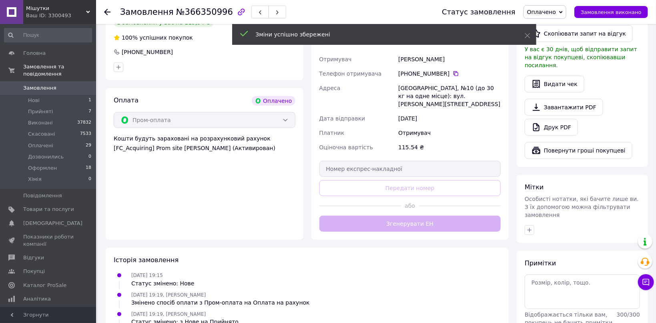
click at [428, 221] on button "Згенерувати ЕН" at bounding box center [410, 224] width 182 height 16
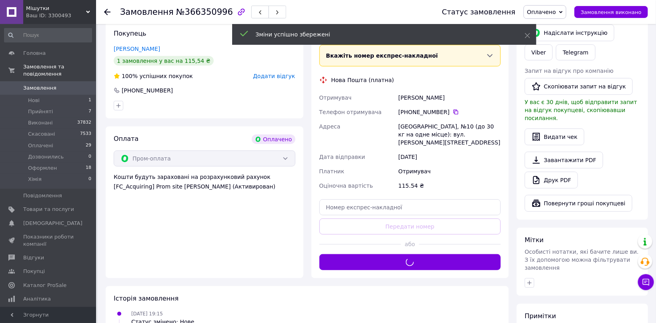
scroll to position [145, 0]
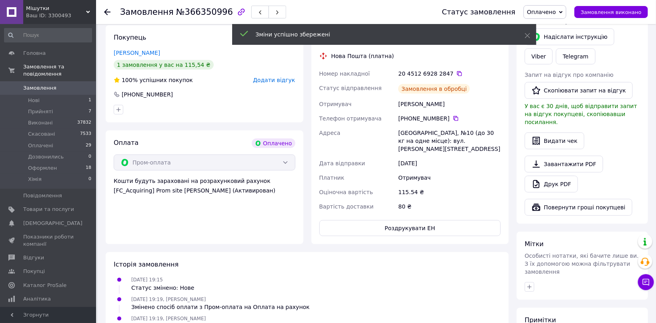
click at [438, 72] on div "20 4512 6928 2847" at bounding box center [449, 74] width 102 height 8
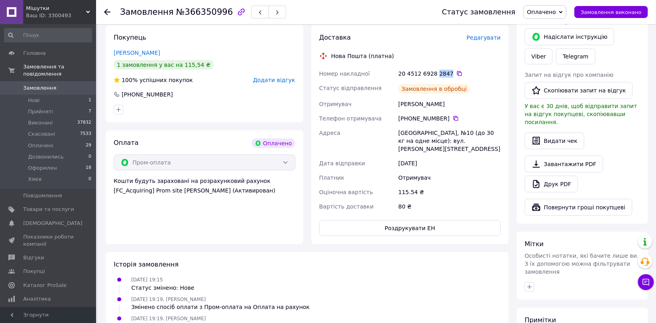
click at [438, 72] on div "20 4512 6928 2847" at bounding box center [449, 74] width 102 height 8
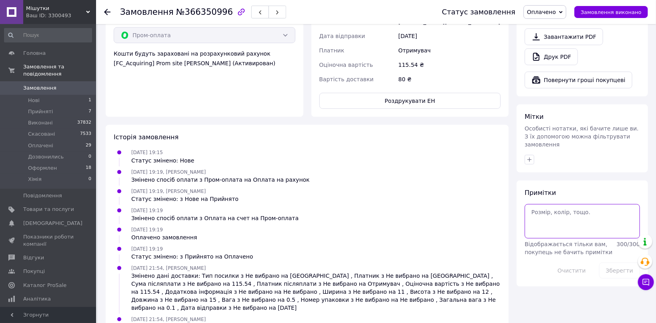
paste textarea "2847"
click at [560, 210] on textarea "2847" at bounding box center [581, 221] width 115 height 34
type textarea "2847"
click at [528, 156] on icon "button" at bounding box center [529, 159] width 6 height 6
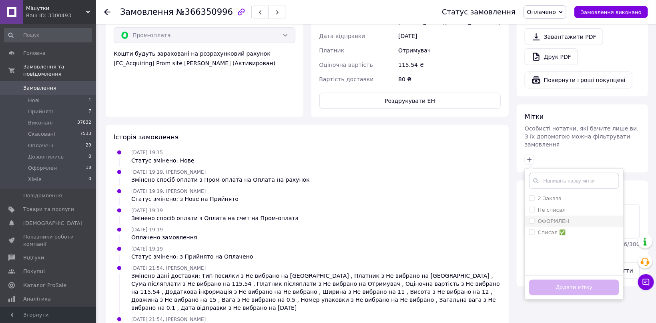
click at [579, 218] on div "ОФОРМЛЕН" at bounding box center [574, 221] width 90 height 7
checkbox input "true"
click at [594, 280] on button "Додати мітку" at bounding box center [574, 288] width 90 height 16
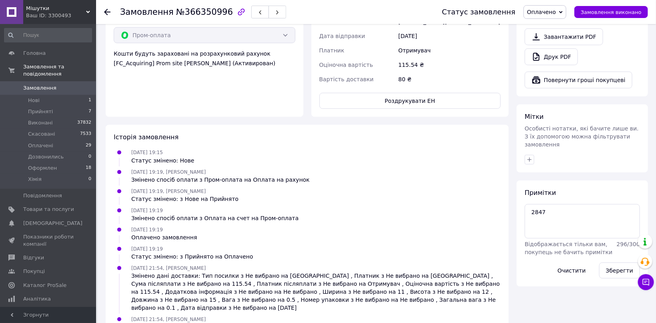
click at [604, 242] on div "Примітки 2847 Відображається тільки вам, покупець не бачить примітки 296 / 300 …" at bounding box center [581, 233] width 115 height 90
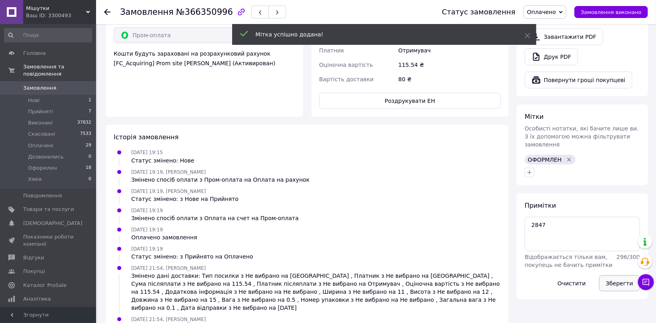
click at [613, 275] on button "Зберегти" at bounding box center [619, 283] width 41 height 16
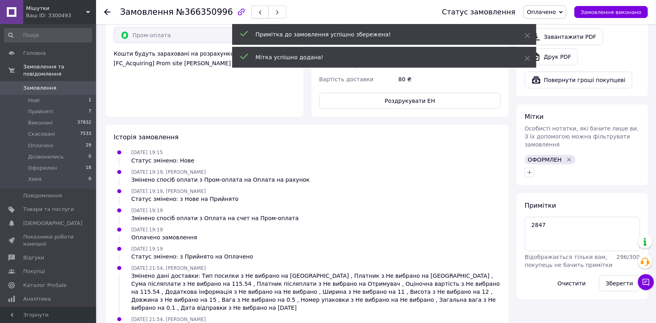
click at [251, 11] on button "button" at bounding box center [260, 12] width 18 height 13
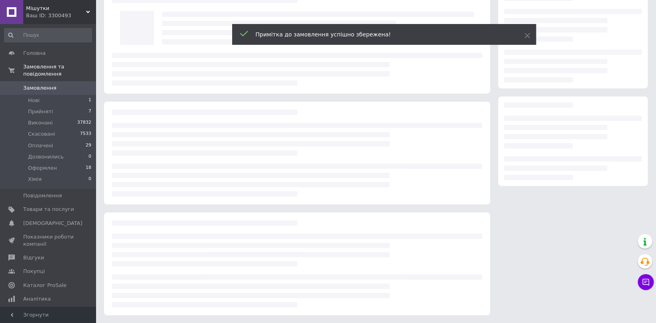
scroll to position [18, 0]
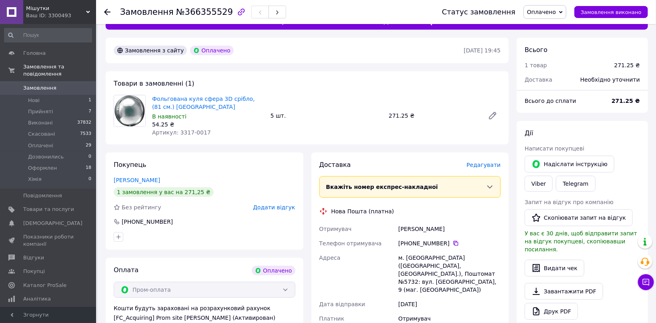
click at [172, 131] on span "Артикул: 3317-0017" at bounding box center [181, 132] width 59 height 6
click at [183, 131] on span "Артикул: 3317-0017" at bounding box center [181, 132] width 59 height 6
drag, startPoint x: 183, startPoint y: 131, endPoint x: 206, endPoint y: 131, distance: 22.8
click at [206, 131] on div "Артикул: 3317-0017" at bounding box center [208, 132] width 112 height 8
click at [490, 168] on span "Редагувати" at bounding box center [483, 165] width 34 height 6
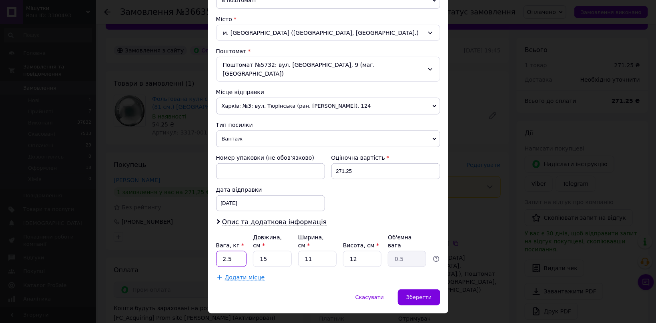
click at [272, 267] on div "Вага, кг * 2.5 Довжина, см * 15 Ширина, см * 11 Висота, см * 12 Об'ємна вага 0.5" at bounding box center [328, 250] width 224 height 34
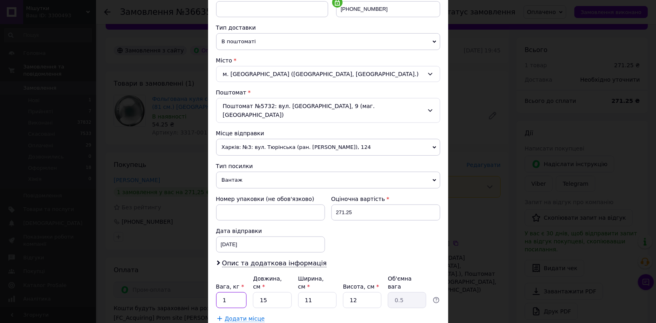
scroll to position [165, 0]
type input "1"
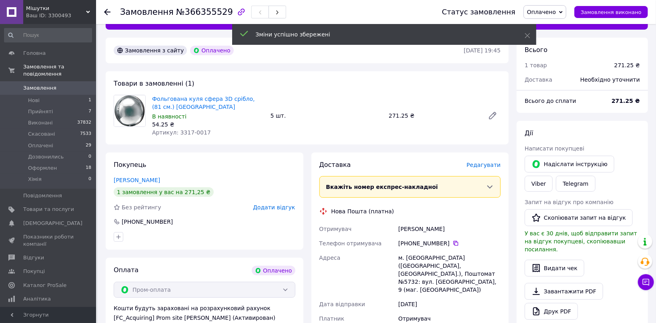
click at [613, 150] on div "Написати покупцеві" at bounding box center [581, 148] width 115 height 8
click at [552, 176] on link "Viber" at bounding box center [538, 184] width 28 height 16
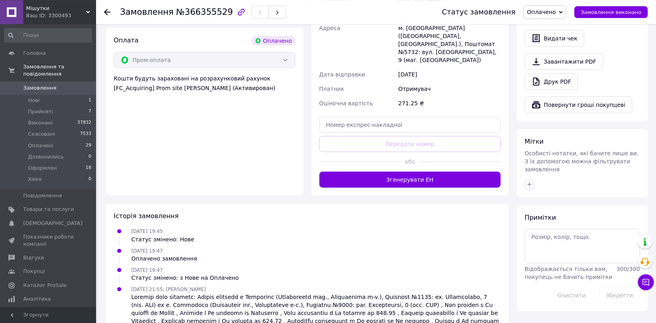
scroll to position [265, 0]
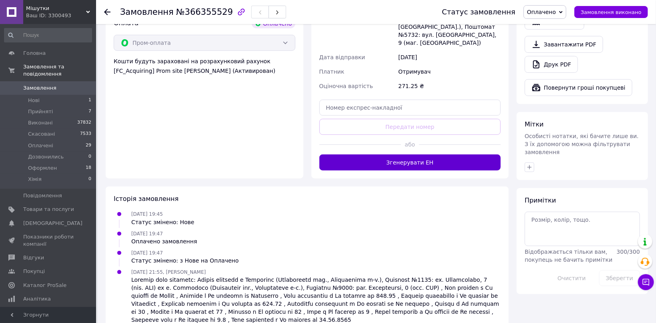
click at [407, 154] on button "Згенерувати ЕН" at bounding box center [410, 162] width 182 height 16
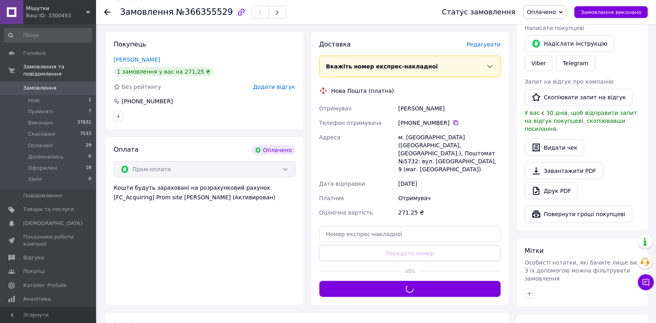
scroll to position [138, 0]
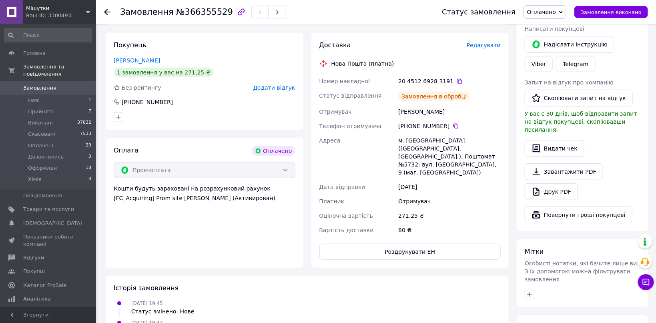
click at [435, 80] on div "20 4512 6928 3191" at bounding box center [449, 81] width 102 height 8
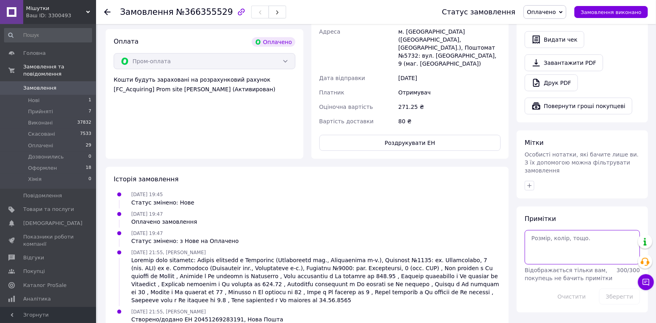
paste textarea "3191"
click at [557, 233] on textarea "3191" at bounding box center [581, 247] width 115 height 34
type textarea "3191"
click at [530, 182] on icon "button" at bounding box center [529, 185] width 6 height 6
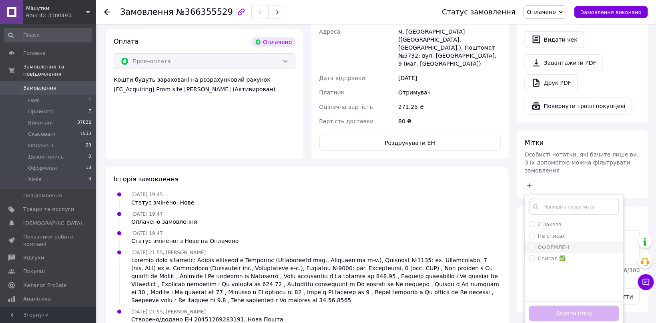
click at [580, 244] on div "ОФОРМЛЕН" at bounding box center [574, 247] width 90 height 7
checkbox input "true"
click at [599, 306] on button "Додати мітку" at bounding box center [574, 314] width 90 height 16
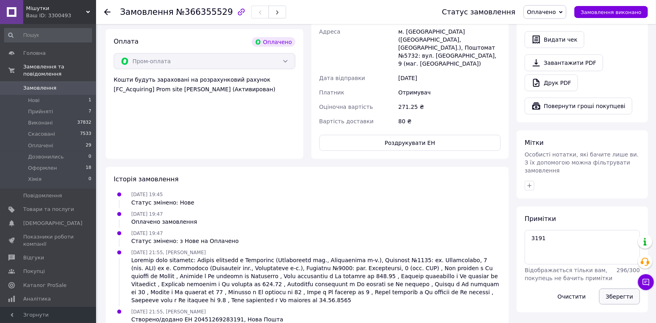
click at [613, 288] on button "Зберегти" at bounding box center [619, 296] width 41 height 16
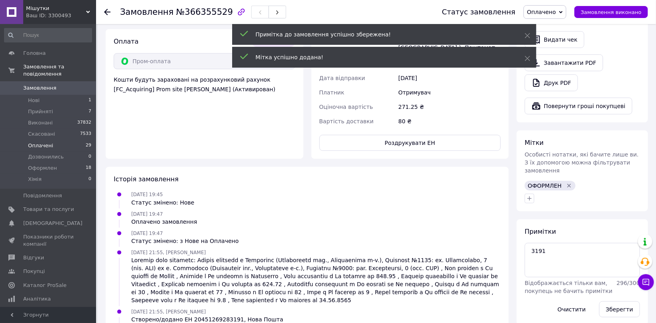
click at [74, 142] on li "Оплачені 29" at bounding box center [48, 145] width 96 height 11
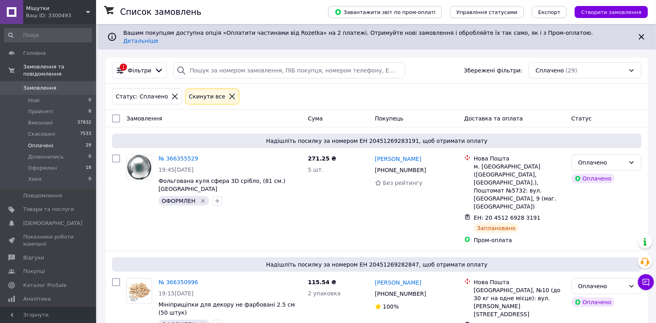
click at [120, 114] on input "checkbox" at bounding box center [116, 118] width 8 height 8
checkbox input "true"
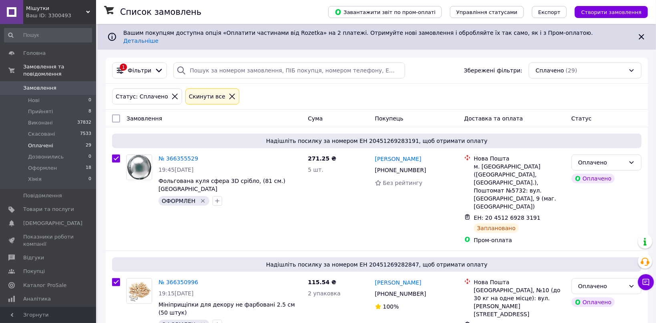
checkbox input "true"
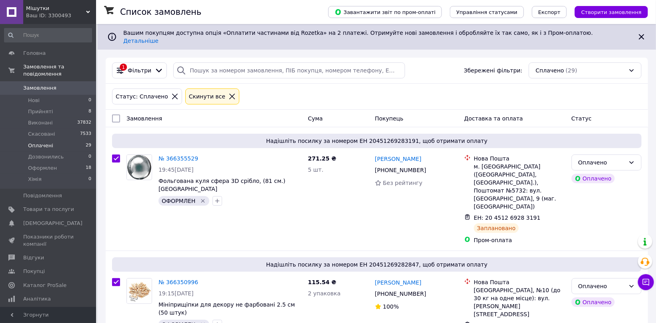
checkbox input "true"
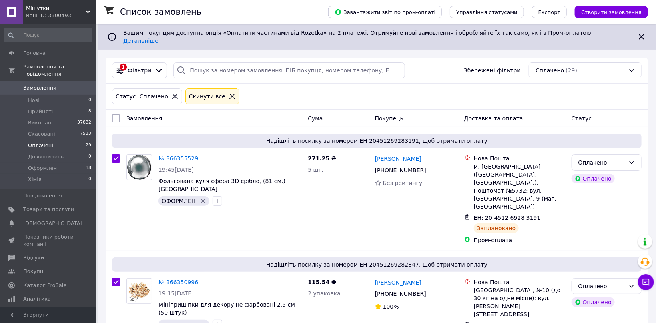
checkbox input "true"
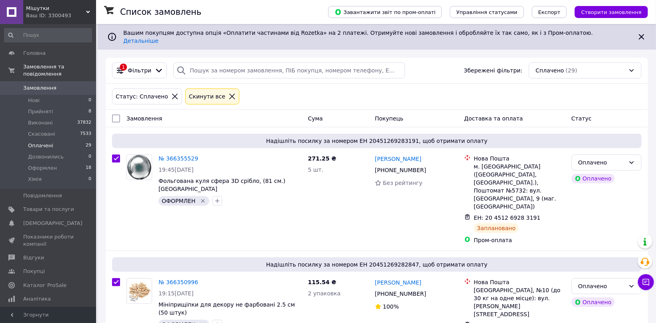
checkbox input "true"
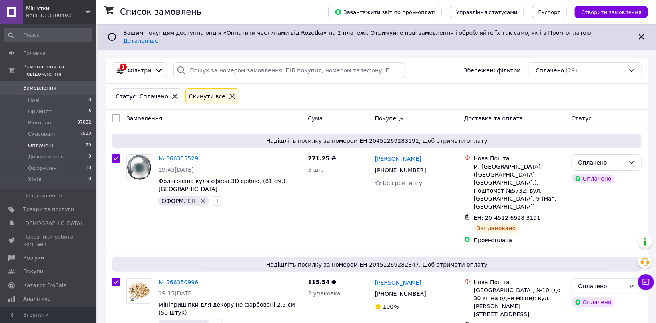
checkbox input "true"
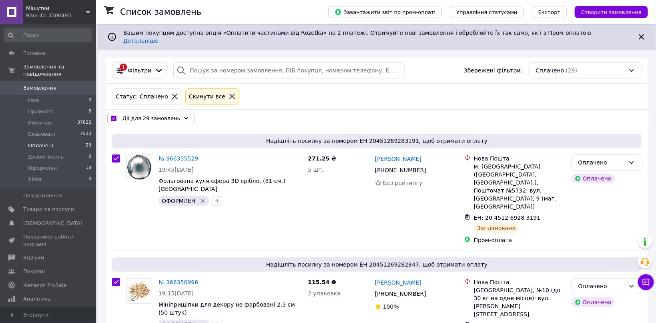
click at [141, 114] on span "Дії для 29 замовлень" at bounding box center [151, 118] width 58 height 8
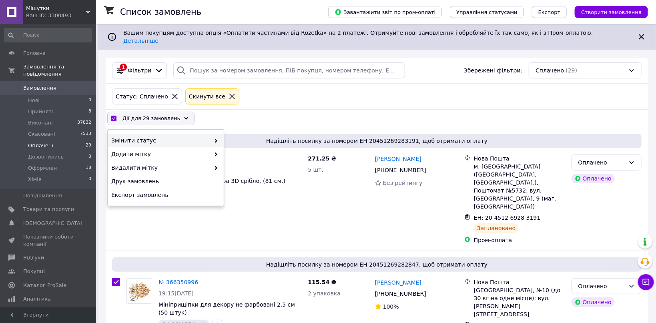
click at [155, 136] on span "Змінити статус" at bounding box center [160, 140] width 99 height 8
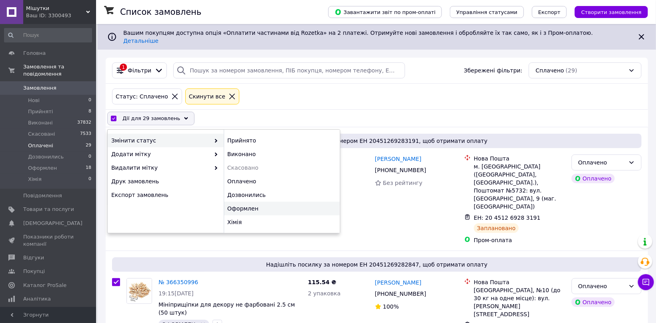
click at [262, 205] on div "Оформлен" at bounding box center [282, 209] width 116 height 14
checkbox input "false"
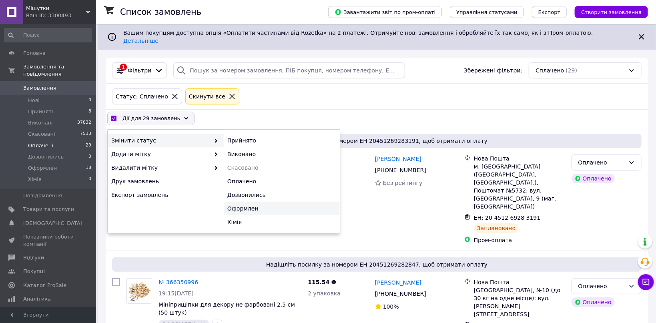
checkbox input "false"
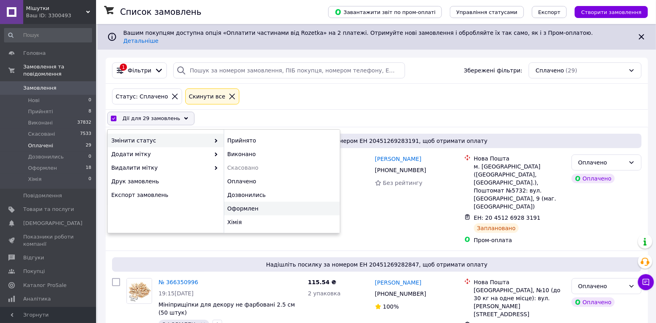
checkbox input "false"
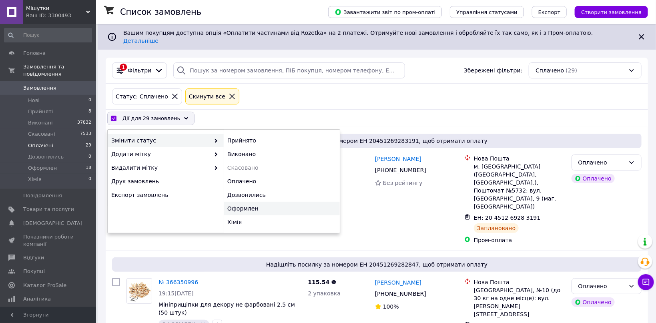
checkbox input "false"
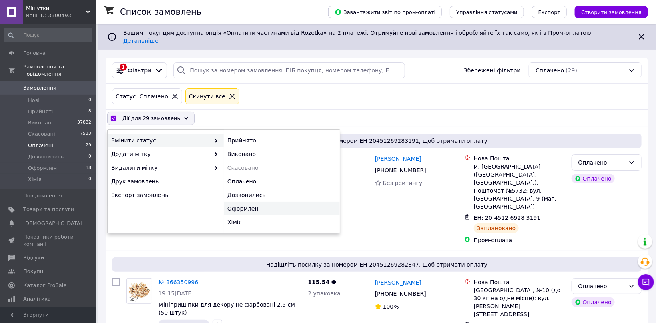
checkbox input "false"
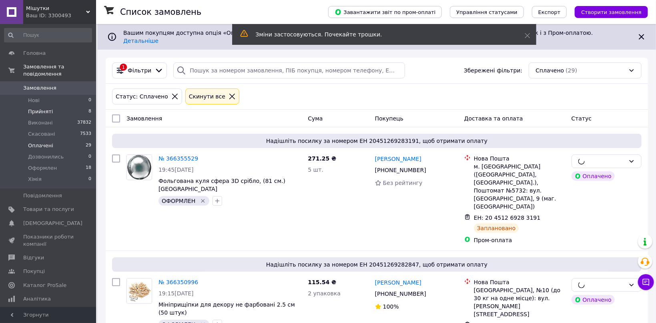
click at [78, 106] on li "Прийняті 8" at bounding box center [48, 111] width 96 height 11
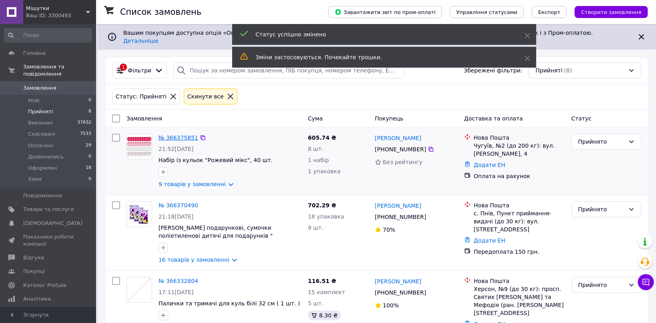
click at [176, 134] on link "№ 366375851" at bounding box center [178, 137] width 40 height 6
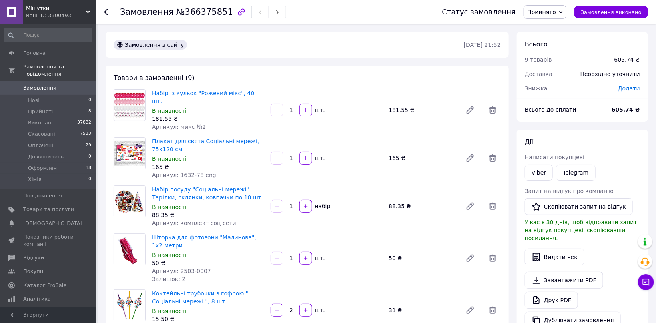
click at [185, 172] on span "Артикул: 1632-78 eng" at bounding box center [184, 175] width 64 height 6
drag, startPoint x: 185, startPoint y: 166, endPoint x: 198, endPoint y: 166, distance: 13.6
click at [198, 172] on span "Артикул: 1632-78 eng" at bounding box center [184, 175] width 64 height 6
click at [192, 220] on span "Артикул: комплект соц сети" at bounding box center [194, 223] width 84 height 6
drag, startPoint x: 192, startPoint y: 217, endPoint x: 223, endPoint y: 217, distance: 30.4
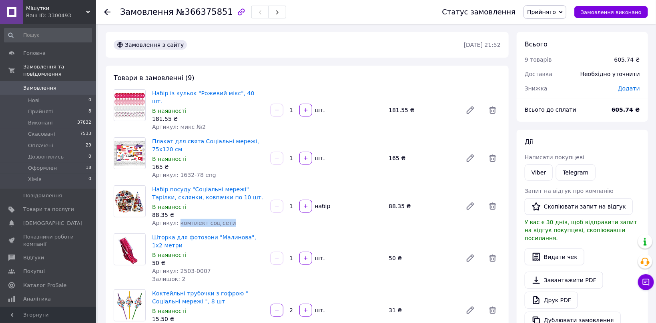
click at [223, 220] on span "Артикул: комплект соц сети" at bounding box center [194, 223] width 84 height 6
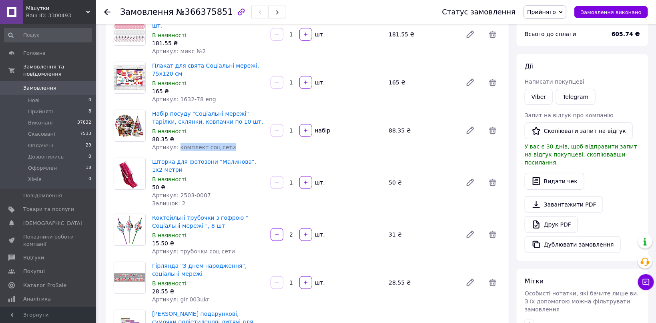
scroll to position [85, 0]
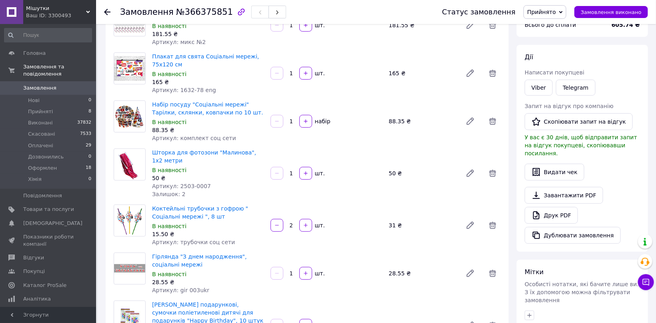
click at [185, 238] on div "Артикул: трубочки соц сети" at bounding box center [208, 242] width 112 height 8
drag, startPoint x: 185, startPoint y: 238, endPoint x: 222, endPoint y: 238, distance: 36.8
click at [222, 238] on div "Артикул: трубочки соц сети" at bounding box center [208, 242] width 112 height 8
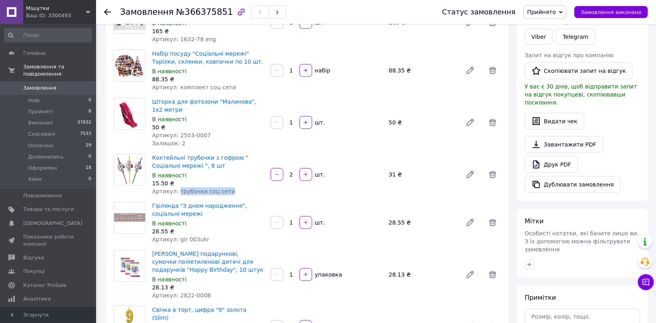
scroll to position [170, 0]
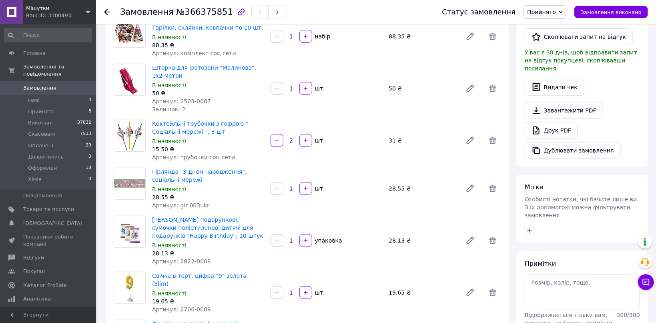
click at [180, 202] on span "Артикул: gir 003ukr" at bounding box center [180, 205] width 57 height 6
drag, startPoint x: 180, startPoint y: 201, endPoint x: 206, endPoint y: 201, distance: 25.6
click at [206, 201] on div "Артикул: gir 003ukr" at bounding box center [208, 205] width 112 height 8
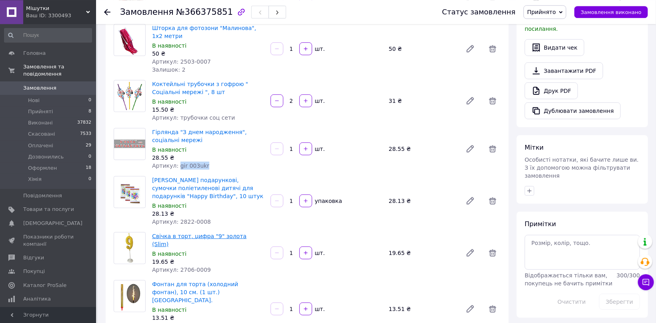
scroll to position [212, 0]
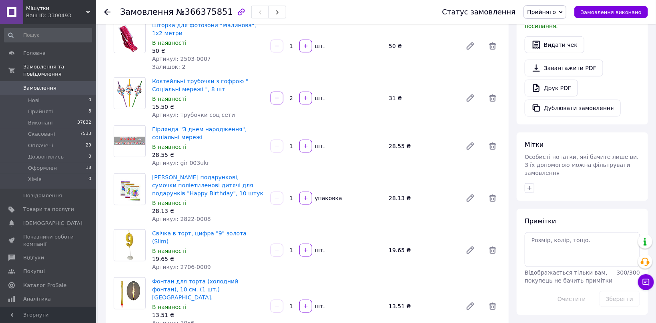
click at [182, 216] on span "Артикул: 2822-0008" at bounding box center [181, 219] width 59 height 6
drag, startPoint x: 182, startPoint y: 212, endPoint x: 208, endPoint y: 210, distance: 26.1
click at [208, 215] on div "Артикул: 2822-0008" at bounding box center [208, 219] width 112 height 8
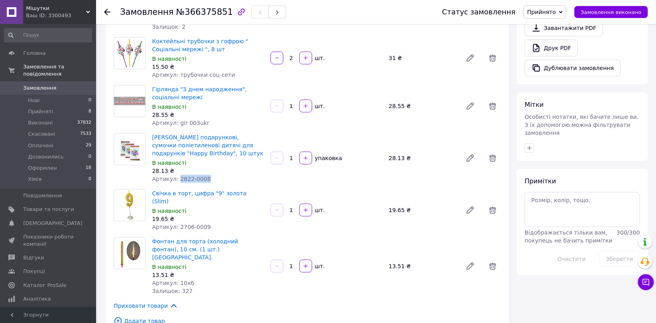
scroll to position [254, 0]
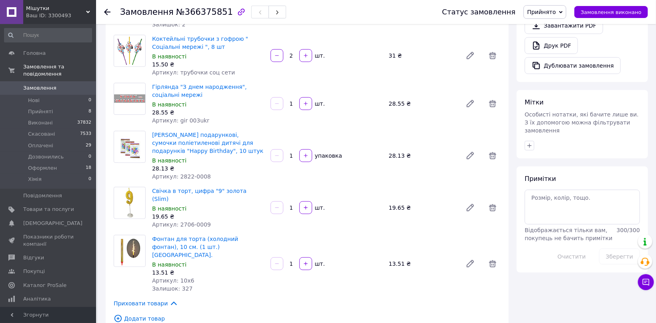
click at [188, 221] on span "Артикул: 2706-0009" at bounding box center [181, 224] width 59 height 6
drag, startPoint x: 188, startPoint y: 208, endPoint x: 180, endPoint y: 208, distance: 7.6
click at [180, 221] on span "Артикул: 2706-0009" at bounding box center [181, 224] width 59 height 6
click at [174, 221] on span "Артикул: 2706-0009" at bounding box center [181, 224] width 59 height 6
drag, startPoint x: 174, startPoint y: 208, endPoint x: 209, endPoint y: 208, distance: 35.2
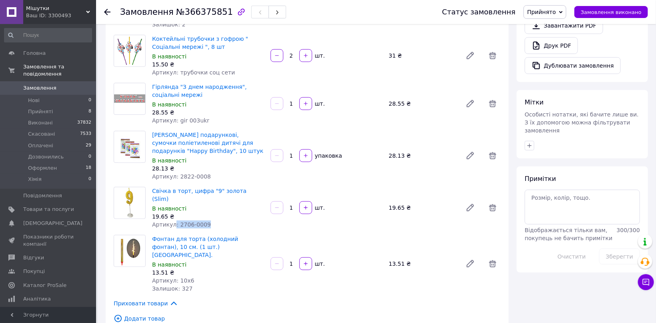
click at [209, 220] on div "Артикул: 2706-0009" at bounding box center [208, 224] width 112 height 8
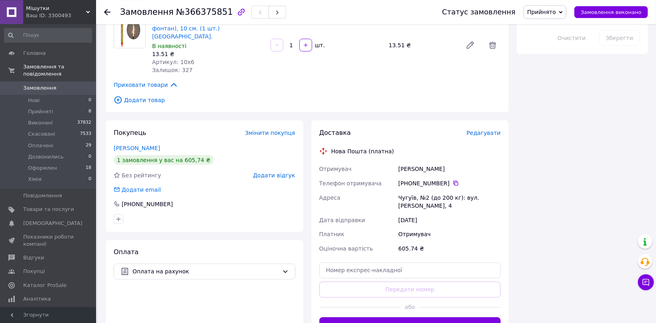
scroll to position [509, 0]
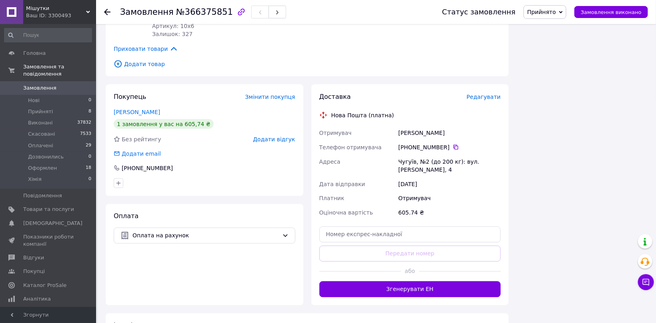
click at [487, 92] on div "Доставка Редагувати Нова Пошта (платна) Отримувач Пічик Юлія Телефон отримувача…" at bounding box center [410, 194] width 182 height 205
click at [490, 92] on div "Доставка Редагувати" at bounding box center [410, 96] width 182 height 9
click at [490, 94] on span "Редагувати" at bounding box center [483, 97] width 34 height 6
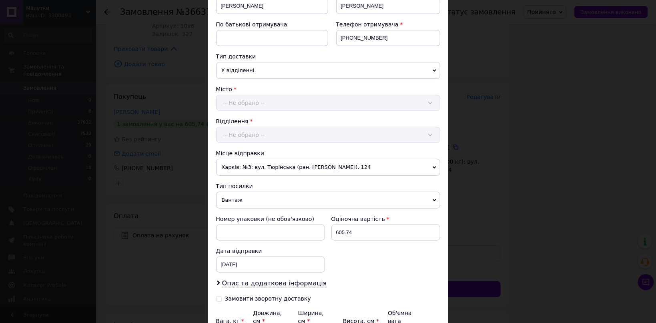
scroll to position [221, 0]
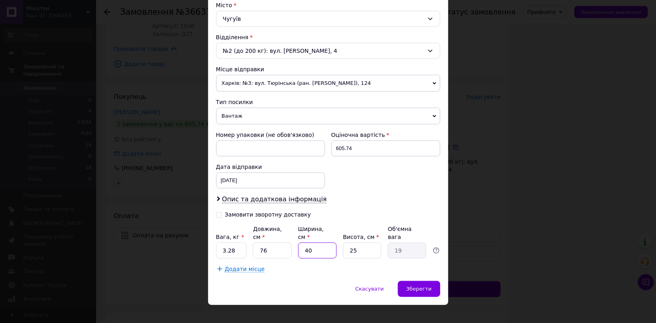
drag, startPoint x: 292, startPoint y: 241, endPoint x: 272, endPoint y: 242, distance: 20.0
click at [298, 242] on input "40" at bounding box center [317, 250] width 38 height 16
drag, startPoint x: 350, startPoint y: 232, endPoint x: 316, endPoint y: 234, distance: 34.0
click at [316, 234] on div "Вага, кг * 3.28 Довжина, см * 76 Ширина, см * 6 Висота, см * 25 Об'ємна вага 2.…" at bounding box center [328, 242] width 224 height 34
drag, startPoint x: 363, startPoint y: 238, endPoint x: 328, endPoint y: 239, distance: 34.8
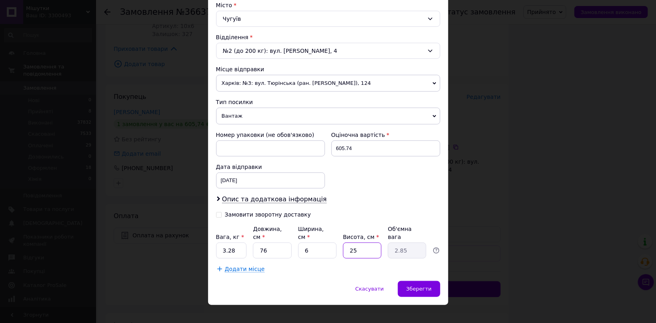
click at [343, 242] on input "25" at bounding box center [362, 250] width 38 height 16
click at [231, 242] on input "3.28" at bounding box center [231, 250] width 31 height 16
paste input "0.6"
click at [238, 266] on span "Додати місце" at bounding box center [245, 269] width 40 height 7
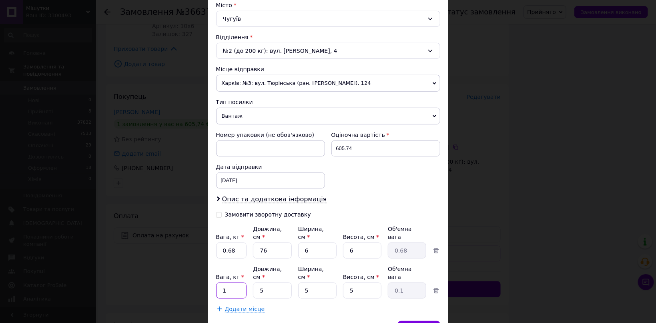
drag, startPoint x: 217, startPoint y: 274, endPoint x: 238, endPoint y: 274, distance: 21.2
click at [238, 282] on input "1" at bounding box center [231, 290] width 31 height 16
click at [244, 181] on input "[DATE]" at bounding box center [270, 180] width 109 height 16
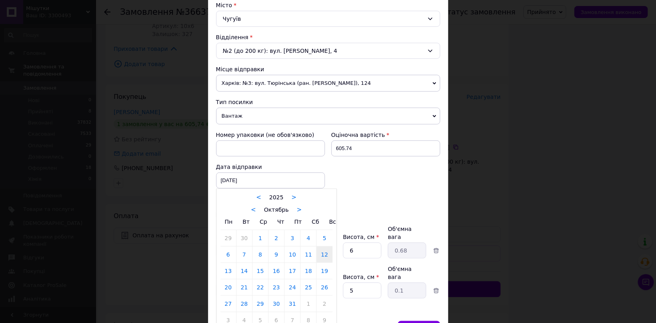
click at [244, 181] on div at bounding box center [328, 161] width 656 height 323
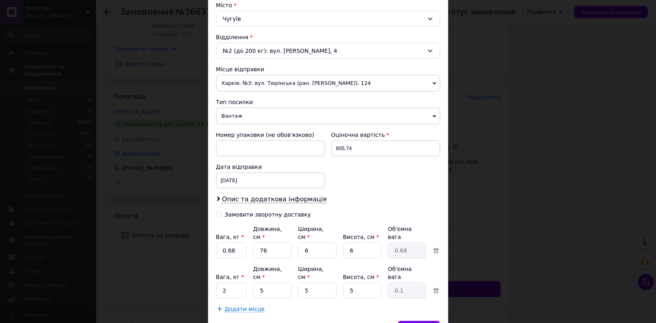
click at [247, 214] on div "Замовити зворотну доставку" at bounding box center [268, 214] width 86 height 7
click at [222, 214] on input "Замовити зворотну доставку" at bounding box center [219, 214] width 6 height 6
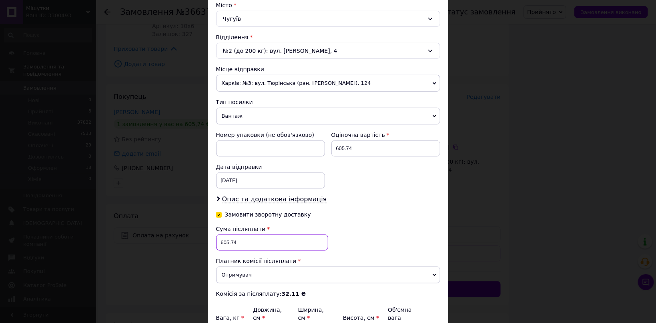
drag, startPoint x: 226, startPoint y: 244, endPoint x: 210, endPoint y: 244, distance: 16.4
click at [216, 244] on input "605.74" at bounding box center [272, 242] width 112 height 16
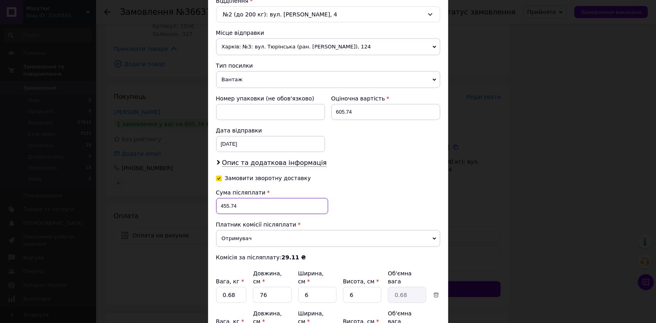
scroll to position [334, 0]
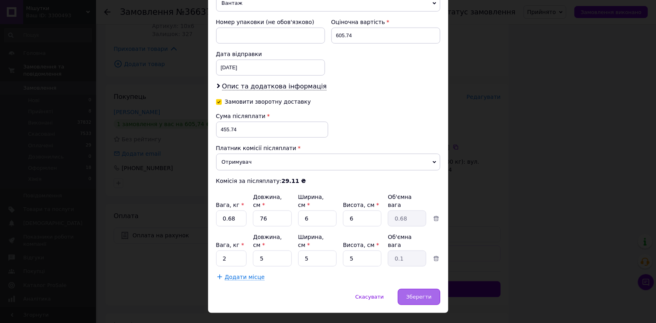
click at [416, 294] on span "Зберегти" at bounding box center [418, 297] width 25 height 6
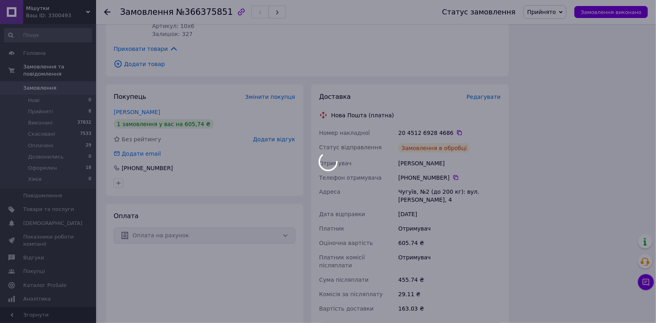
click at [441, 111] on div at bounding box center [328, 161] width 656 height 323
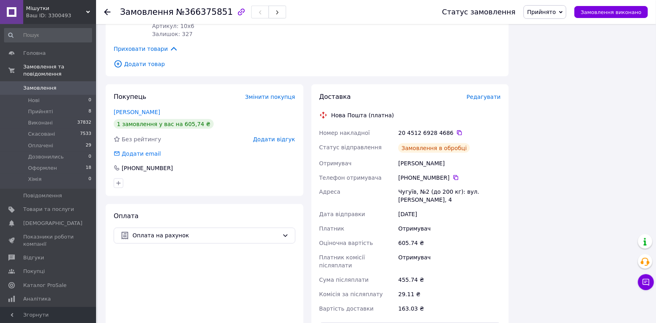
click at [440, 129] on div "20 4512 6928 4686" at bounding box center [449, 133] width 102 height 8
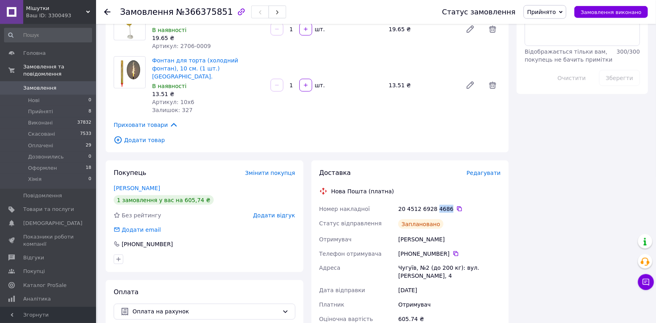
scroll to position [254, 0]
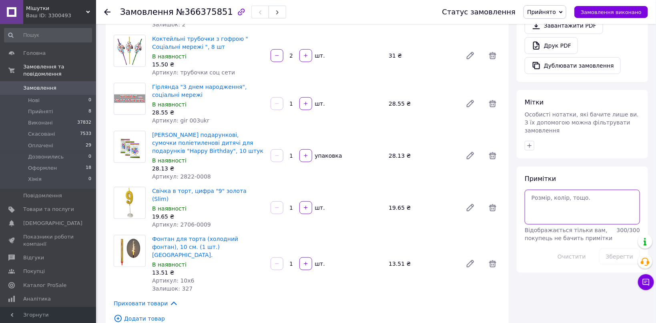
paste textarea "4686"
click at [528, 142] on icon "button" at bounding box center [529, 145] width 6 height 6
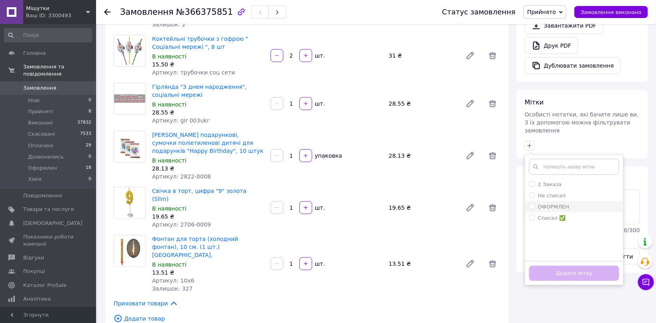
click at [573, 203] on div "ОФОРМЛЕН" at bounding box center [574, 206] width 90 height 7
click at [601, 266] on button "Додати мітку" at bounding box center [574, 274] width 90 height 16
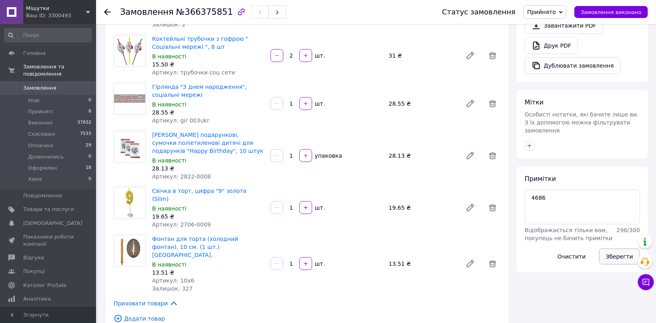
click at [611, 248] on button "Зберегти" at bounding box center [619, 256] width 41 height 16
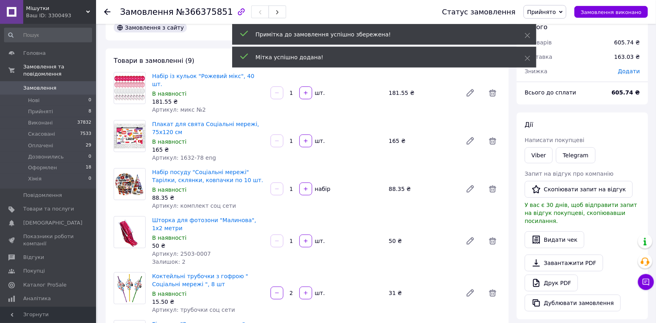
scroll to position [0, 0]
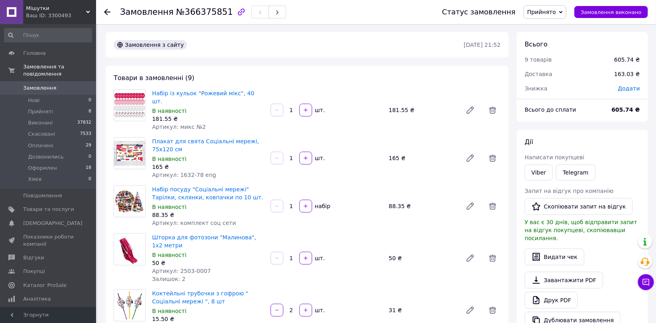
click at [551, 21] on div "Статус замовлення Прийнято Виконано Скасовано Оплачено Дозвонились Оформлен Хім…" at bounding box center [537, 12] width 222 height 24
click at [554, 17] on span "Прийнято" at bounding box center [544, 12] width 43 height 14
click at [556, 77] on li "Оформлен" at bounding box center [546, 76] width 44 height 12
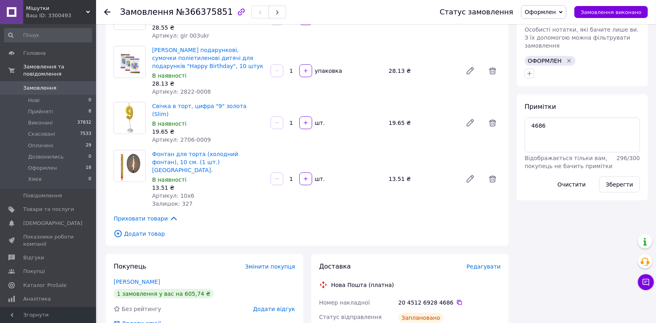
scroll to position [509, 0]
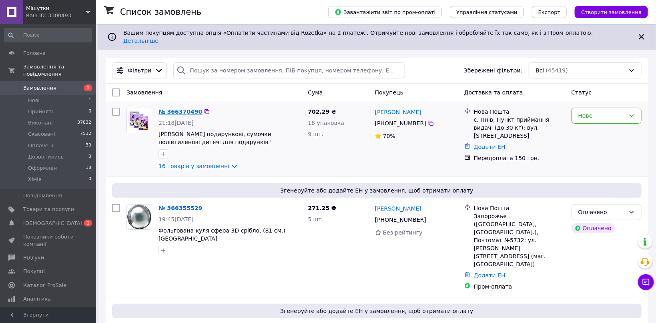
click at [181, 108] on link "№ 366370490" at bounding box center [180, 111] width 44 height 6
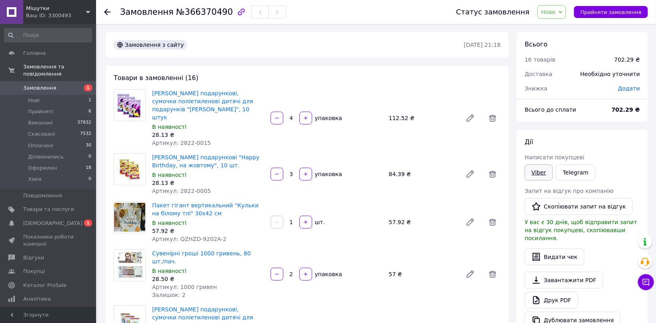
click at [541, 173] on link "Viber" at bounding box center [538, 172] width 28 height 16
click at [617, 17] on button "Прийняти замовлення" at bounding box center [611, 12] width 74 height 12
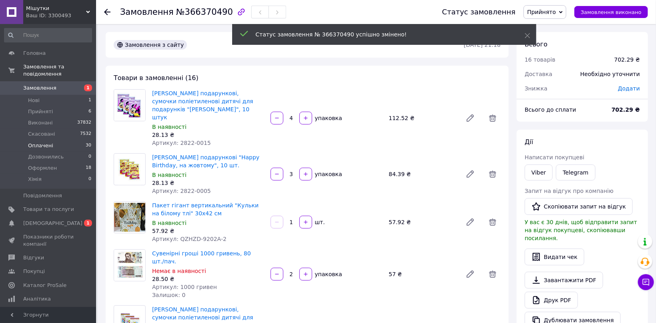
click at [81, 140] on li "Оплачені 30" at bounding box center [48, 145] width 96 height 11
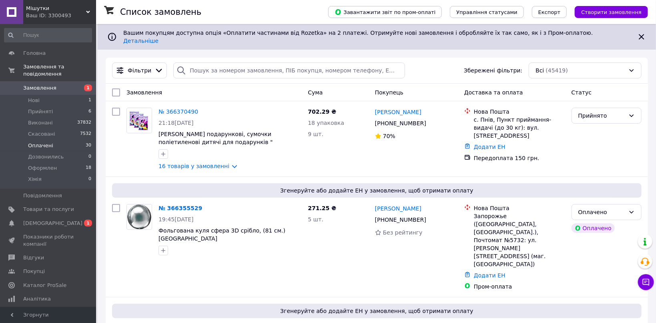
click at [79, 140] on li "Оплачені 30" at bounding box center [48, 145] width 96 height 11
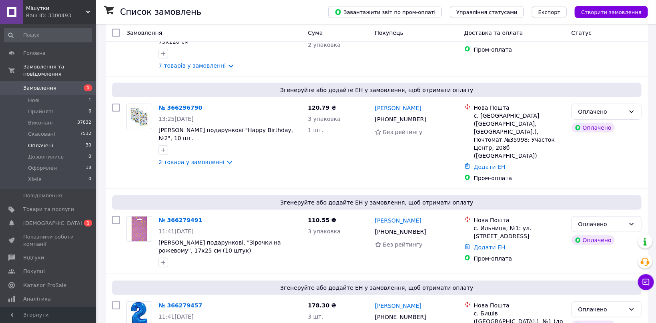
scroll to position [2271, 0]
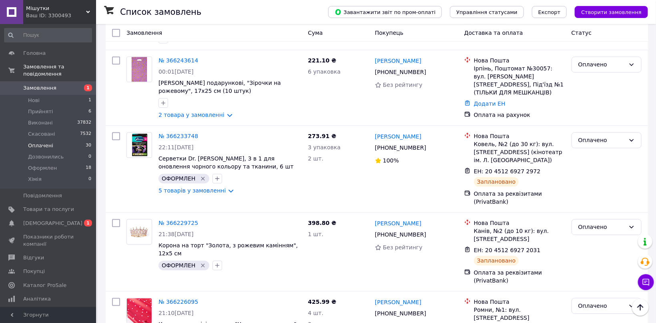
click at [584, 285] on li "Скасовано" at bounding box center [606, 283] width 69 height 14
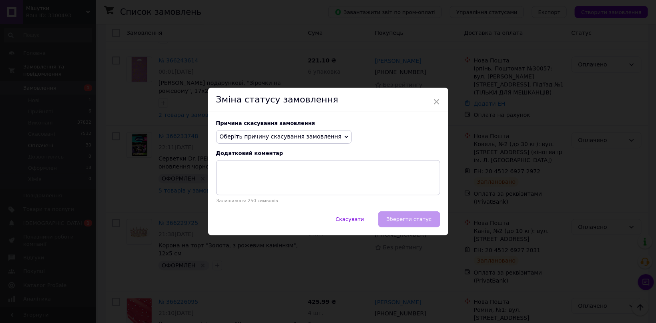
click at [272, 144] on div "Причина скасування замовлення Оберіть причину скасування замовлення Немає в ная…" at bounding box center [328, 161] width 240 height 99
click at [272, 138] on span "Оберіть причину скасування замовлення" at bounding box center [281, 136] width 122 height 6
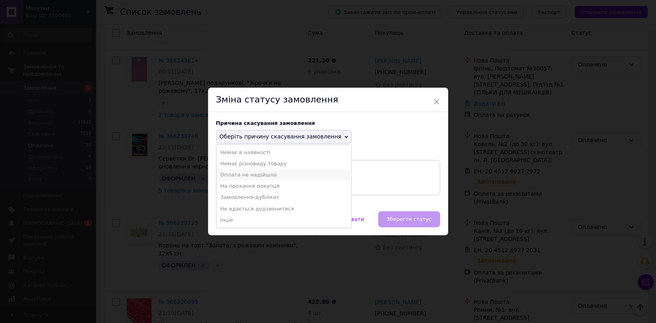
click at [246, 177] on li "Оплата не надійшла" at bounding box center [283, 174] width 135 height 11
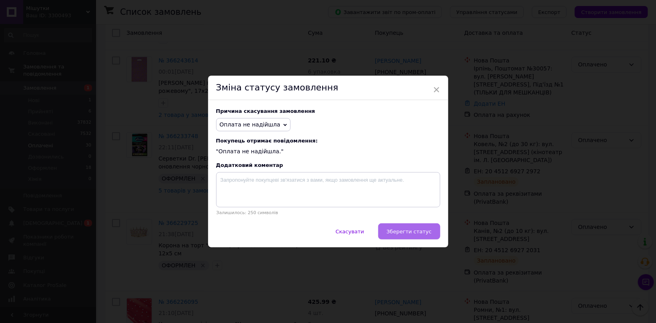
click at [436, 229] on button "Зберегти статус" at bounding box center [409, 231] width 62 height 16
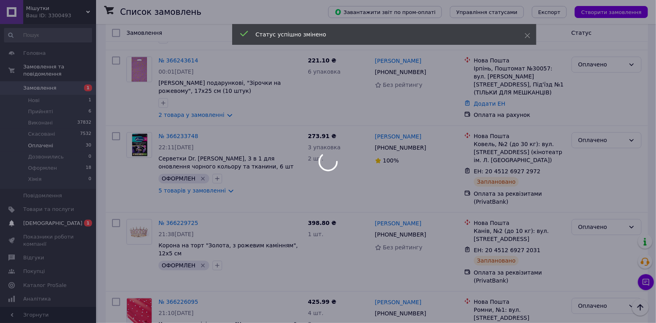
click at [62, 217] on div at bounding box center [328, 161] width 656 height 323
click at [64, 211] on div at bounding box center [328, 161] width 656 height 323
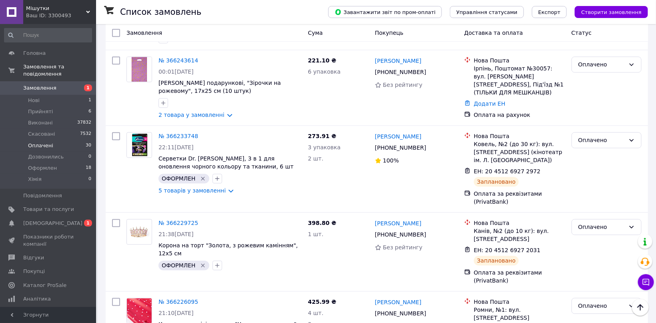
click at [74, 220] on span "0 1" at bounding box center [85, 223] width 22 height 7
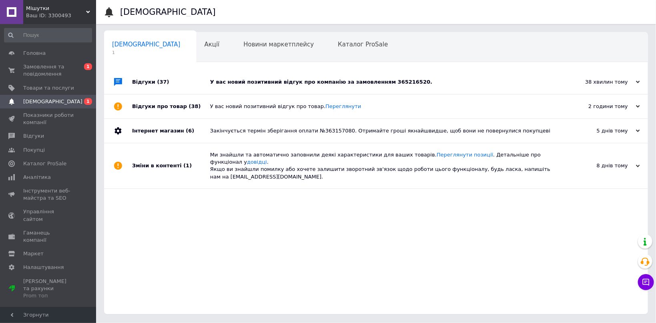
click at [317, 81] on div "У вас новий позитивний відгук про компанію за замовленням 365216520." at bounding box center [385, 81] width 350 height 7
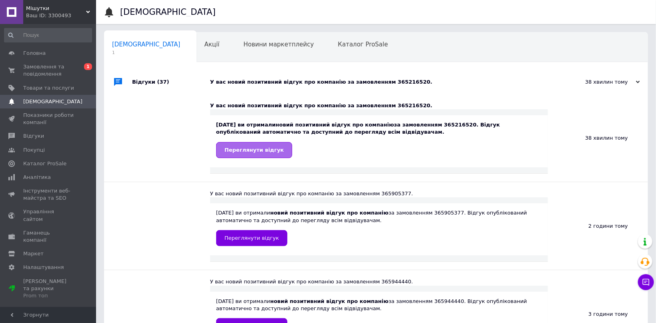
click at [260, 154] on link "Переглянути відгук" at bounding box center [254, 150] width 76 height 16
click at [77, 64] on span "0 1" at bounding box center [85, 70] width 22 height 14
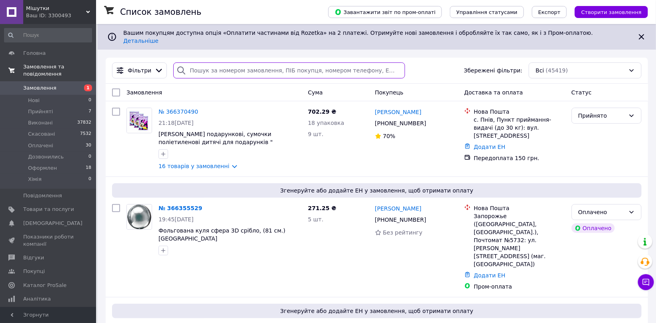
click at [243, 62] on input "search" at bounding box center [289, 70] width 232 height 16
paste input "+380685801342"
type input "+380685801342"
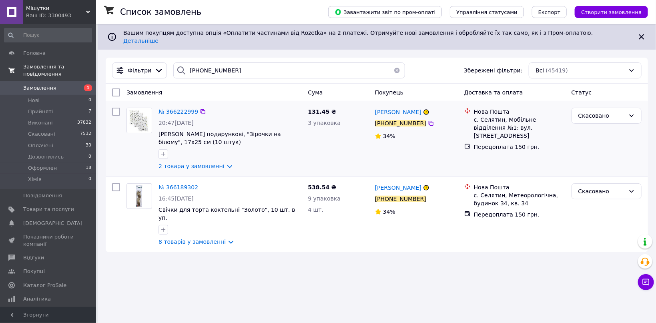
click at [323, 151] on div "131.45 ₴ 3 упаковка" at bounding box center [337, 138] width 67 height 69
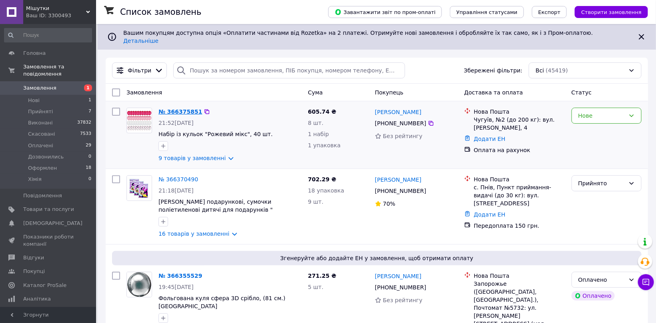
click at [183, 108] on link "№ 366375851" at bounding box center [180, 111] width 44 height 6
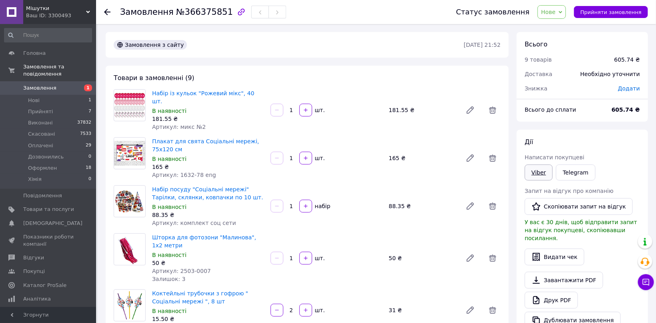
click at [537, 176] on link "Viber" at bounding box center [538, 172] width 28 height 16
click at [182, 172] on span "Артикул: 1632-78 eng" at bounding box center [184, 175] width 64 height 6
drag, startPoint x: 182, startPoint y: 168, endPoint x: 195, endPoint y: 168, distance: 13.6
click at [195, 172] on span "Артикул: 1632-78 eng" at bounding box center [184, 175] width 64 height 6
copy span "1632-78"
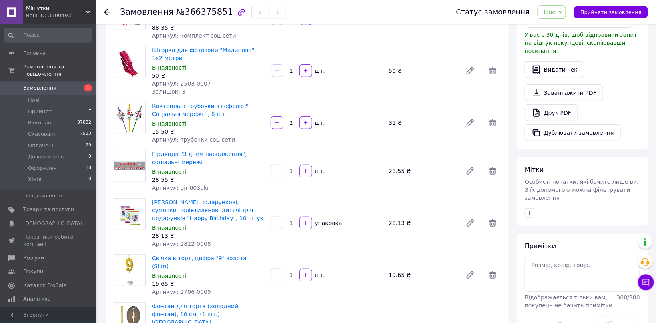
scroll to position [42, 0]
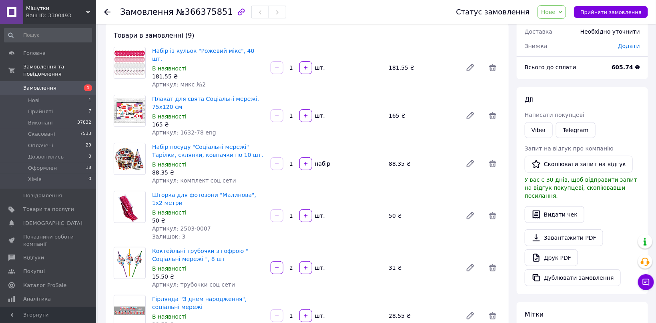
click at [180, 180] on div "Товари в замовленні (9) Набір із кульок "Рожевий мікс", 40 шт. В наявності 181.…" at bounding box center [307, 283] width 403 height 520
click at [189, 177] on span "Артикул: комплект соц сети" at bounding box center [194, 180] width 84 height 6
drag, startPoint x: 189, startPoint y: 174, endPoint x: 216, endPoint y: 174, distance: 26.4
click at [216, 177] on span "Артикул: комплект соц сети" at bounding box center [194, 180] width 84 height 6
copy span "комплект соц сети"
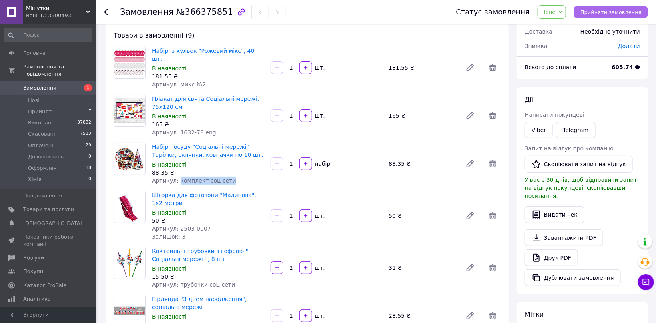
click at [596, 7] on button "Прийняти замовлення" at bounding box center [611, 12] width 74 height 12
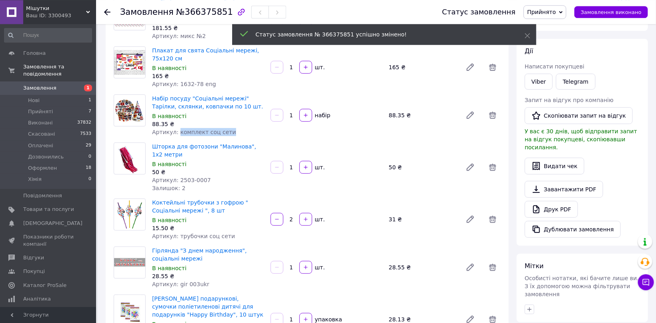
scroll to position [13, 0]
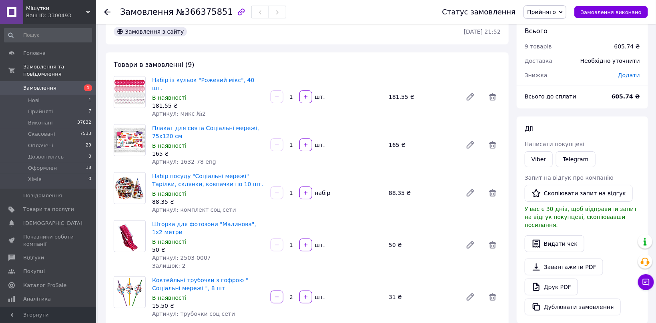
click at [108, 15] on icon at bounding box center [107, 12] width 6 height 6
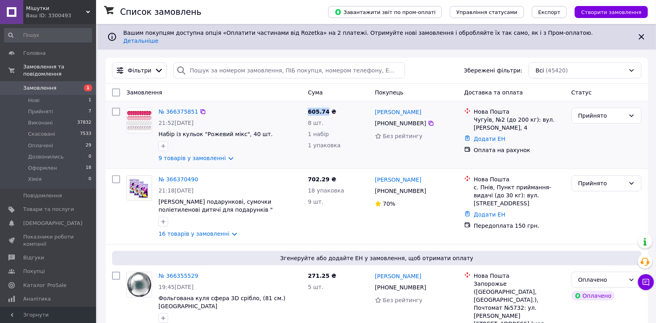
drag, startPoint x: 307, startPoint y: 106, endPoint x: 325, endPoint y: 108, distance: 18.0
click at [325, 108] on div "605.74 ₴ 8 шт. 1 набір 1 упаковка" at bounding box center [337, 134] width 67 height 61
copy span "605.74"
click at [171, 176] on link "№ 366370490" at bounding box center [178, 179] width 40 height 6
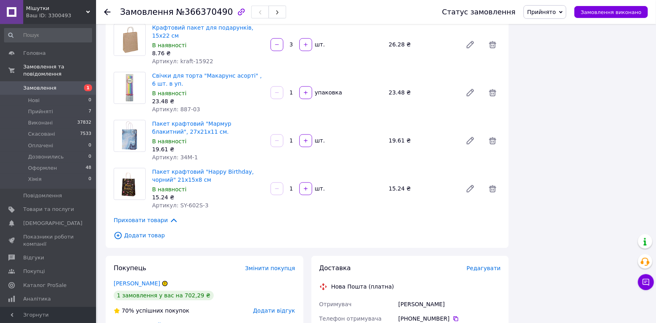
scroll to position [678, 0]
